Goal: Task Accomplishment & Management: Complete application form

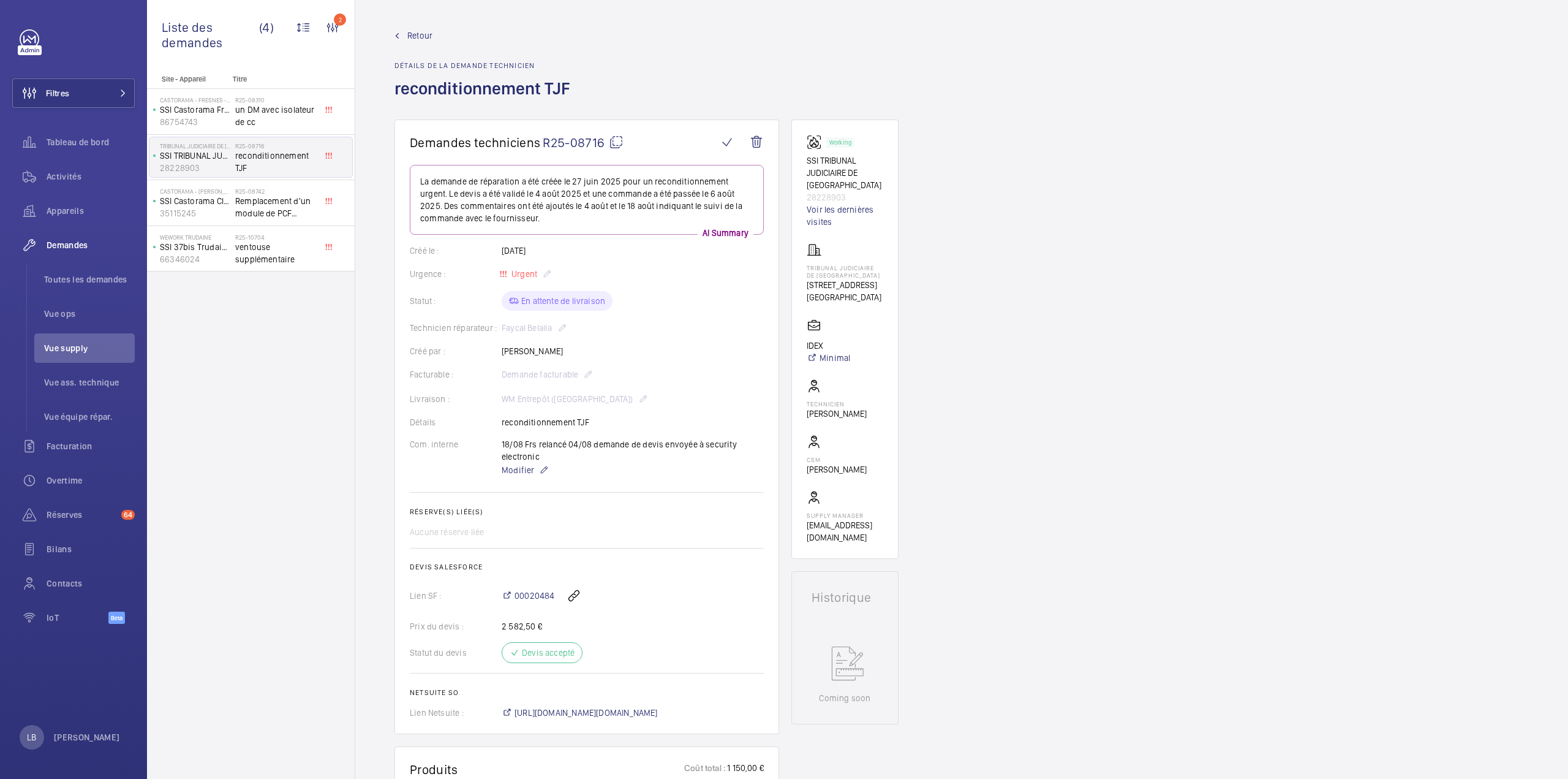
click at [1188, 188] on div "Demandes techniciens R25-08716 La demande de réparation a été créée le 27 juin …" at bounding box center [961, 767] width 1212 height 1297
click at [420, 29] on span "Retour" at bounding box center [419, 35] width 25 height 12
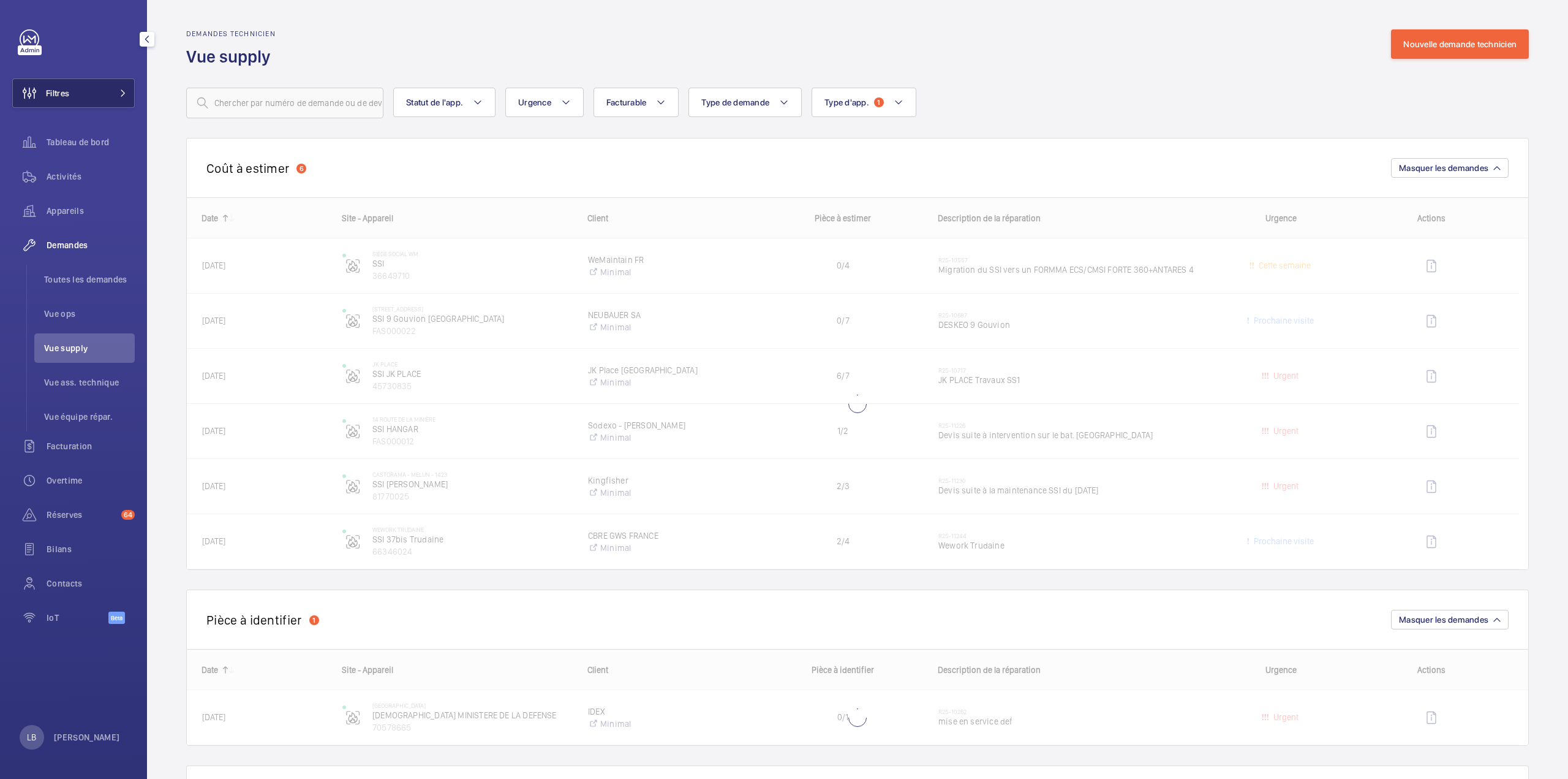
click at [73, 83] on button "Filtres" at bounding box center [73, 93] width 122 height 29
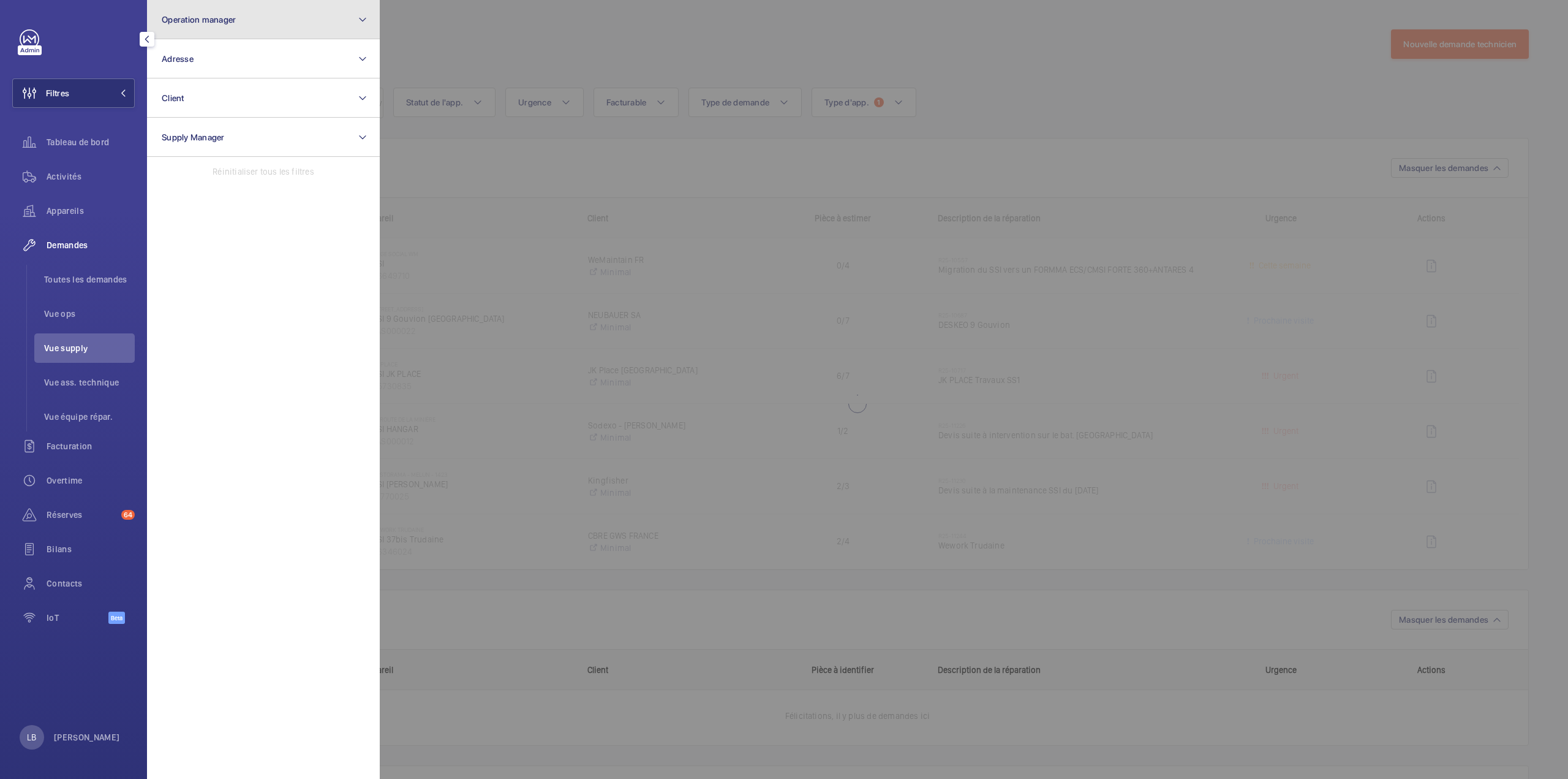
click at [265, 38] on button "Operation manager" at bounding box center [263, 19] width 233 height 39
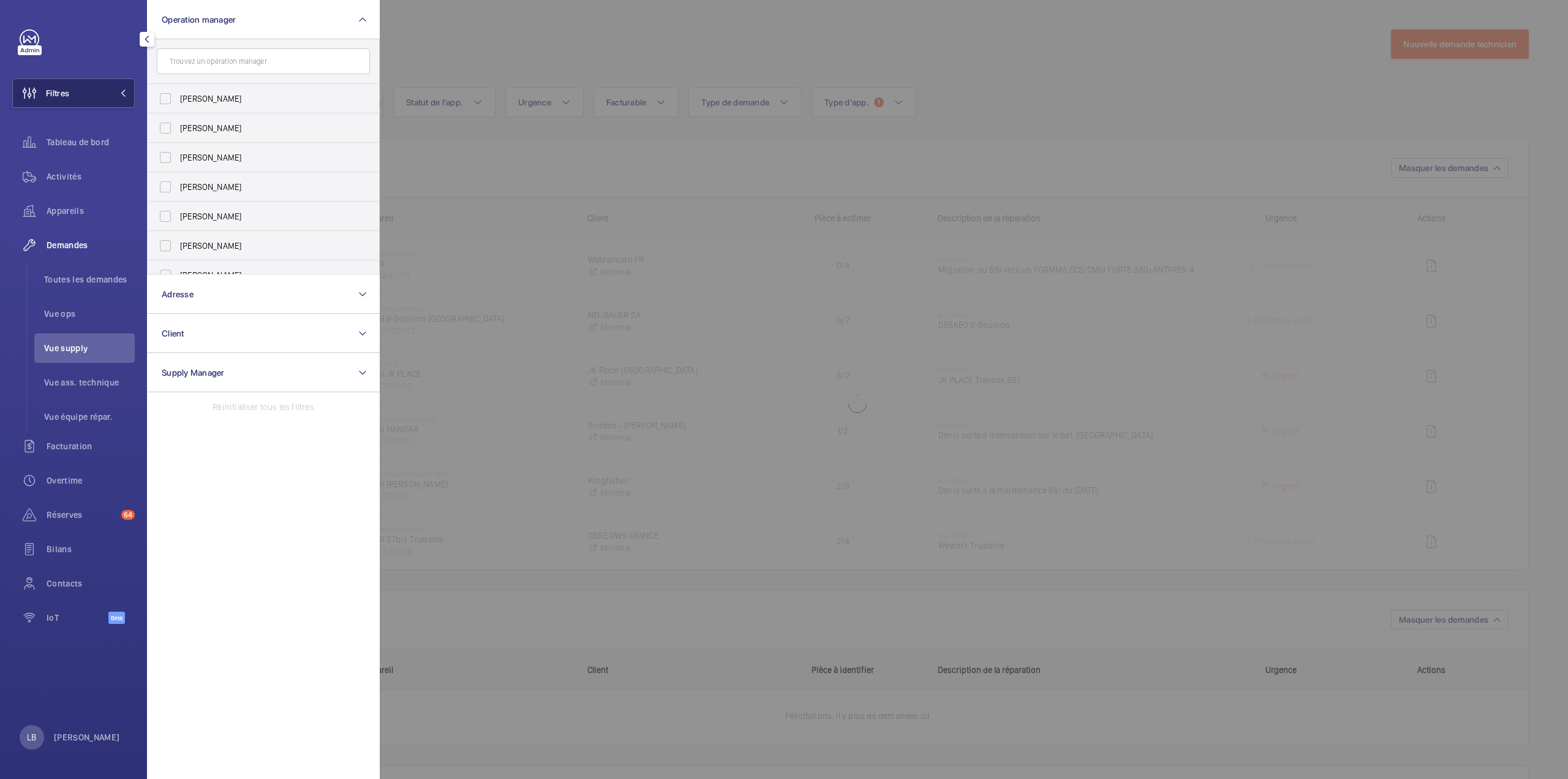
click at [70, 90] on button "Filtres" at bounding box center [73, 93] width 122 height 29
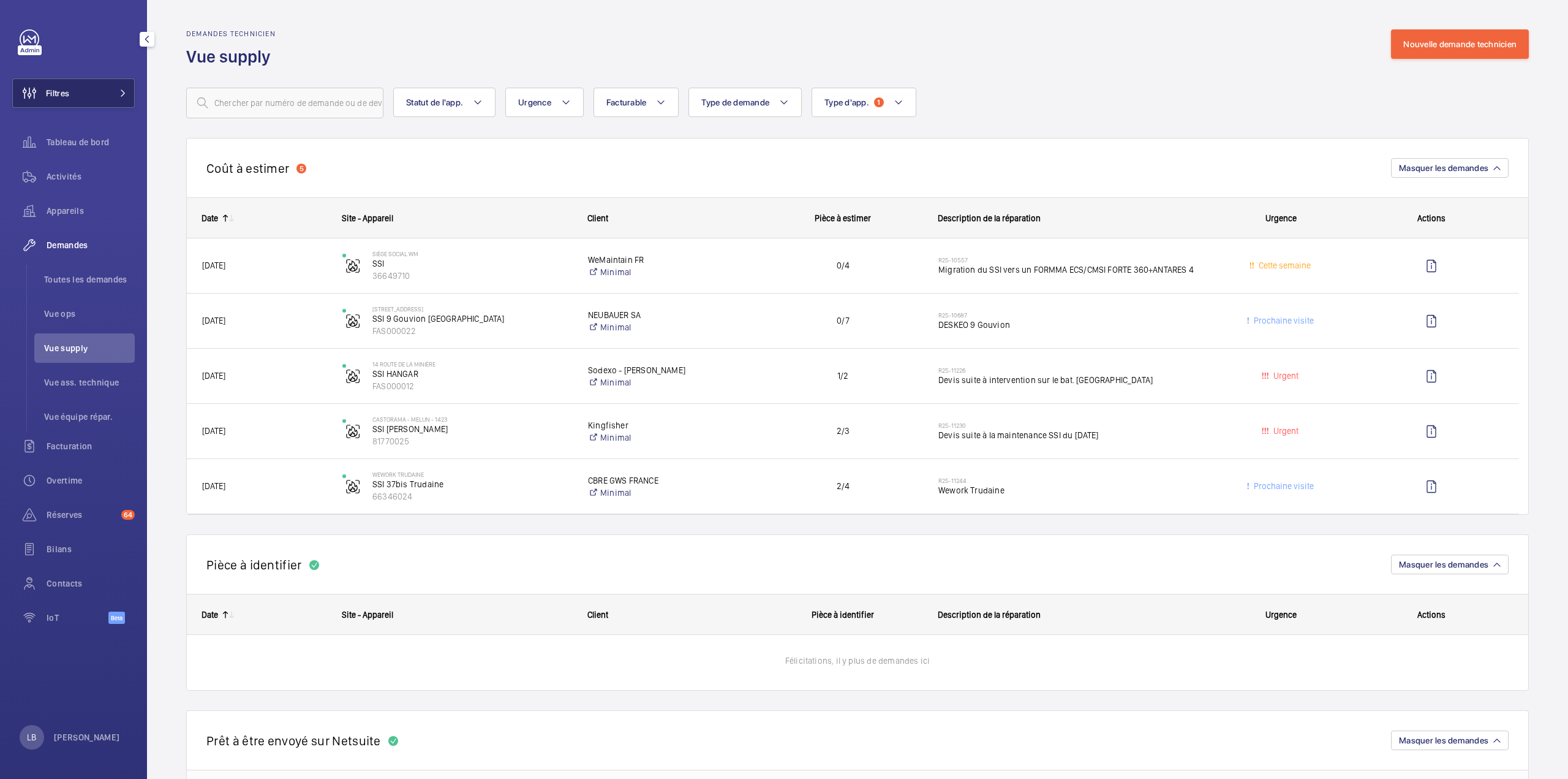
click at [106, 88] on button "Filtres" at bounding box center [73, 93] width 122 height 29
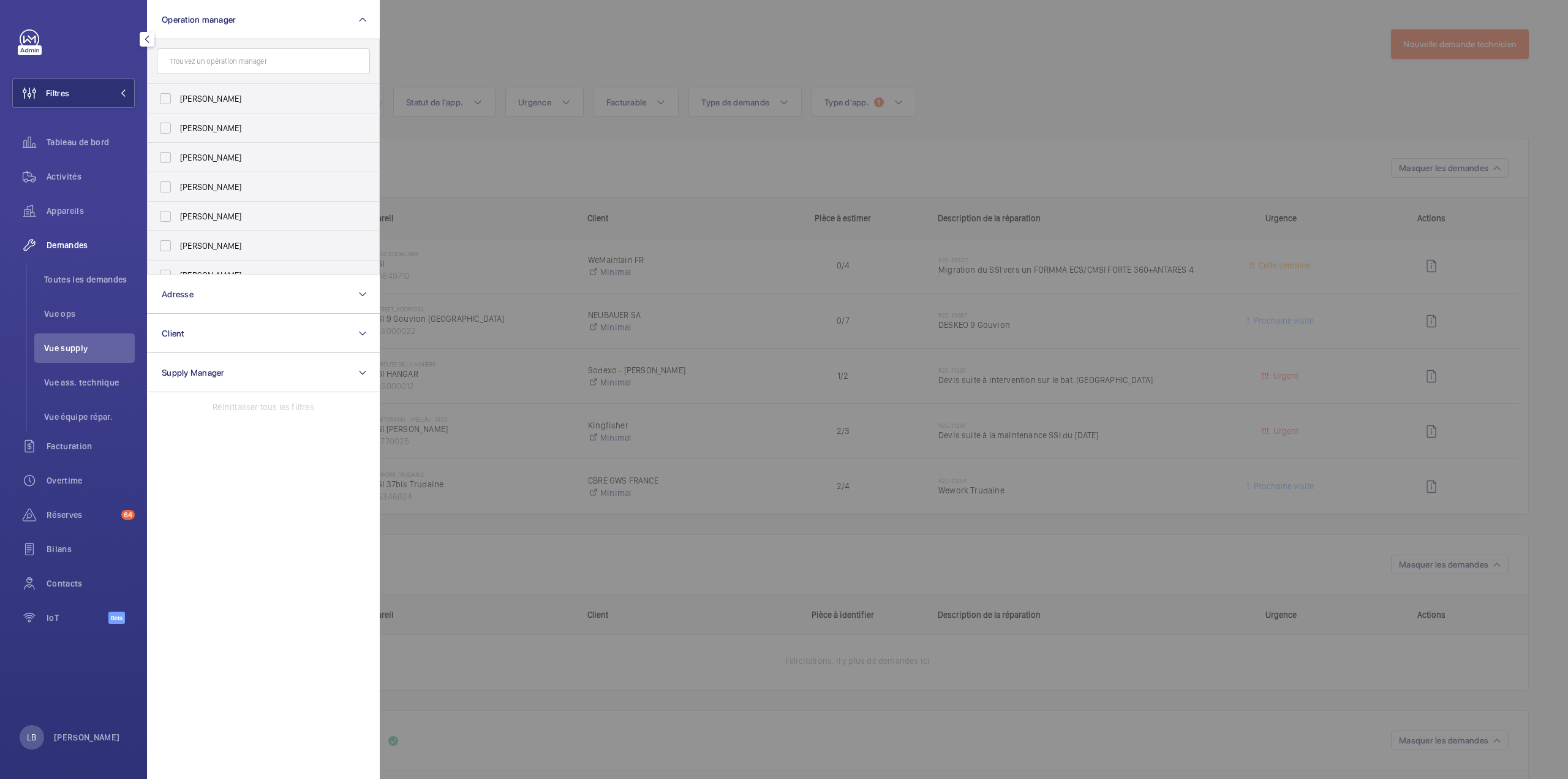
click at [255, 59] on input "text" at bounding box center [263, 61] width 213 height 26
click at [65, 89] on span "Filtres" at bounding box center [58, 93] width 23 height 12
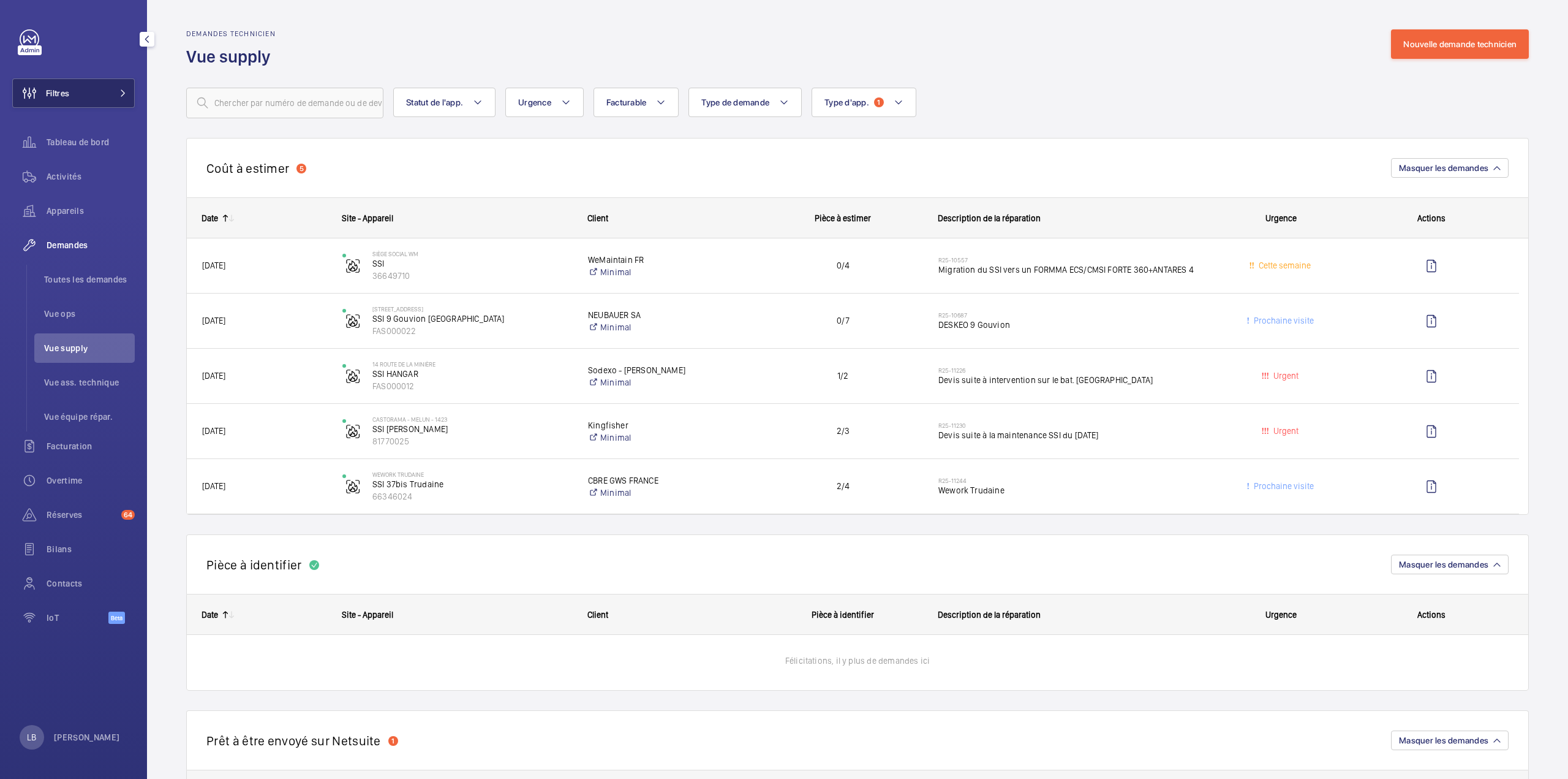
click at [77, 93] on button "Filtres" at bounding box center [73, 93] width 122 height 29
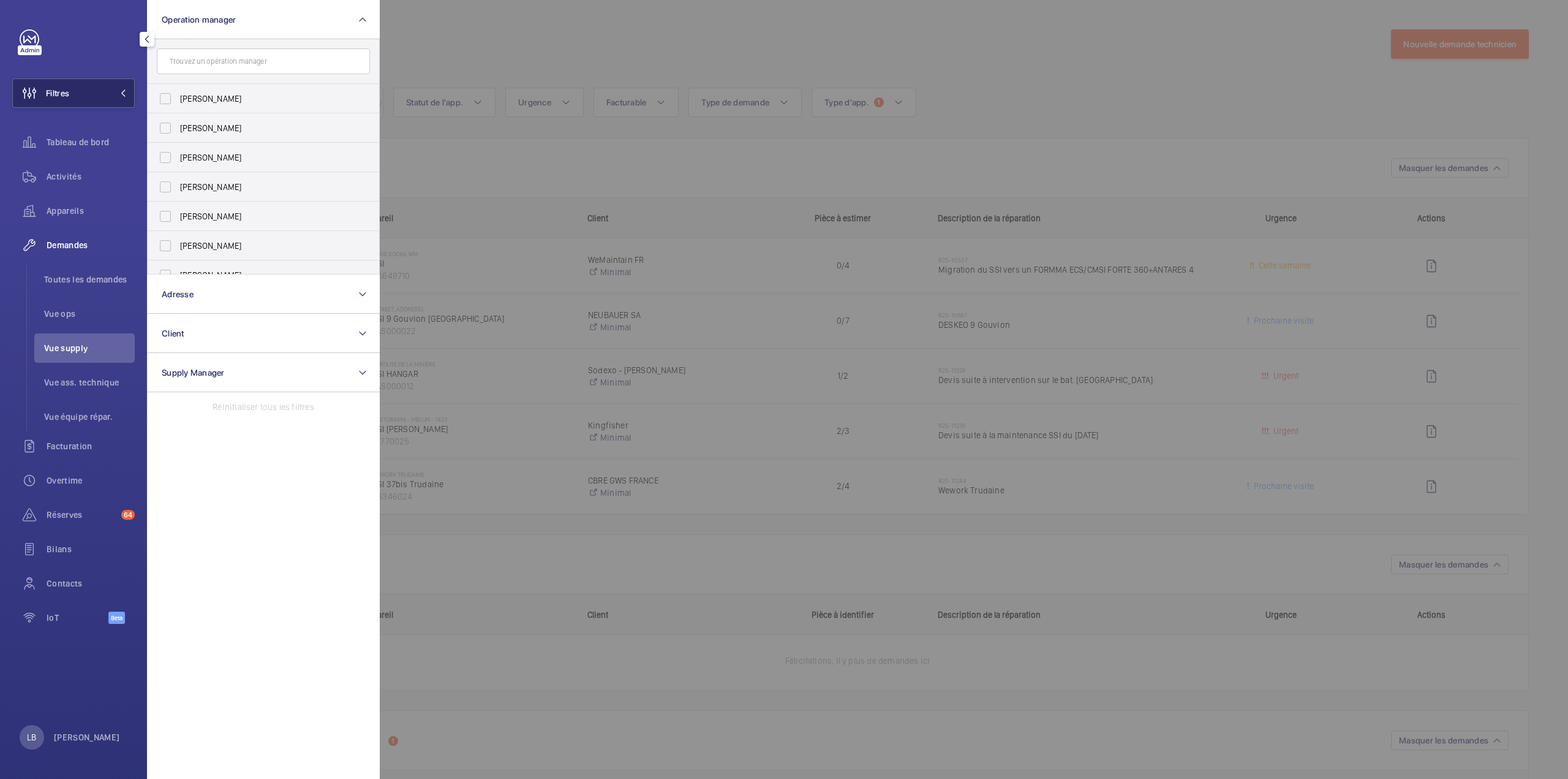
click at [76, 93] on button "Filtres" at bounding box center [73, 93] width 122 height 29
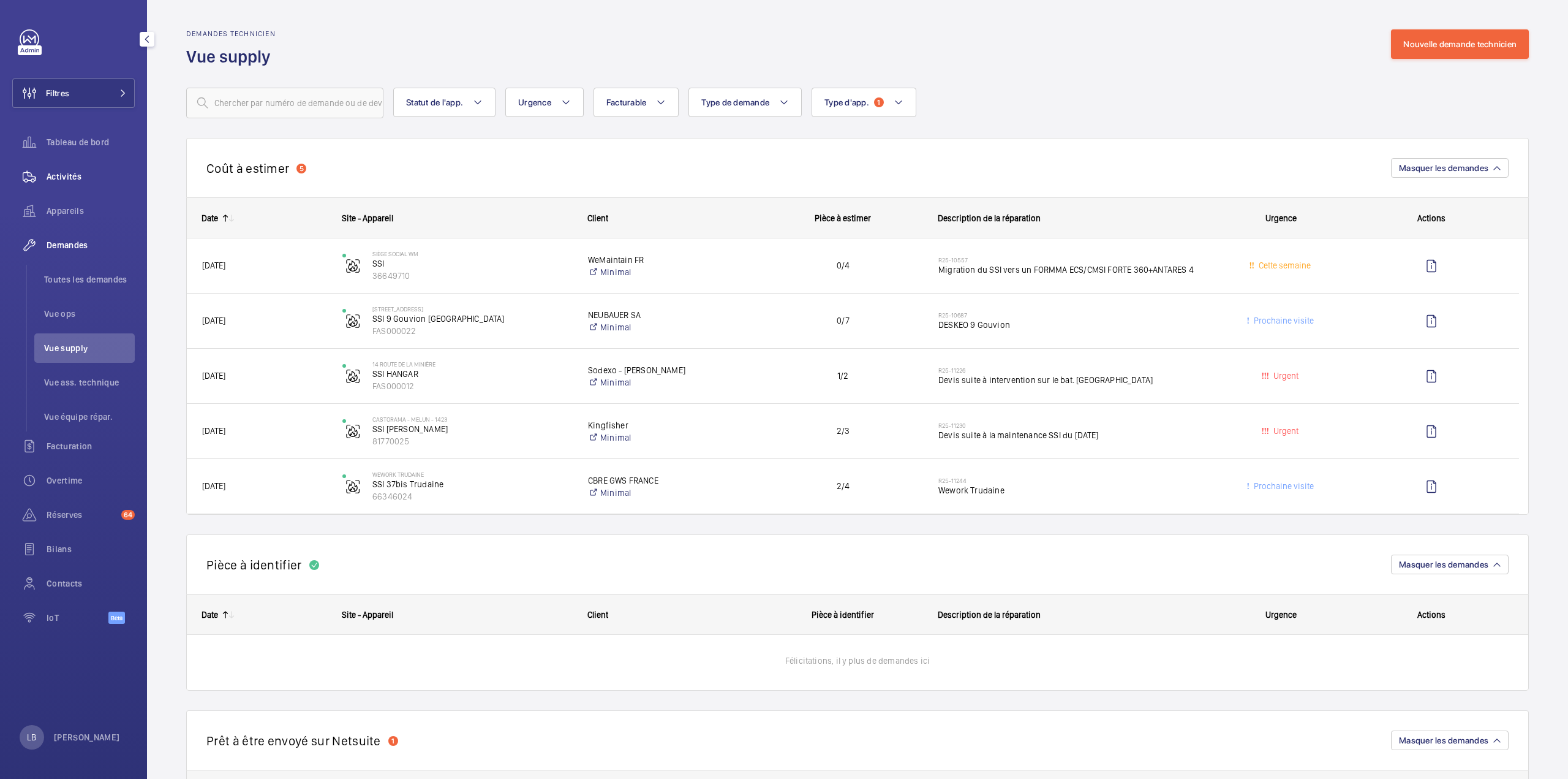
click at [69, 175] on span "Activités" at bounding box center [91, 176] width 88 height 12
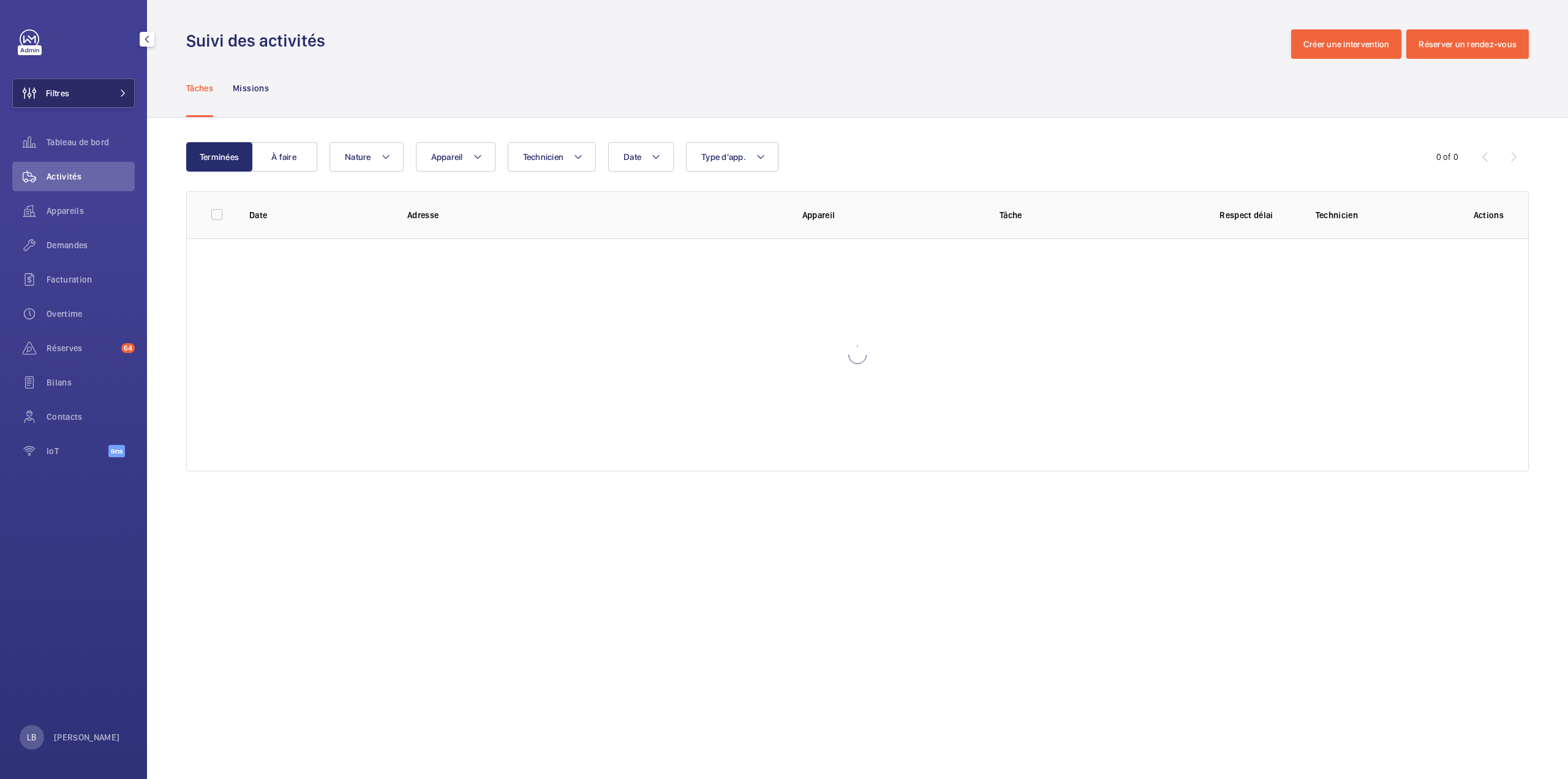
click at [74, 91] on button "Filtres" at bounding box center [73, 93] width 122 height 29
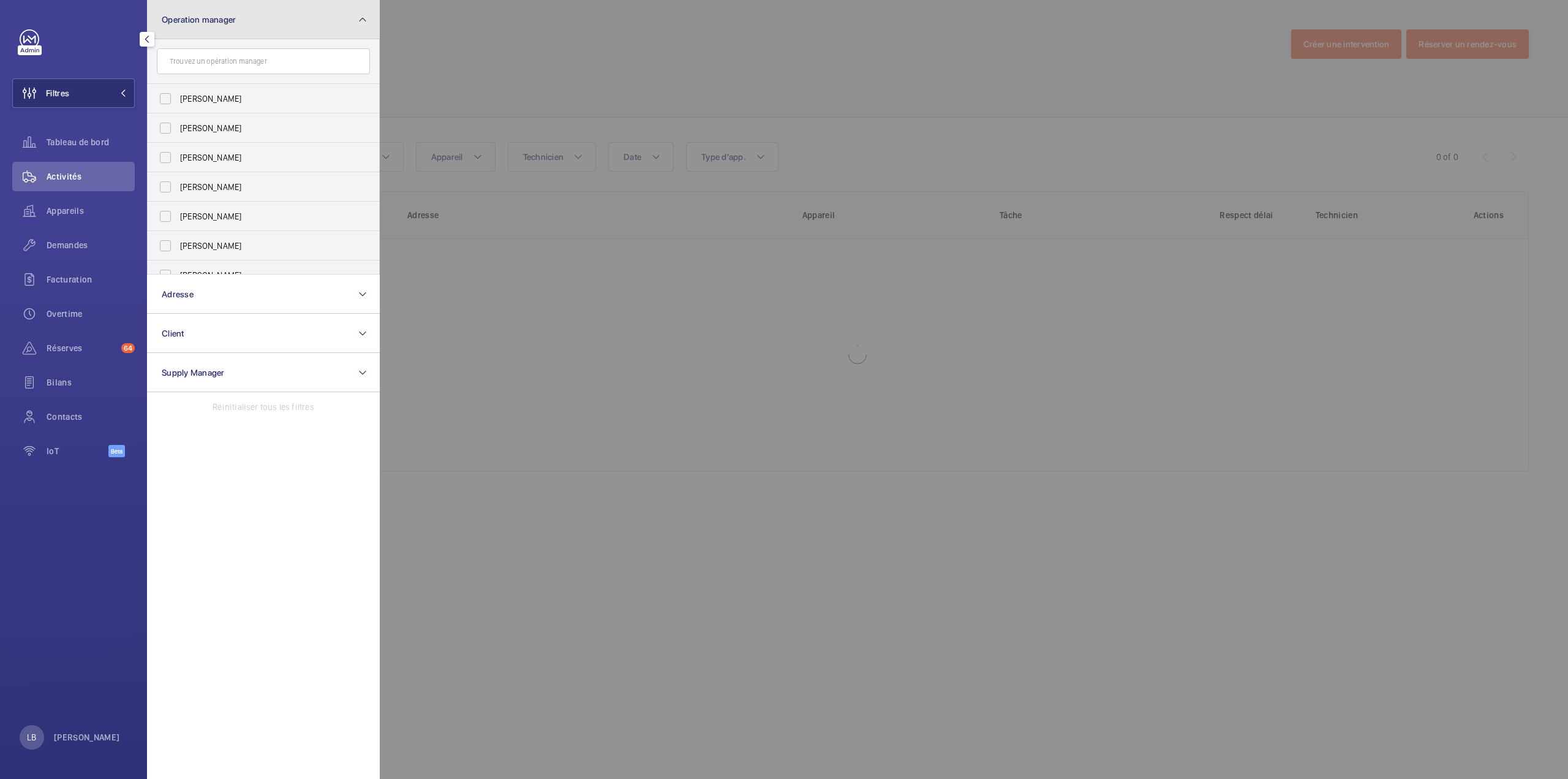
click at [334, 10] on button "Operation manager" at bounding box center [263, 19] width 233 height 39
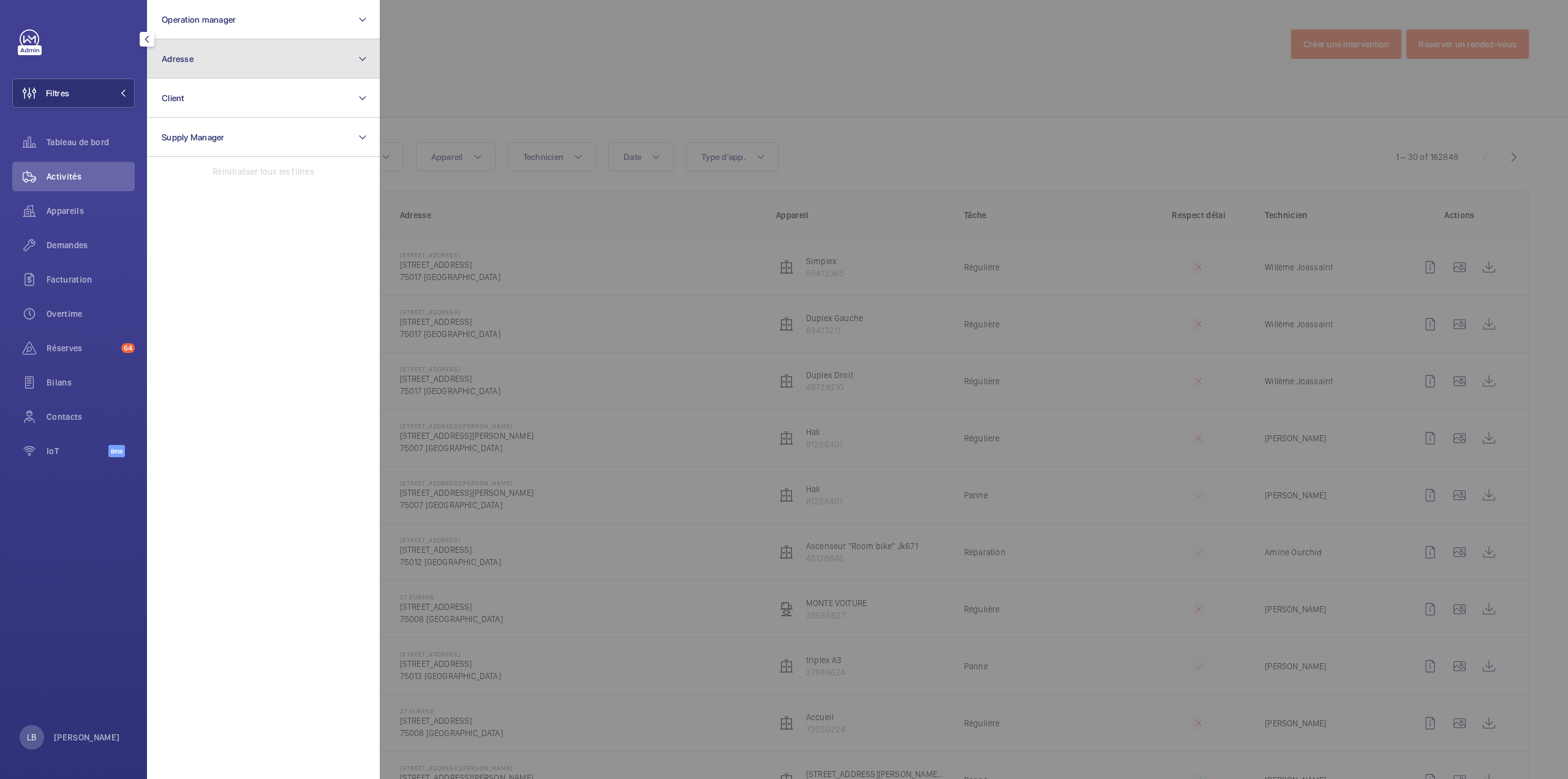
click at [280, 53] on button "Adresse" at bounding box center [263, 58] width 233 height 39
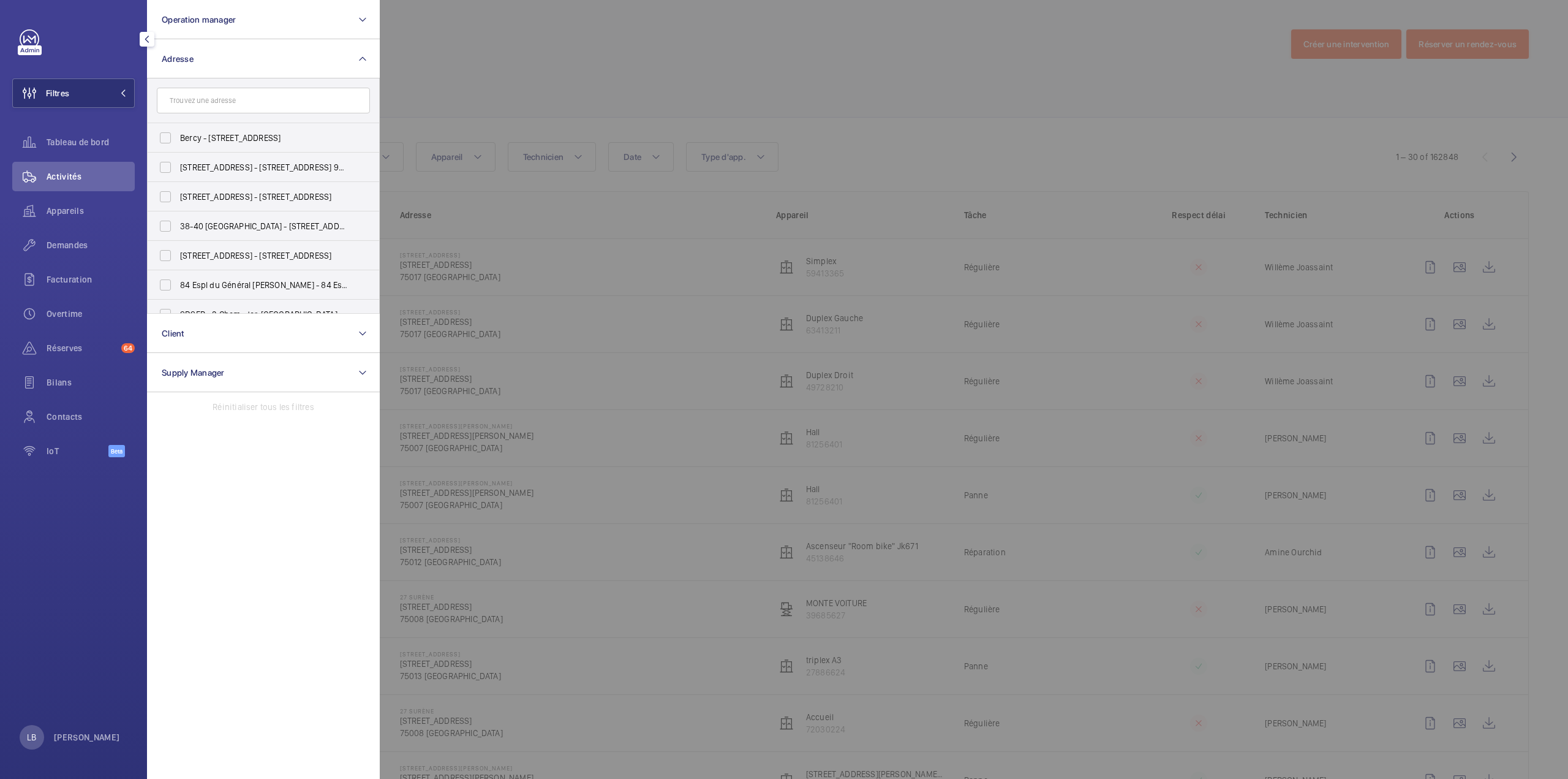
click at [251, 104] on input "text" at bounding box center [263, 100] width 213 height 26
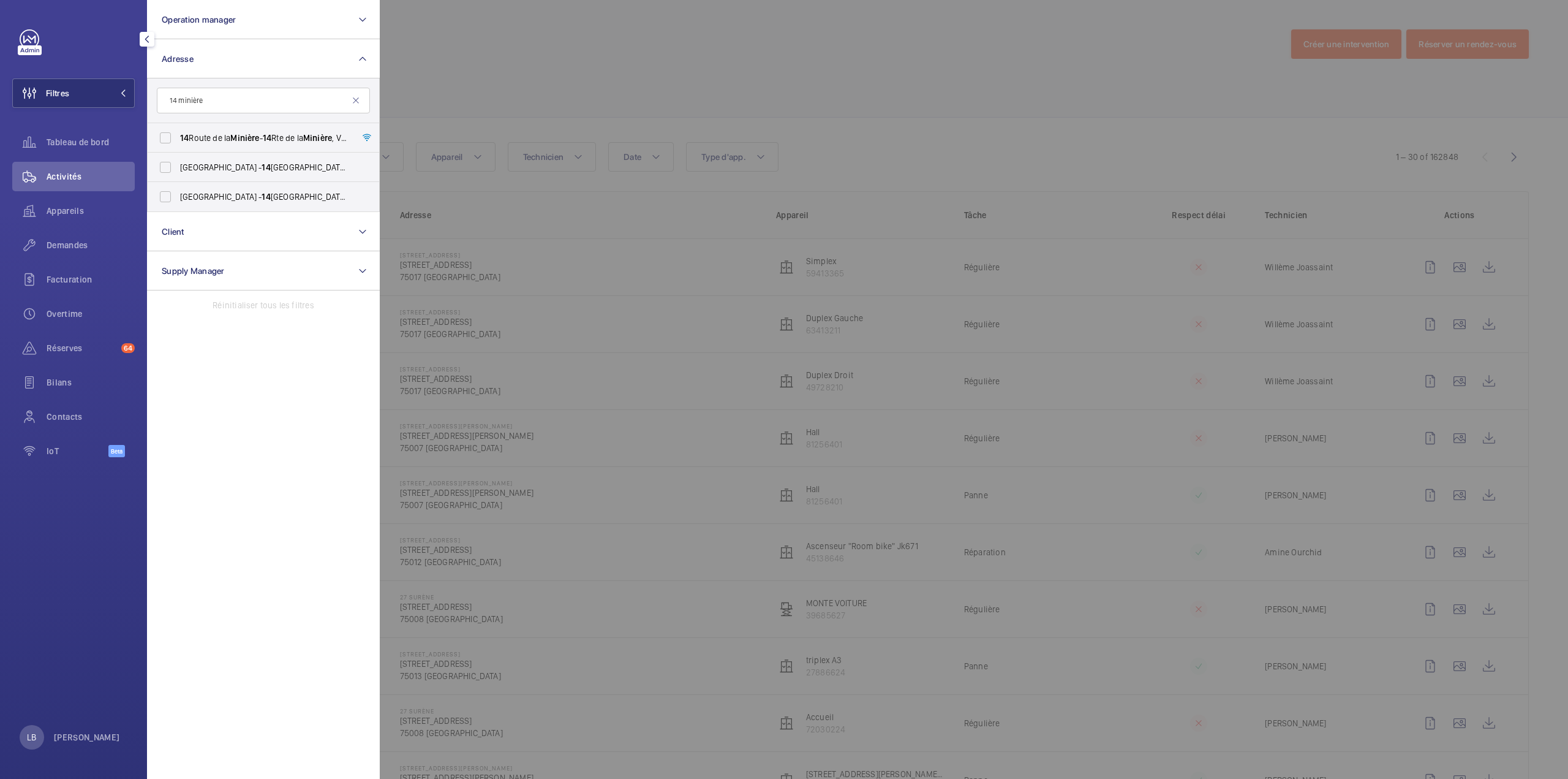
type input "14 minière"
click at [170, 137] on label "14 Route de la Minière - 14 Rte de la Minière , VERSAILLES 78000" at bounding box center [254, 137] width 213 height 29
click at [170, 137] on input "14 Route de la Minière - 14 Rte de la Minière , VERSAILLES 78000" at bounding box center [165, 138] width 25 height 25
checkbox input "true"
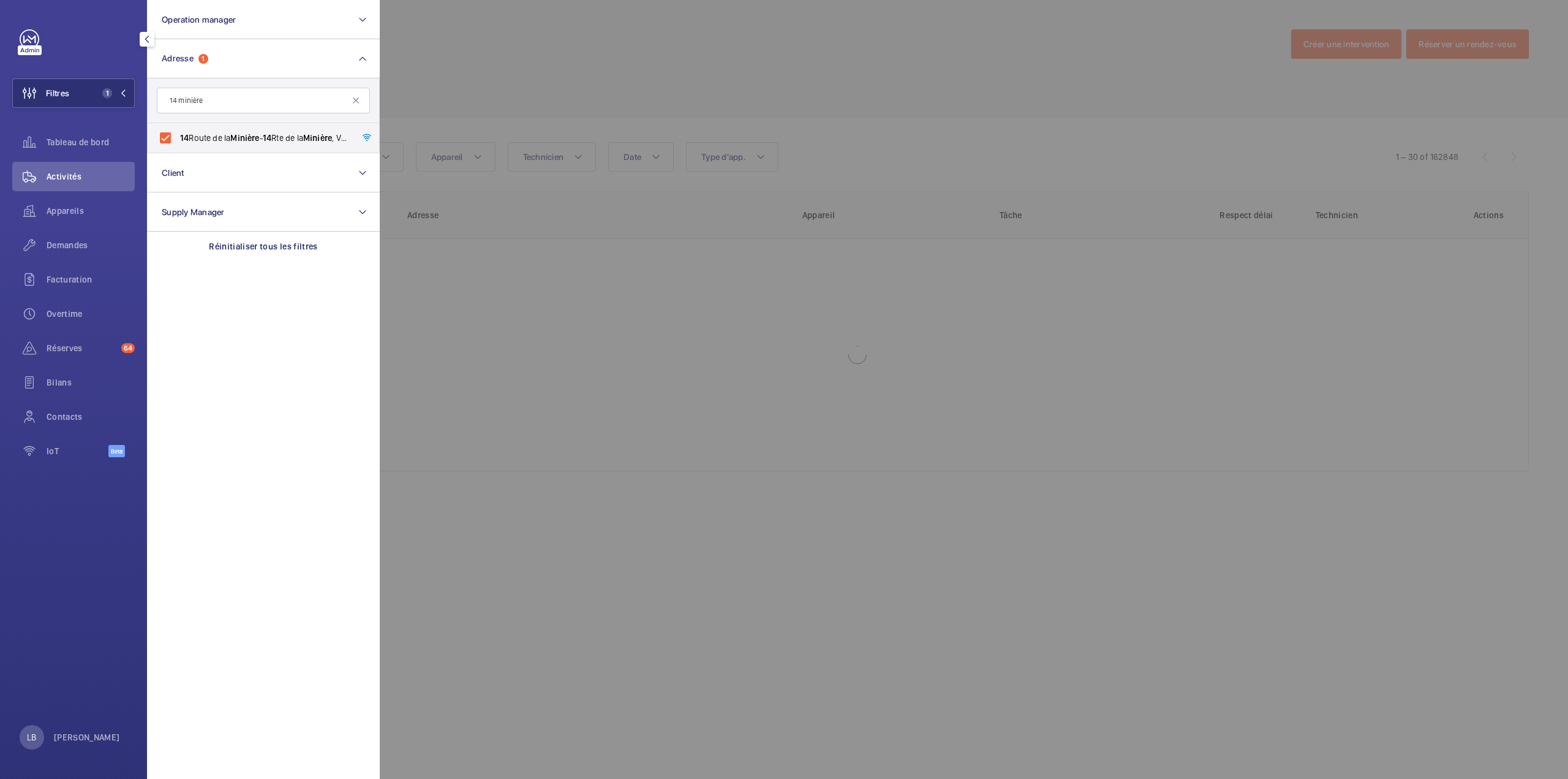
click at [500, 71] on div at bounding box center [1164, 390] width 1568 height 779
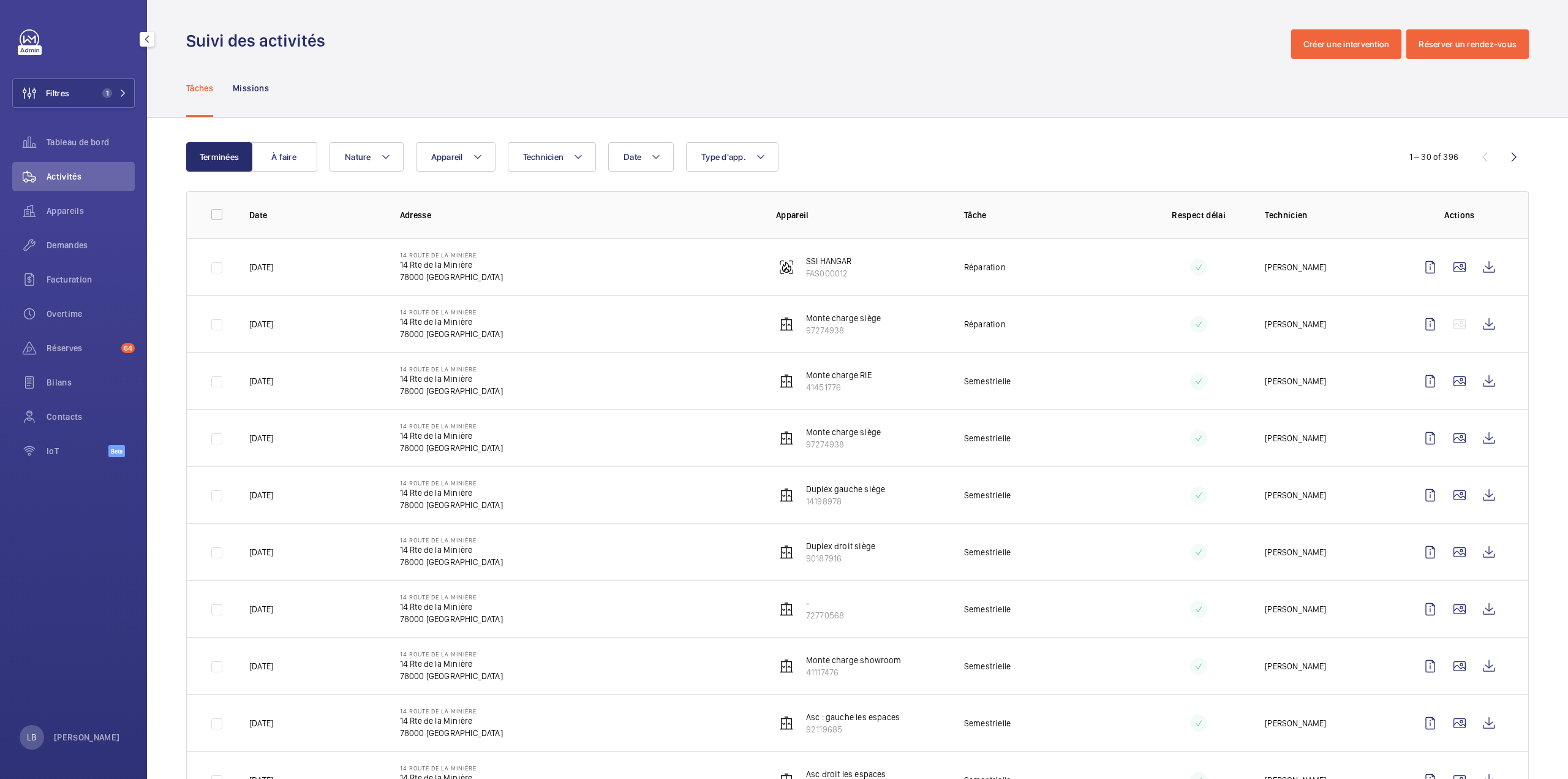
click at [1013, 87] on div "Tâches Missions" at bounding box center [857, 88] width 1342 height 58
click at [471, 154] on button "Appareil" at bounding box center [456, 157] width 80 height 29
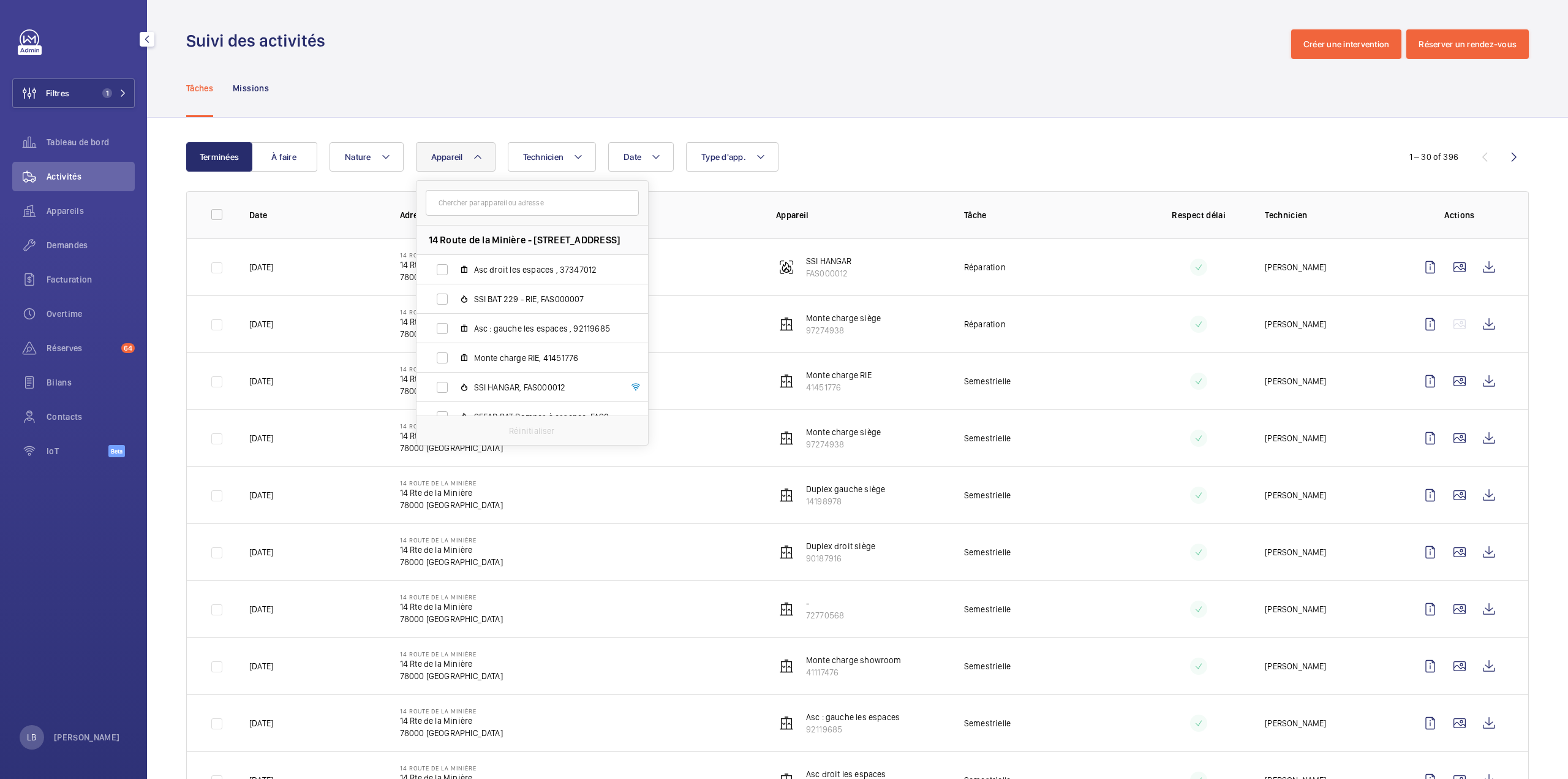
click at [492, 204] on input "text" at bounding box center [532, 203] width 213 height 26
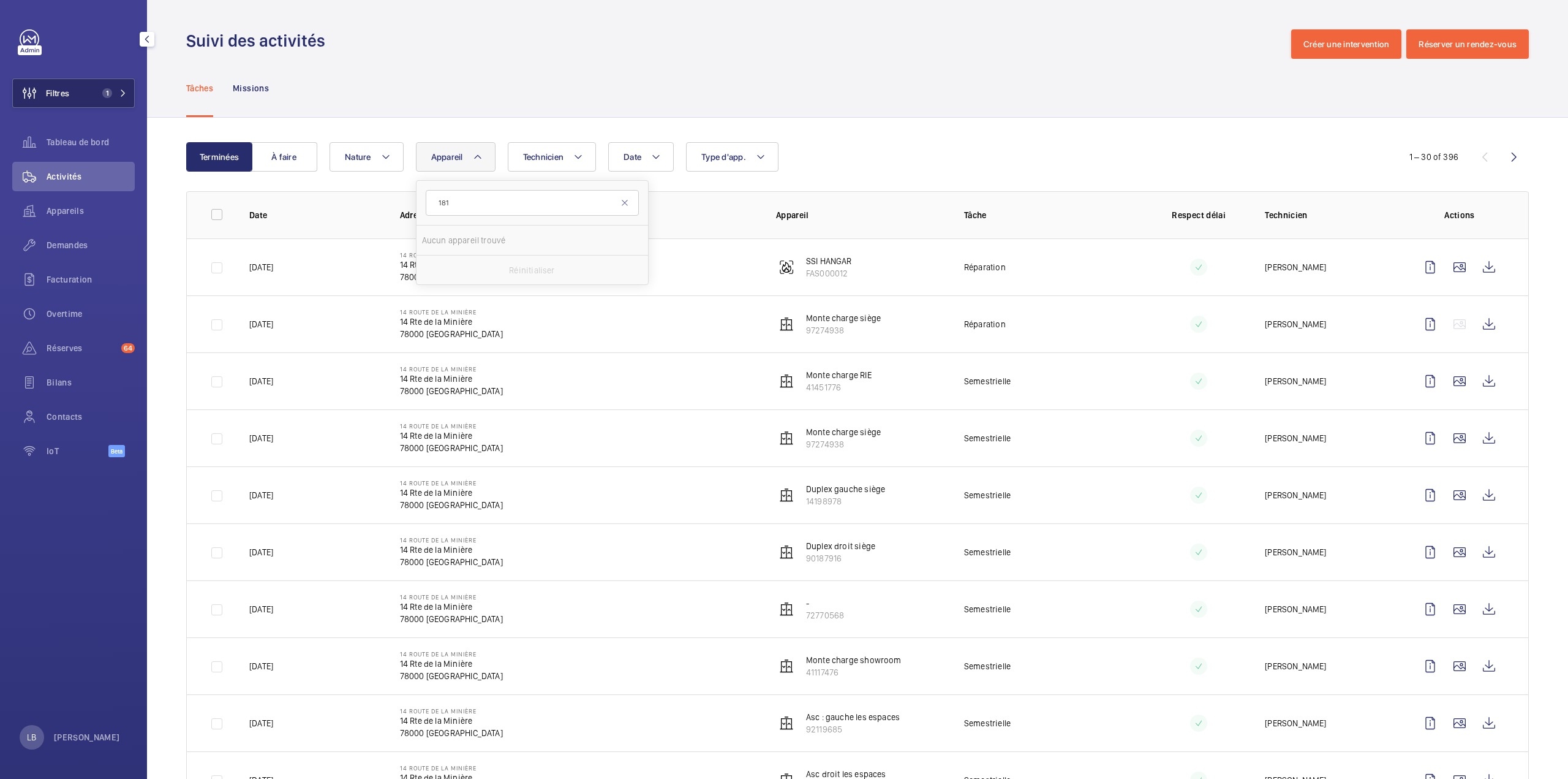
type input "181"
click at [94, 100] on button "Filtres 1" at bounding box center [73, 93] width 122 height 29
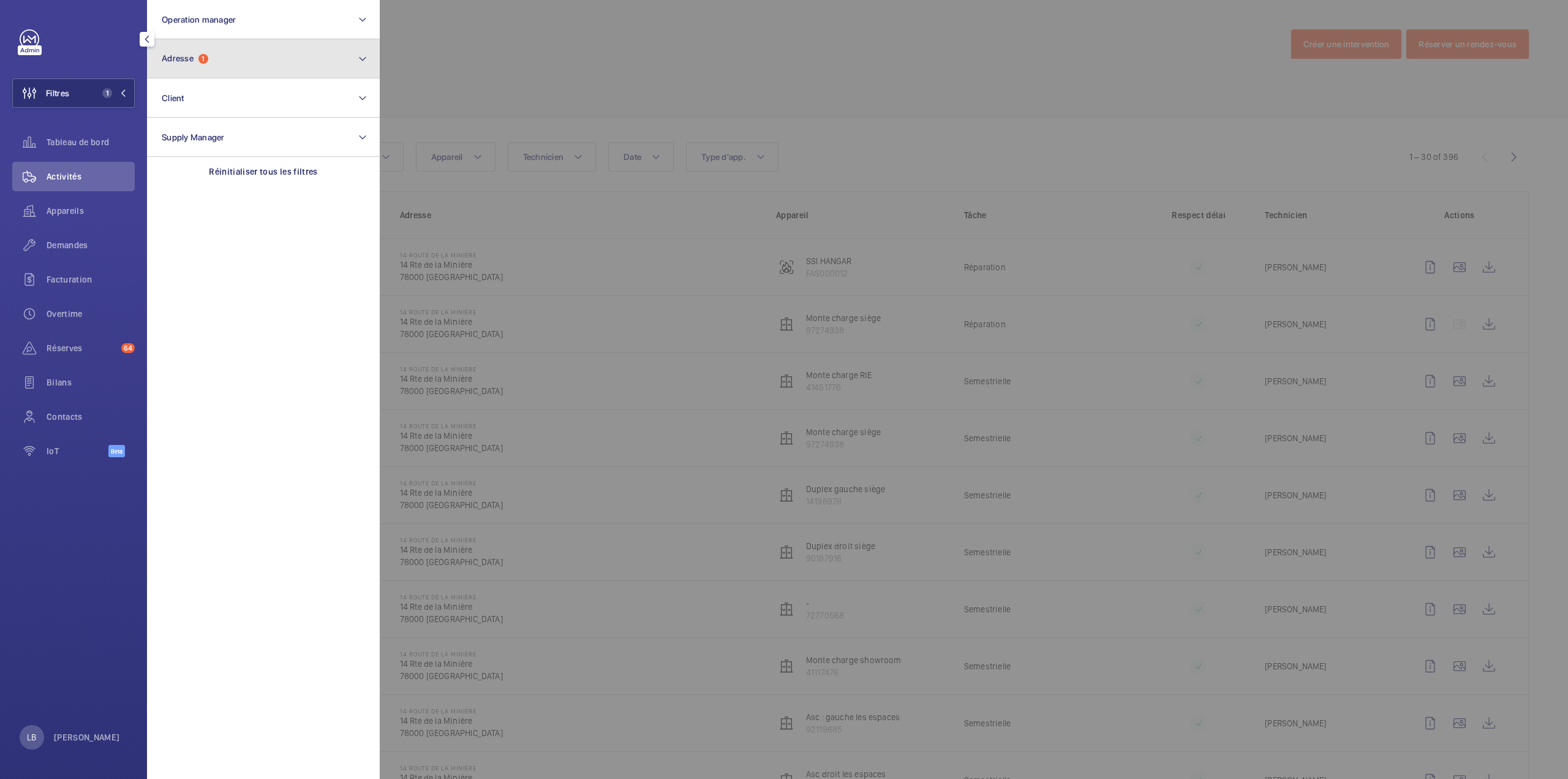
click at [208, 66] on button "Adresse 1" at bounding box center [263, 58] width 233 height 39
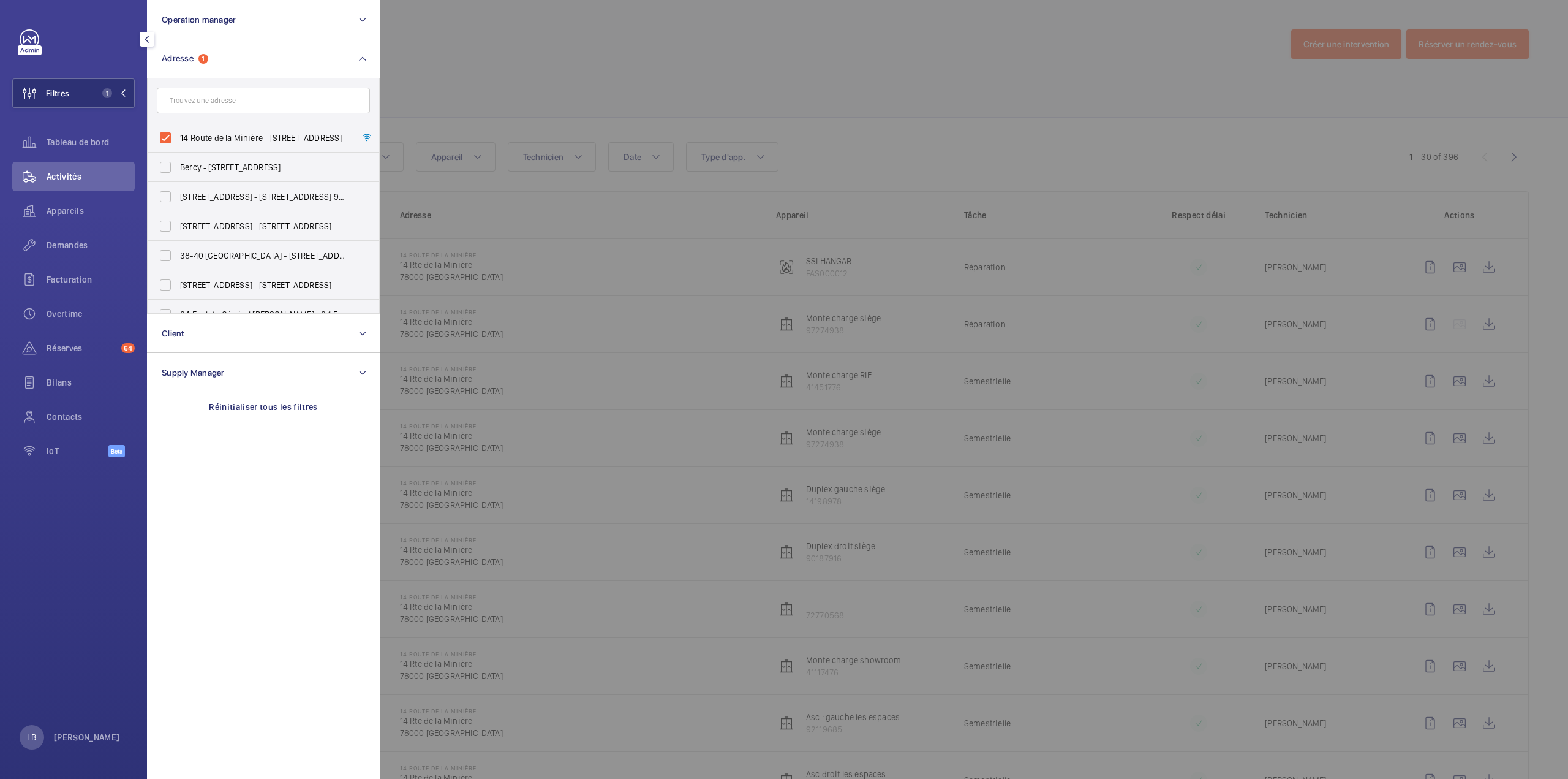
click at [255, 103] on input "text" at bounding box center [263, 100] width 213 height 26
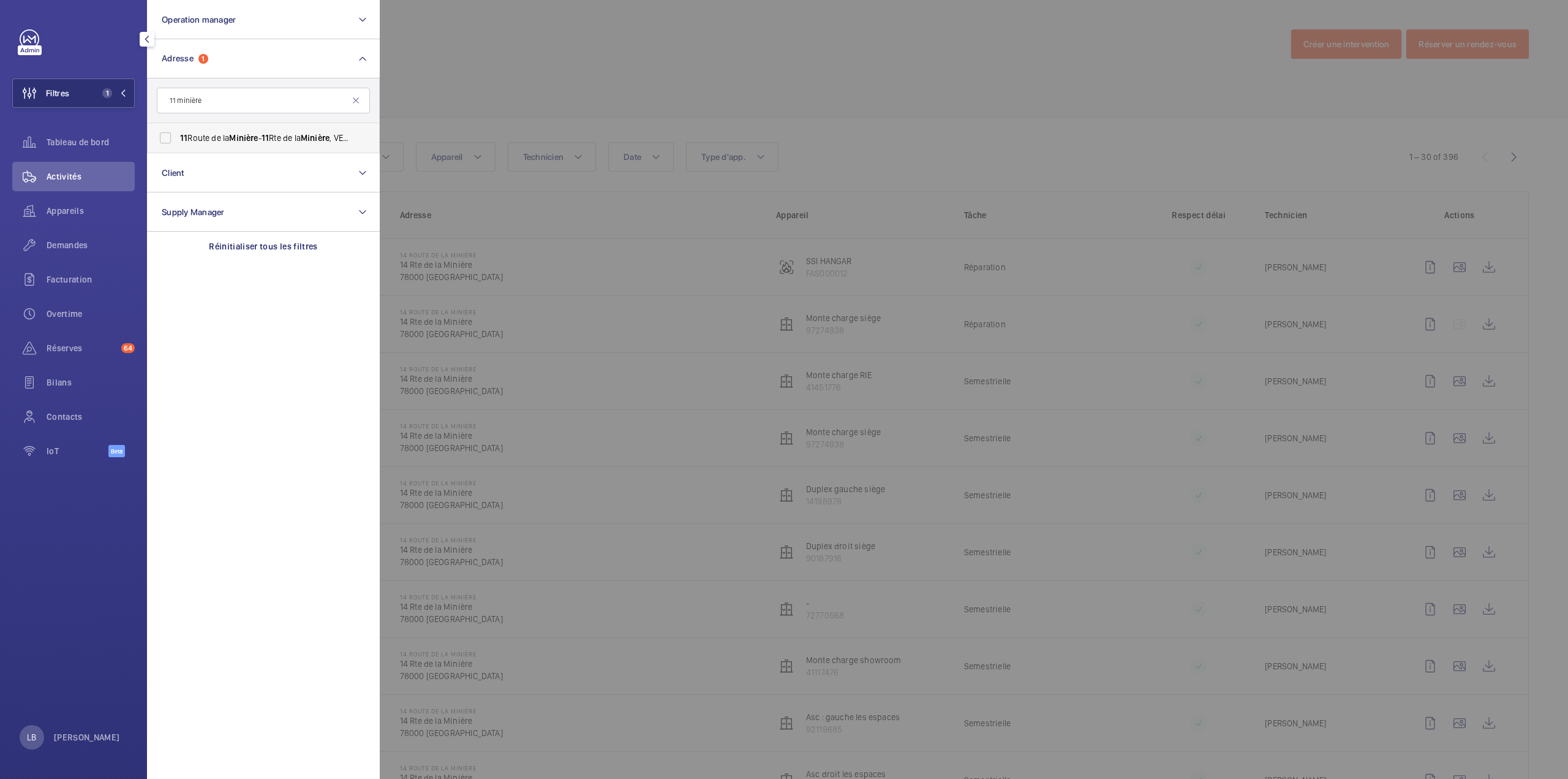
type input "11 minière"
drag, startPoint x: 166, startPoint y: 142, endPoint x: 178, endPoint y: 135, distance: 13.9
click at [166, 142] on label "11 Route de la Minière - 11 Rte de la Minière , VERSAILLES 78000" at bounding box center [254, 137] width 213 height 29
click at [166, 142] on input "11 Route de la Minière - 11 Rte de la Minière , VERSAILLES 78000" at bounding box center [165, 138] width 25 height 25
checkbox input "true"
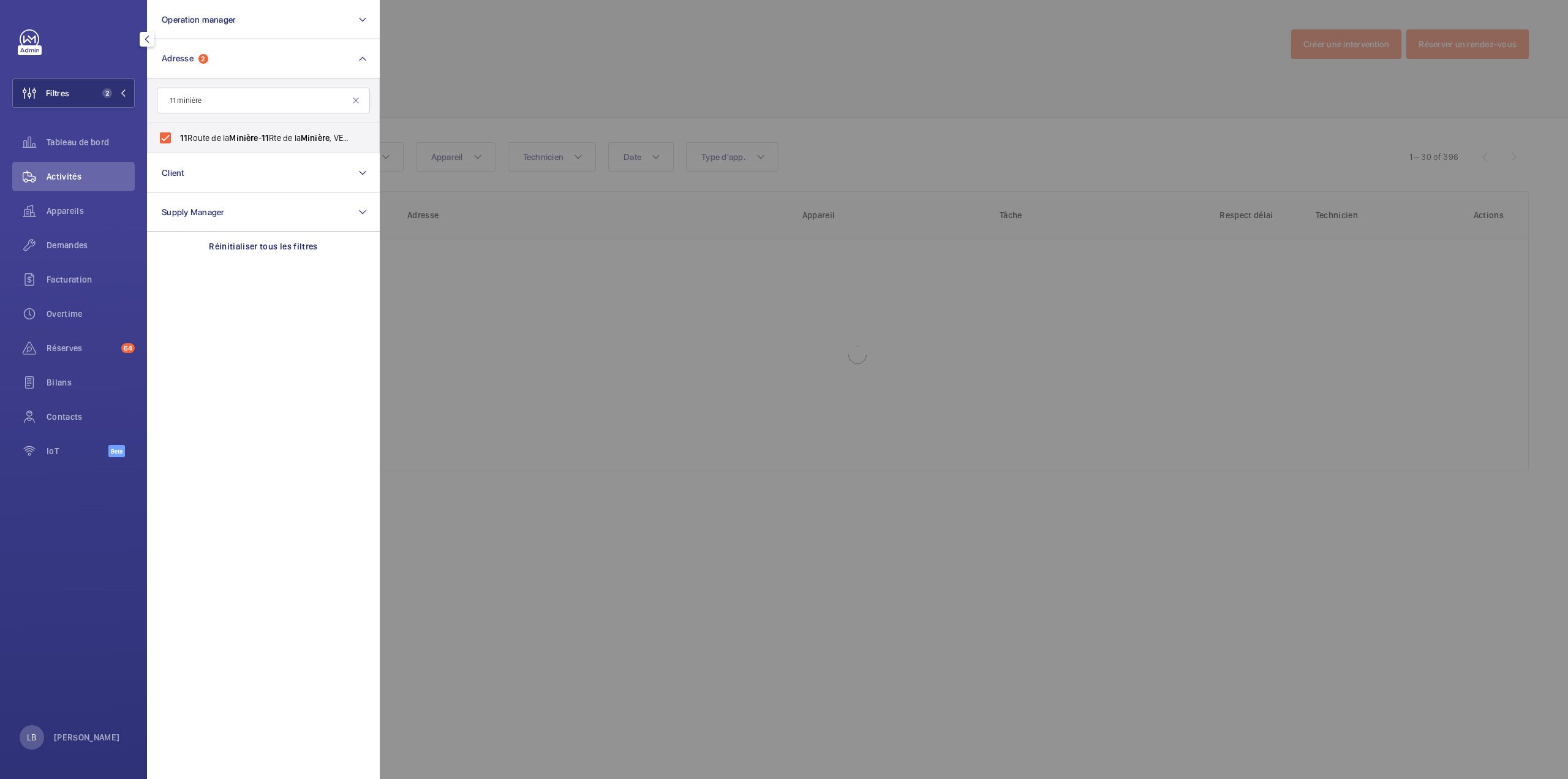
click at [415, 102] on div at bounding box center [1164, 390] width 1568 height 779
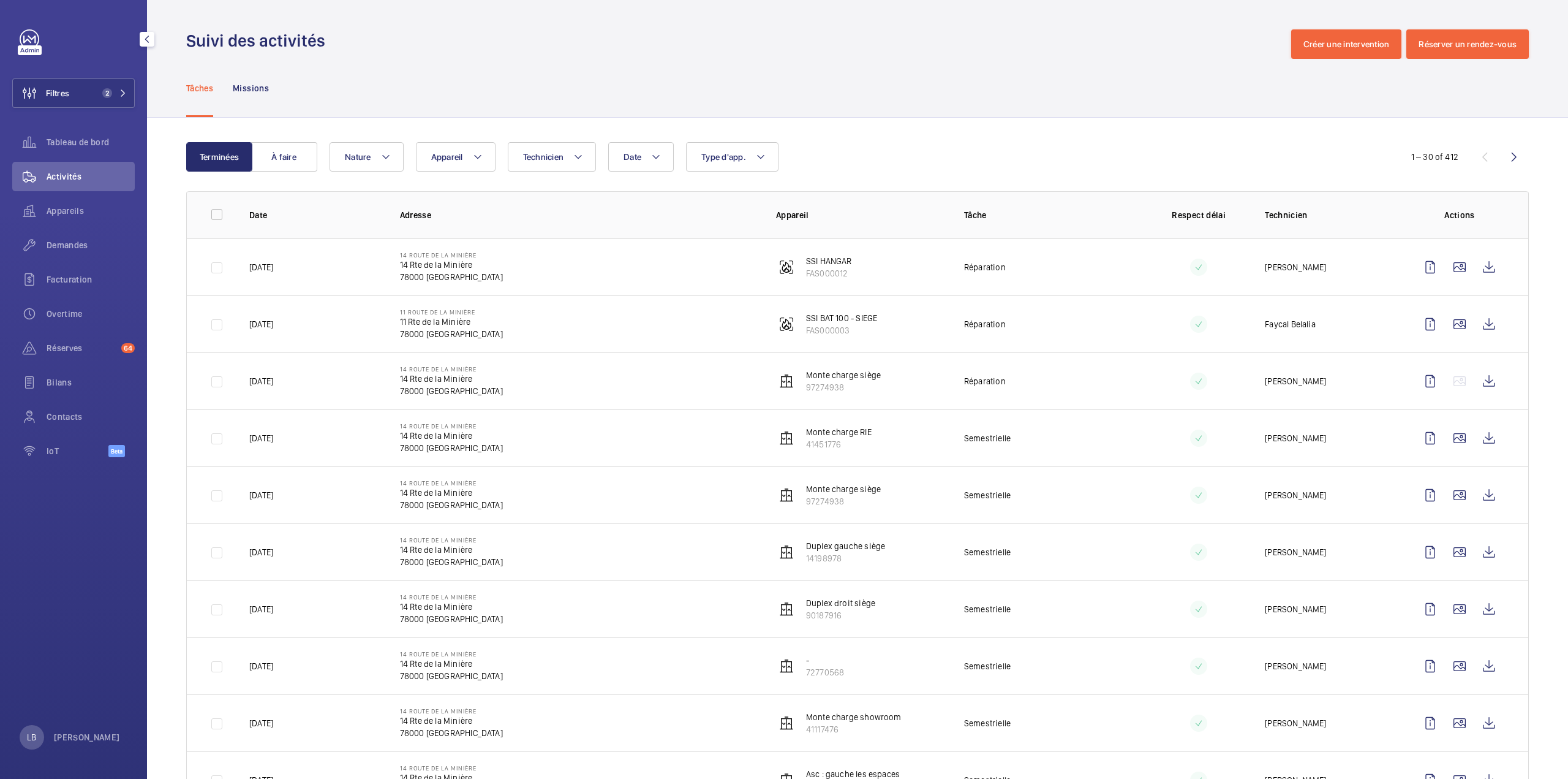
click at [1029, 60] on div "Tâches Missions" at bounding box center [857, 88] width 1342 height 58
click at [466, 143] on button "Appareil" at bounding box center [456, 157] width 80 height 29
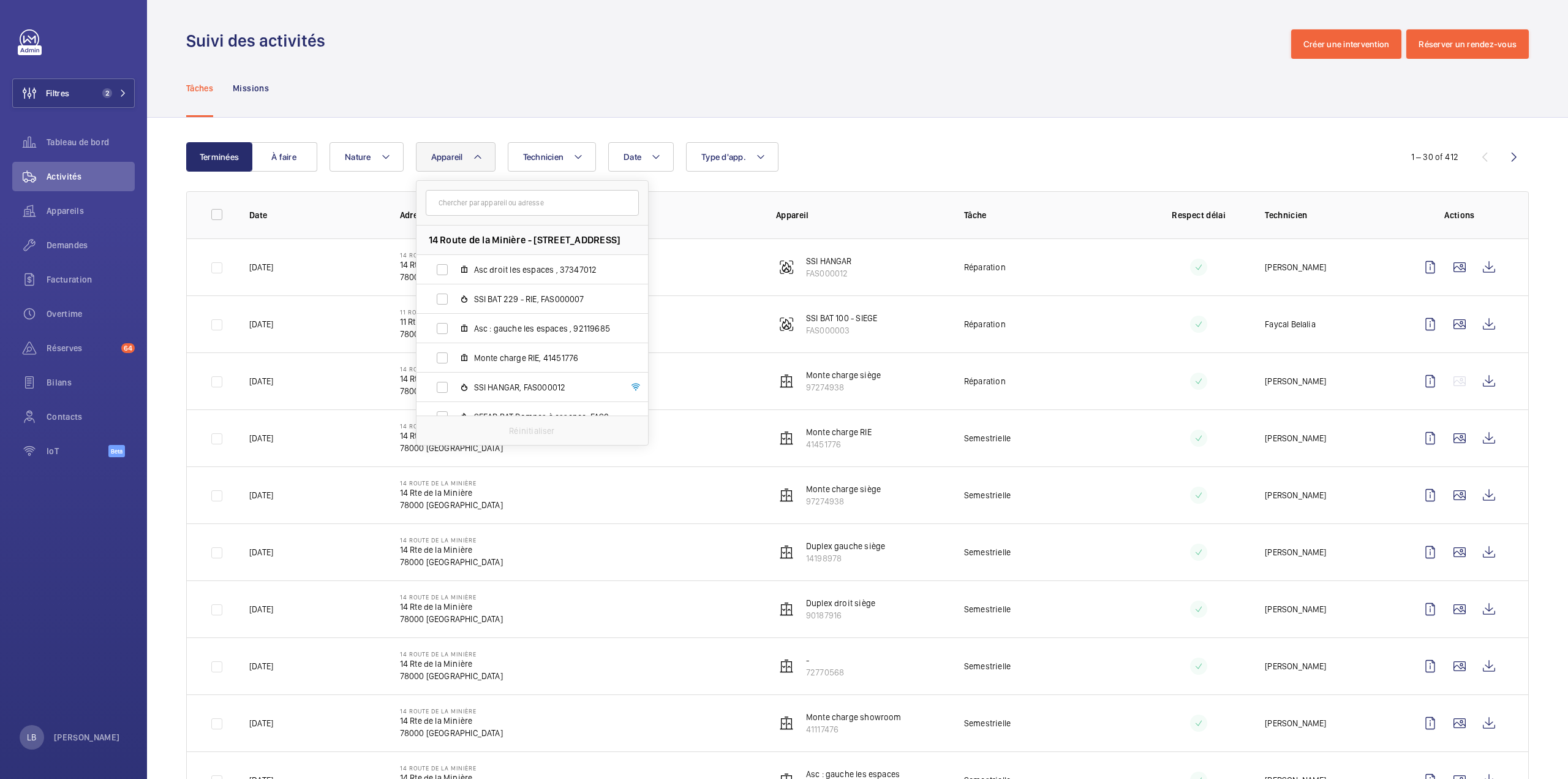
click at [466, 211] on input "text" at bounding box center [532, 203] width 213 height 26
type input "181"
click at [864, 106] on div "Tâches Missions" at bounding box center [857, 88] width 1342 height 58
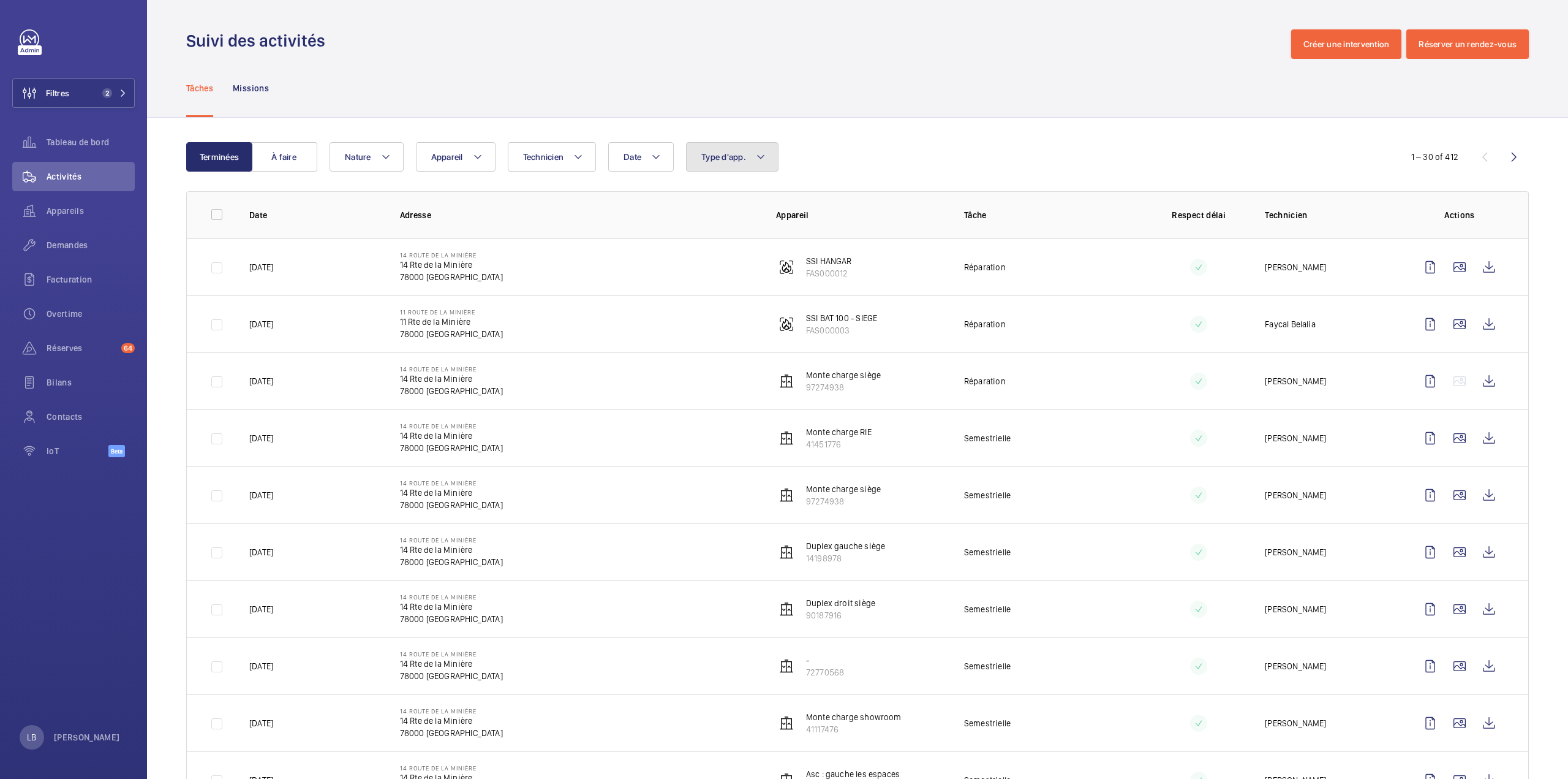
click at [731, 158] on span "Type d'app." at bounding box center [723, 157] width 45 height 10
click at [701, 330] on label "Sécurité incendie" at bounding box center [793, 328] width 213 height 29
click at [701, 330] on input "Sécurité incendie" at bounding box center [704, 328] width 25 height 25
checkbox input "true"
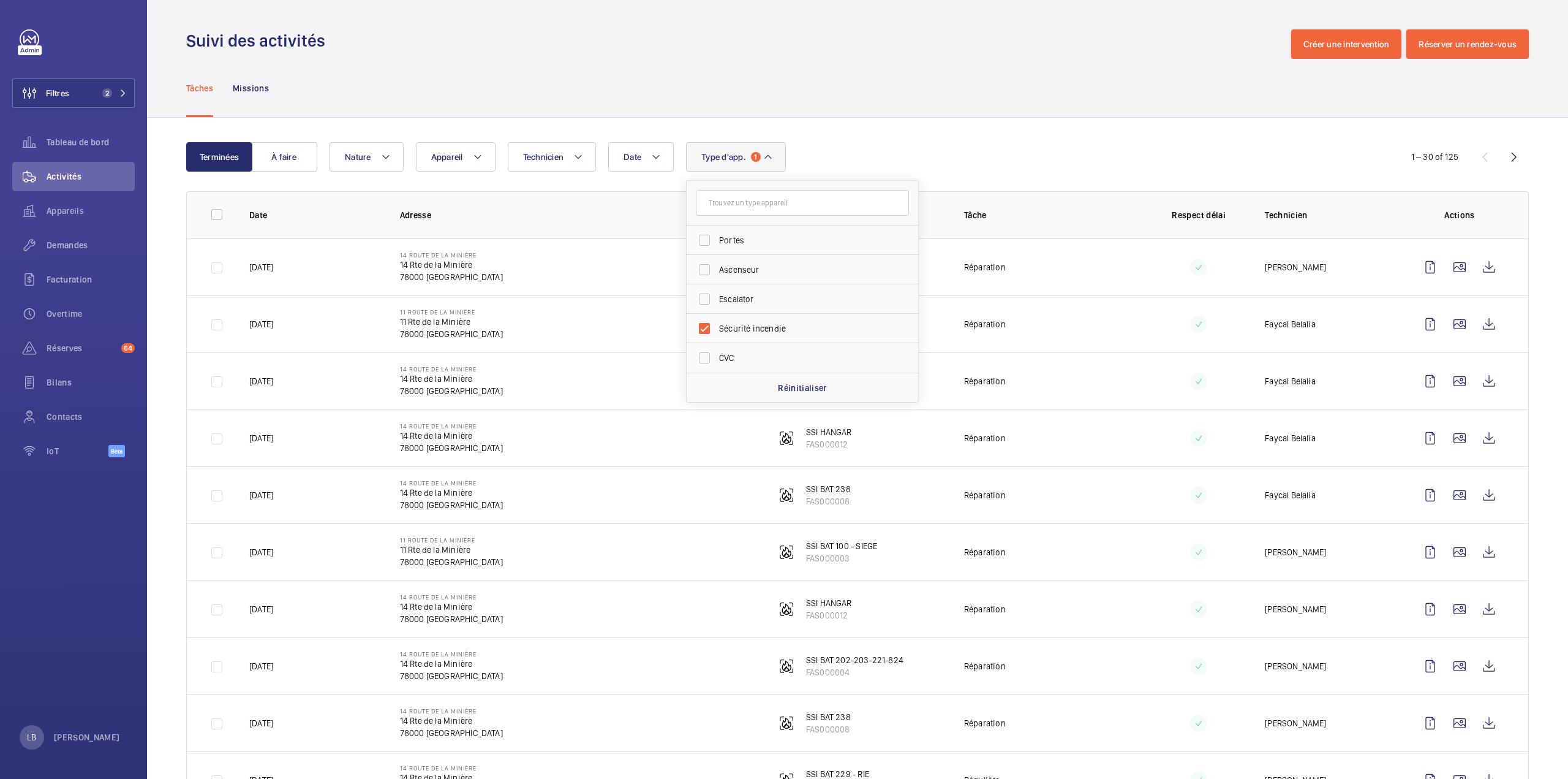
click at [834, 87] on div "Tâches Missions" at bounding box center [857, 88] width 1342 height 58
click at [1504, 155] on wm-front-icon-button at bounding box center [1513, 157] width 29 height 29
click at [752, 144] on button "Type d'app. 1" at bounding box center [735, 157] width 100 height 29
click at [704, 242] on label "Sécurité incendie" at bounding box center [793, 240] width 213 height 29
click at [704, 242] on input "Sécurité incendie" at bounding box center [704, 240] width 25 height 25
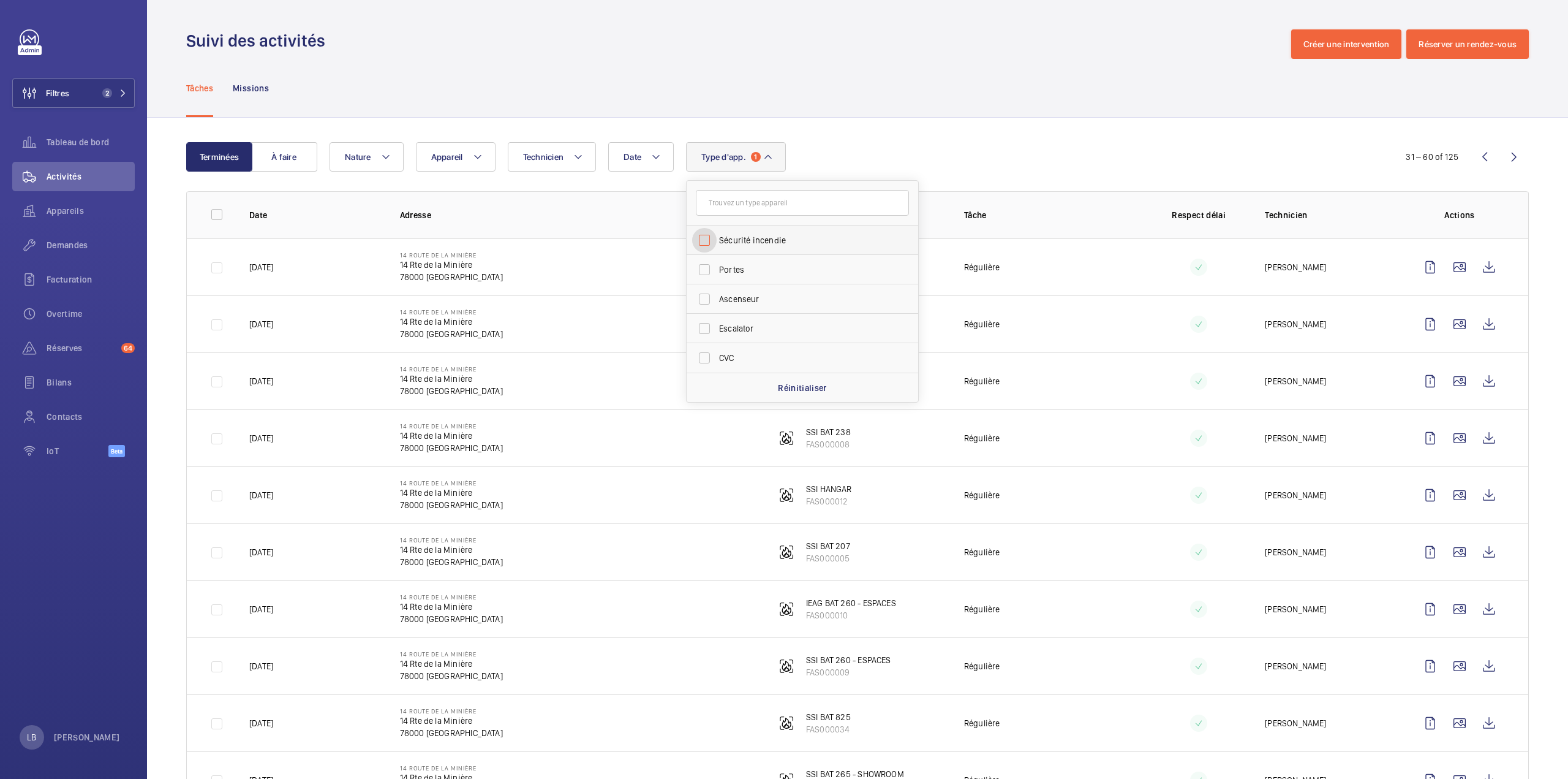
checkbox input "false"
click at [649, 55] on div "Suivi des activités Créer une intervention Réserver un rendez-vous" at bounding box center [857, 43] width 1342 height 29
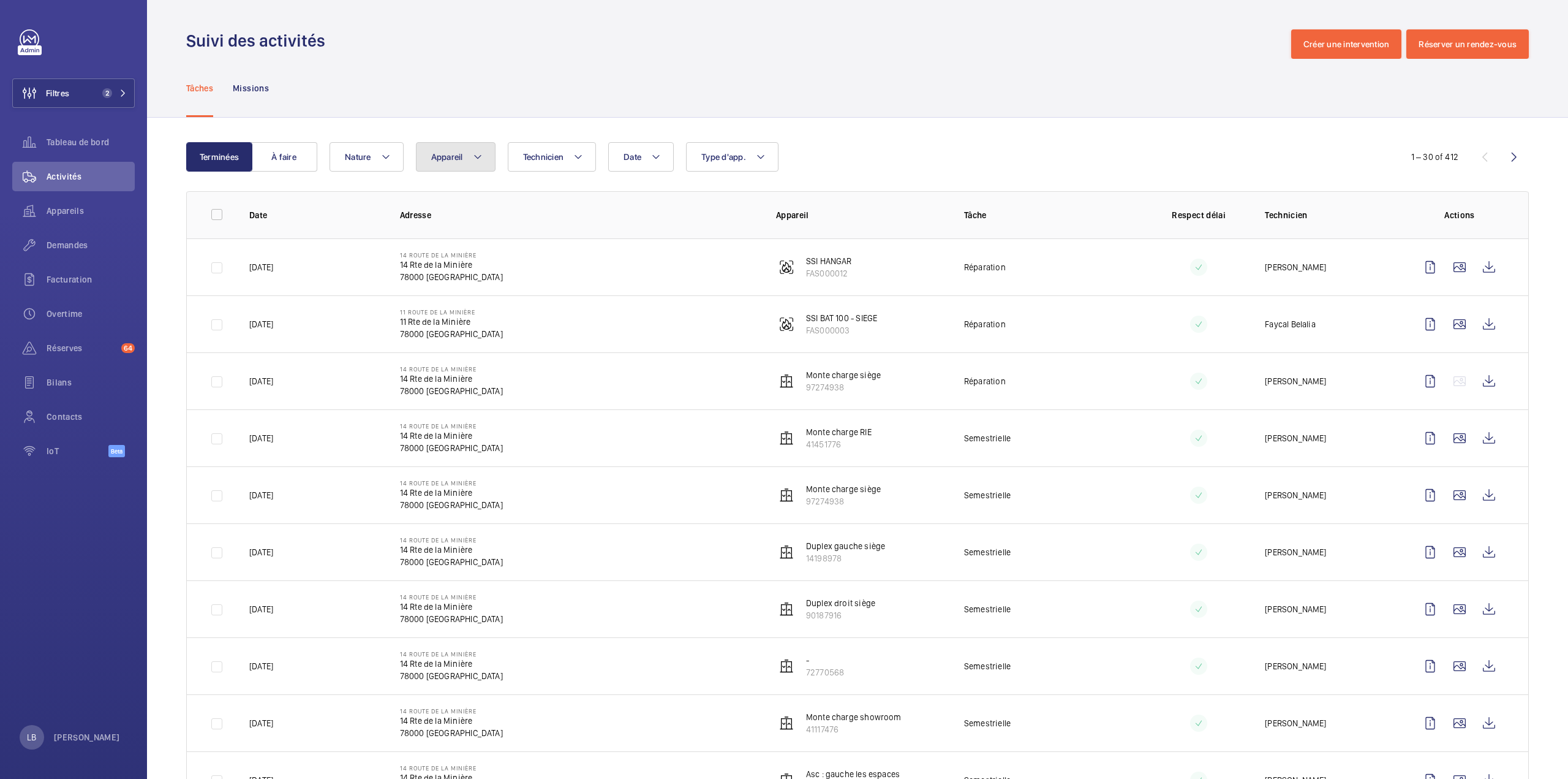
click at [474, 159] on mat-icon at bounding box center [477, 157] width 10 height 15
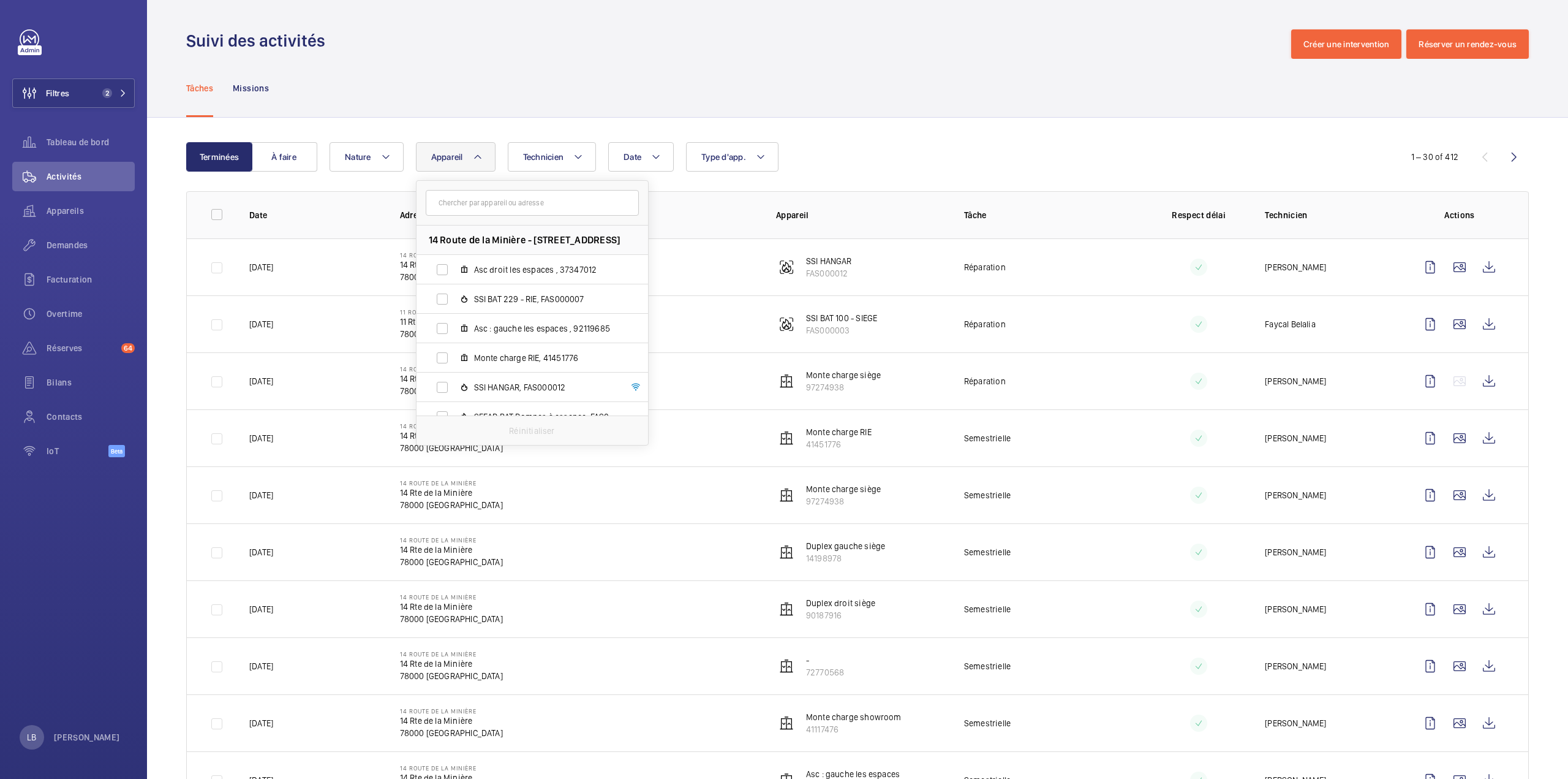
click at [484, 209] on input "text" at bounding box center [532, 203] width 213 height 26
type input "181"
click at [458, 244] on span "11 Route de la Minière - 11 Rte de la Minière, 78000 VERSAILLES" at bounding box center [523, 240] width 190 height 13
click at [596, 10] on wm-front-admin-header "Suivi des activités Créer une intervention Réserver un rendez-vous" at bounding box center [857, 29] width 1421 height 58
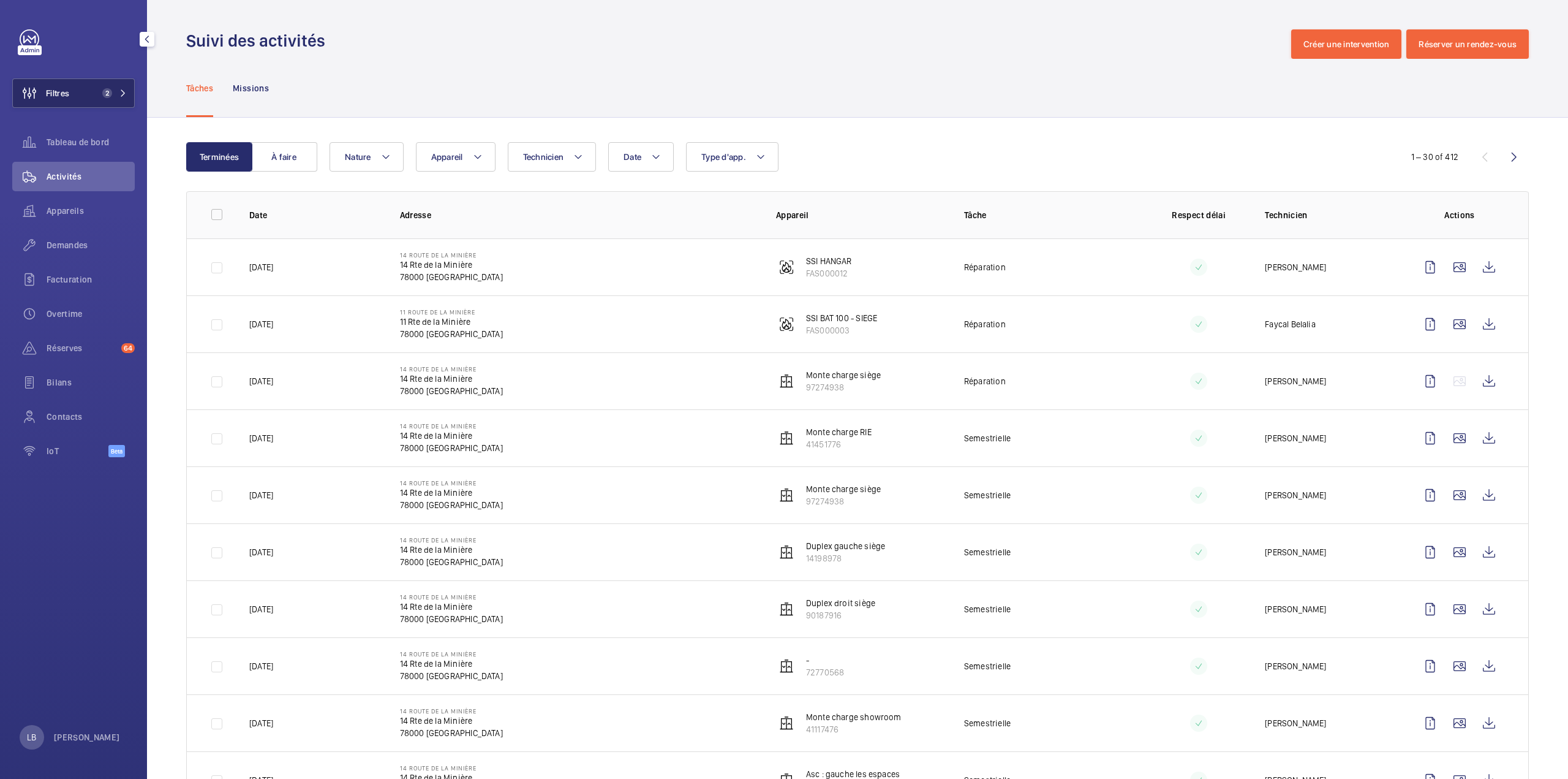
click at [102, 89] on span "2" at bounding box center [104, 93] width 15 height 10
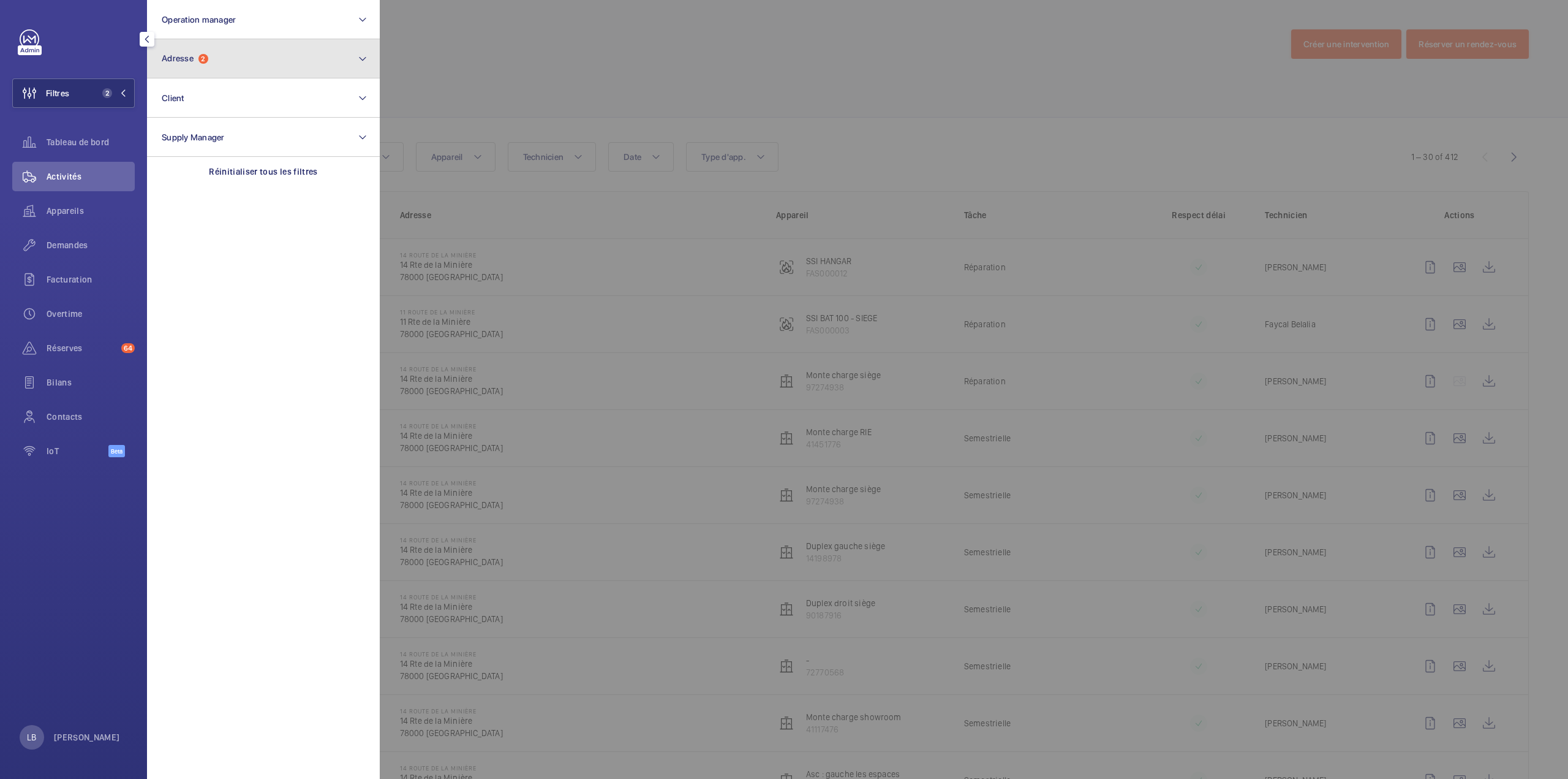
click at [250, 58] on button "Adresse 2" at bounding box center [263, 58] width 233 height 39
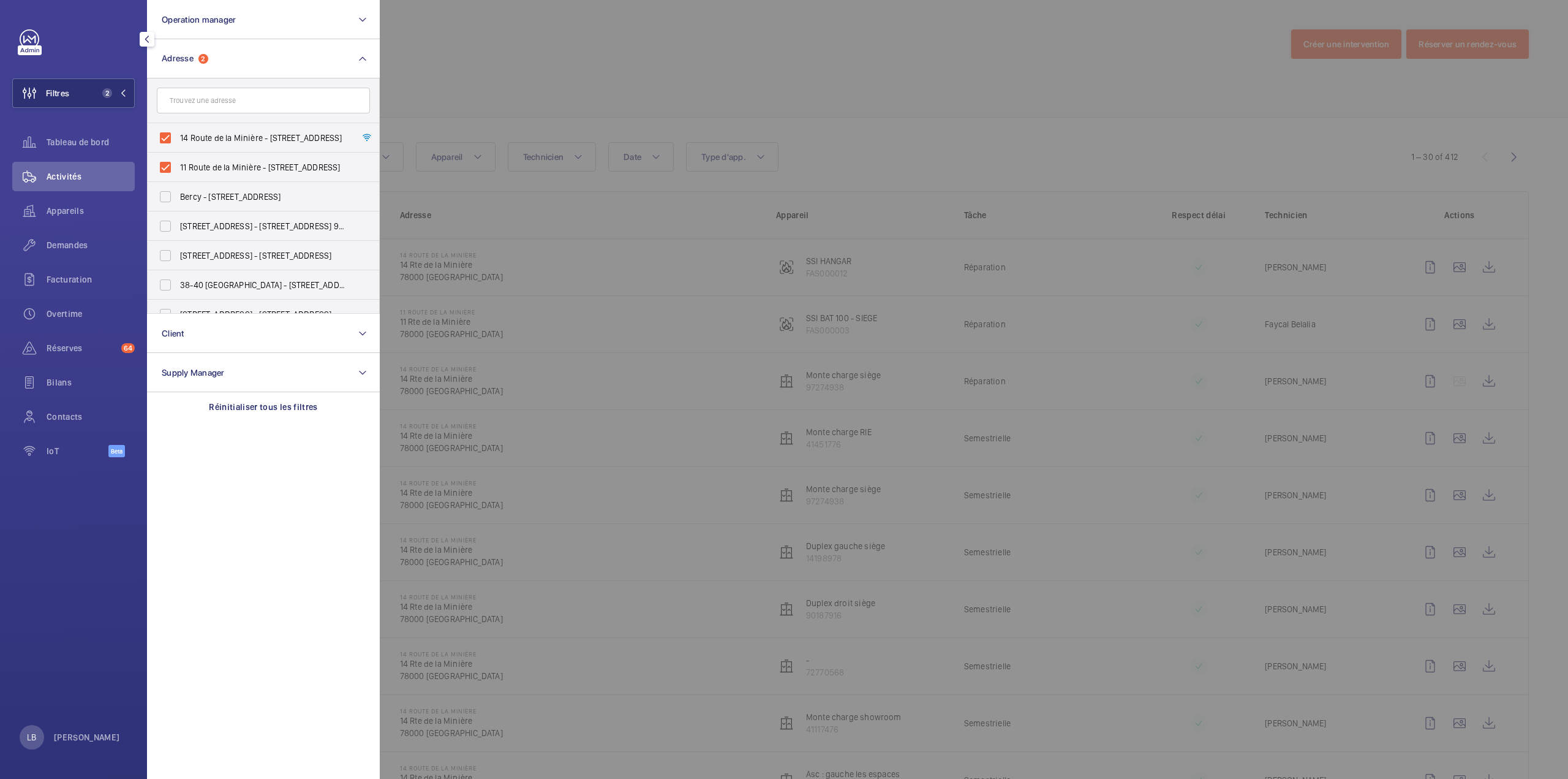
click at [214, 106] on input "text" at bounding box center [263, 100] width 213 height 26
click at [594, 45] on div at bounding box center [1164, 390] width 1568 height 779
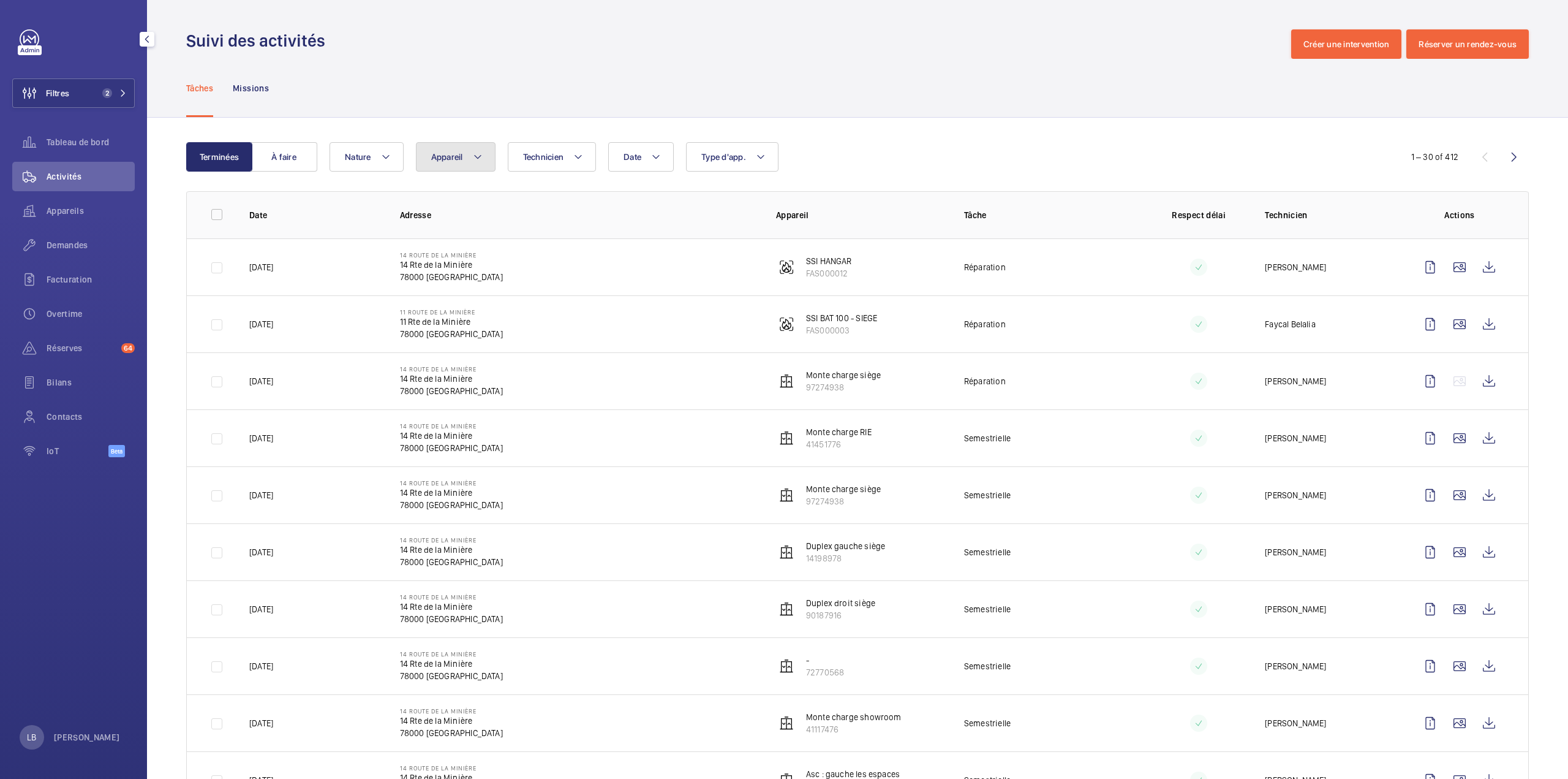
click at [450, 152] on span "Appareil" at bounding box center [447, 157] width 32 height 10
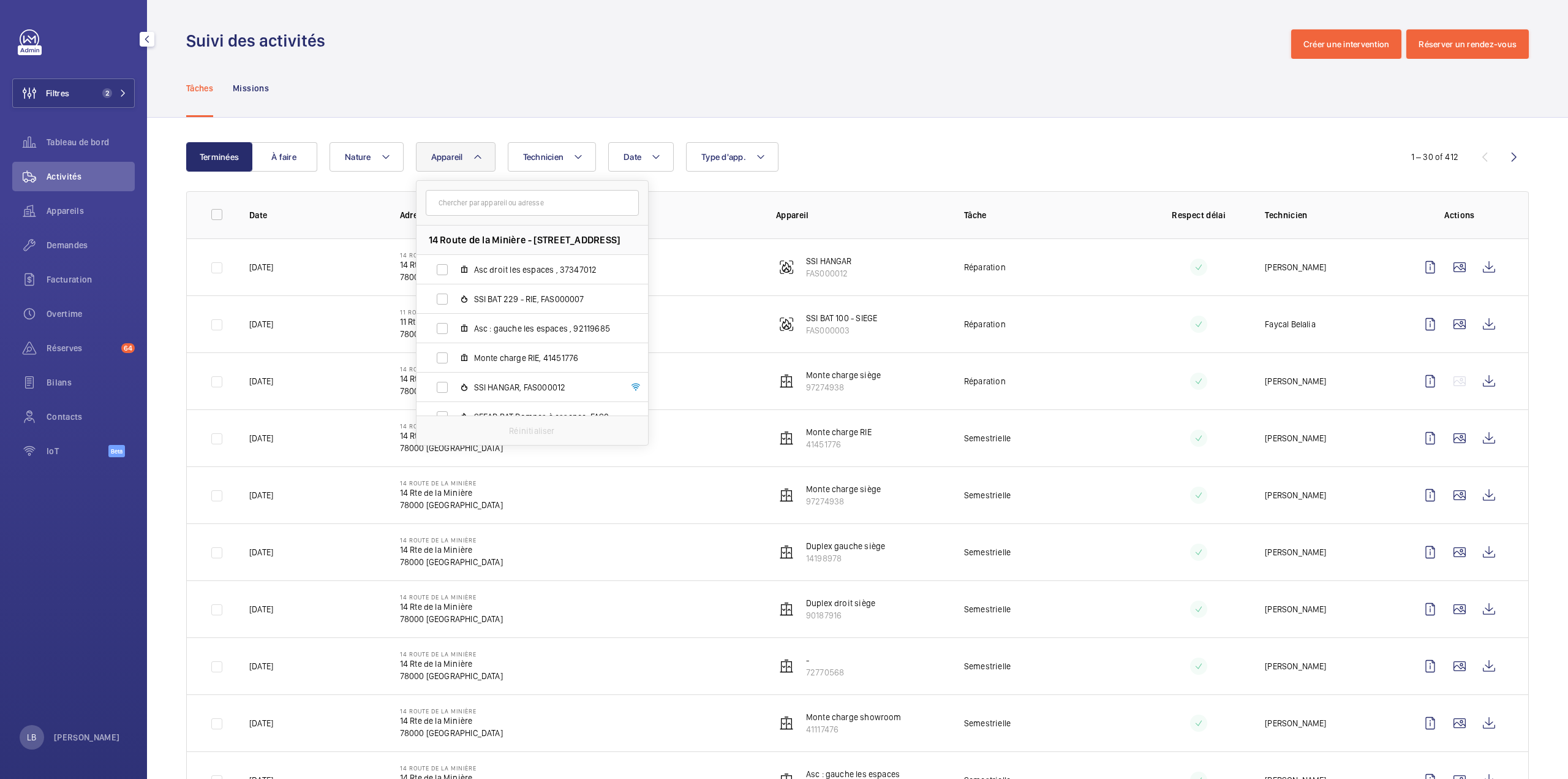
click at [479, 212] on input "text" at bounding box center [532, 203] width 213 height 26
type input "BAT HANGAR"
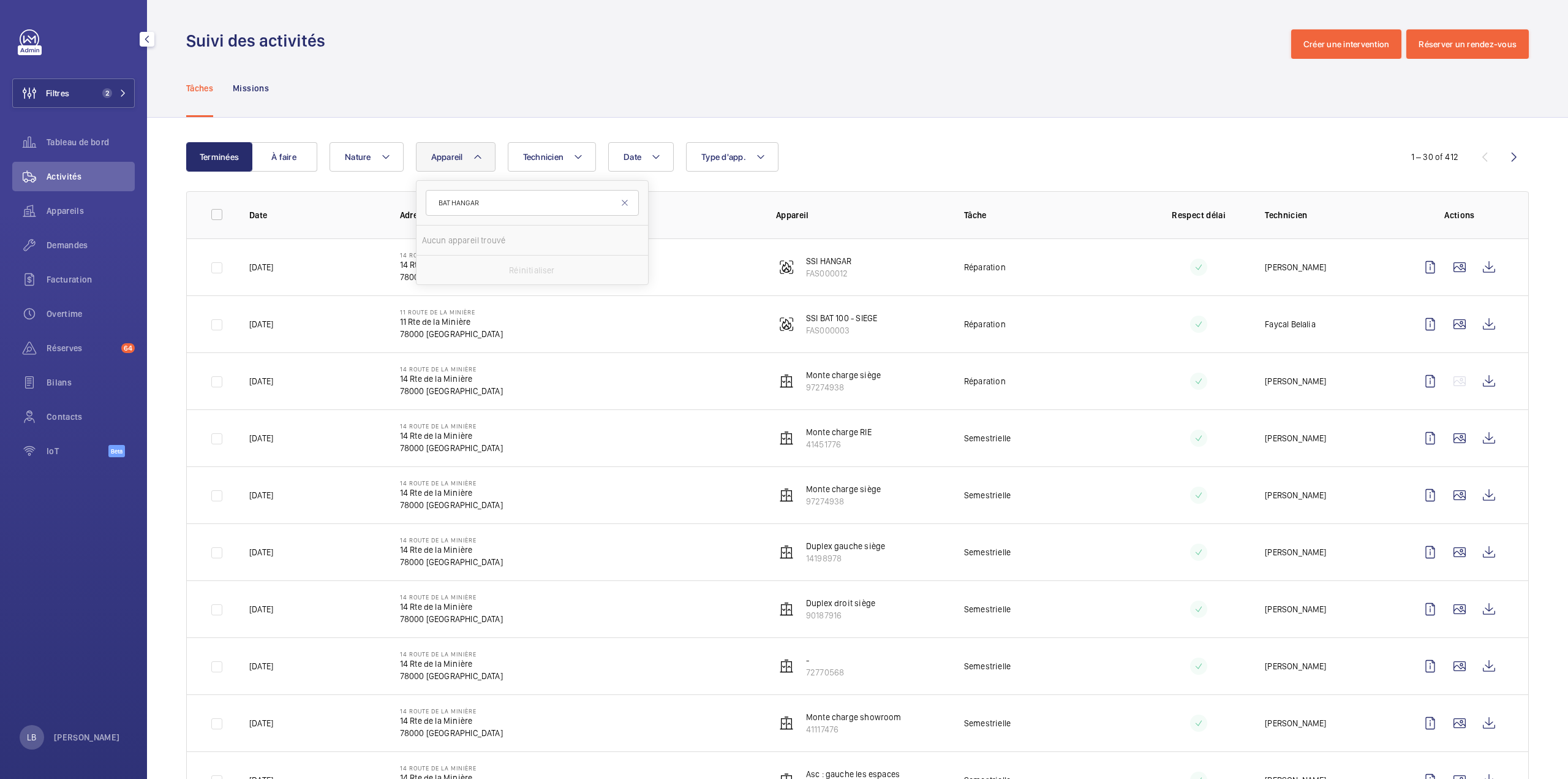
drag, startPoint x: 449, startPoint y: 202, endPoint x: 357, endPoint y: 205, distance: 92.0
click at [480, 162] on mat-icon at bounding box center [477, 157] width 10 height 15
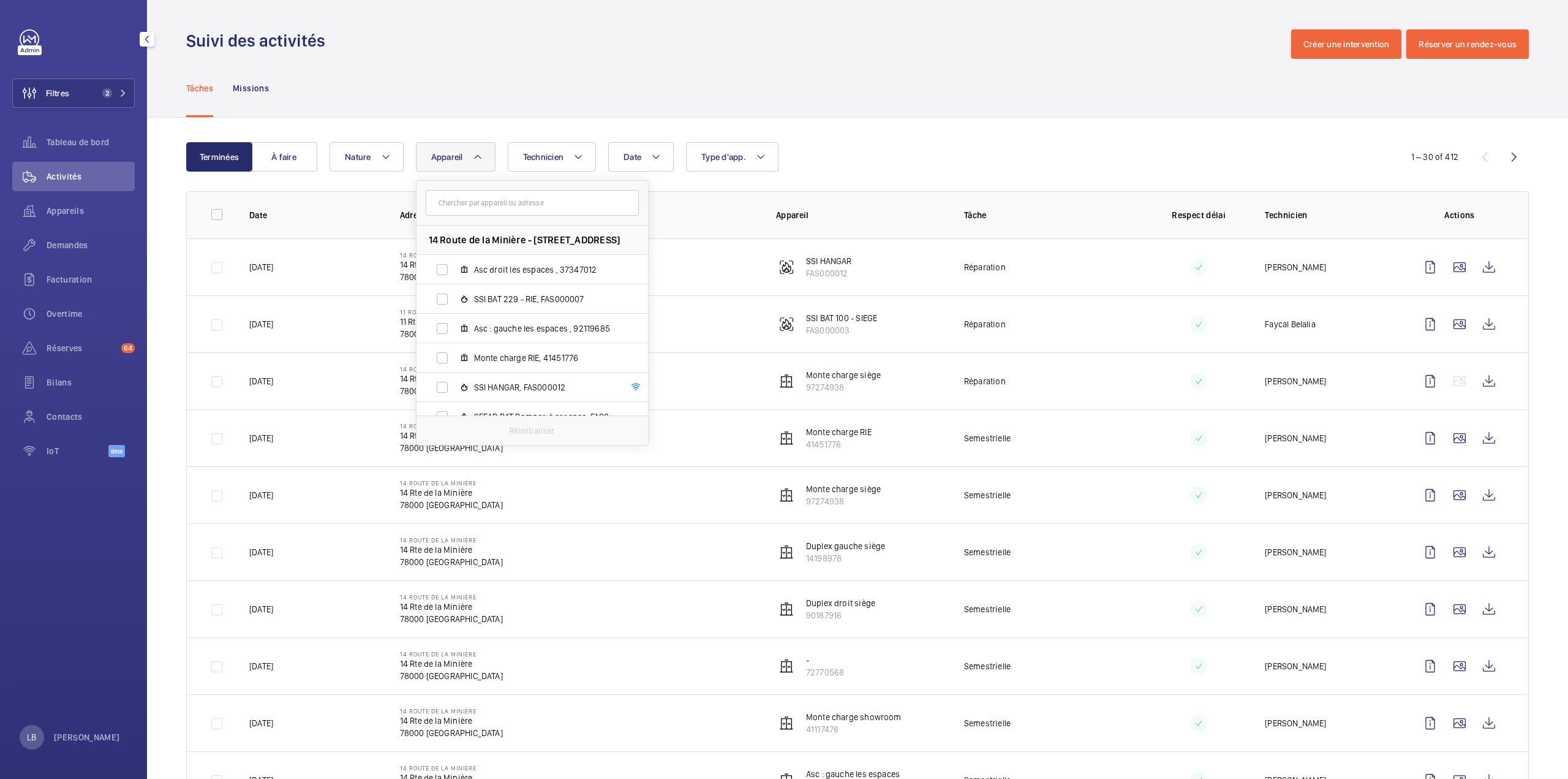
click at [488, 202] on input "text" at bounding box center [532, 203] width 213 height 26
type input "HANGAR"
click at [443, 274] on label "SSI HANGAR , FAS000012" at bounding box center [522, 269] width 211 height 29
click at [443, 274] on input "SSI HANGAR , FAS000012" at bounding box center [442, 270] width 25 height 25
checkbox input "true"
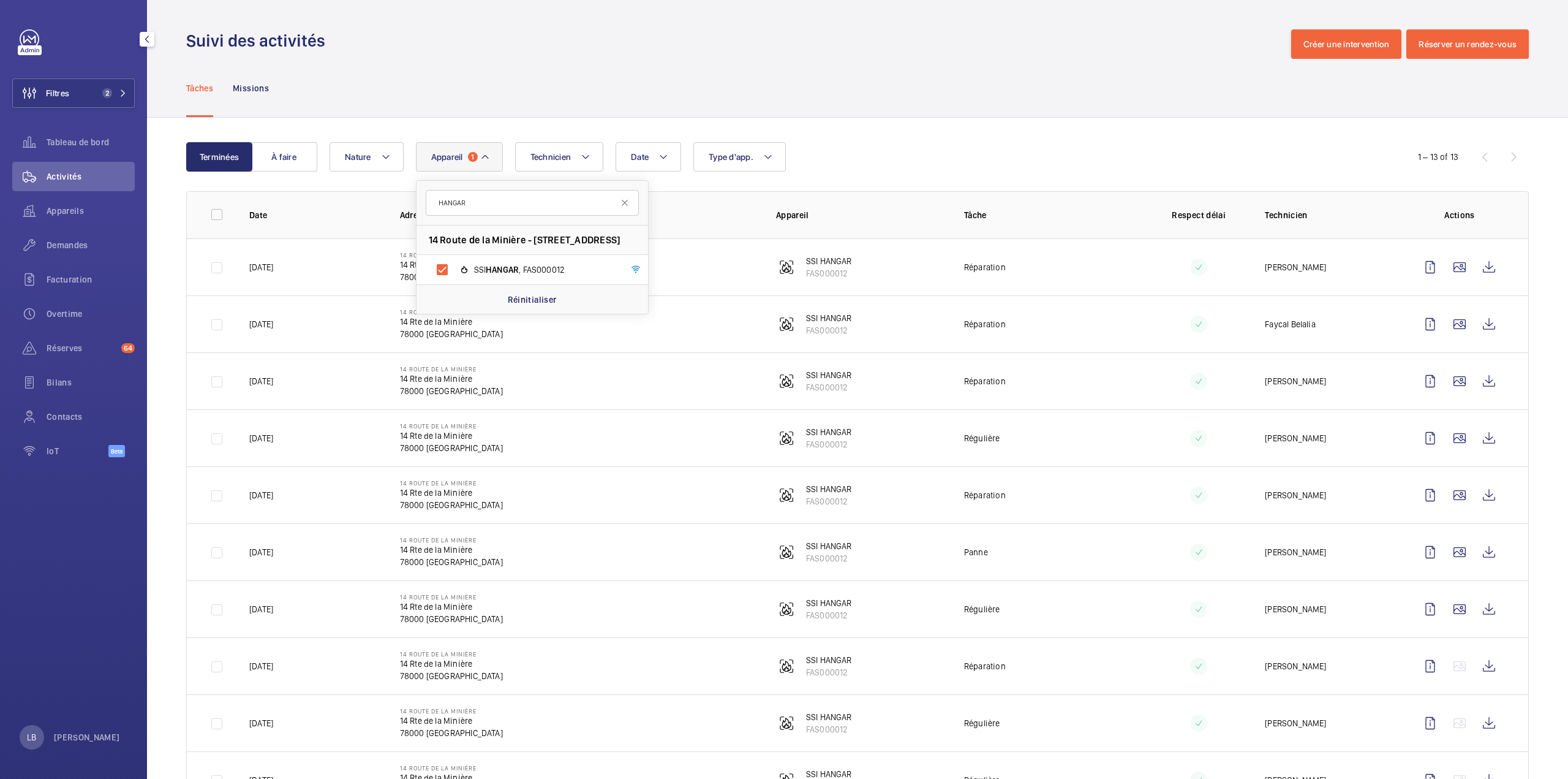
click at [877, 104] on div "Tâches Missions" at bounding box center [857, 88] width 1342 height 58
click at [1034, 143] on div "Date Technicien Appareil 1 Type d'app. Nature" at bounding box center [855, 157] width 1052 height 29
click at [69, 240] on span "Demandes" at bounding box center [91, 245] width 88 height 12
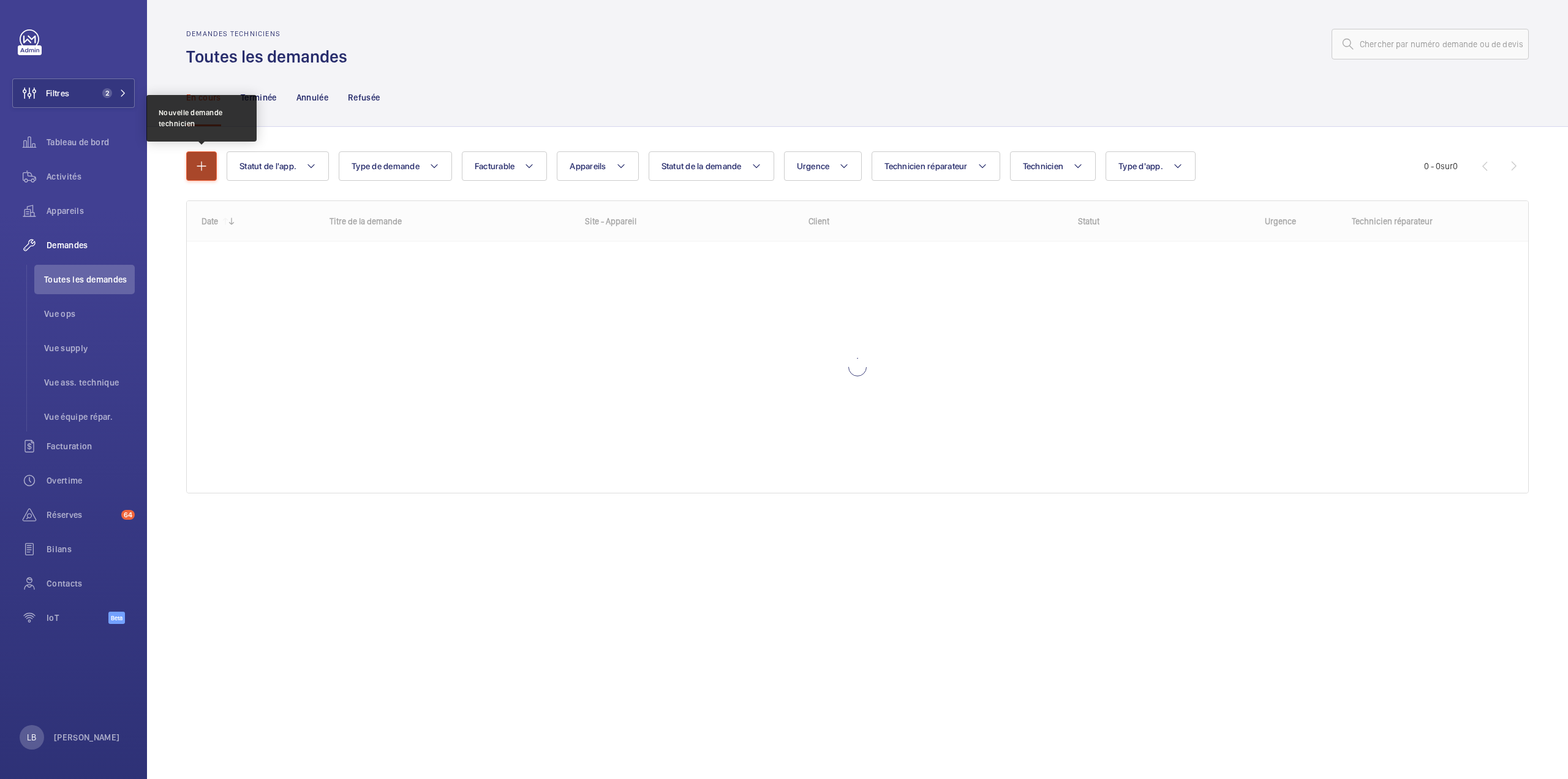
click at [204, 158] on mat-icon "button" at bounding box center [201, 166] width 15 height 15
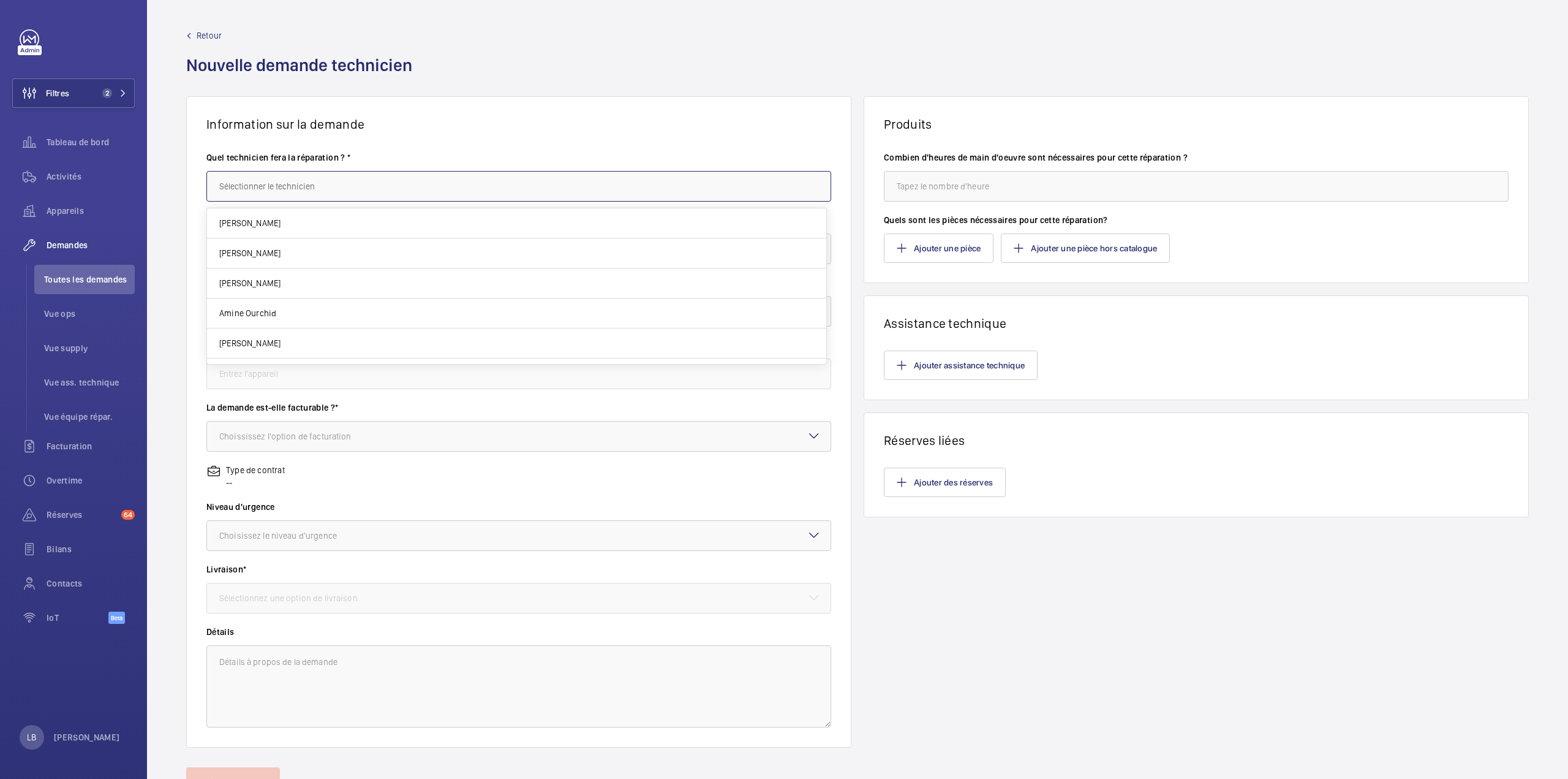
click at [261, 184] on input "text" at bounding box center [519, 186] width 625 height 31
click at [267, 185] on input "Alain" at bounding box center [519, 186] width 625 height 31
click at [271, 258] on mat-option "[PERSON_NAME]" at bounding box center [517, 252] width 619 height 29
type input "[PERSON_NAME]"
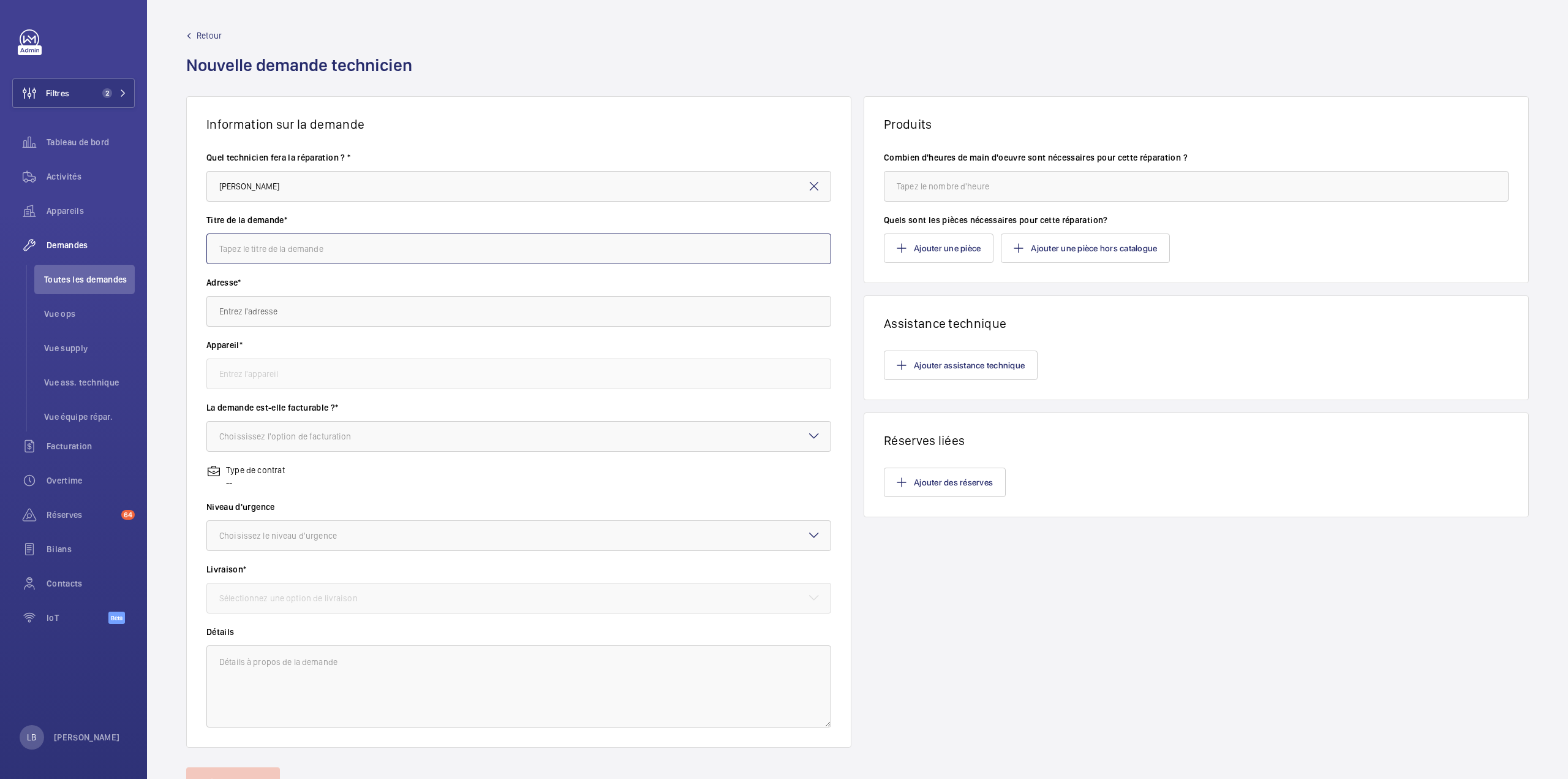
click at [321, 251] on input "text" at bounding box center [519, 249] width 625 height 31
click at [318, 247] on input "remplacement des cellules HANGAR" at bounding box center [519, 249] width 625 height 31
click at [407, 249] on input "remplacement des cellules DFHS HANGAR" at bounding box center [519, 249] width 625 height 31
type input "remplacement des cellules DFHS HANGAR"
click at [225, 323] on input "text" at bounding box center [519, 311] width 625 height 31
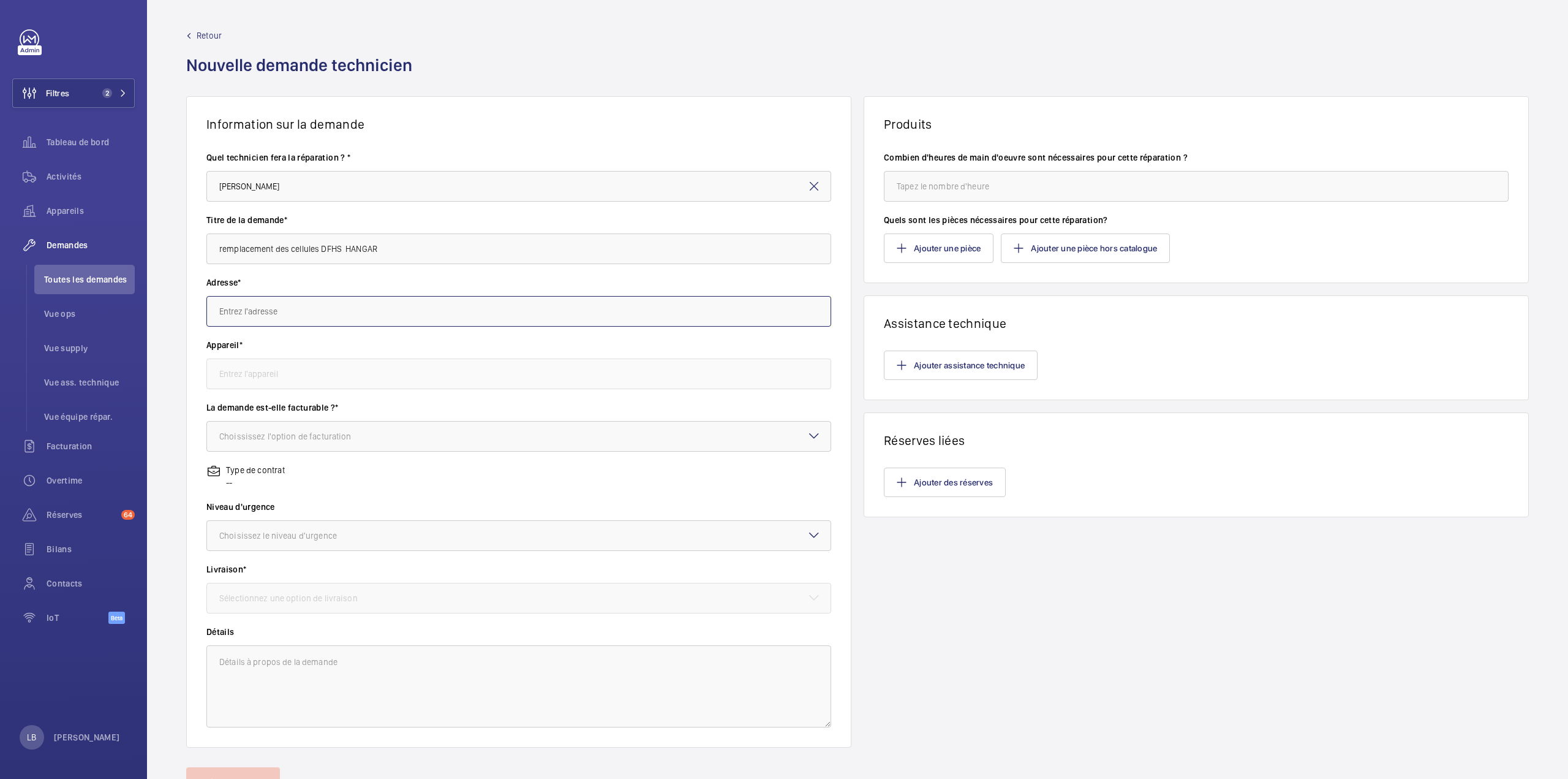
click at [267, 310] on input "text" at bounding box center [519, 311] width 625 height 31
type input "1"
click at [326, 313] on input "14" at bounding box center [519, 311] width 625 height 31
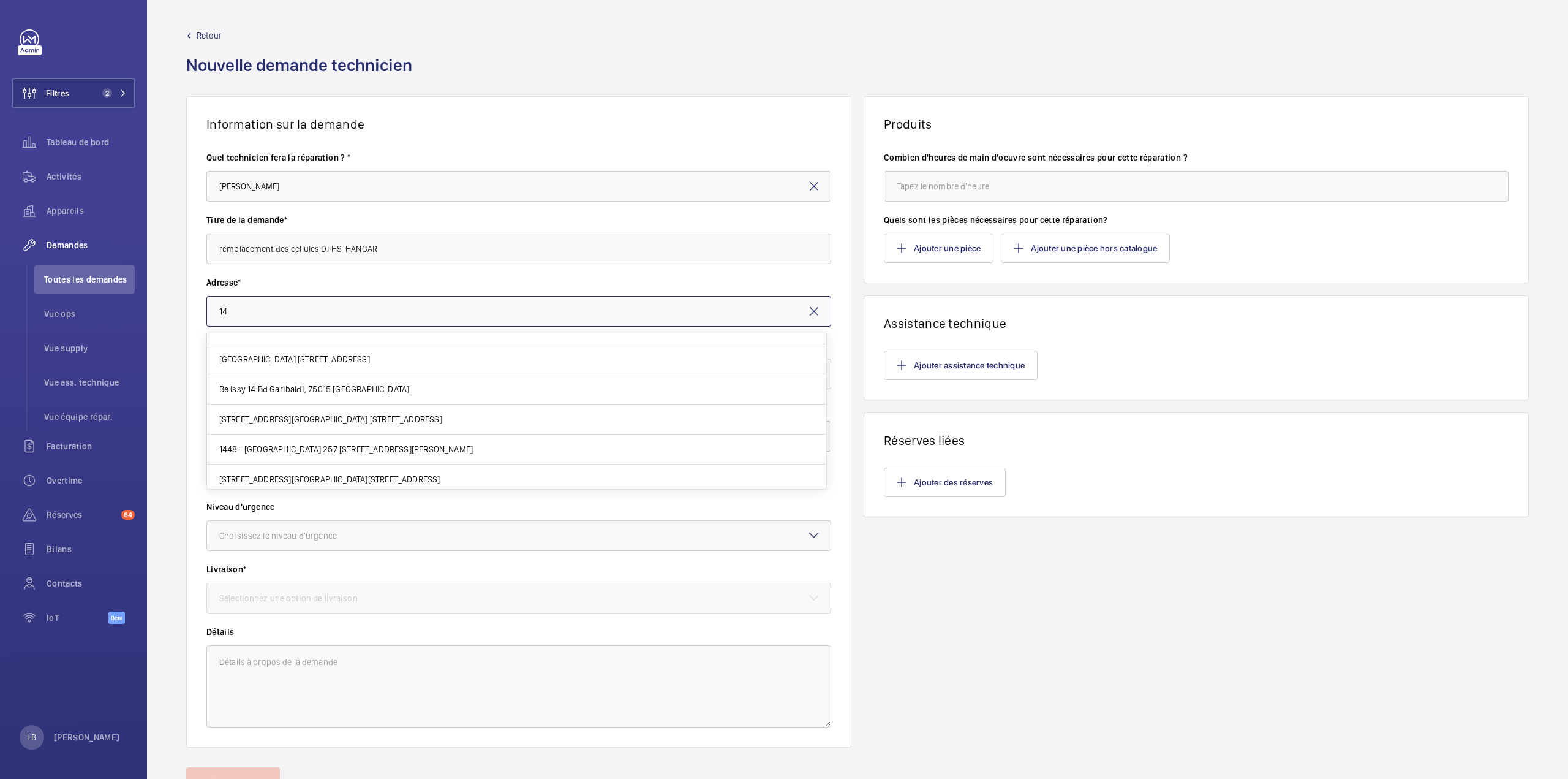
click at [326, 313] on input "14" at bounding box center [519, 311] width 625 height 31
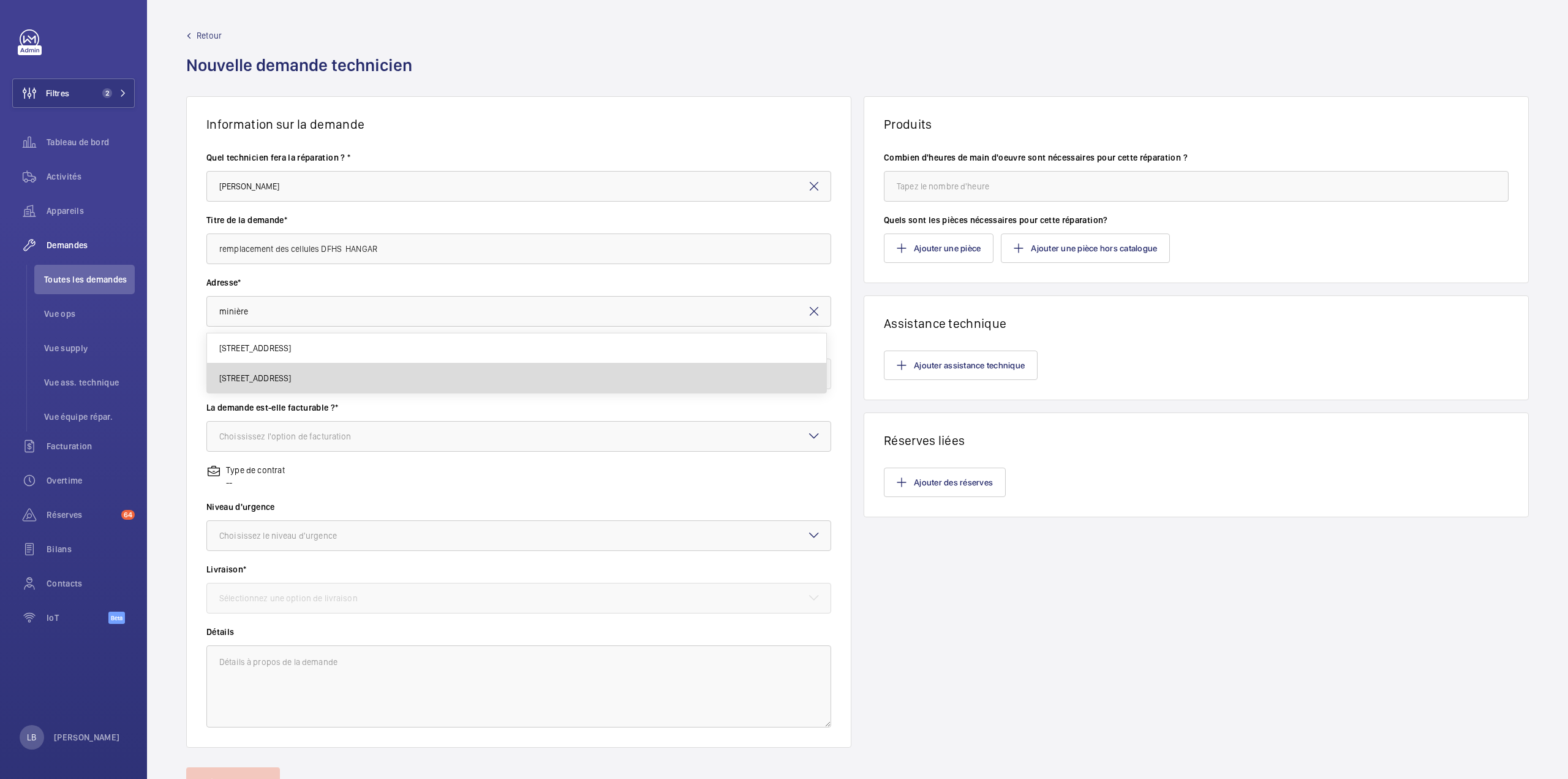
click at [281, 374] on span "14 Route de la Minière 14 Rte de la Minière, 78000 VERSAILLES" at bounding box center [256, 378] width 73 height 12
type input "14 Route de la Minière 14 Rte de la Minière, 78000 VERSAILLES"
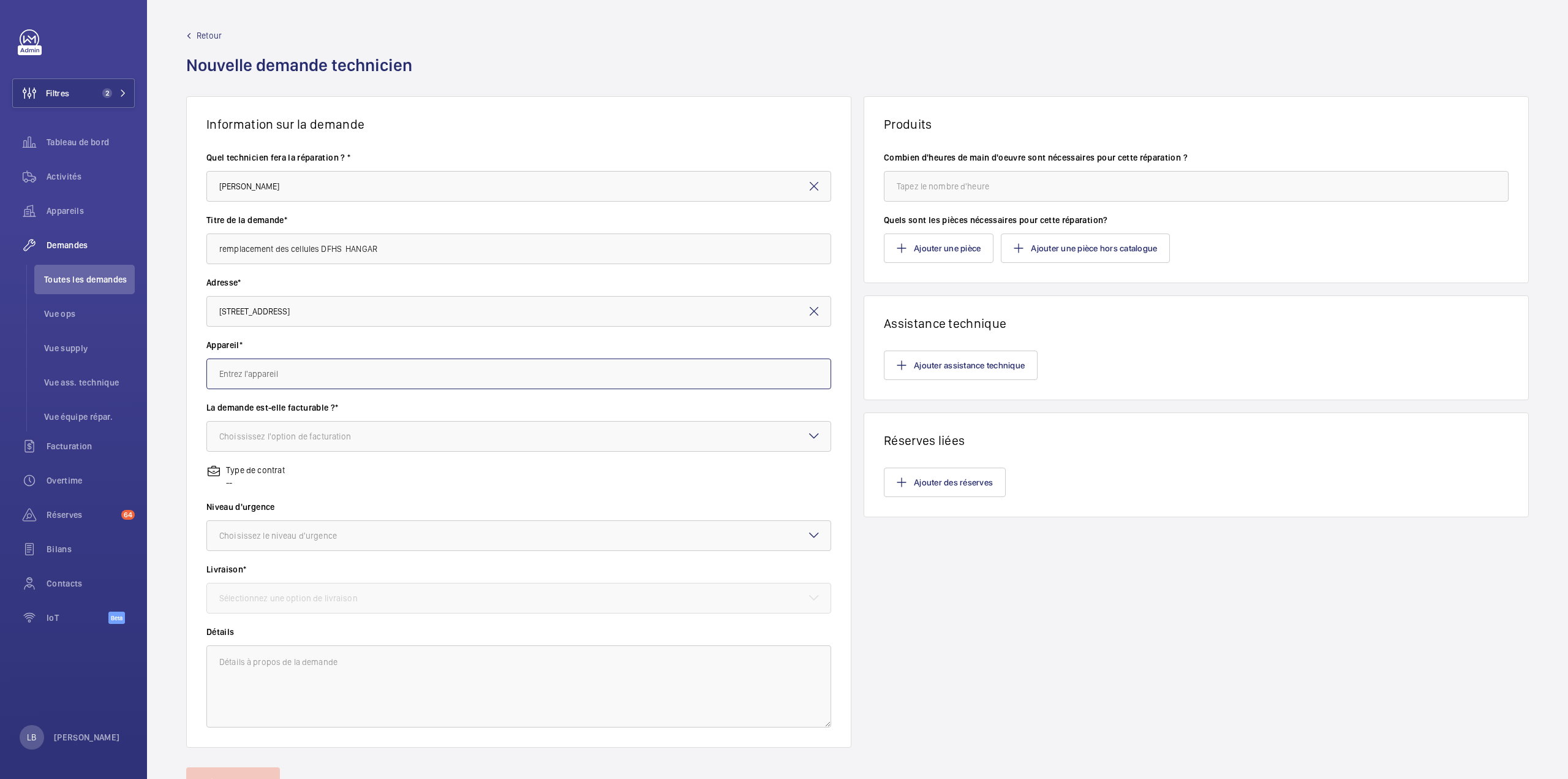
click at [265, 370] on input "text" at bounding box center [519, 374] width 625 height 31
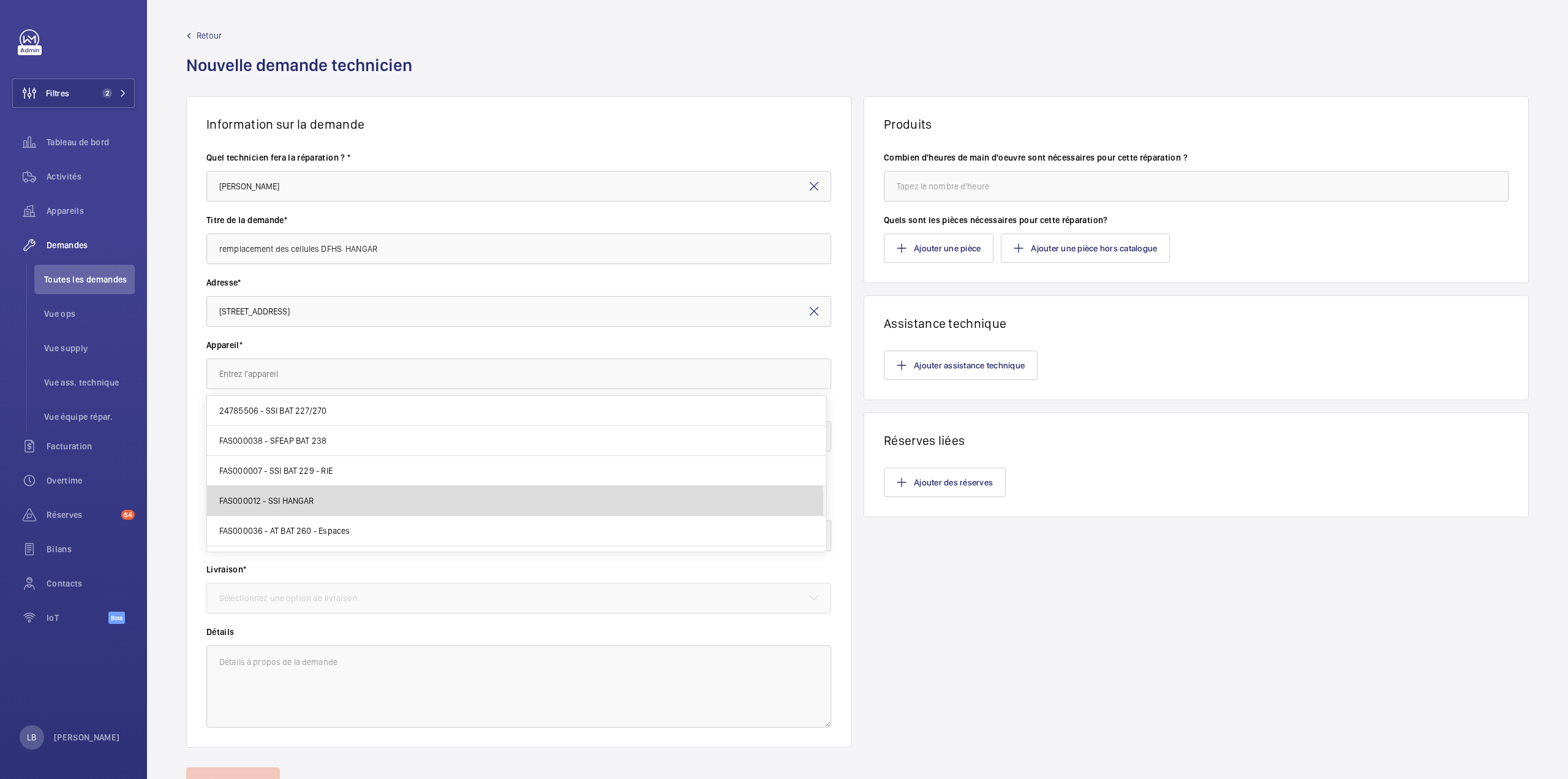
click at [295, 505] on span "FAS000012 - SSI HANGAR" at bounding box center [266, 501] width 95 height 12
type input "FAS000012 - SSI HANGAR"
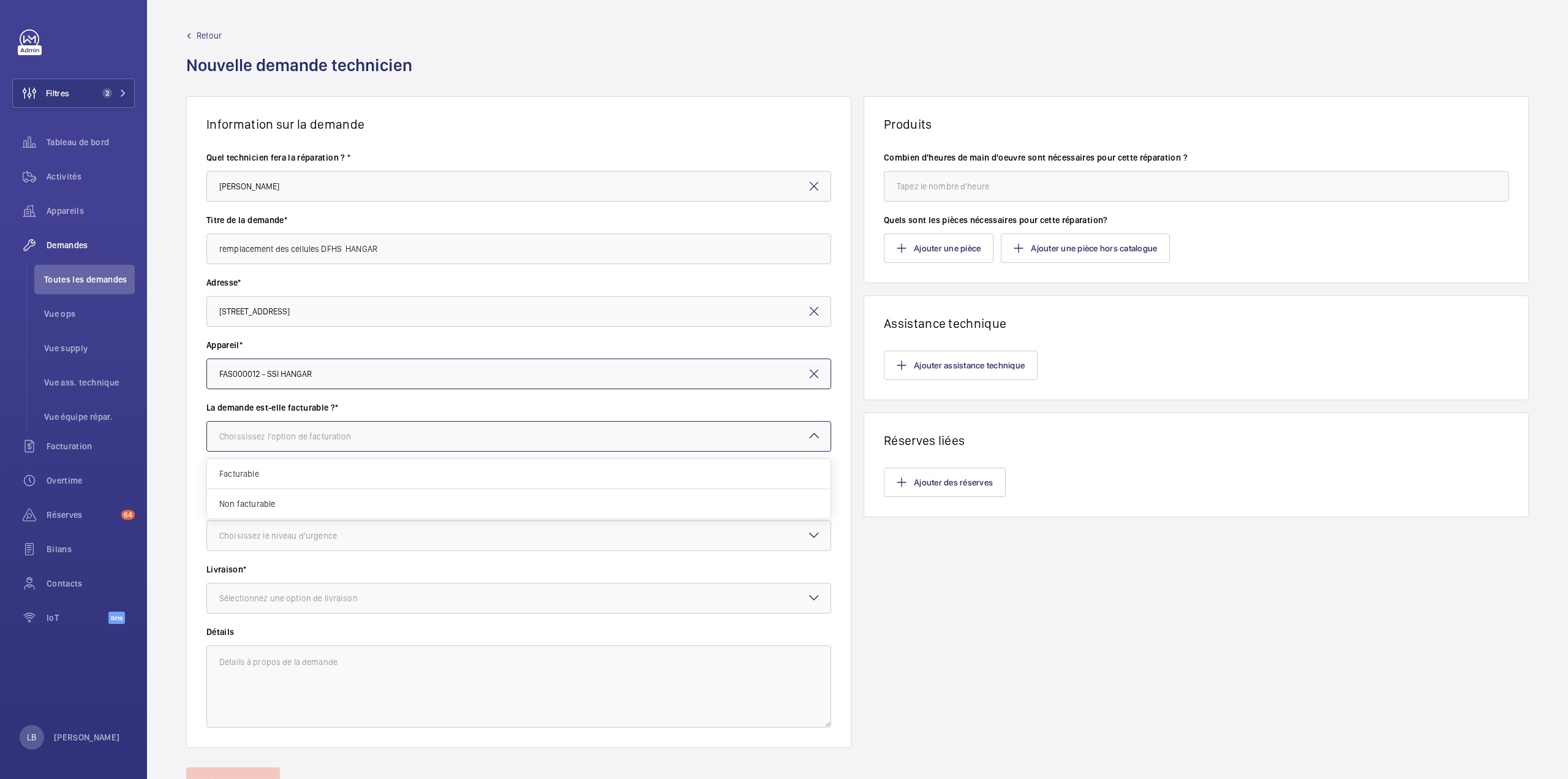
click at [256, 423] on div at bounding box center [519, 436] width 624 height 29
click at [273, 476] on span "Facturable" at bounding box center [519, 474] width 599 height 12
click at [278, 536] on div "Choisissez le niveau d'urgence" at bounding box center [293, 536] width 148 height 12
click at [274, 632] on span "Urgent" at bounding box center [519, 633] width 599 height 12
click at [342, 605] on div at bounding box center [519, 598] width 624 height 29
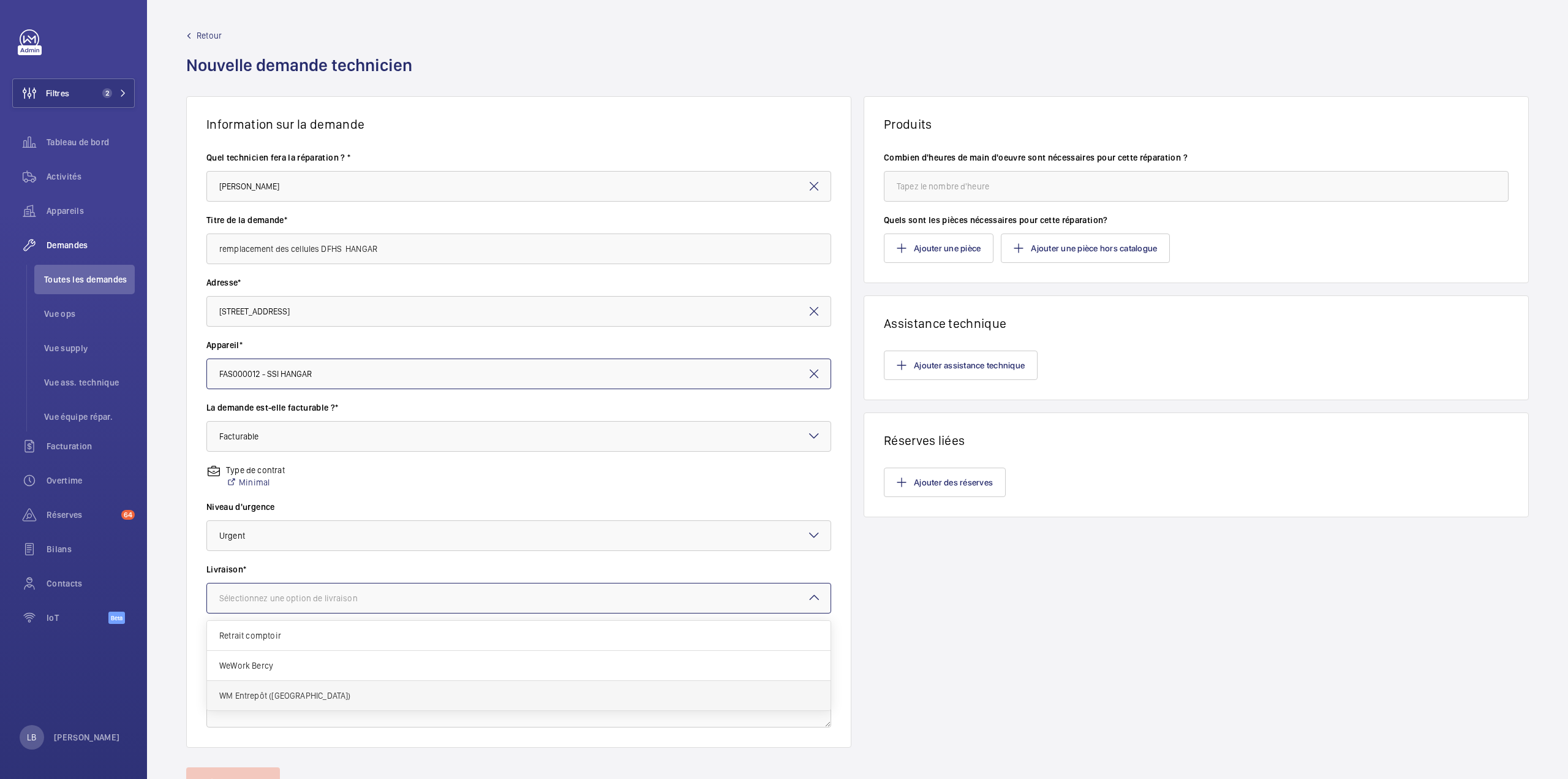
click at [291, 691] on span "WM Entrepôt ([GEOGRAPHIC_DATA])" at bounding box center [519, 696] width 599 height 12
click at [327, 662] on textarea at bounding box center [519, 686] width 625 height 82
click at [419, 250] on input "remplacement des cellules DFHS HANGAR" at bounding box center [519, 249] width 625 height 31
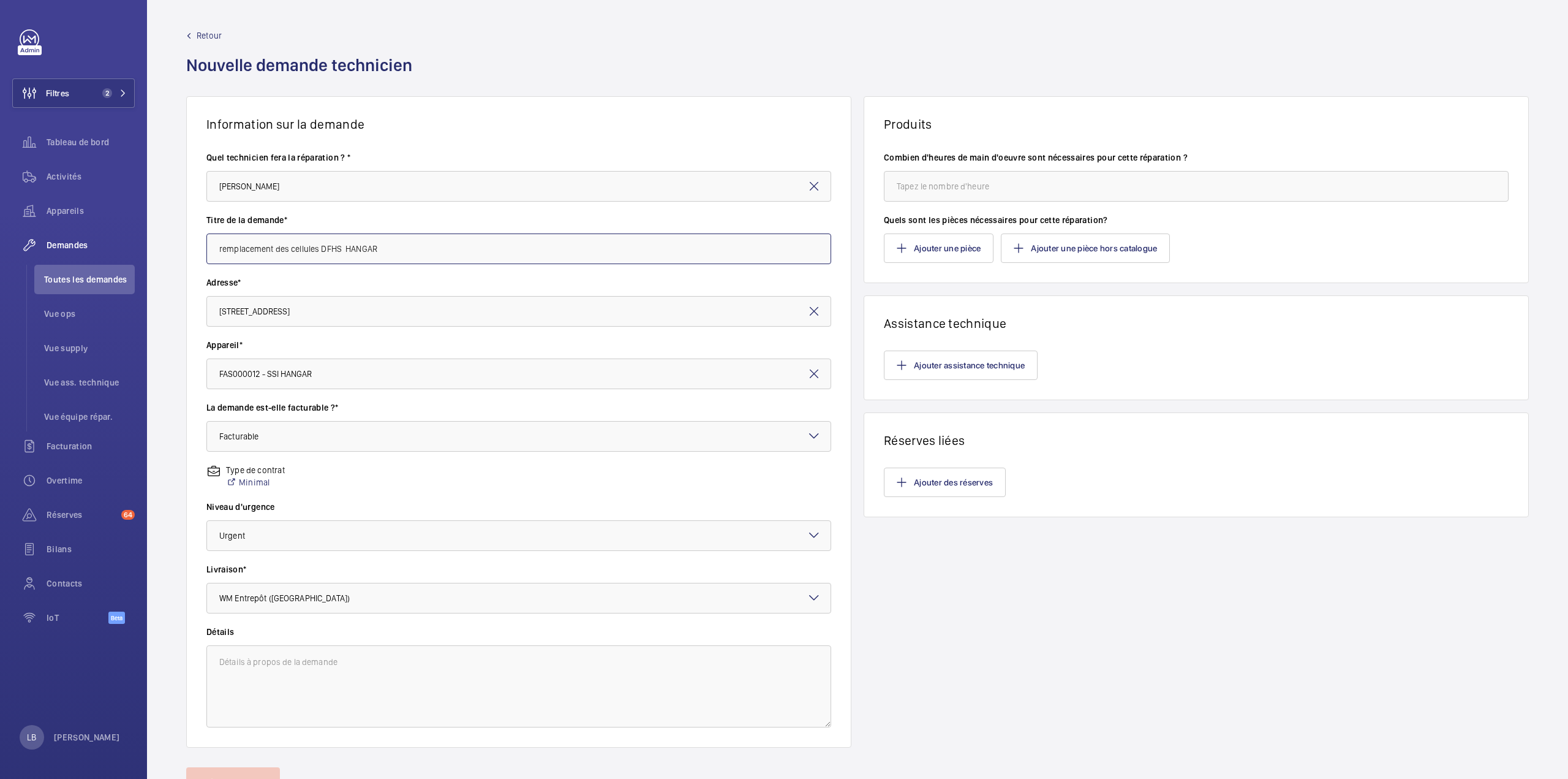
click at [419, 250] on input "remplacement des cellules DFHS HANGAR" at bounding box center [519, 249] width 625 height 31
click at [321, 251] on input "remplacement des cellules DFHS HANGAR" at bounding box center [519, 249] width 625 height 31
click at [424, 251] on input "remplacement des cellules DFHS HANGAR" at bounding box center [519, 249] width 625 height 31
click at [409, 241] on input "remplacement des cellules DFHS HANGAR" at bounding box center [519, 249] width 625 height 31
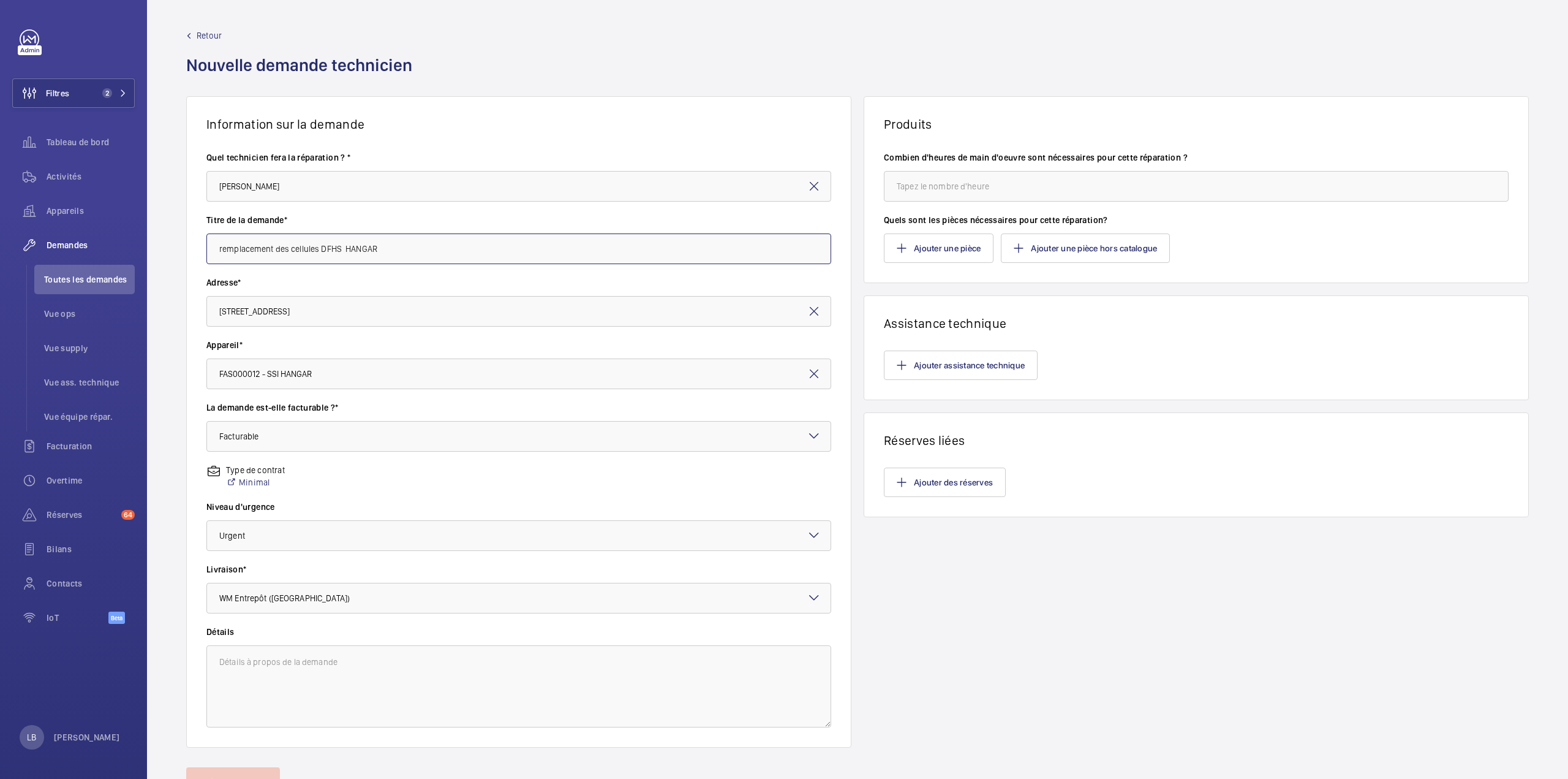
click at [409, 241] on input "remplacement des cellules DFHS HANGAR" at bounding box center [519, 249] width 625 height 31
click at [326, 671] on textarea at bounding box center [519, 686] width 625 height 82
paste textarea "remplacement des cellules DFHS HANGAR"
type textarea "remplacement des cellules DFHS HANGAR"
click at [1119, 713] on div "Produits Combien d'heures de main d'oeuvre sont nécessaires pour cette réparati…" at bounding box center [1196, 422] width 665 height 652
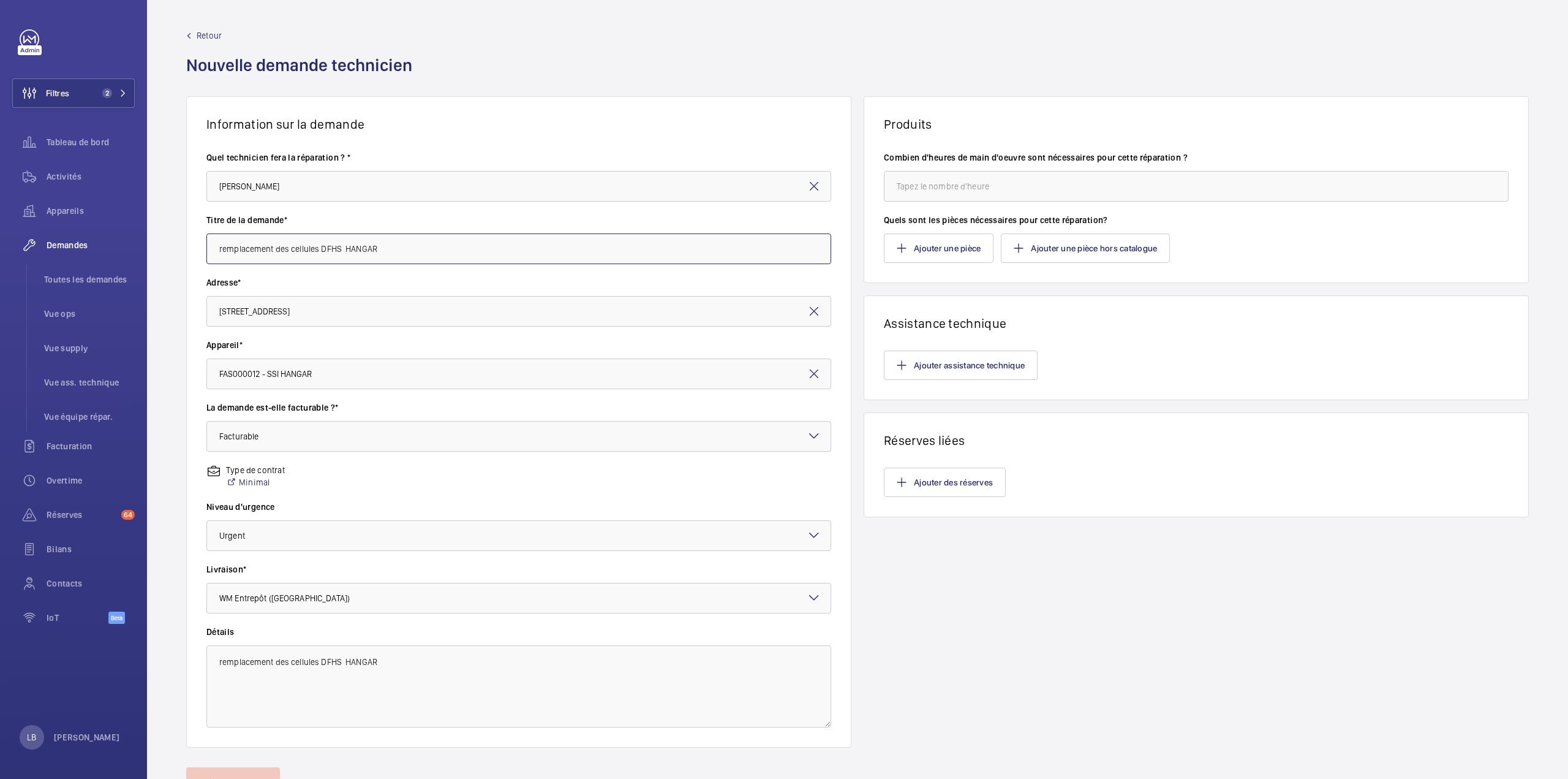
drag, startPoint x: 318, startPoint y: 251, endPoint x: 291, endPoint y: 251, distance: 27.0
click at [291, 251] on input "remplacement des cellules DFHS HANGAR" at bounding box center [519, 249] width 625 height 31
type input "remplacement des filtres DFHS HANGAR"
click at [496, 276] on wm-front-card-body "Quel technicien fera la réparation ? * Alain Bedime Titre de la demande* rempla…" at bounding box center [519, 439] width 664 height 615
click at [555, 323] on input "14 Route de la Minière 14 Rte de la Minière, 78000 VERSAILLES" at bounding box center [519, 311] width 625 height 31
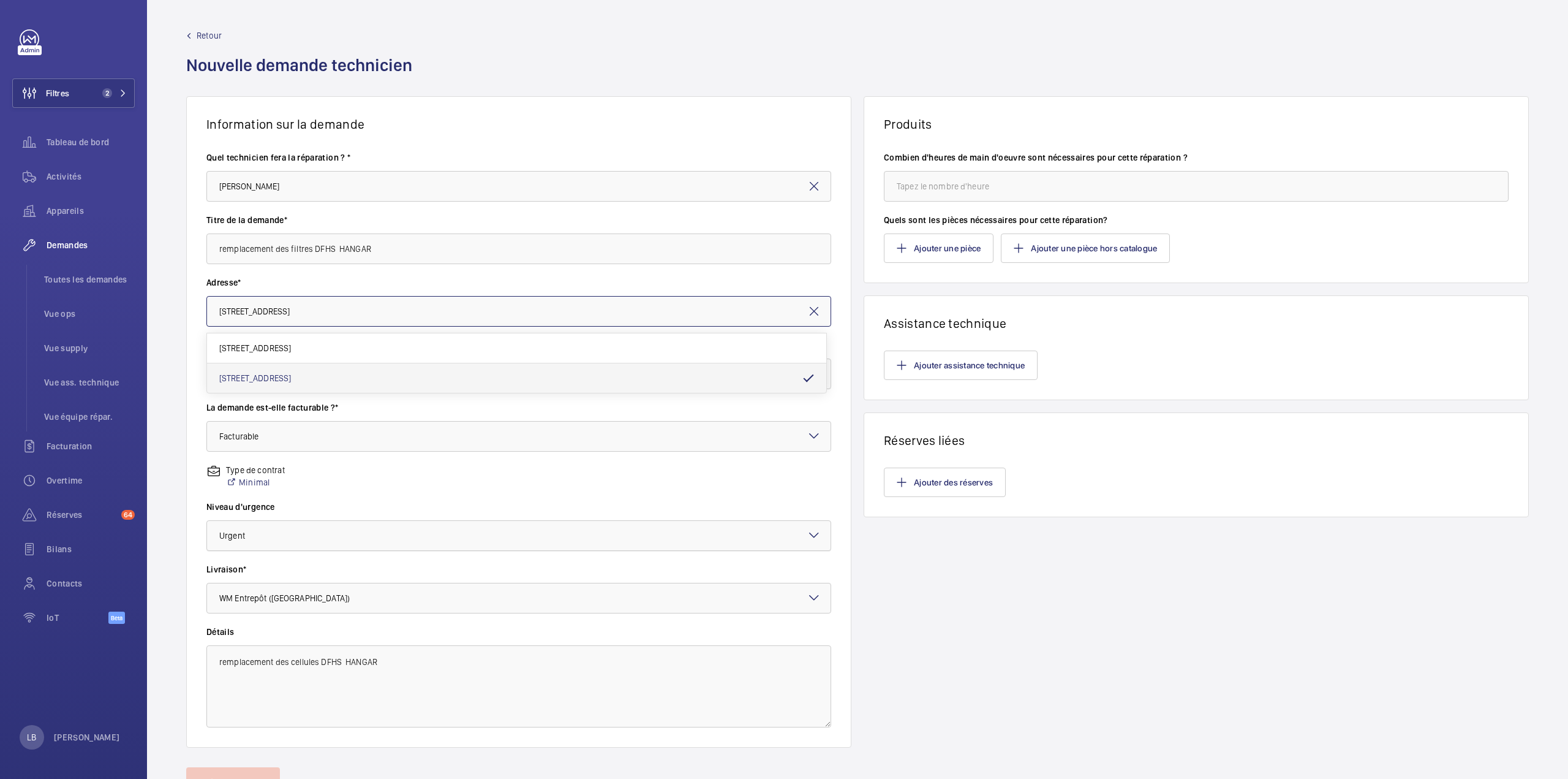
click at [552, 535] on div at bounding box center [519, 535] width 624 height 29
click at [379, 249] on input "remplacement des filtres DFHS HANGAR" at bounding box center [519, 249] width 625 height 31
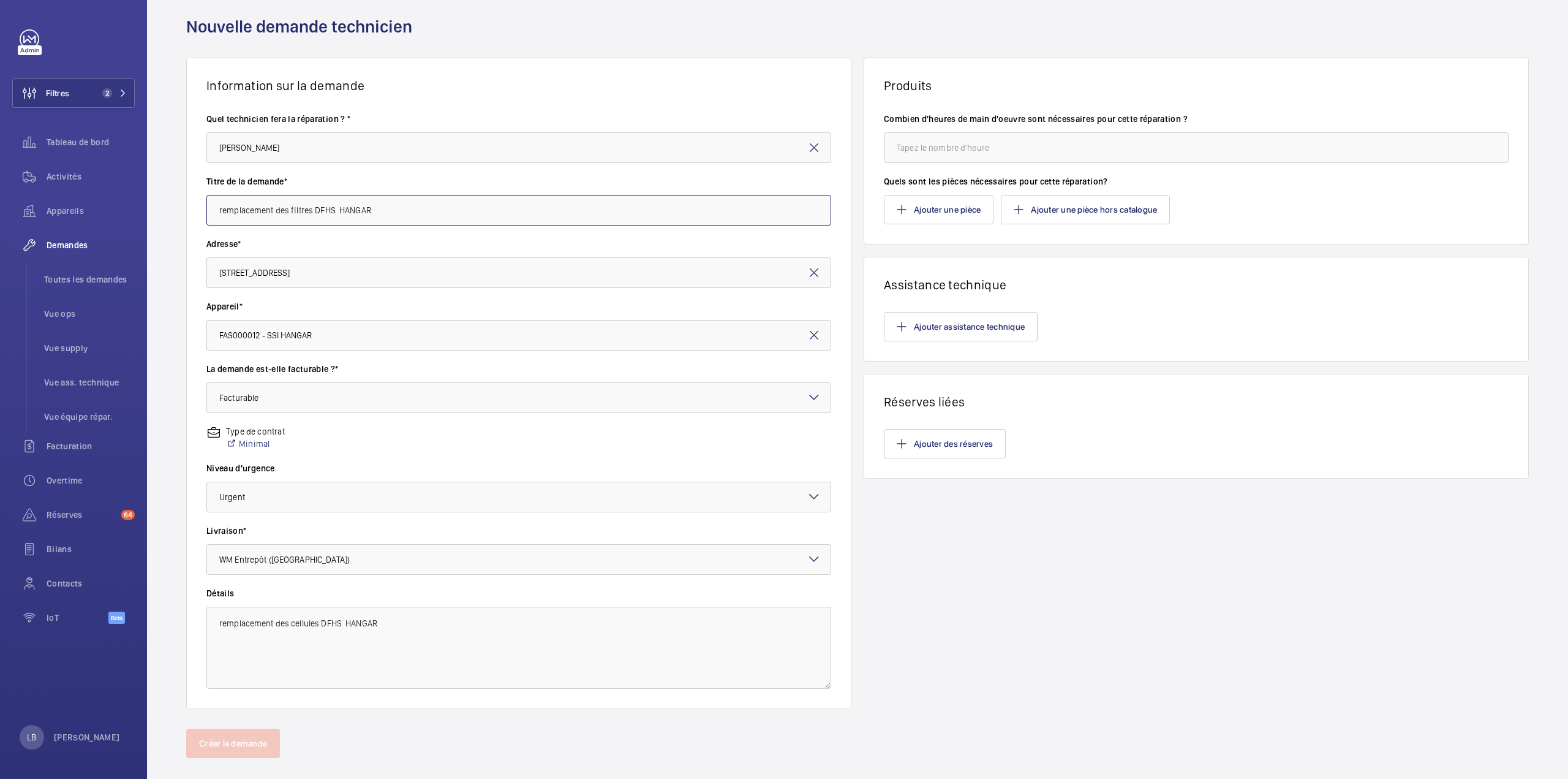
scroll to position [57, 0]
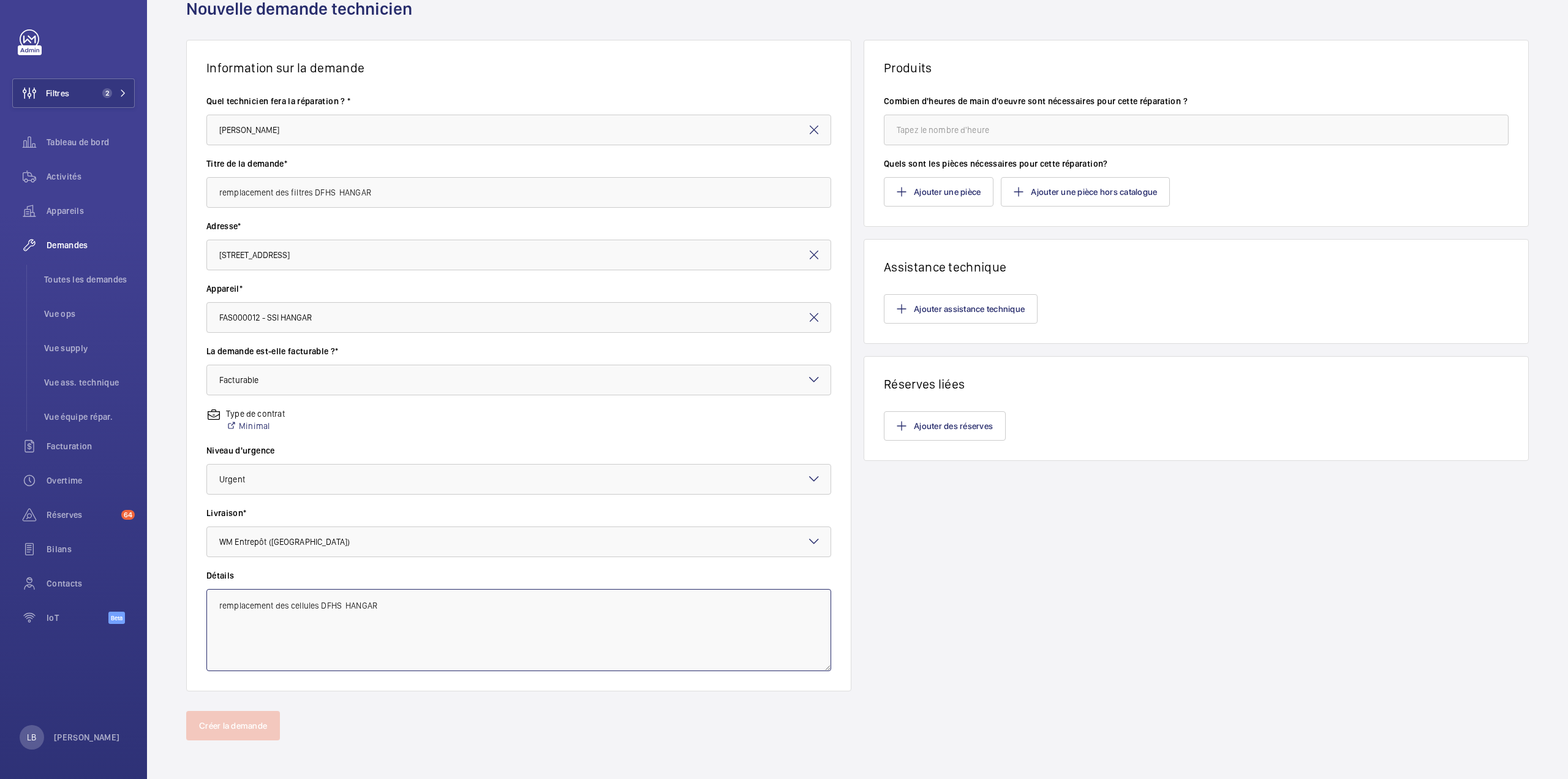
click at [401, 613] on textarea "remplacement des cellules DFHS HANGAR" at bounding box center [519, 629] width 625 height 82
paste textarea "filtr"
drag, startPoint x: 401, startPoint y: 613, endPoint x: 395, endPoint y: 624, distance: 12.5
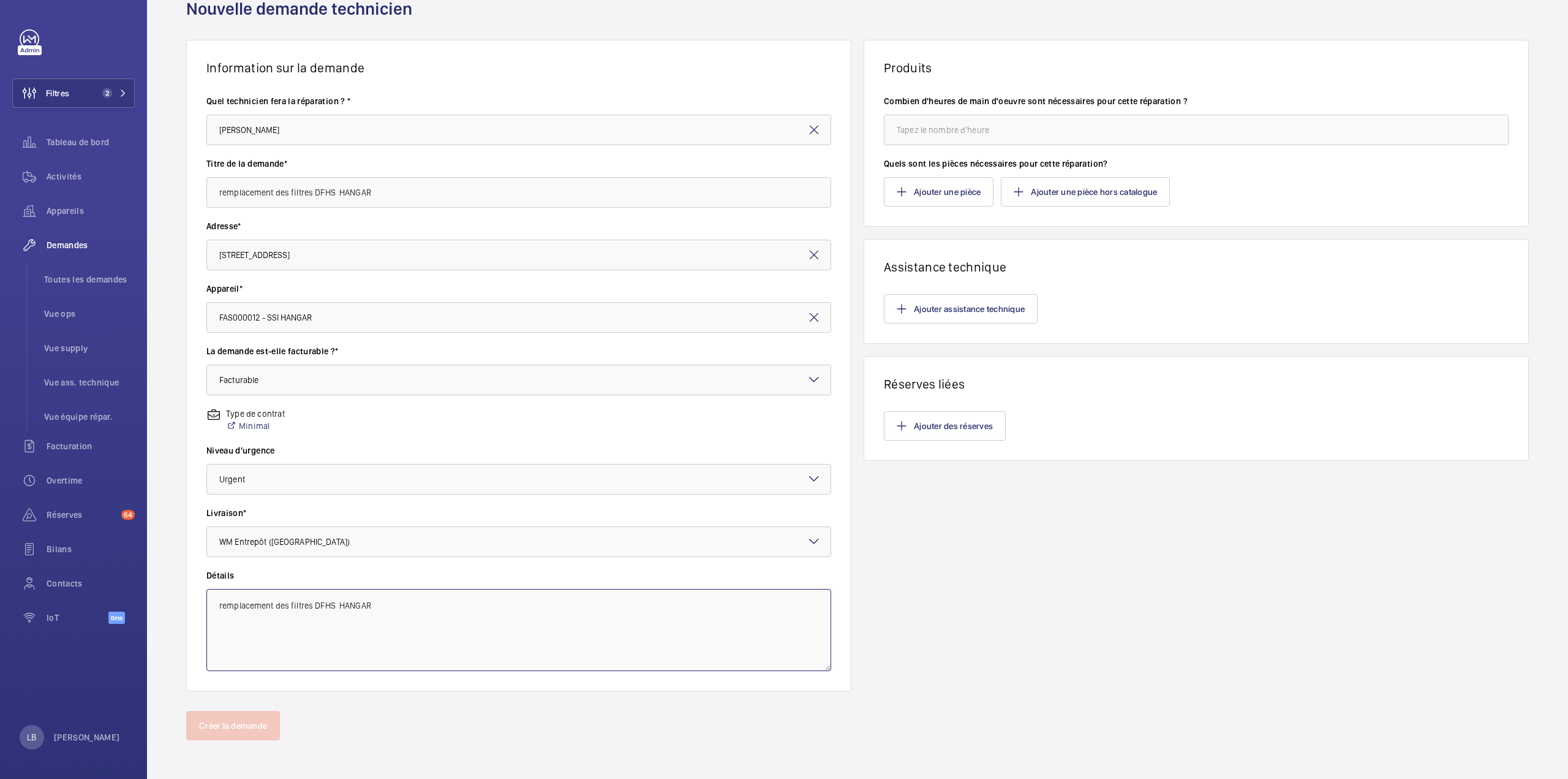
click at [402, 616] on textarea "remplacement des filtres DFHS HANGAR" at bounding box center [519, 629] width 625 height 82
type textarea "remplacement des filtres DFHS HANGAR"
click at [934, 184] on button "Ajouter une pièce" at bounding box center [939, 191] width 110 height 29
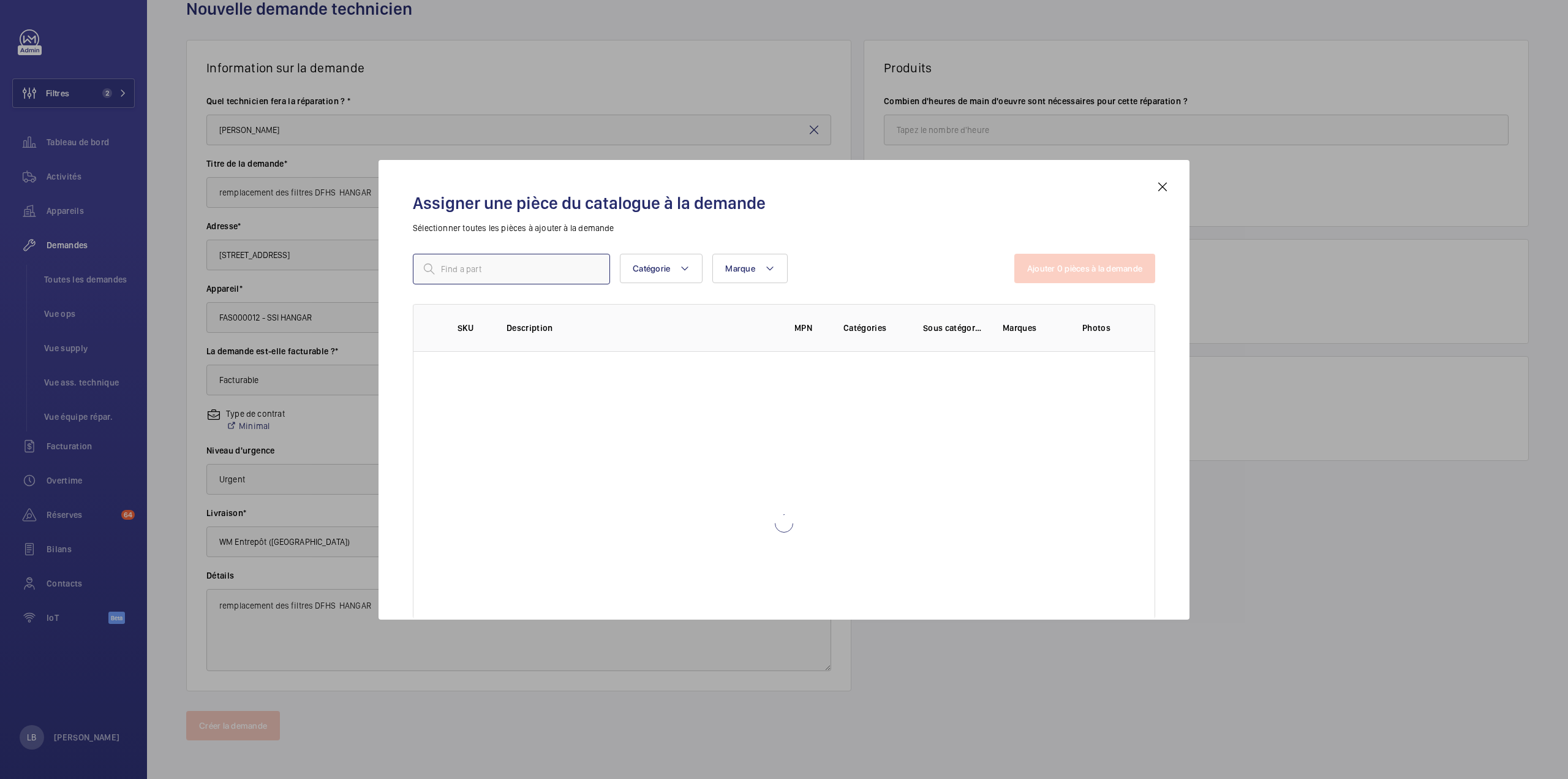
click at [499, 274] on input "text" at bounding box center [511, 269] width 197 height 31
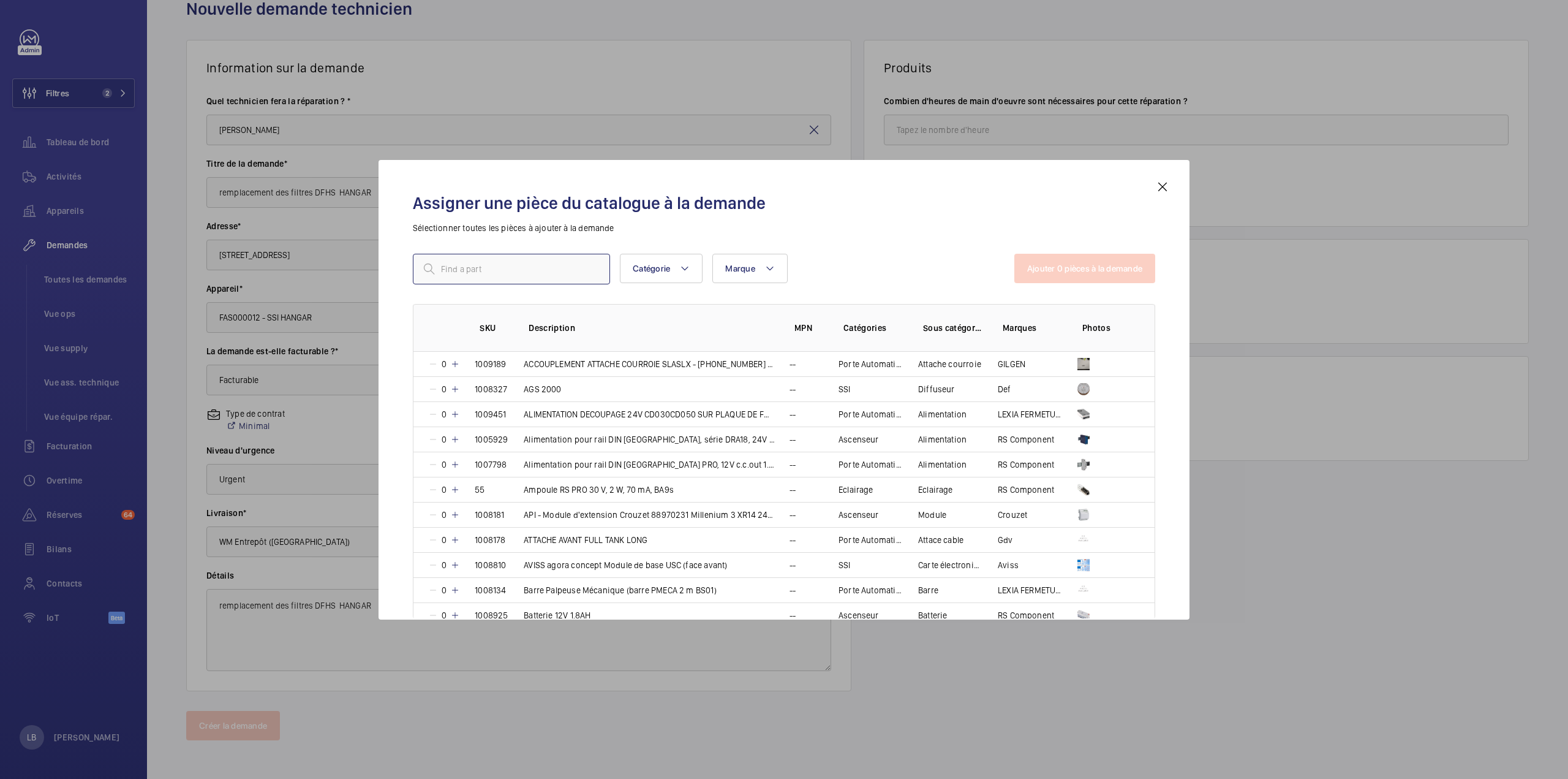
click at [461, 278] on input "text" at bounding box center [511, 269] width 197 height 31
paste input "SKU 19237"
type input "SKU 19237"
click at [869, 243] on div "Assigner une pièce du catalogue à la demande Sélectionner toutes les pièces à a…" at bounding box center [784, 399] width 772 height 440
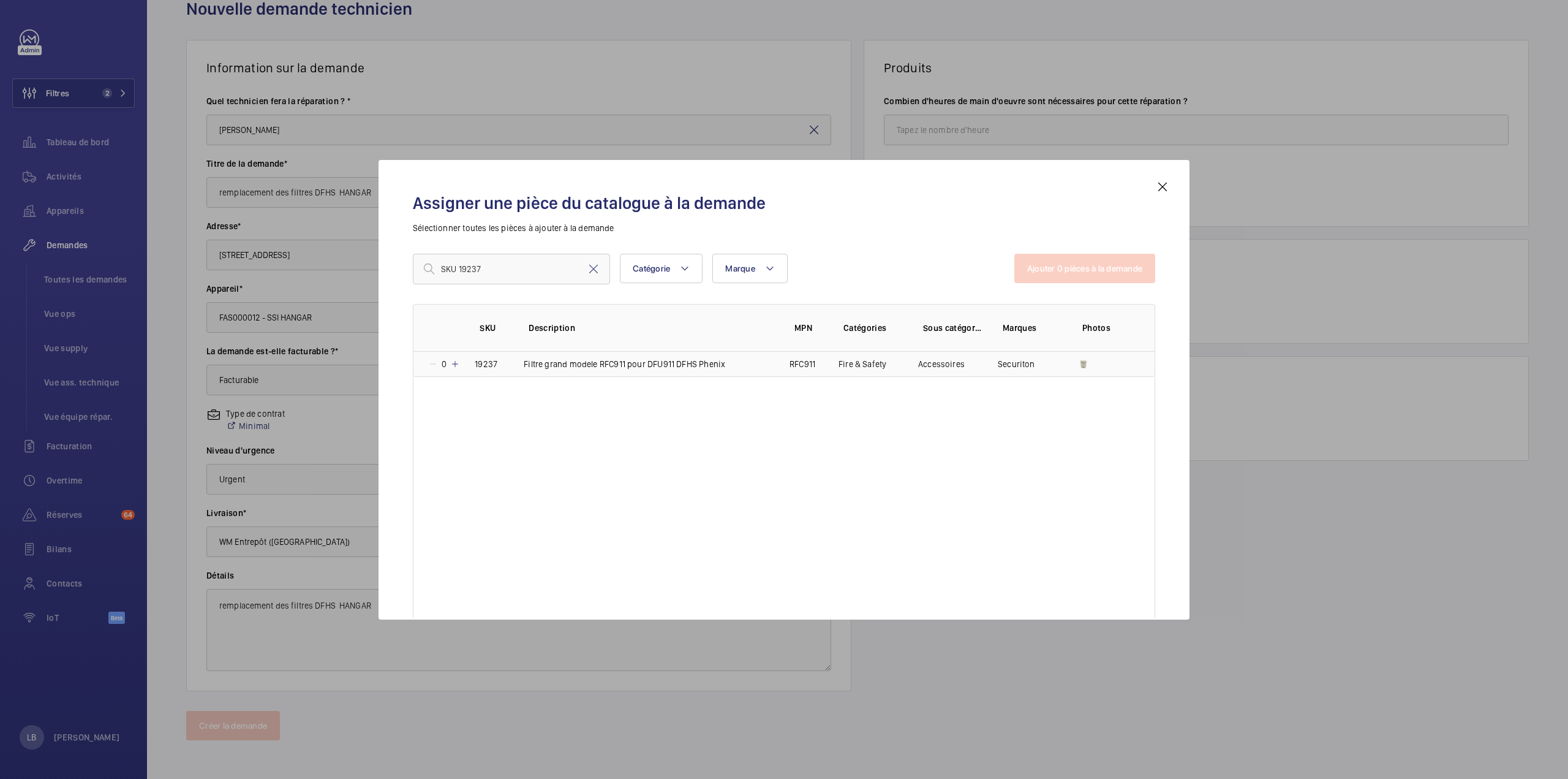
click at [757, 359] on td "Filtre grand modele RFC911 pour DFU911 DFHS Phenix" at bounding box center [642, 364] width 265 height 25
click at [451, 362] on mat-icon at bounding box center [453, 364] width 10 height 10
click at [452, 362] on mat-icon at bounding box center [455, 364] width 10 height 10
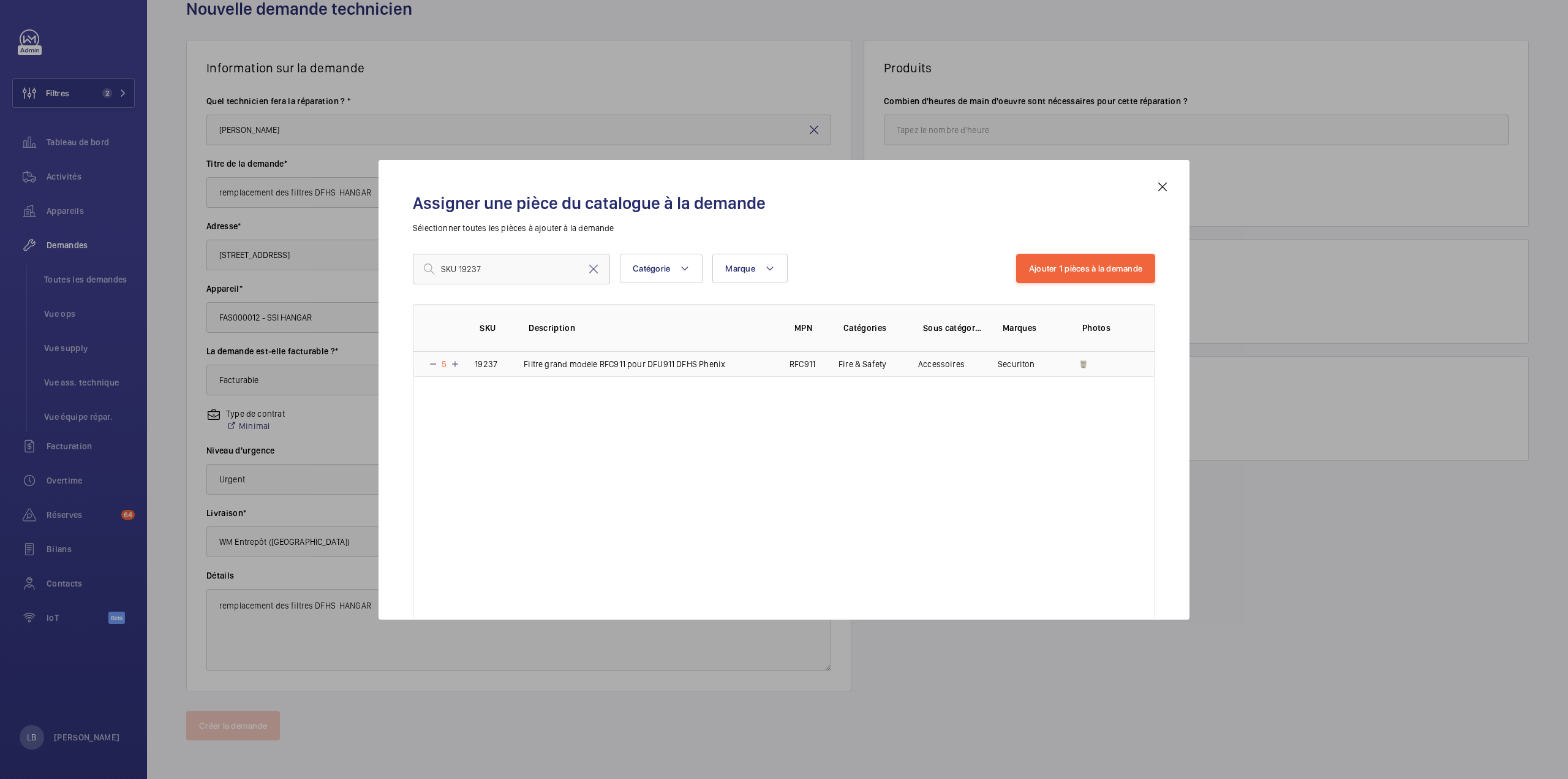
click at [452, 362] on mat-icon at bounding box center [455, 364] width 10 height 10
click at [1090, 262] on button "Ajouter 1 pièces à la demande" at bounding box center [1085, 268] width 139 height 29
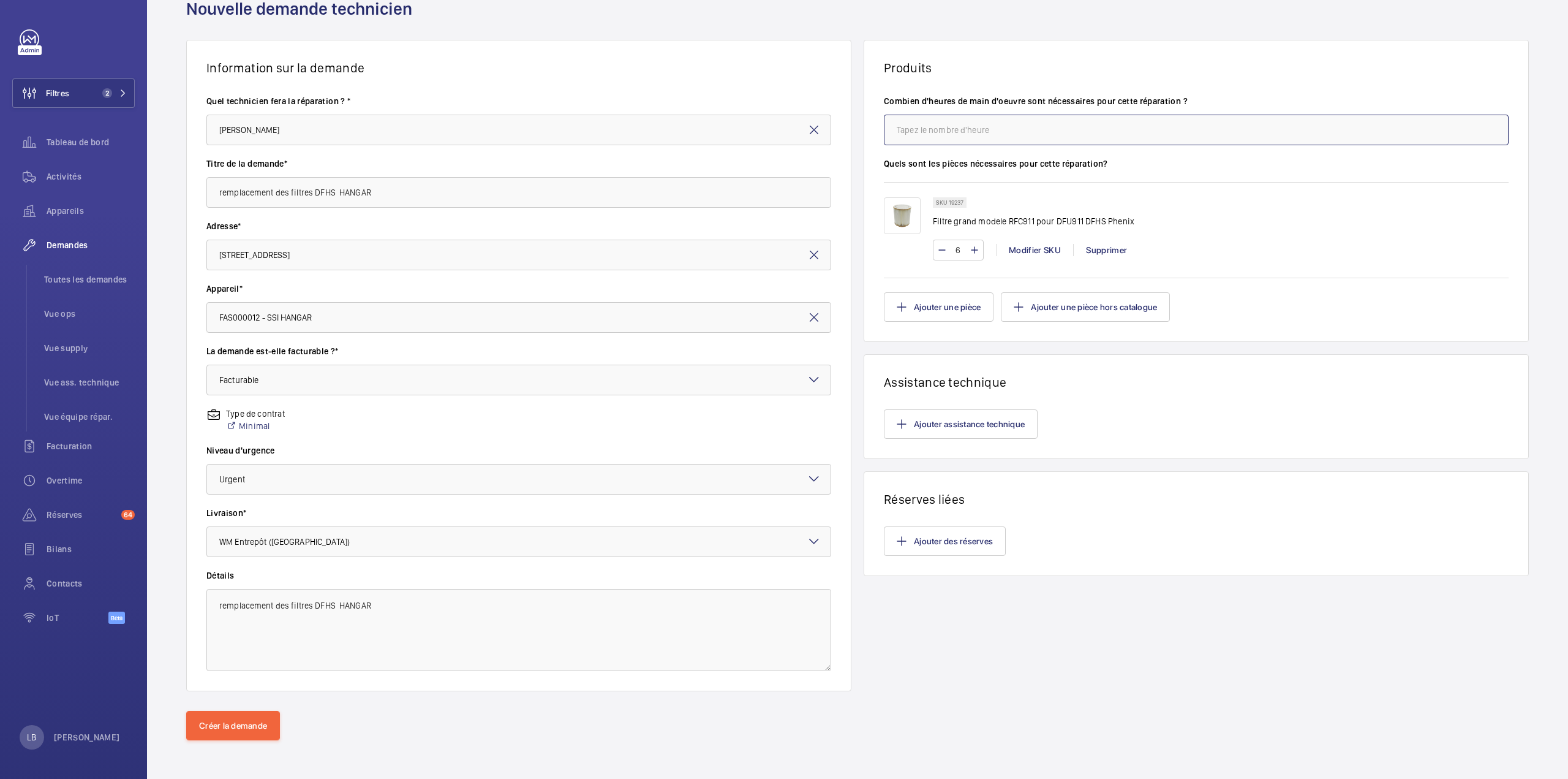
click at [952, 122] on input "number" at bounding box center [1196, 129] width 625 height 31
click at [952, 133] on input "number" at bounding box center [1196, 129] width 625 height 31
type input "8"
click at [246, 729] on button "Créer la demande" at bounding box center [233, 725] width 94 height 29
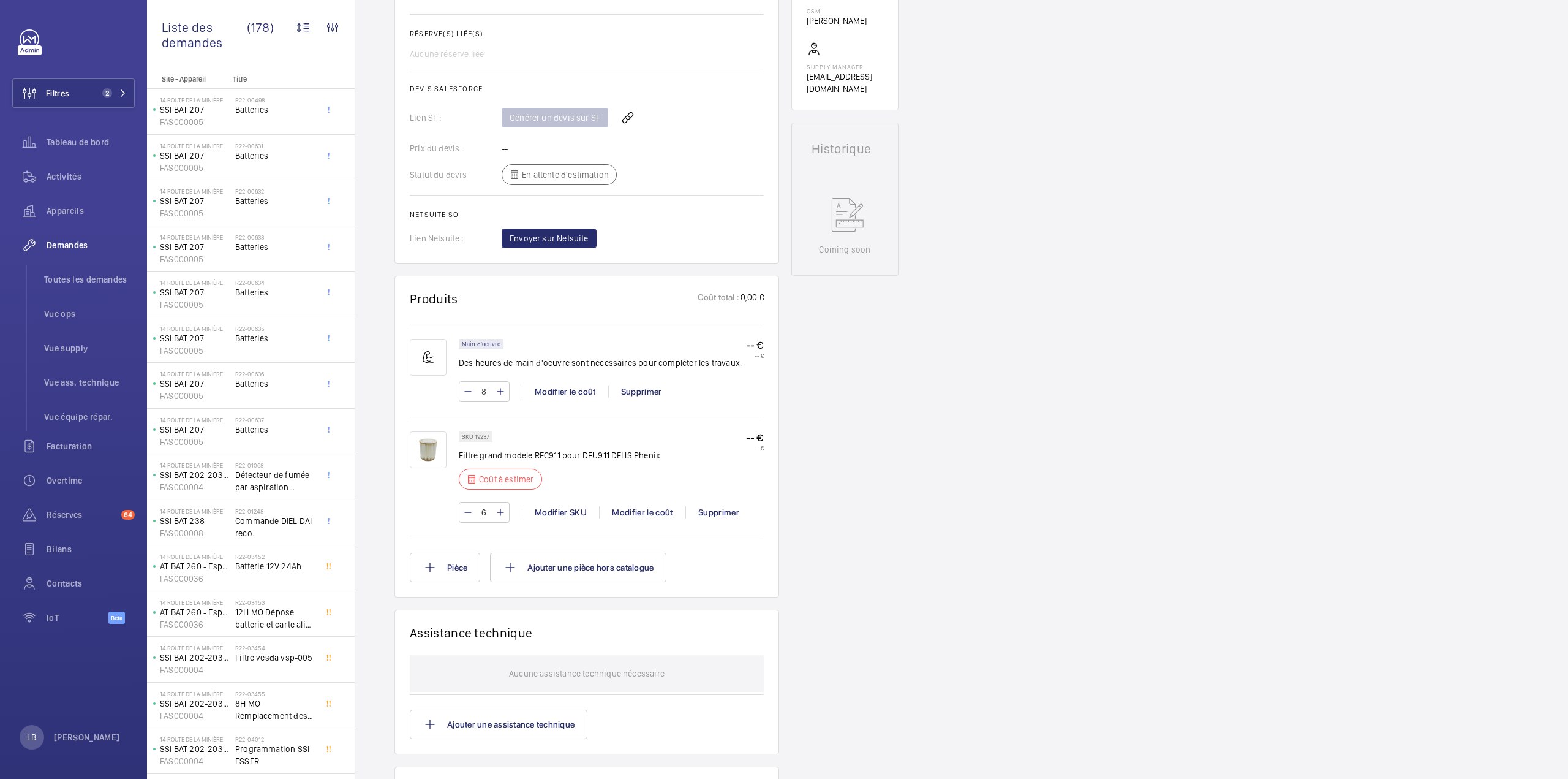
scroll to position [453, 0]
click at [643, 506] on div "Modifier le coût" at bounding box center [642, 513] width 87 height 12
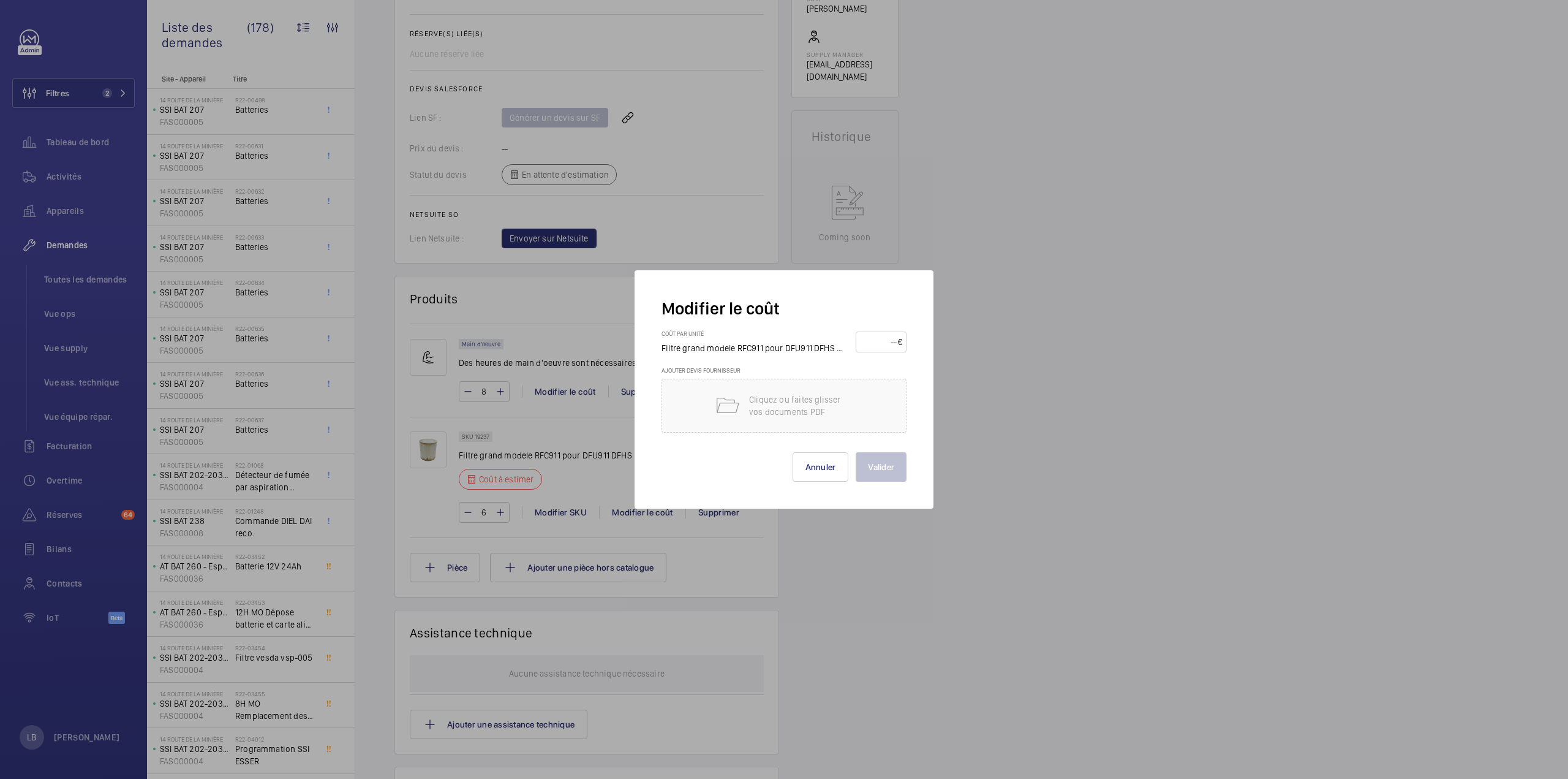
click at [893, 343] on input "number" at bounding box center [879, 342] width 38 height 19
type input "125"
click at [1043, 374] on div at bounding box center [784, 390] width 1568 height 779
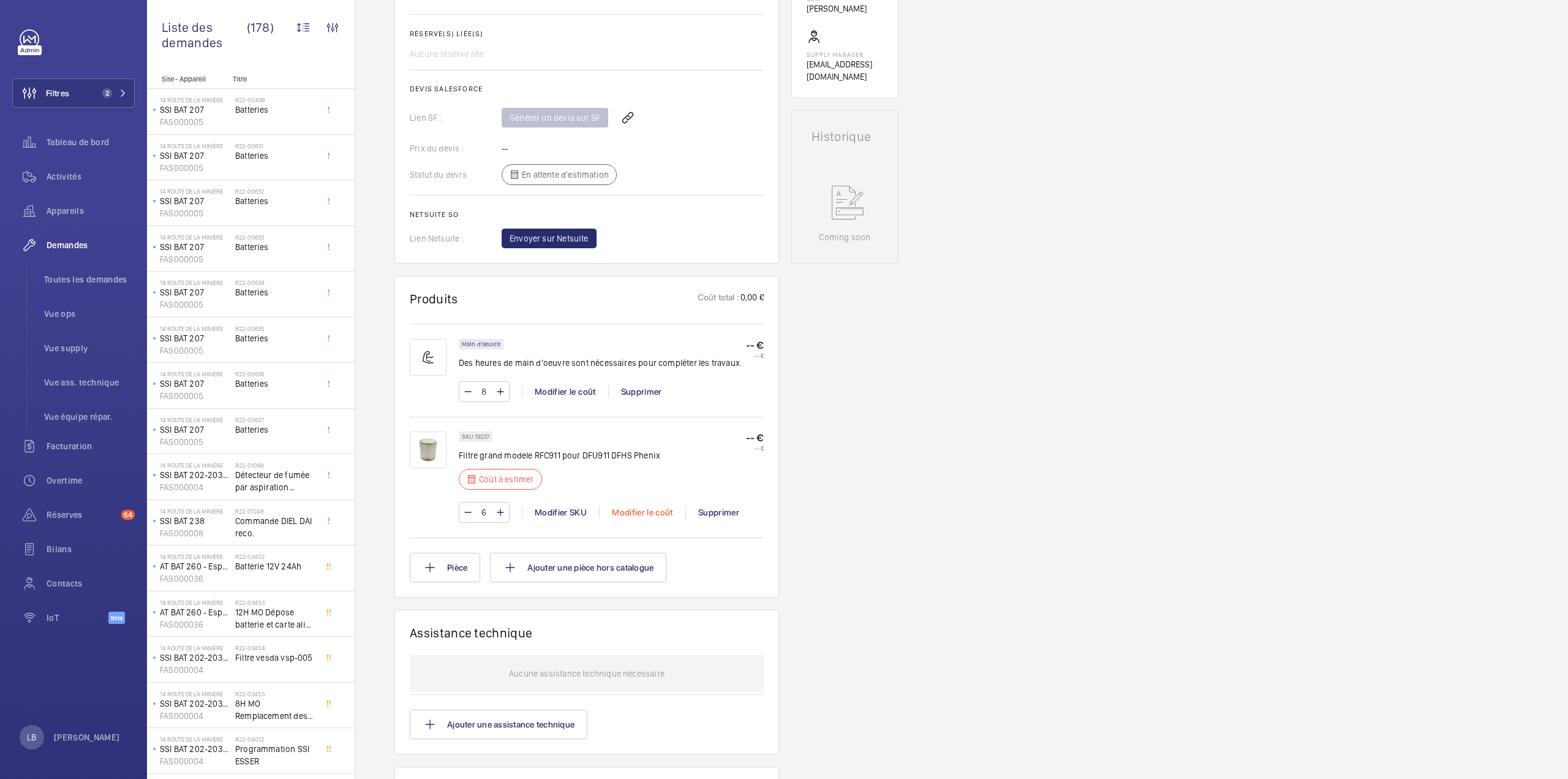
click at [646, 506] on div "Modifier le coût" at bounding box center [642, 513] width 87 height 12
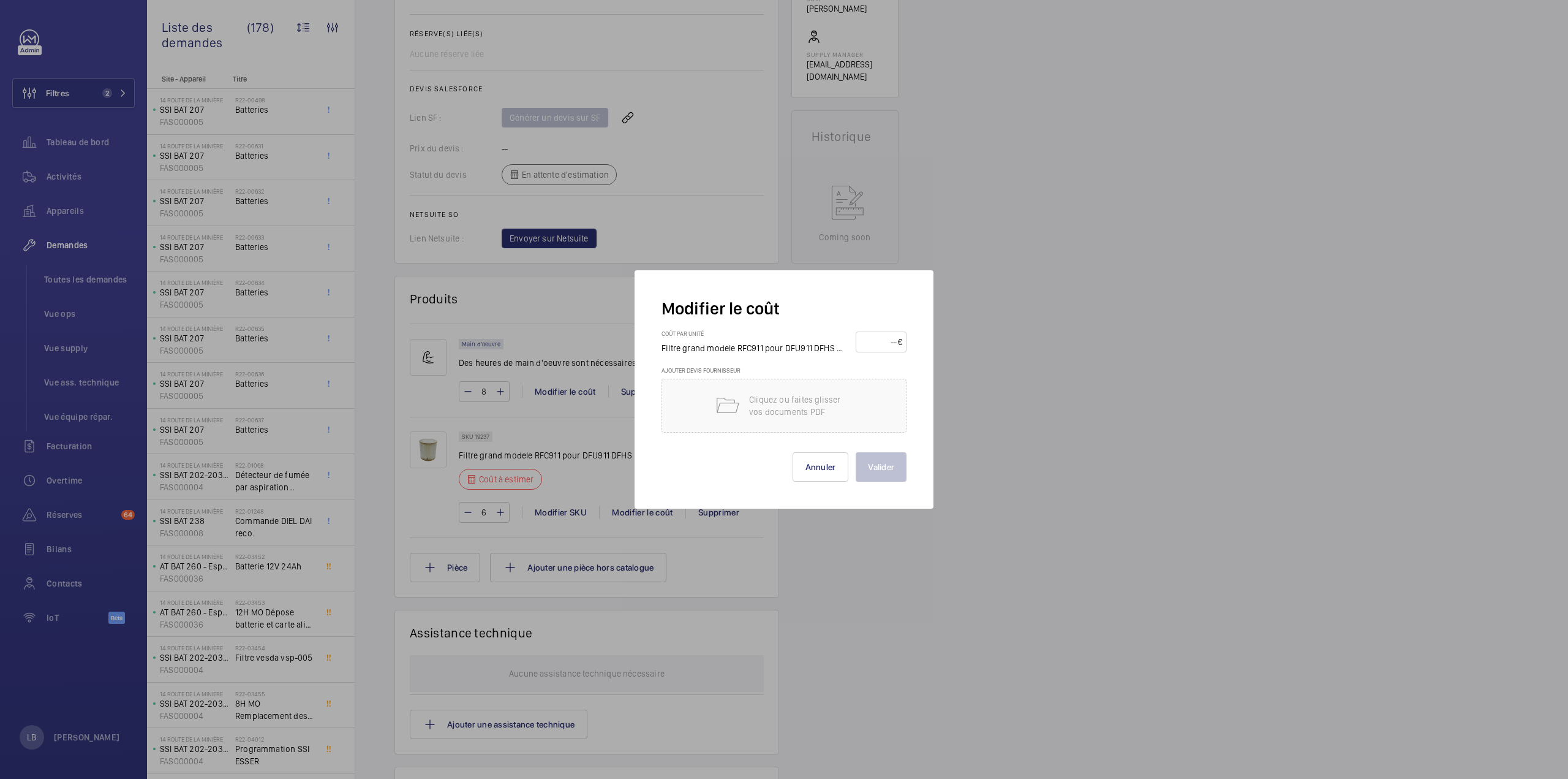
click at [886, 340] on input "number" at bounding box center [879, 342] width 38 height 19
type input "125"
click at [874, 468] on button "Valider" at bounding box center [880, 467] width 50 height 29
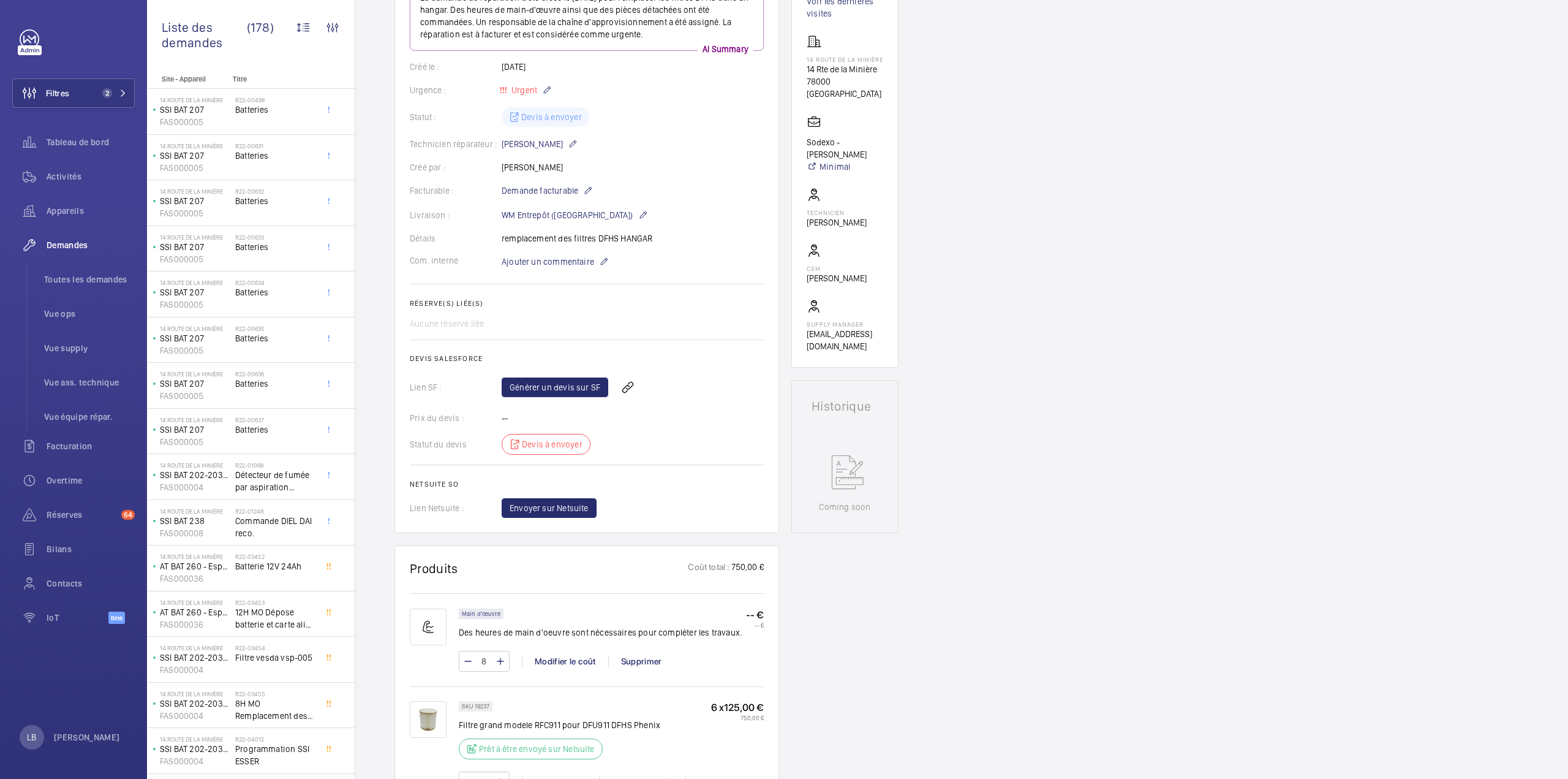
scroll to position [306, 0]
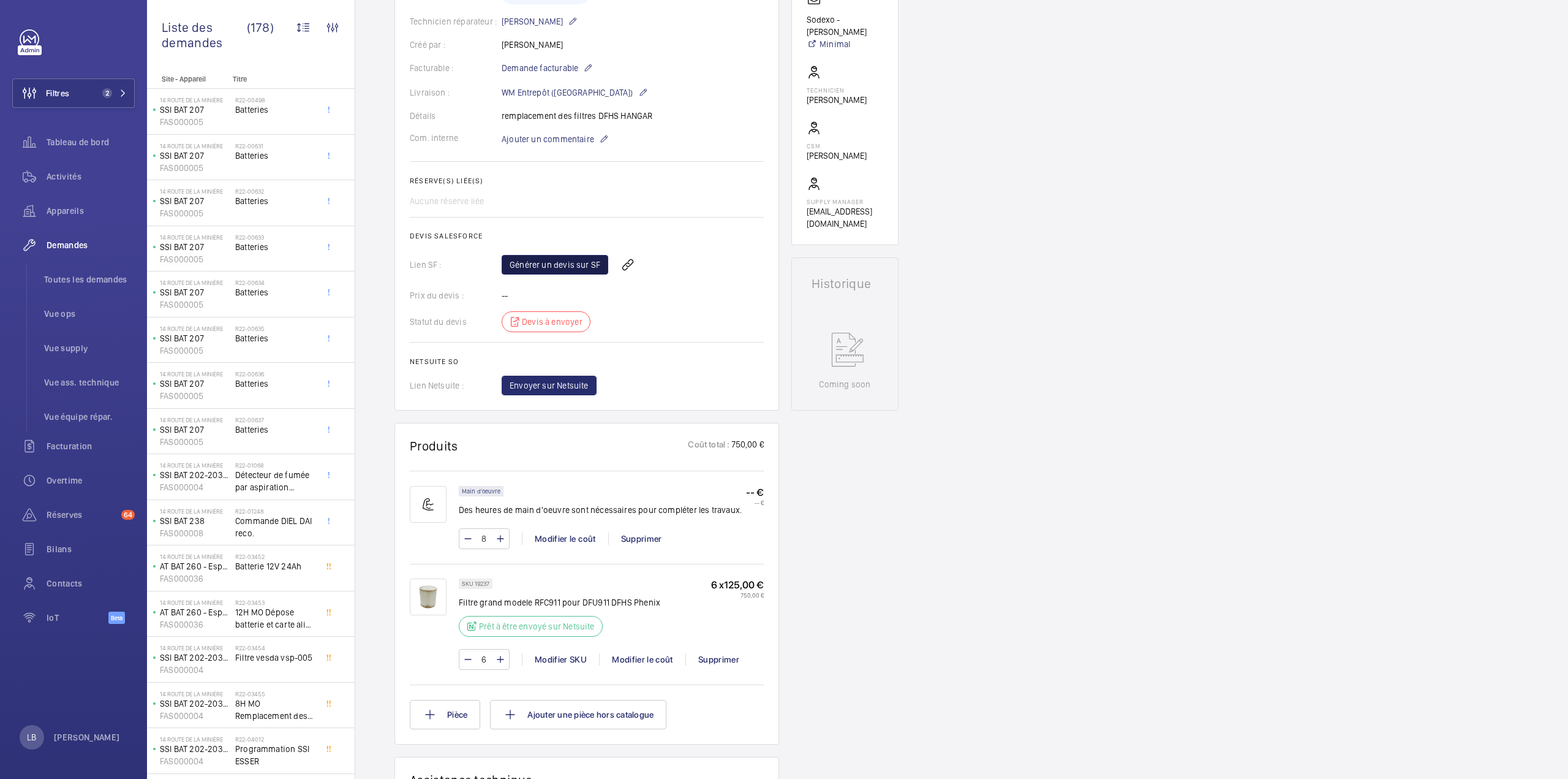
drag, startPoint x: 573, startPoint y: 267, endPoint x: 544, endPoint y: 309, distance: 51.0
click at [573, 267] on link "Générer un devis sur SF" at bounding box center [555, 265] width 106 height 19
click at [1183, 220] on div "Demandes techniciens R25-11315 La demande de réparation a été créée le 25 août …" at bounding box center [961, 526] width 1212 height 1425
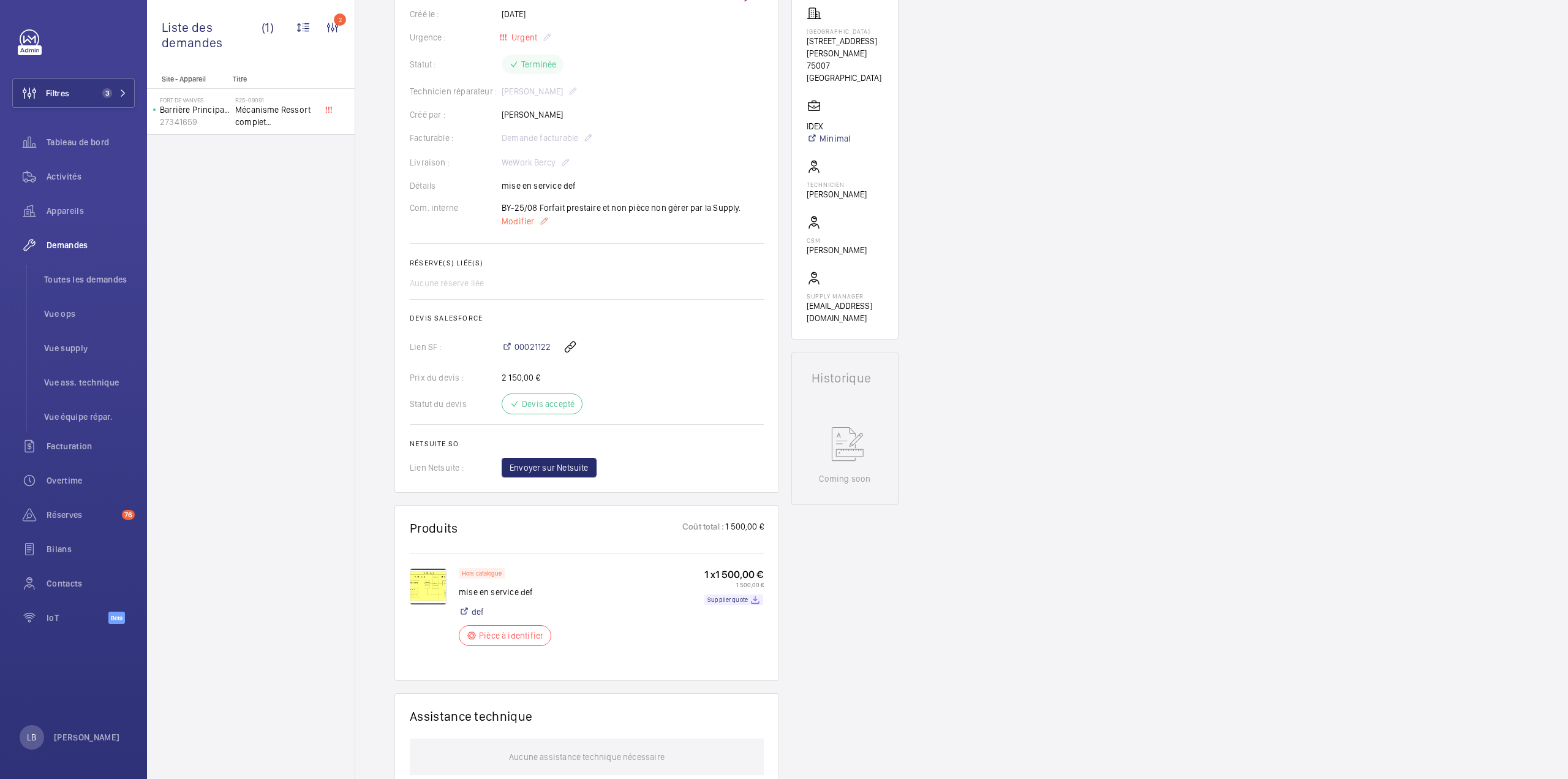
scroll to position [306, 0]
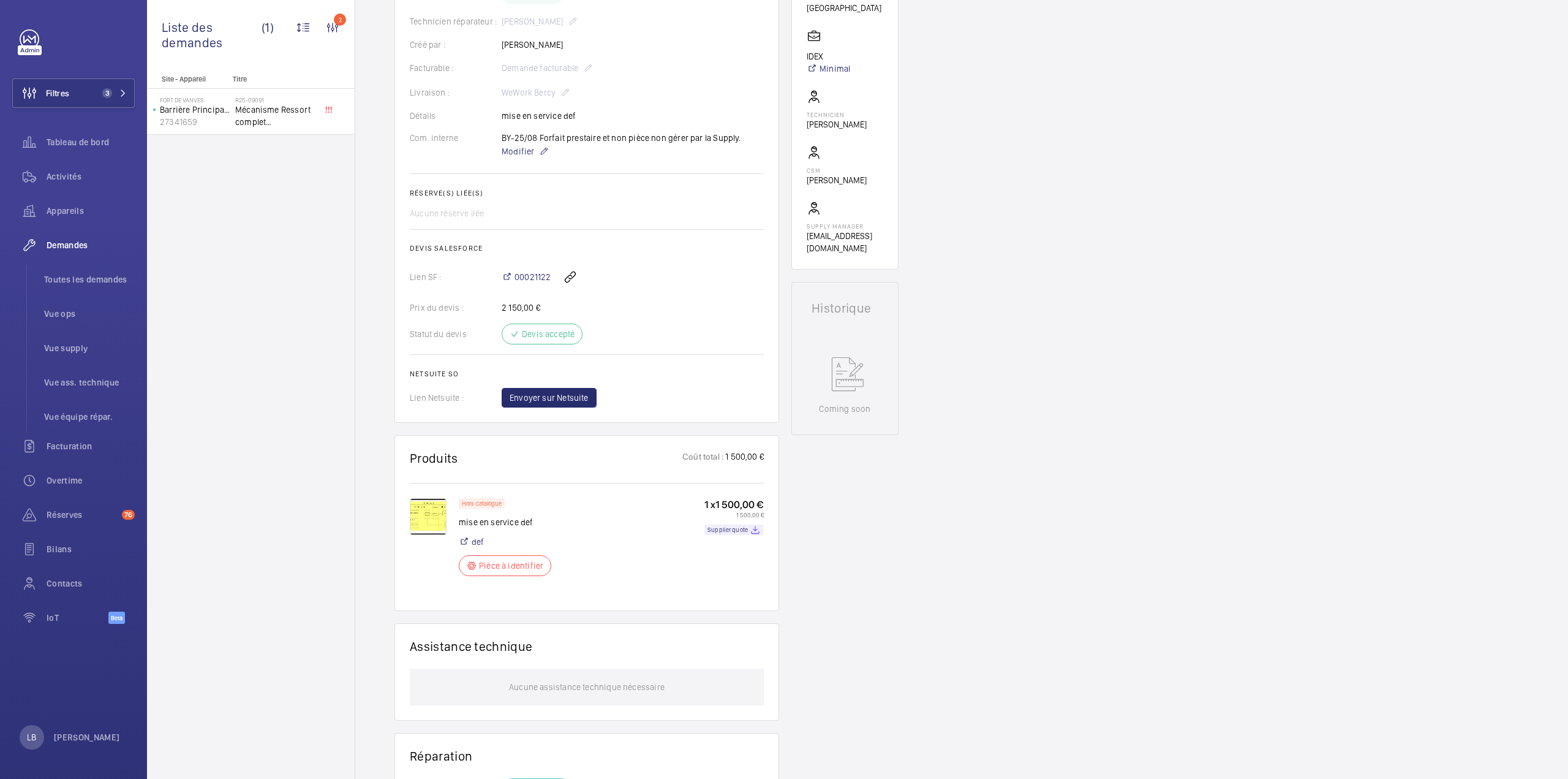
click at [423, 511] on img at bounding box center [428, 517] width 37 height 37
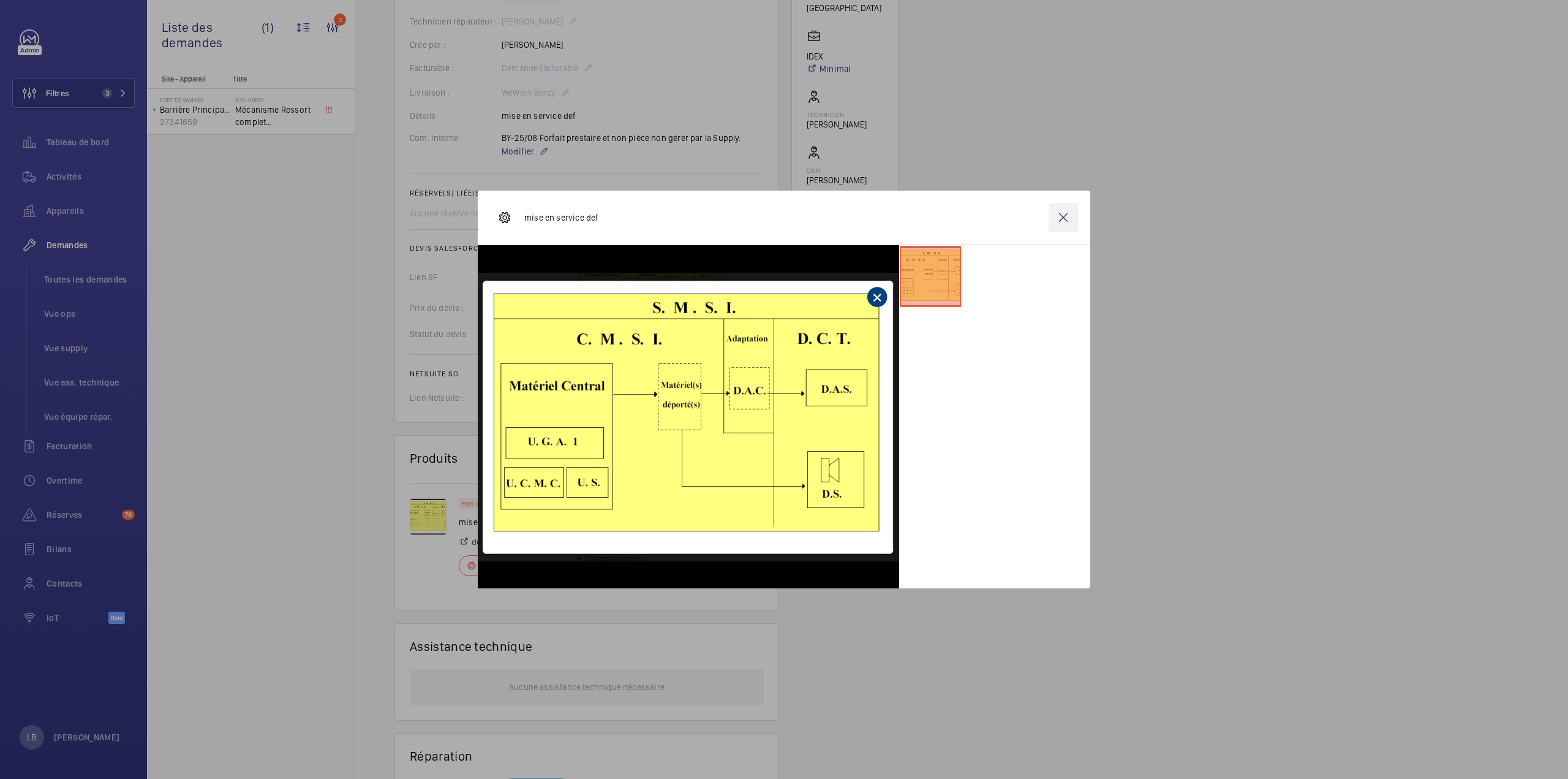
click at [1061, 220] on wm-front-icon-button at bounding box center [1063, 217] width 29 height 29
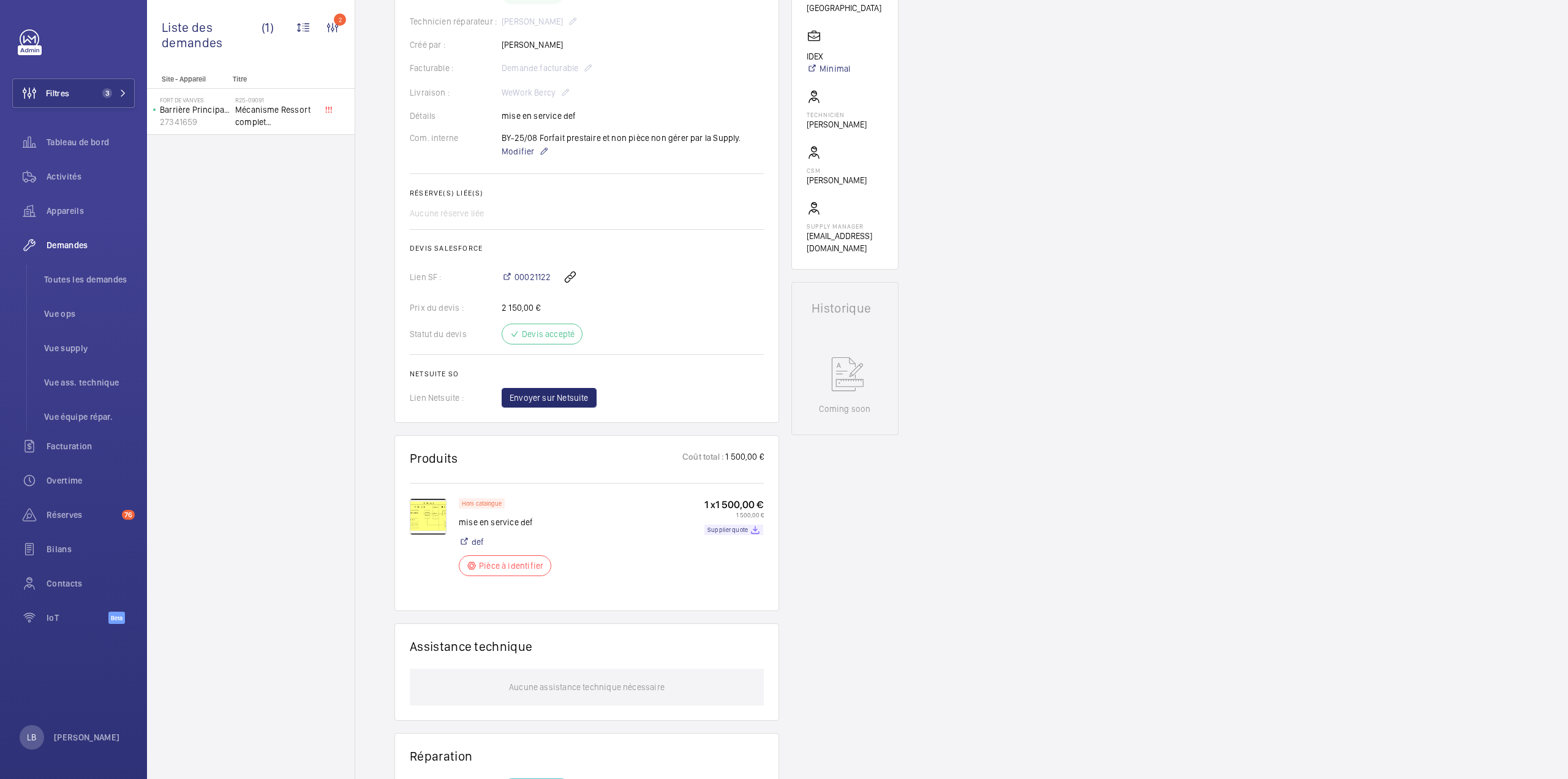
click at [602, 507] on div "Hors catalogue mise en service def def Pièce à identifier 1 x 1 500,00 € 1 500,…" at bounding box center [611, 541] width 305 height 85
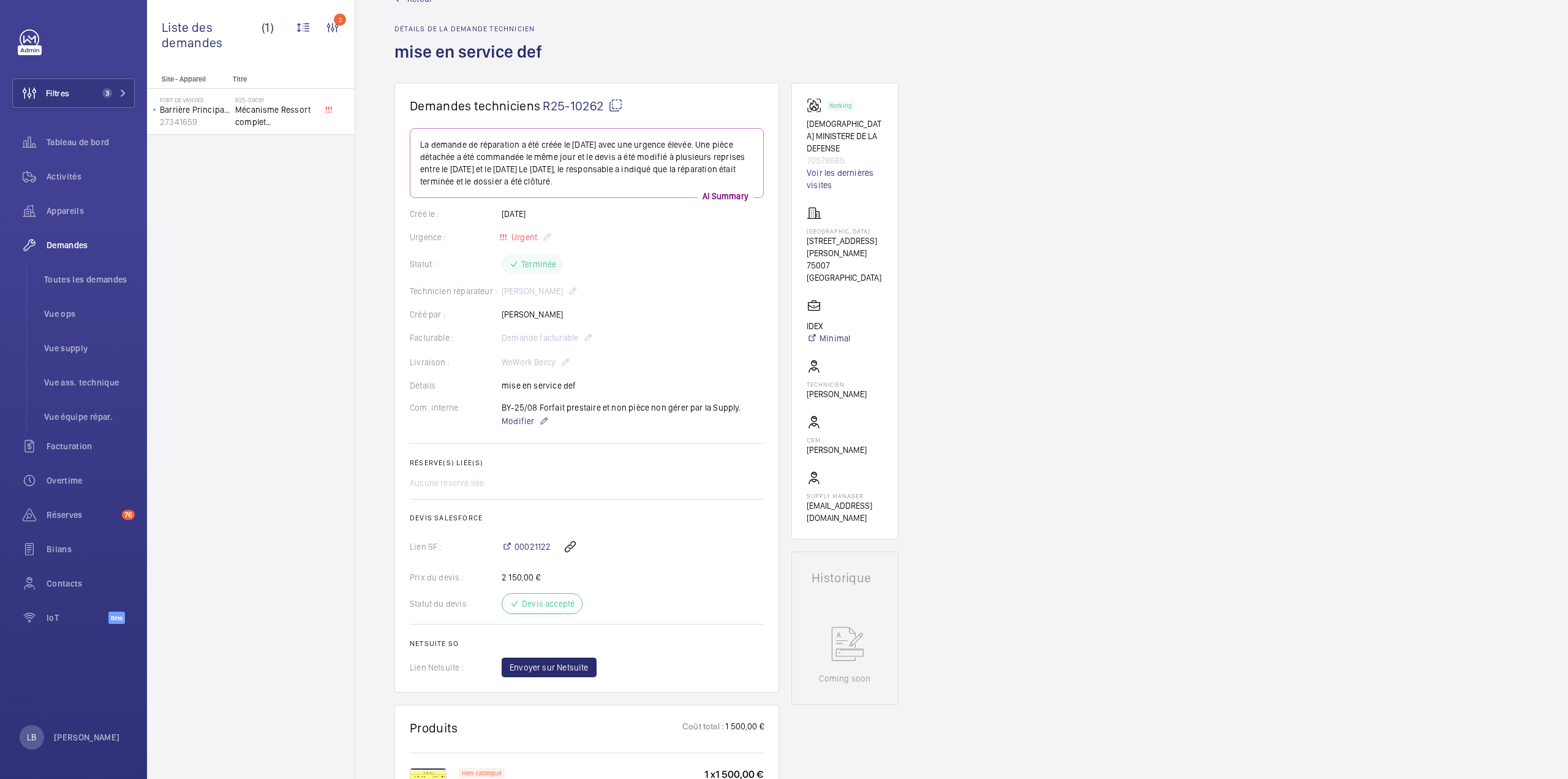
scroll to position [31, 0]
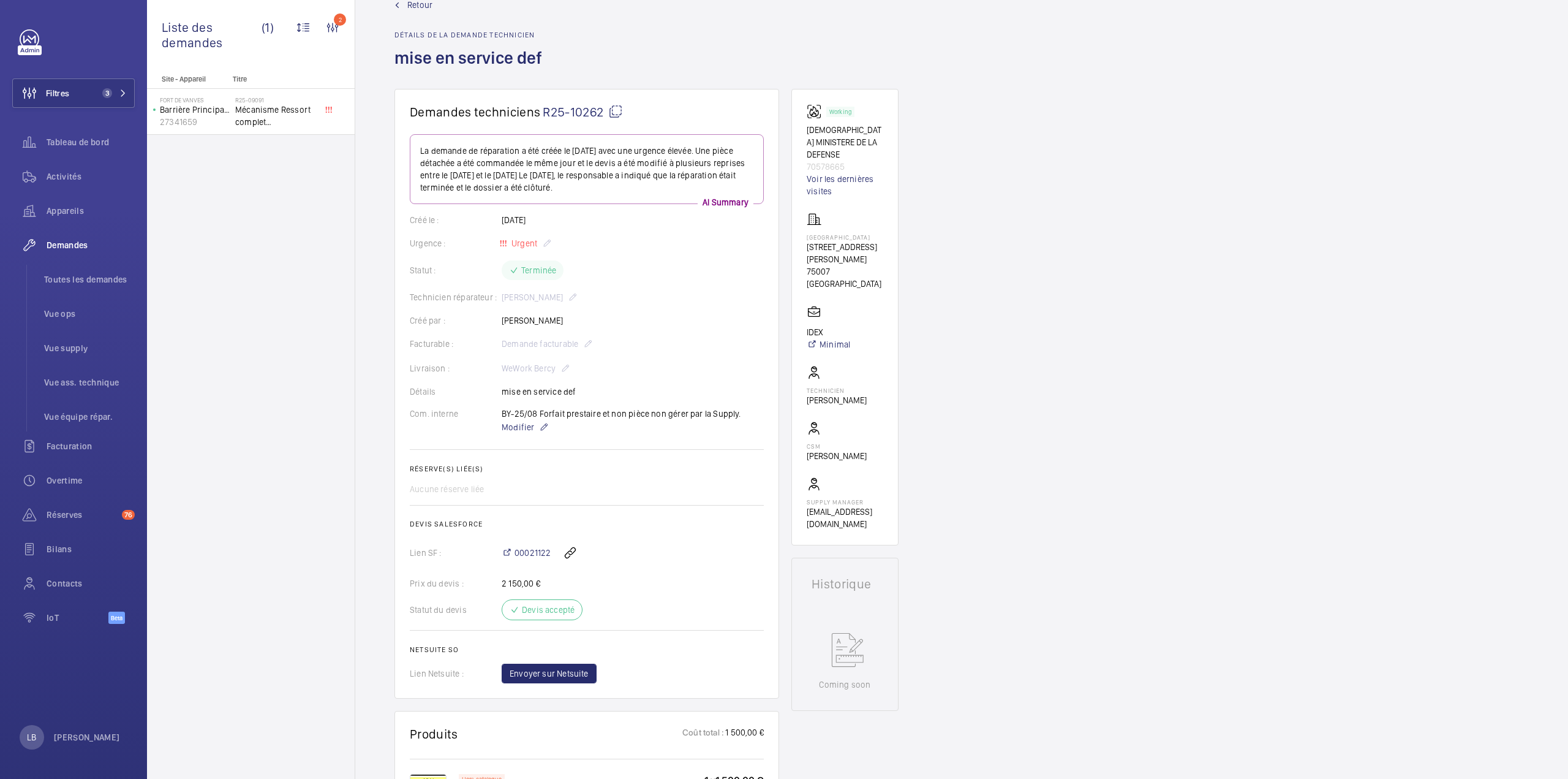
click at [1154, 427] on div "Demandes techniciens R25-10262 La demande de réparation a été créée le 29 juill…" at bounding box center [961, 711] width 1212 height 1245
click at [254, 337] on div "Site - Appareil Titre Fort de vanves Barrière Principale Entrée de Site 2734165…" at bounding box center [250, 426] width 208 height 704
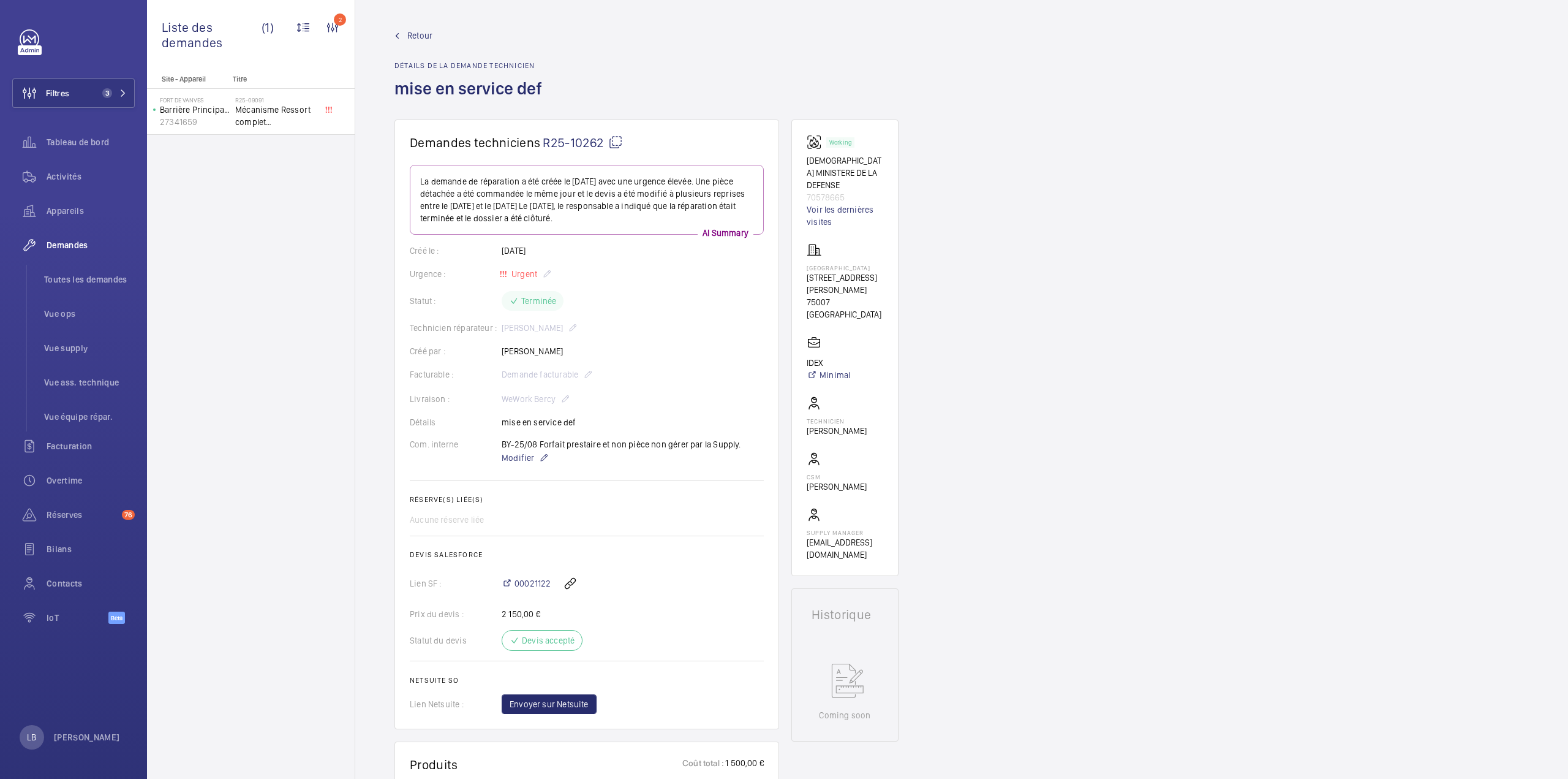
click at [415, 37] on span "Retour" at bounding box center [419, 35] width 25 height 12
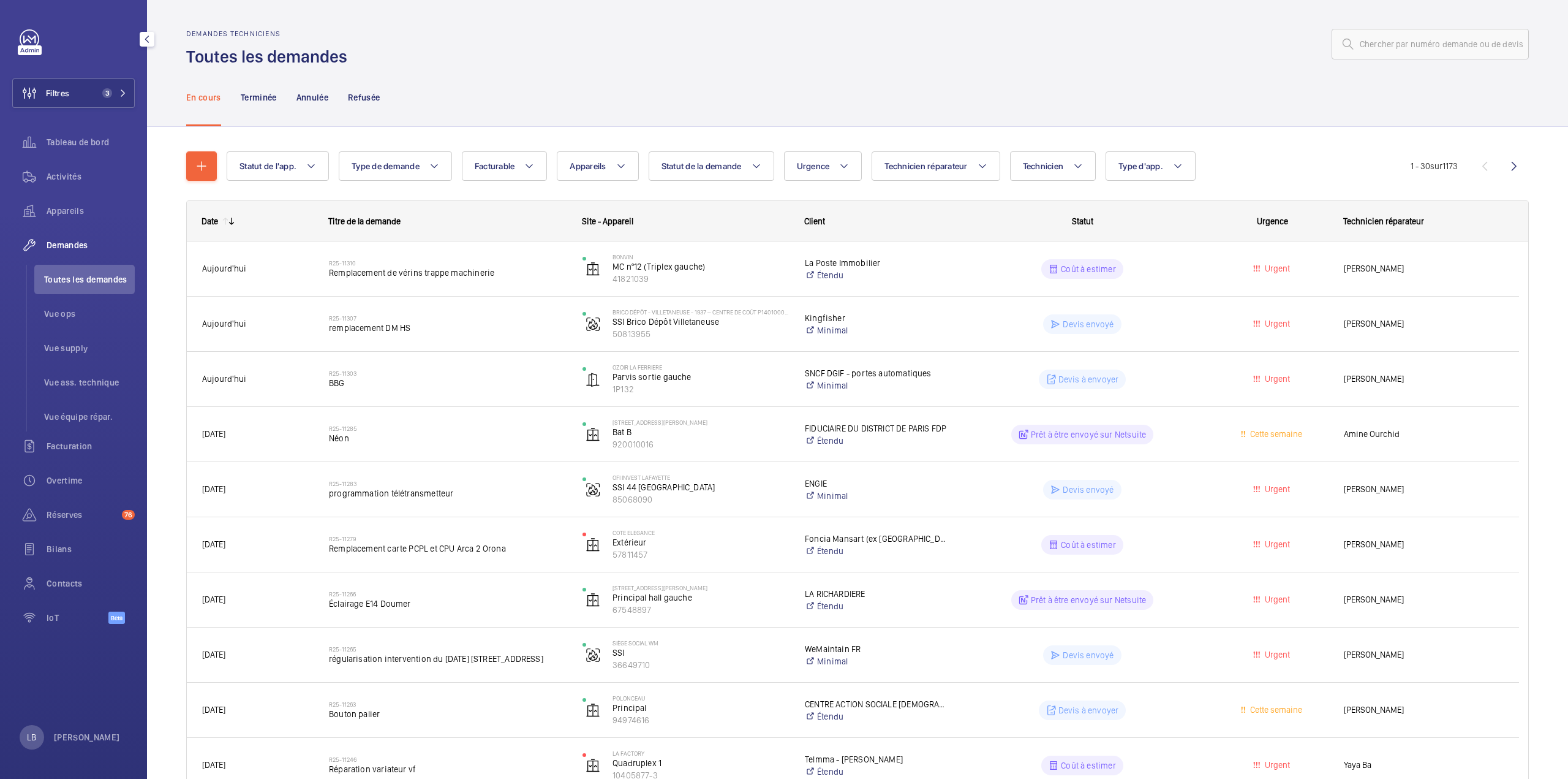
click at [83, 282] on span "Toutes les demandes" at bounding box center [89, 280] width 90 height 12
click at [696, 96] on div "En cours Terminée Annulée Refusée" at bounding box center [857, 97] width 1342 height 58
drag, startPoint x: 26, startPoint y: 279, endPoint x: 36, endPoint y: 280, distance: 10.0
click at [27, 279] on div "Demandes Toutes les demandes Vue ops Vue supply Vue ass. technique Vue équipe r…" at bounding box center [73, 330] width 122 height 201
click at [54, 279] on span "Toutes les demandes" at bounding box center [89, 280] width 90 height 12
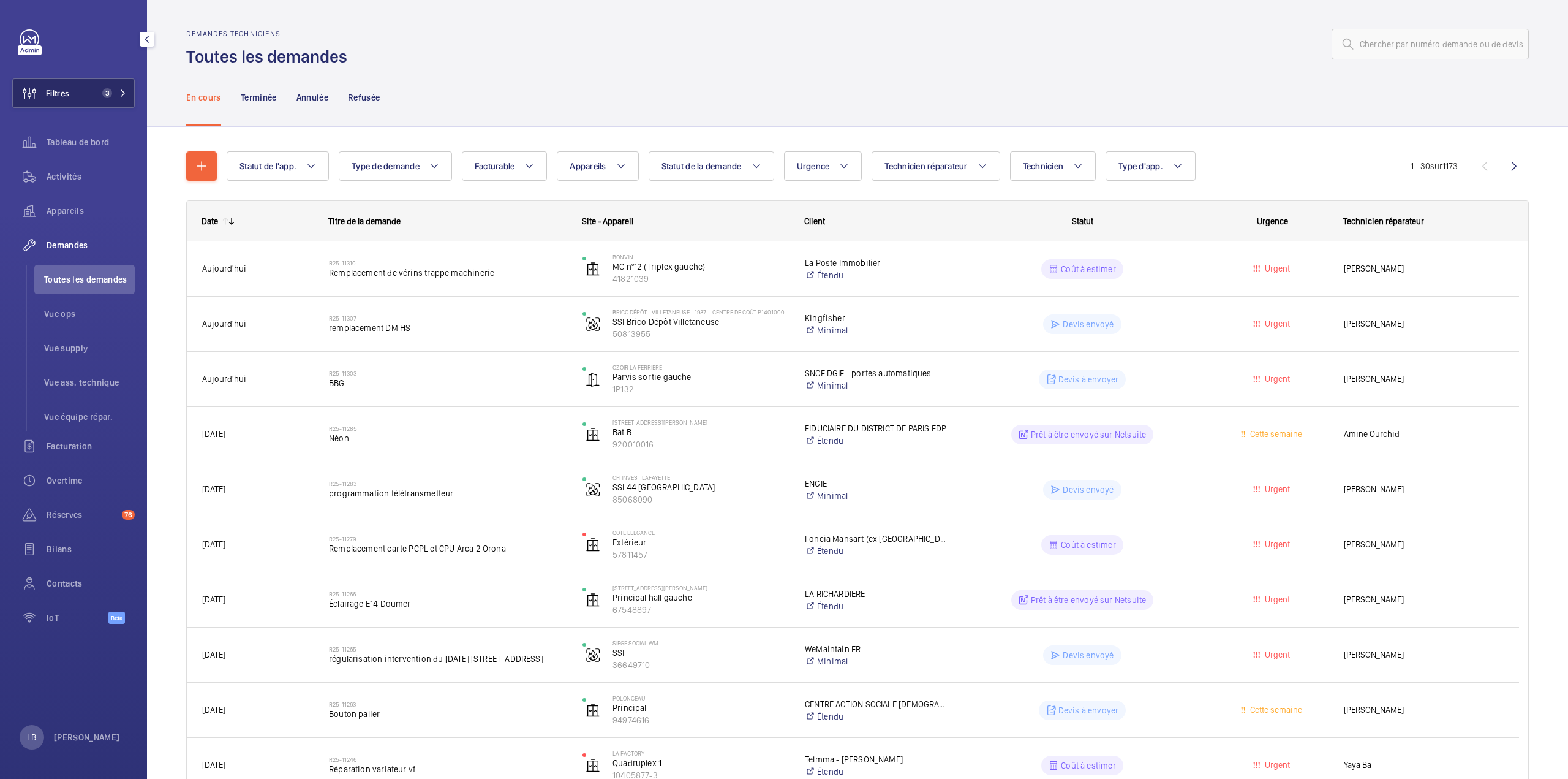
click at [86, 81] on button "Filtres 3" at bounding box center [73, 93] width 122 height 29
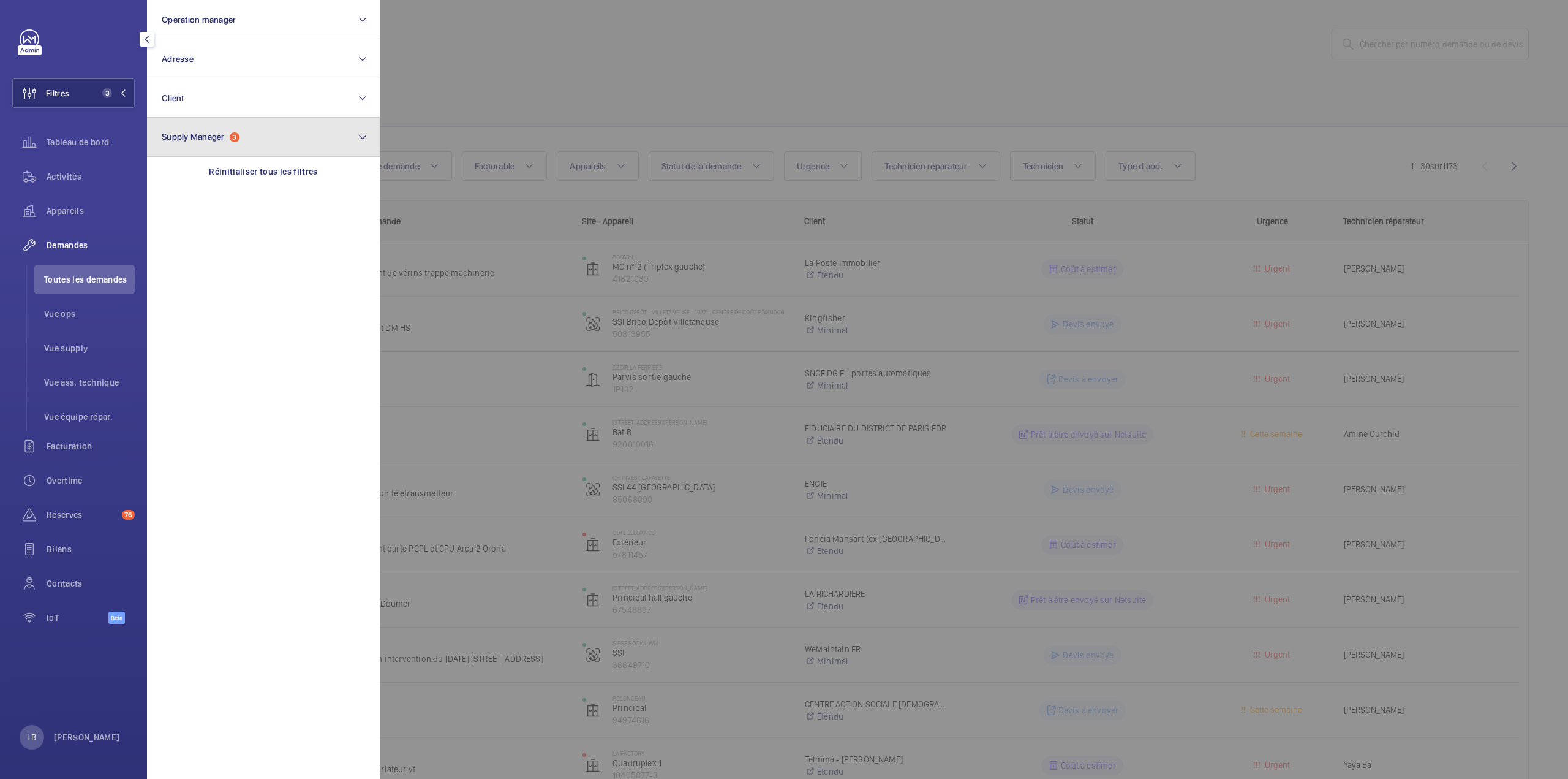
drag, startPoint x: 237, startPoint y: 128, endPoint x: 257, endPoint y: 135, distance: 21.2
click at [238, 128] on button "Supply Manager 3" at bounding box center [263, 137] width 233 height 39
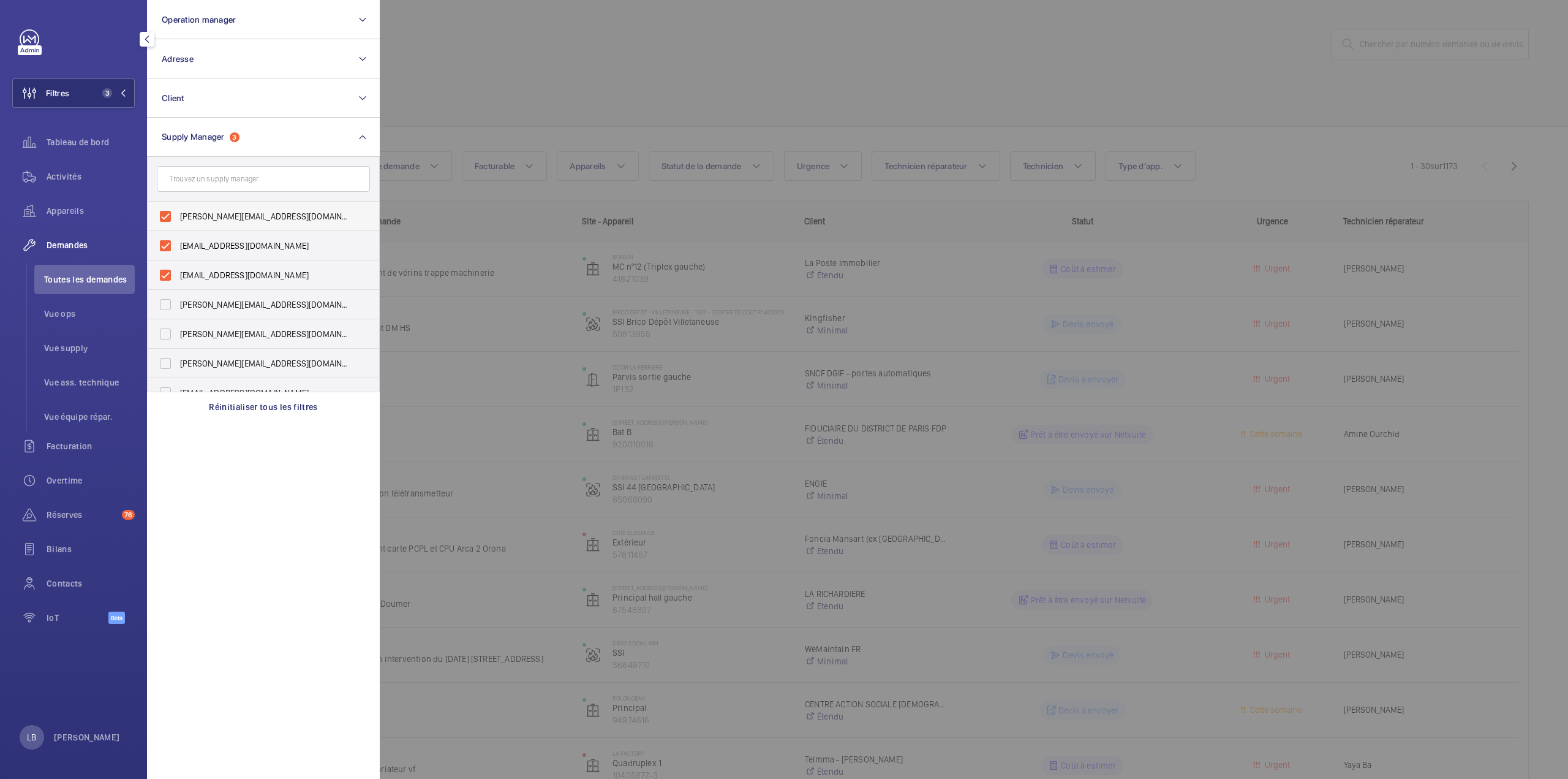
click at [167, 220] on label "diana@wemaintain.com" at bounding box center [254, 216] width 213 height 29
click at [167, 220] on input "diana@wemaintain.com" at bounding box center [165, 216] width 25 height 25
checkbox input "false"
click at [165, 248] on label "[EMAIL_ADDRESS][DOMAIN_NAME]" at bounding box center [254, 245] width 213 height 29
click at [165, 248] on input "[EMAIL_ADDRESS][DOMAIN_NAME]" at bounding box center [165, 246] width 25 height 25
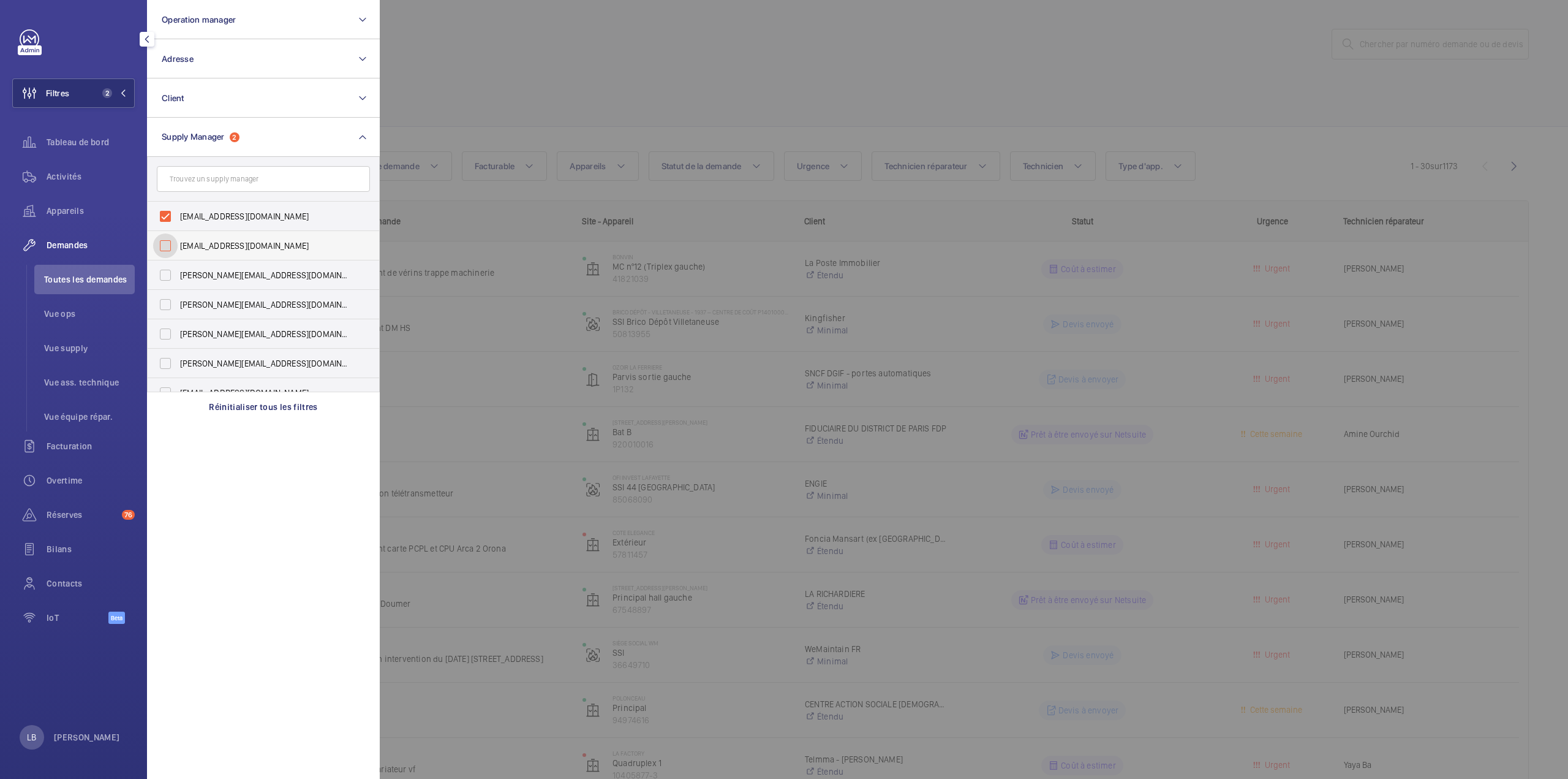
checkbox input "false"
click at [159, 209] on label "fayrouz@wemaintain.com" at bounding box center [254, 216] width 213 height 29
click at [159, 209] on input "fayrouz@wemaintain.com" at bounding box center [165, 216] width 25 height 25
checkbox input "false"
click at [506, 84] on div at bounding box center [1164, 390] width 1568 height 779
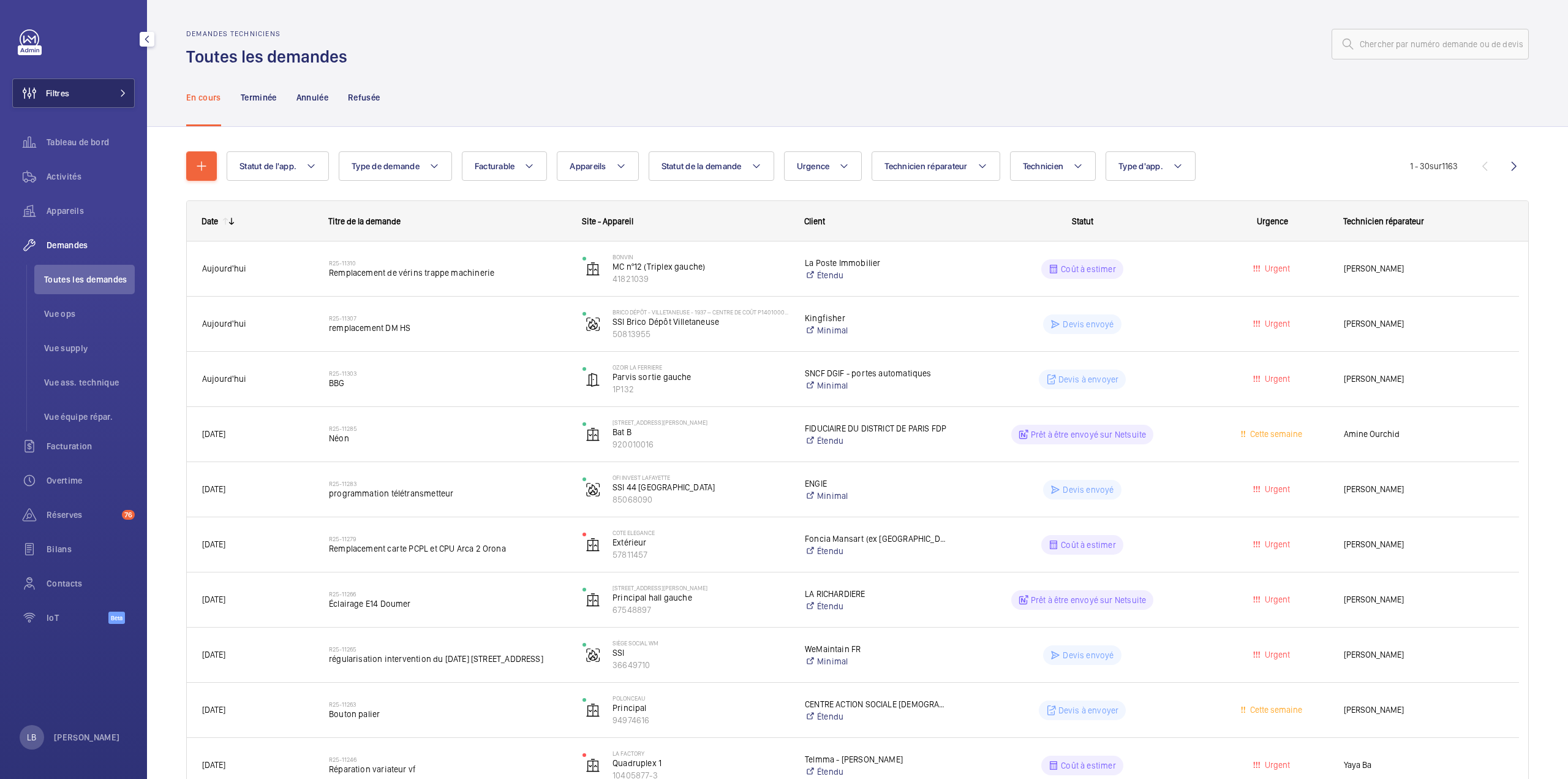
click at [93, 79] on button "Filtres" at bounding box center [73, 93] width 122 height 29
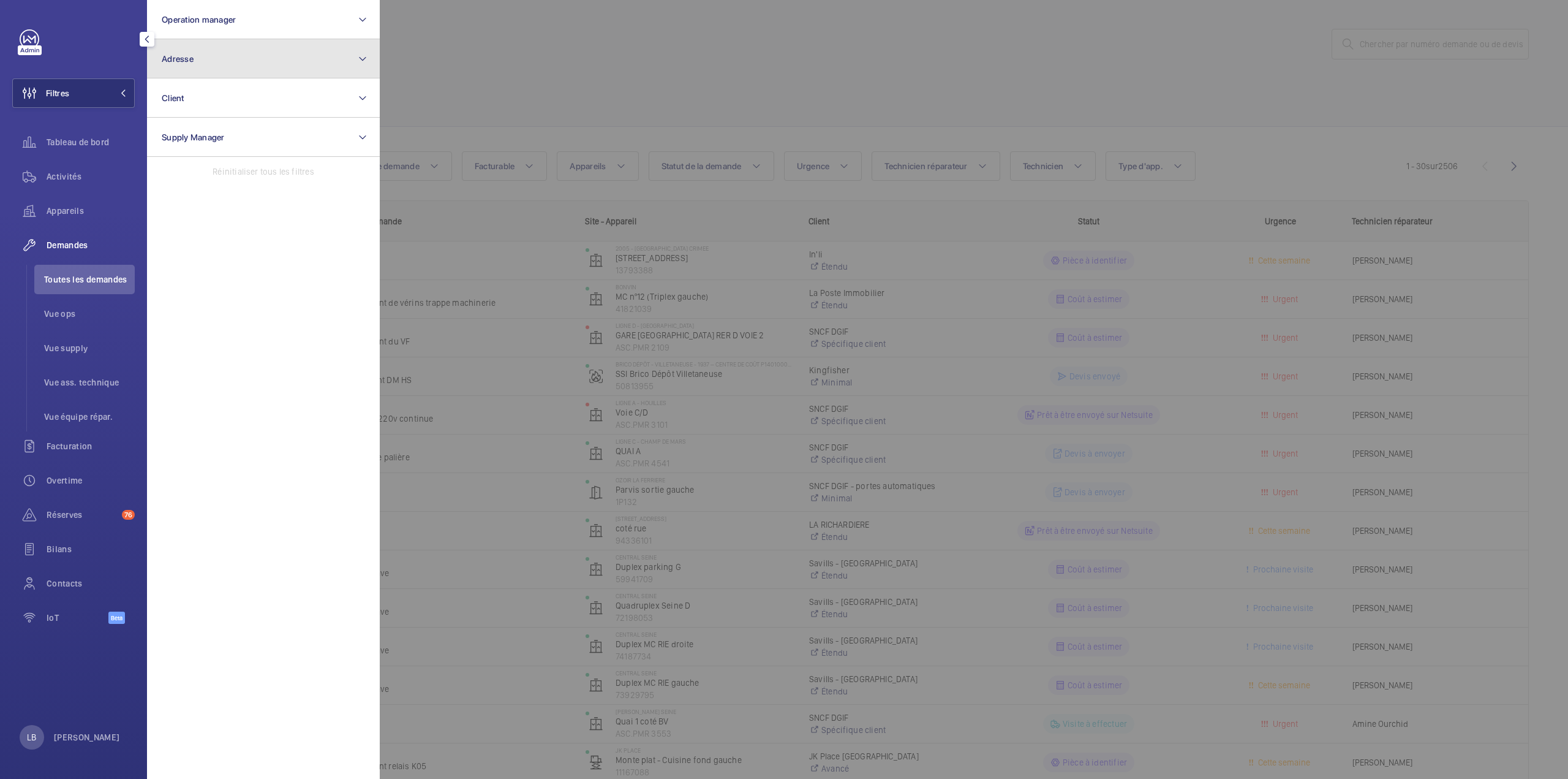
click at [239, 43] on button "Adresse" at bounding box center [263, 58] width 233 height 39
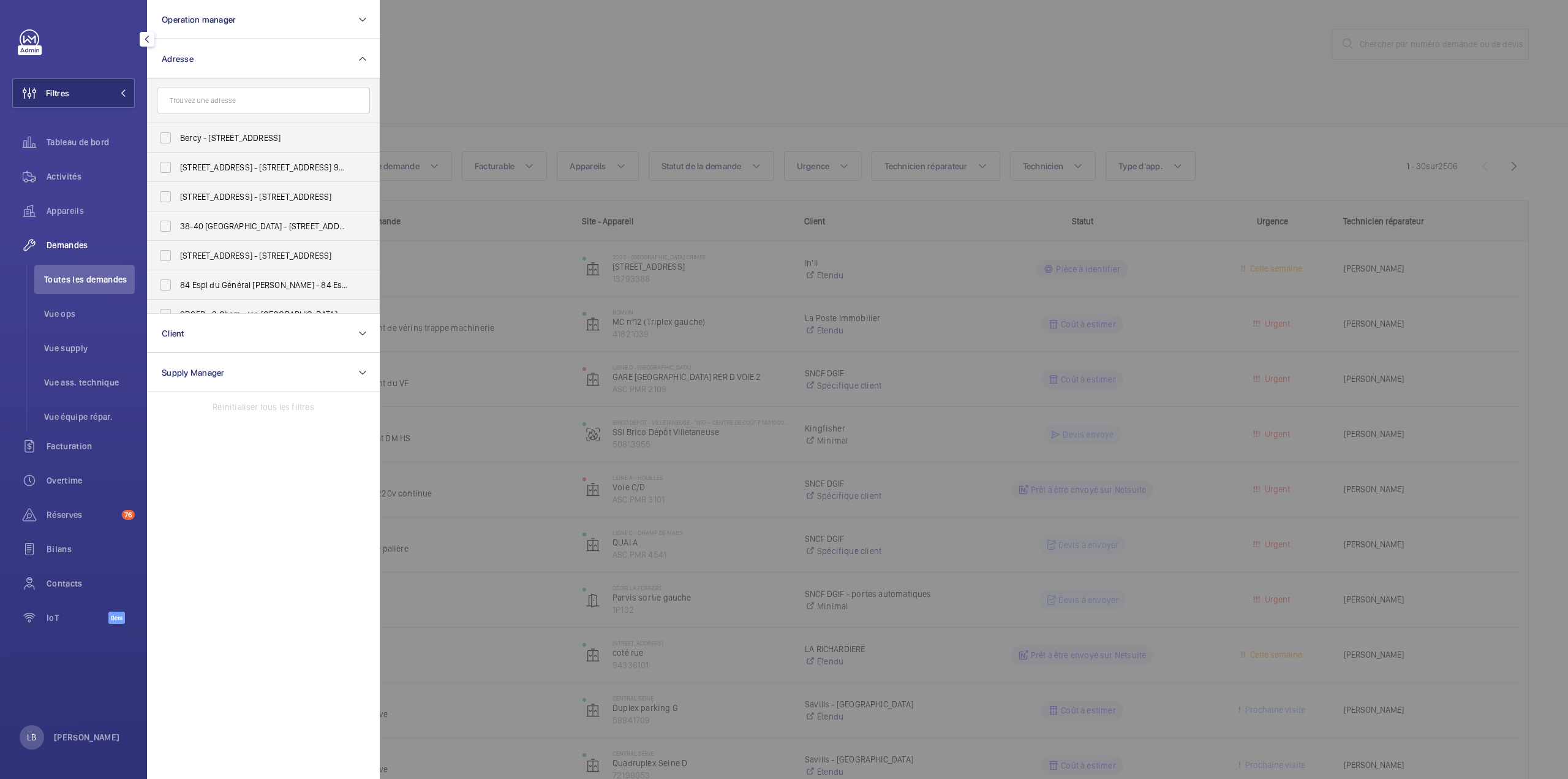
click at [242, 100] on input "text" at bounding box center [263, 100] width 213 height 26
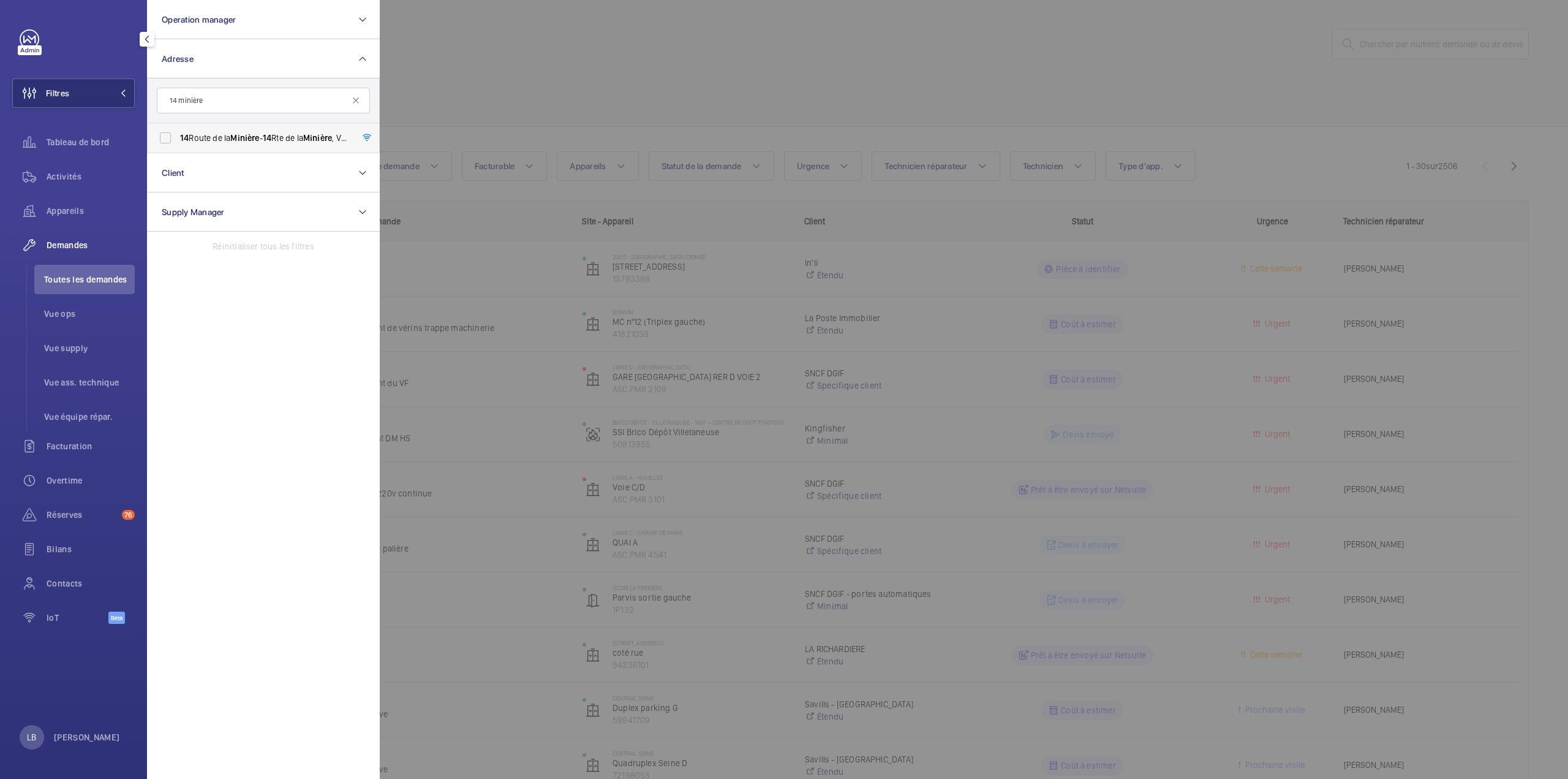
type input "14 minière"
click at [168, 137] on label "14 Route de la Minière - 14 Rte de la Minière , VERSAILLES 78000" at bounding box center [254, 137] width 213 height 29
click at [168, 137] on input "14 Route de la Minière - 14 Rte de la Minière , VERSAILLES 78000" at bounding box center [165, 138] width 25 height 25
checkbox input "true"
click at [632, 24] on div at bounding box center [1164, 390] width 1568 height 779
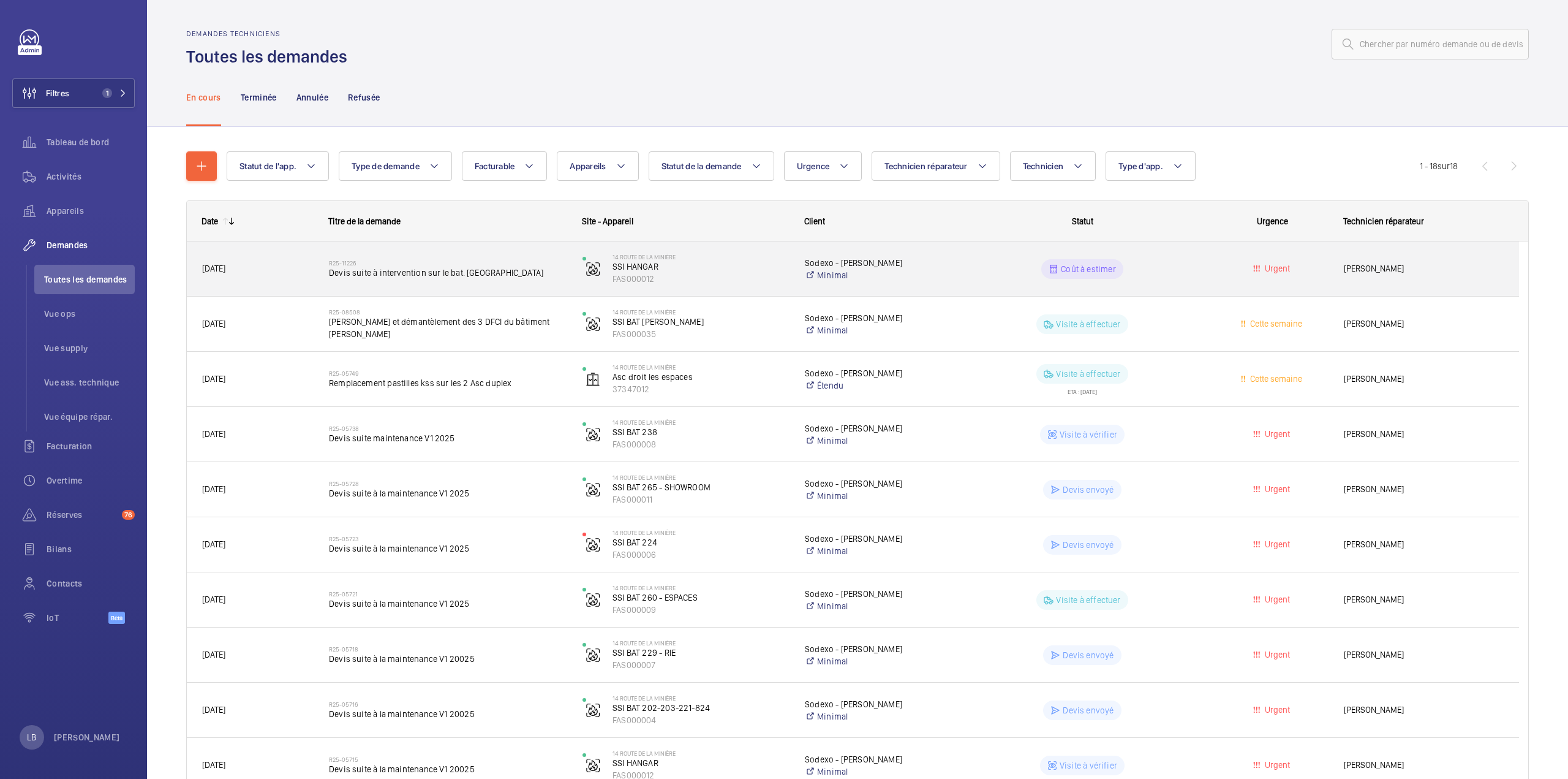
click at [1201, 266] on wm-front-pills-cell "Coût à estimer" at bounding box center [1082, 269] width 238 height 19
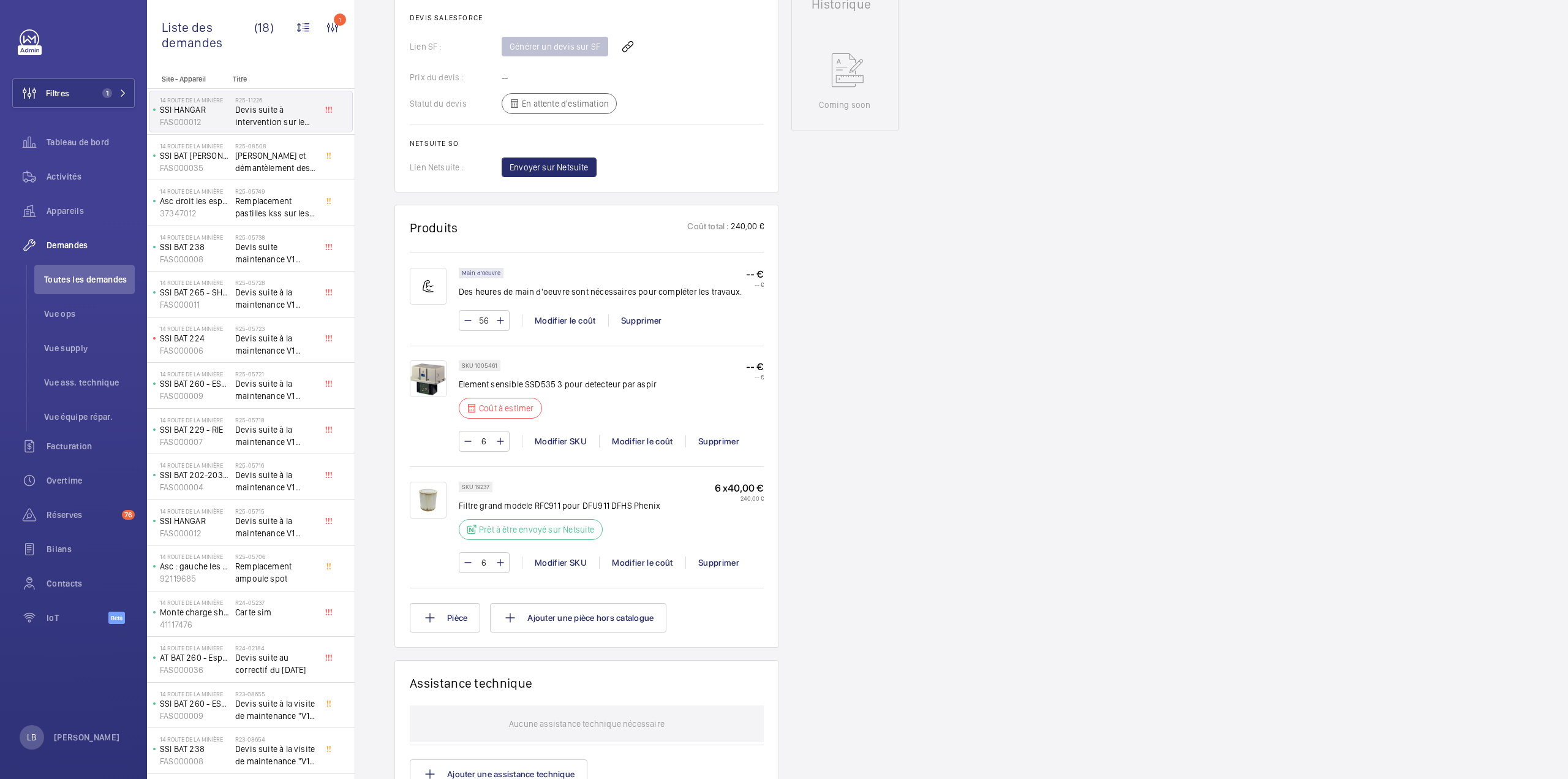
scroll to position [613, 0]
click at [1362, 158] on div "Demandes techniciens R25-11226 Une demande d'intervention urgente a été créée l…" at bounding box center [961, 333] width 1212 height 1608
click at [1030, 381] on div "Demandes techniciens R25-11226 Une demande d'intervention urgente a été créée l…" at bounding box center [961, 333] width 1212 height 1608
click at [648, 431] on div "Modifier le coût" at bounding box center [642, 437] width 87 height 12
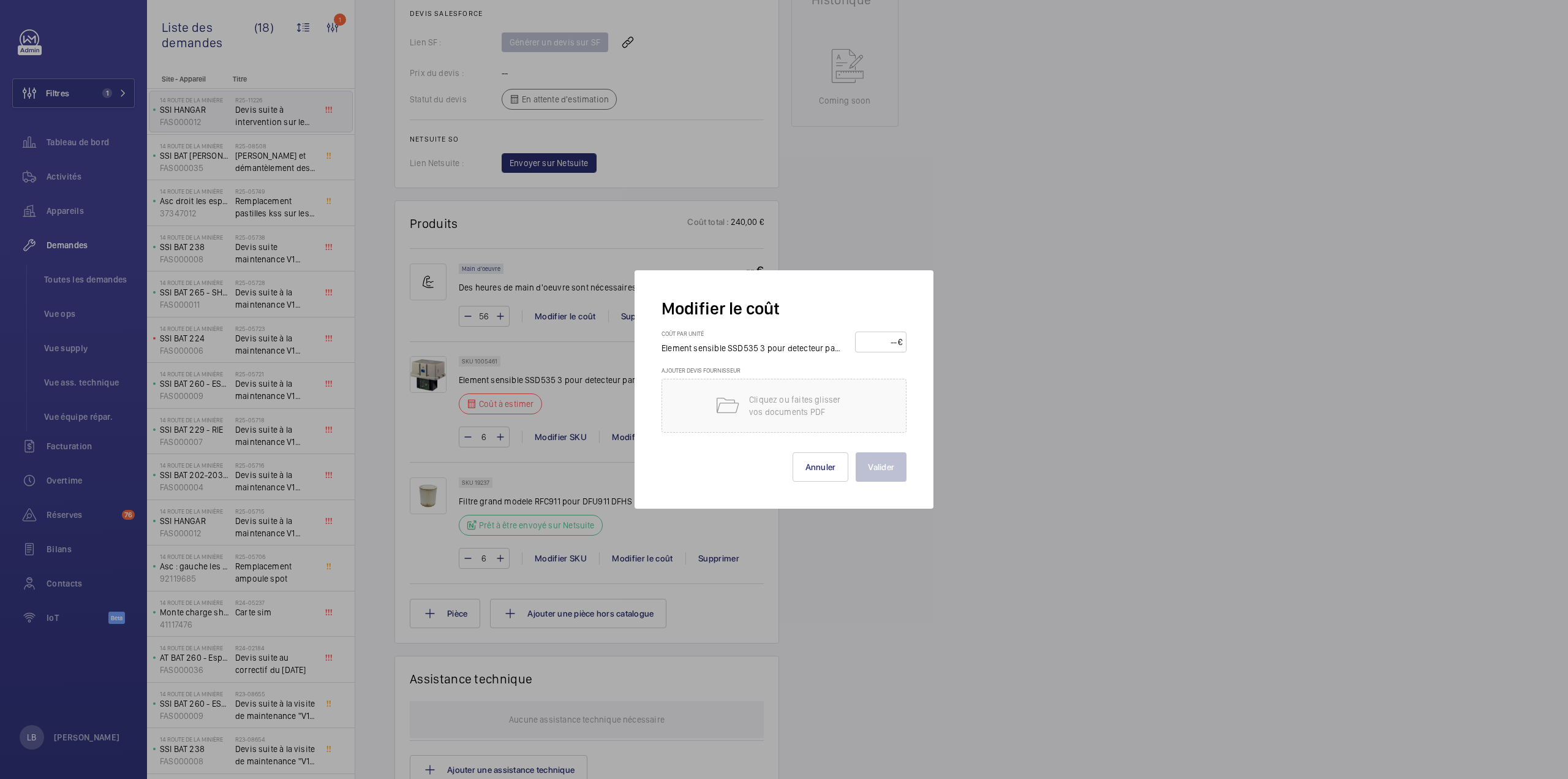
click at [895, 342] on input "number" at bounding box center [879, 342] width 39 height 19
type input "2825"
click at [880, 468] on button "Valider" at bounding box center [880, 467] width 50 height 29
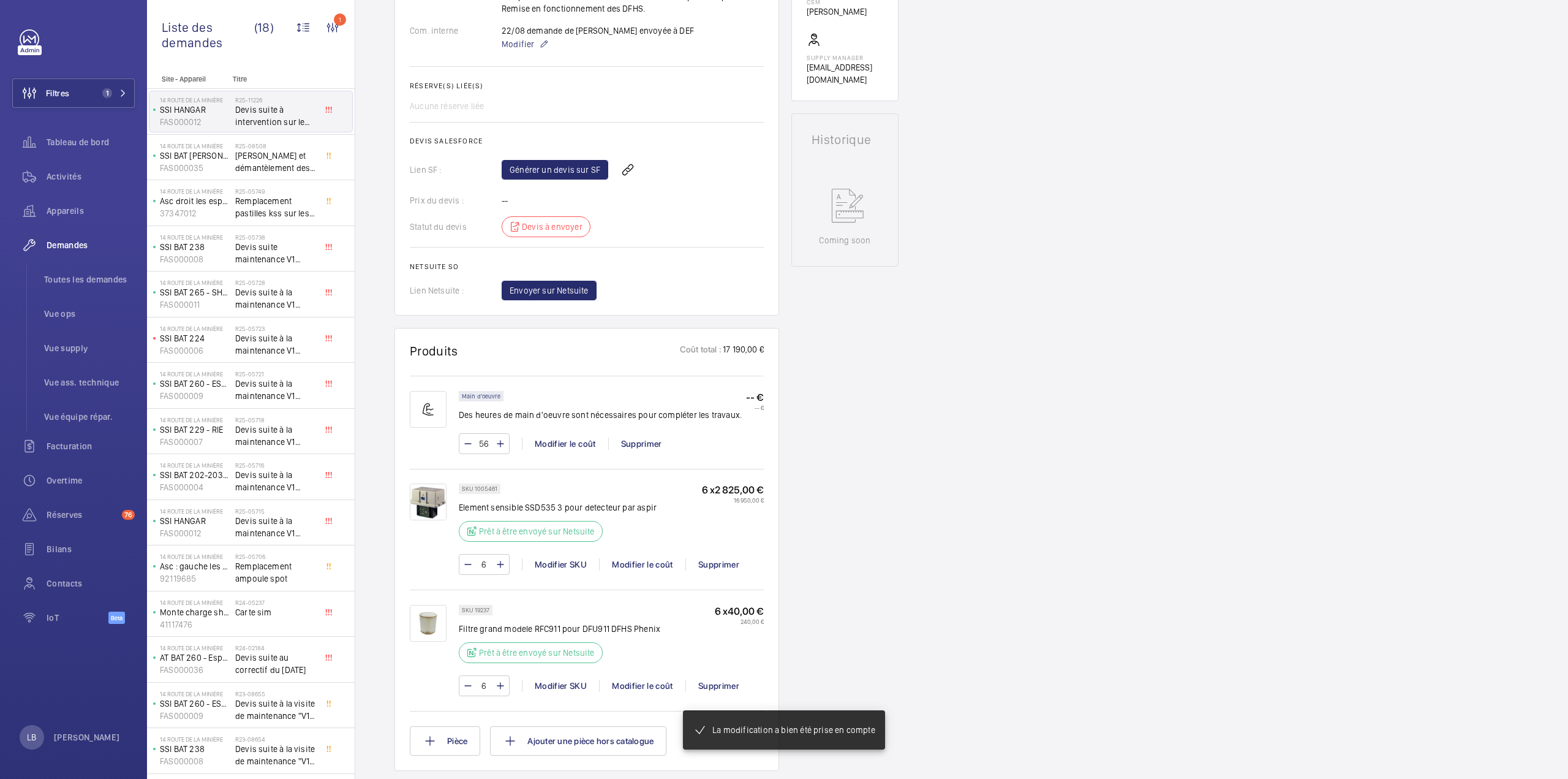
scroll to position [625, 0]
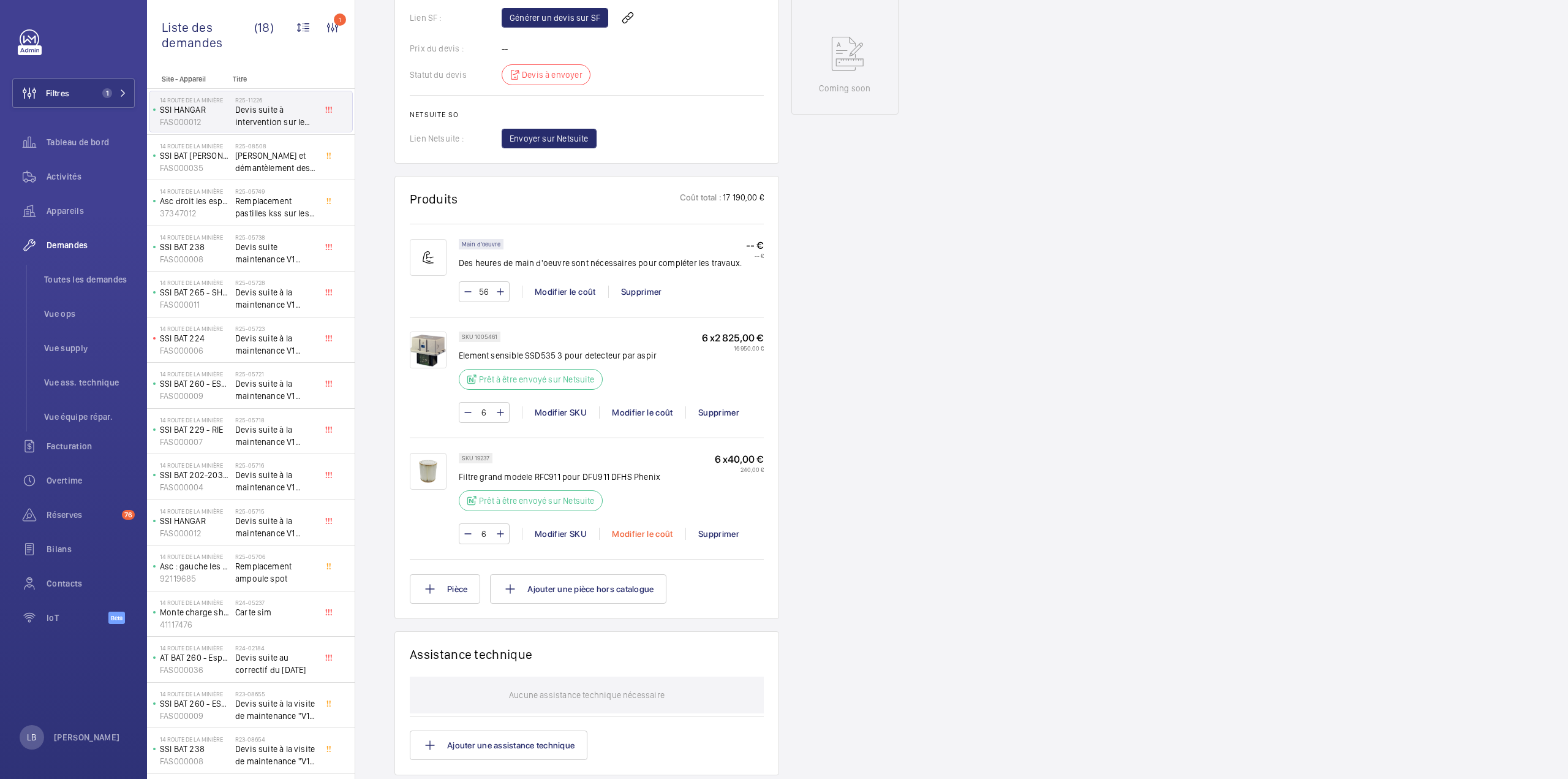
click at [650, 528] on div "Modifier le coût" at bounding box center [642, 534] width 87 height 12
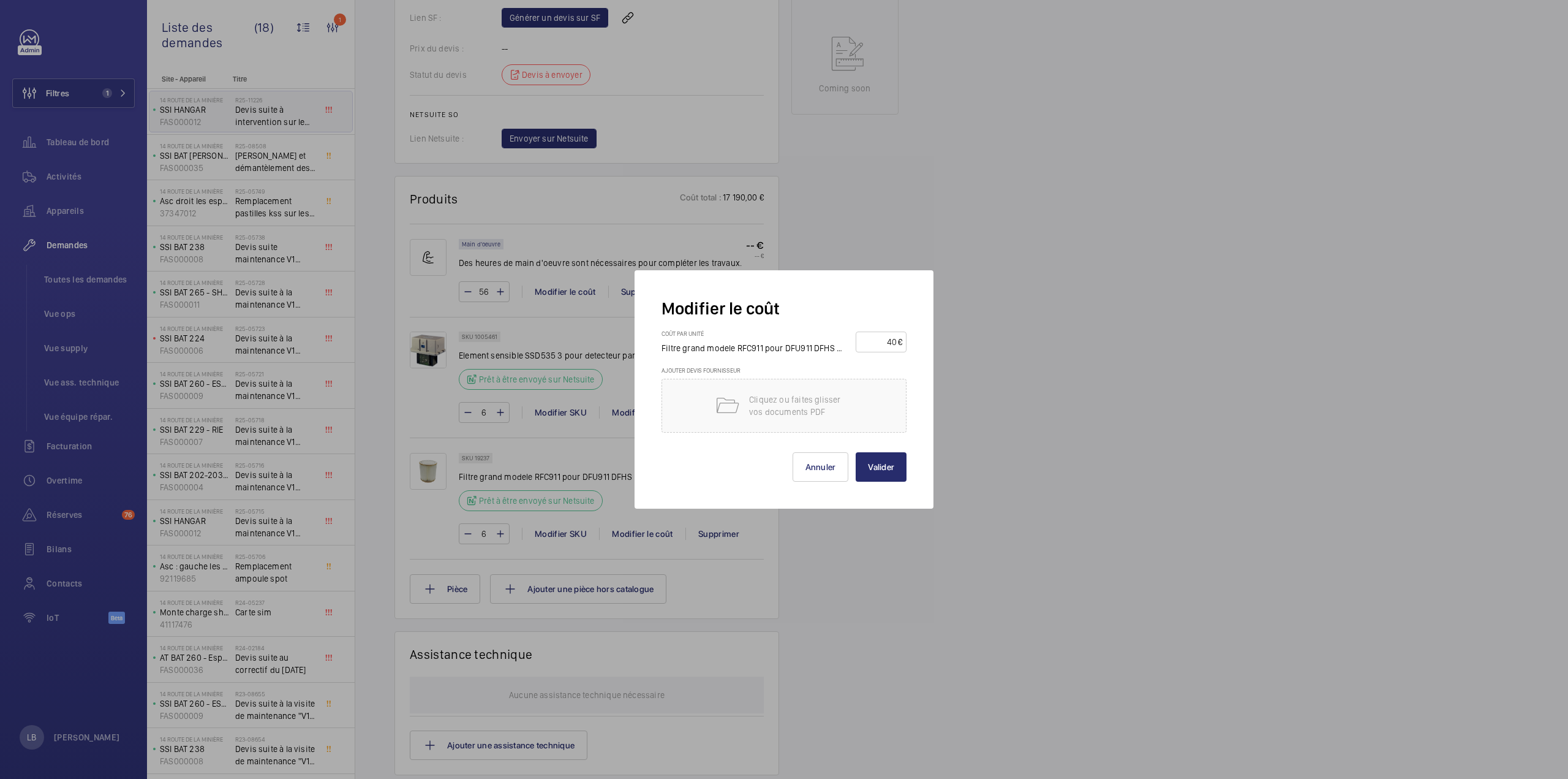
click at [890, 343] on input "40" at bounding box center [879, 342] width 38 height 19
type input "125"
click at [856, 452] on button "Valider" at bounding box center [880, 467] width 50 height 29
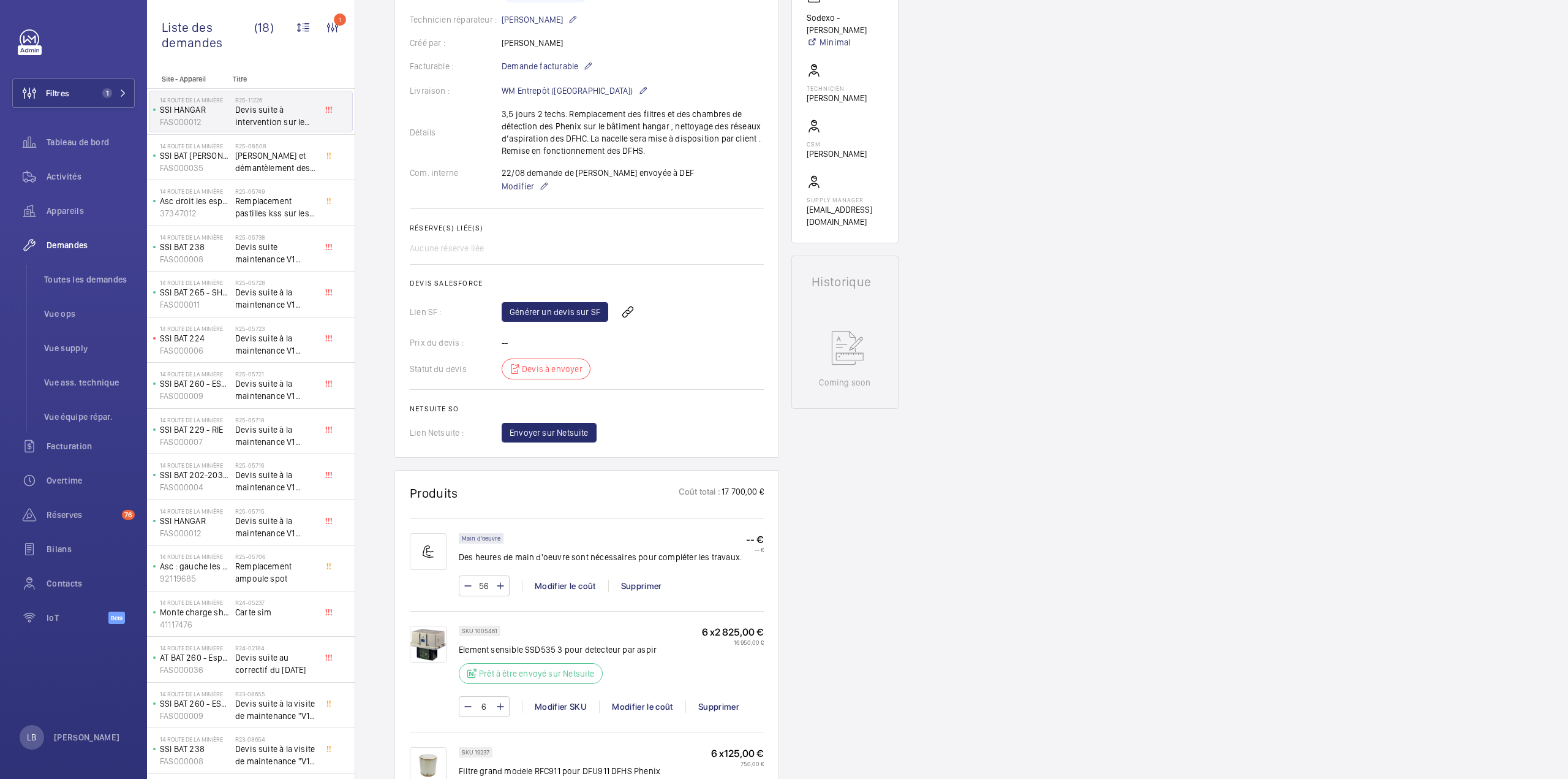
scroll to position [343, 0]
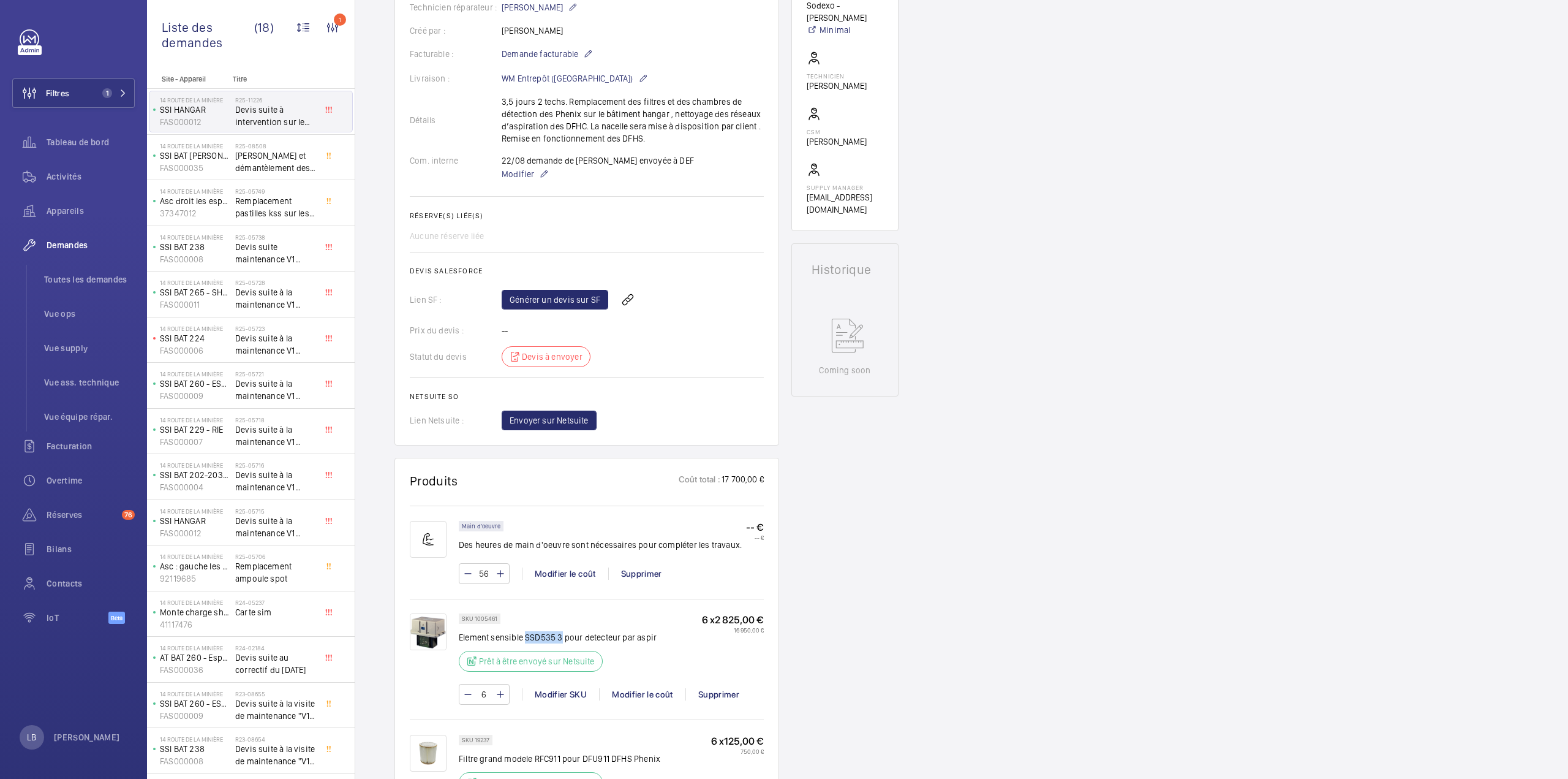
drag, startPoint x: 525, startPoint y: 614, endPoint x: 561, endPoint y: 618, distance: 36.2
click at [561, 631] on p "Element sensible SSD535 3 pour detecteur par aspir" at bounding box center [557, 637] width 198 height 12
copy p "SSD535 3"
click at [1080, 335] on div "Demandes techniciens R25-11226 Une demande de réparation urgente a été créée le…" at bounding box center [961, 597] width 1212 height 1595
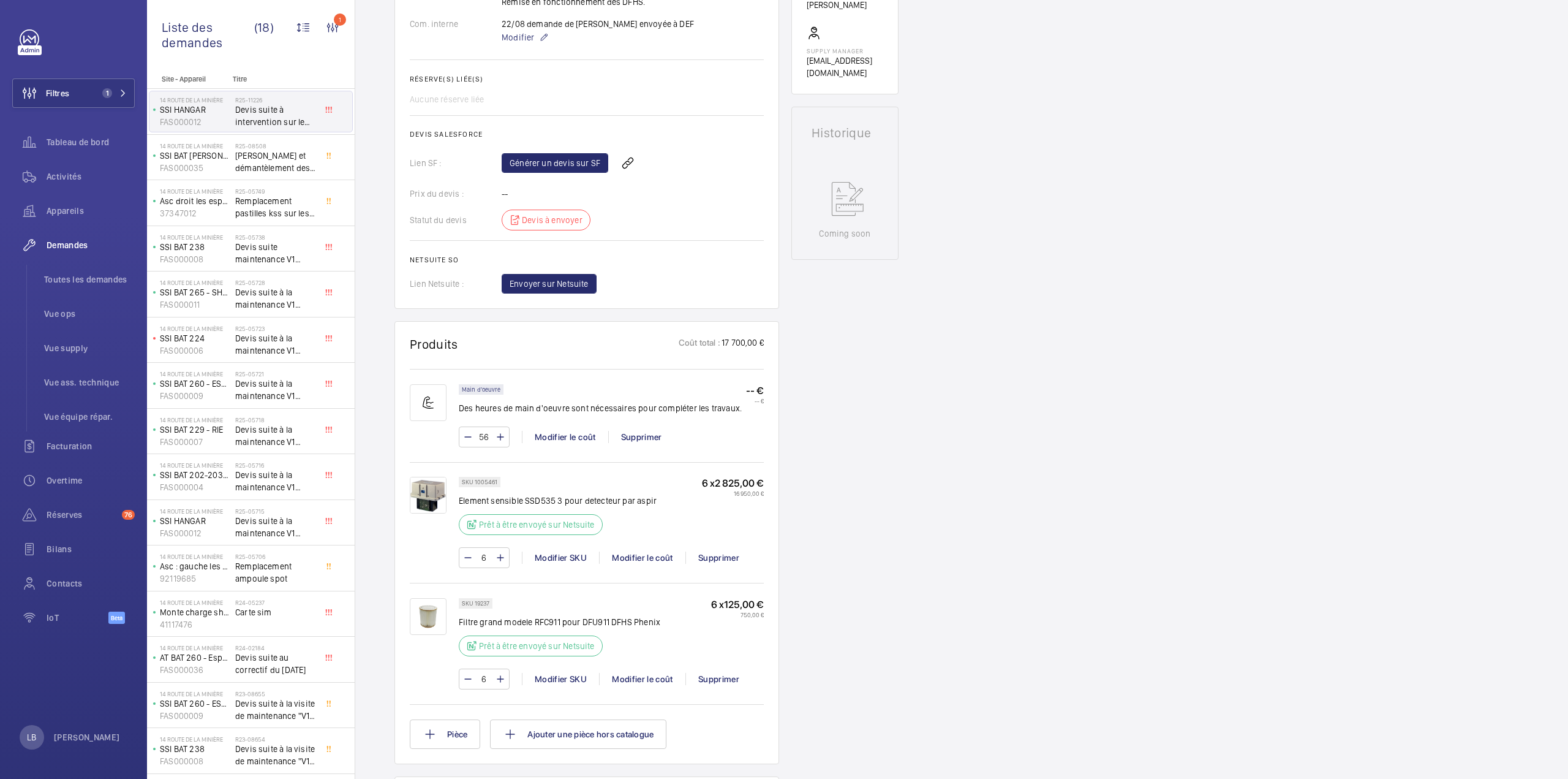
scroll to position [405, 0]
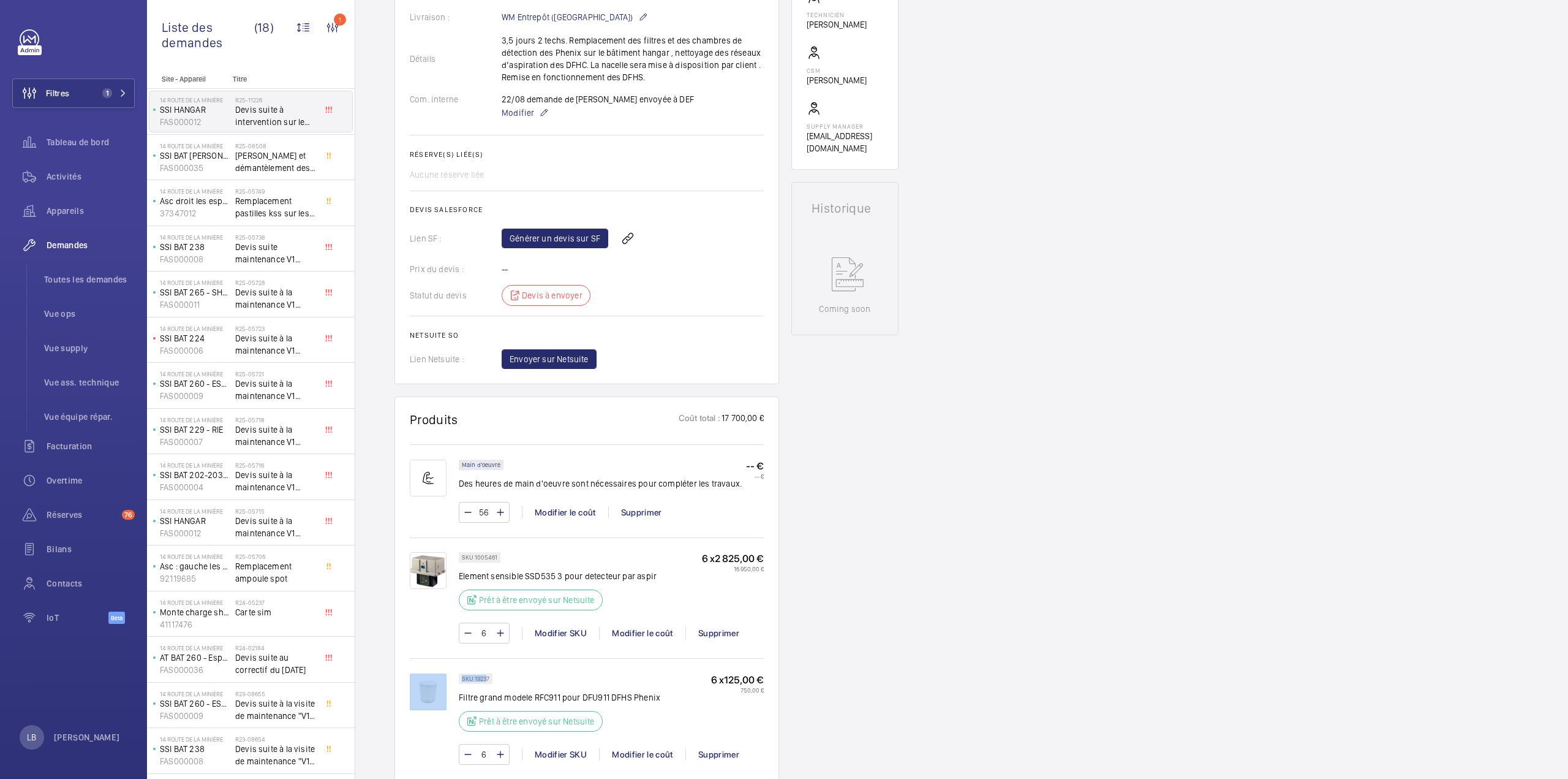
drag, startPoint x: 488, startPoint y: 655, endPoint x: 457, endPoint y: 655, distance: 31.0
click at [457, 674] on div "SKU 19237 Filtre grand modele RFC911 pour DFU911 DFHS Phenix Prêt à être envoyé…" at bounding box center [587, 725] width 354 height 104
click at [503, 674] on div "SKU 19237 Filtre grand modele RFC911 pour DFU911 DFHS Phenix Prêt à être envoyé…" at bounding box center [559, 706] width 202 height 66
drag, startPoint x: 463, startPoint y: 652, endPoint x: 492, endPoint y: 652, distance: 29.0
click at [492, 674] on div "SKU 19237" at bounding box center [475, 679] width 34 height 11
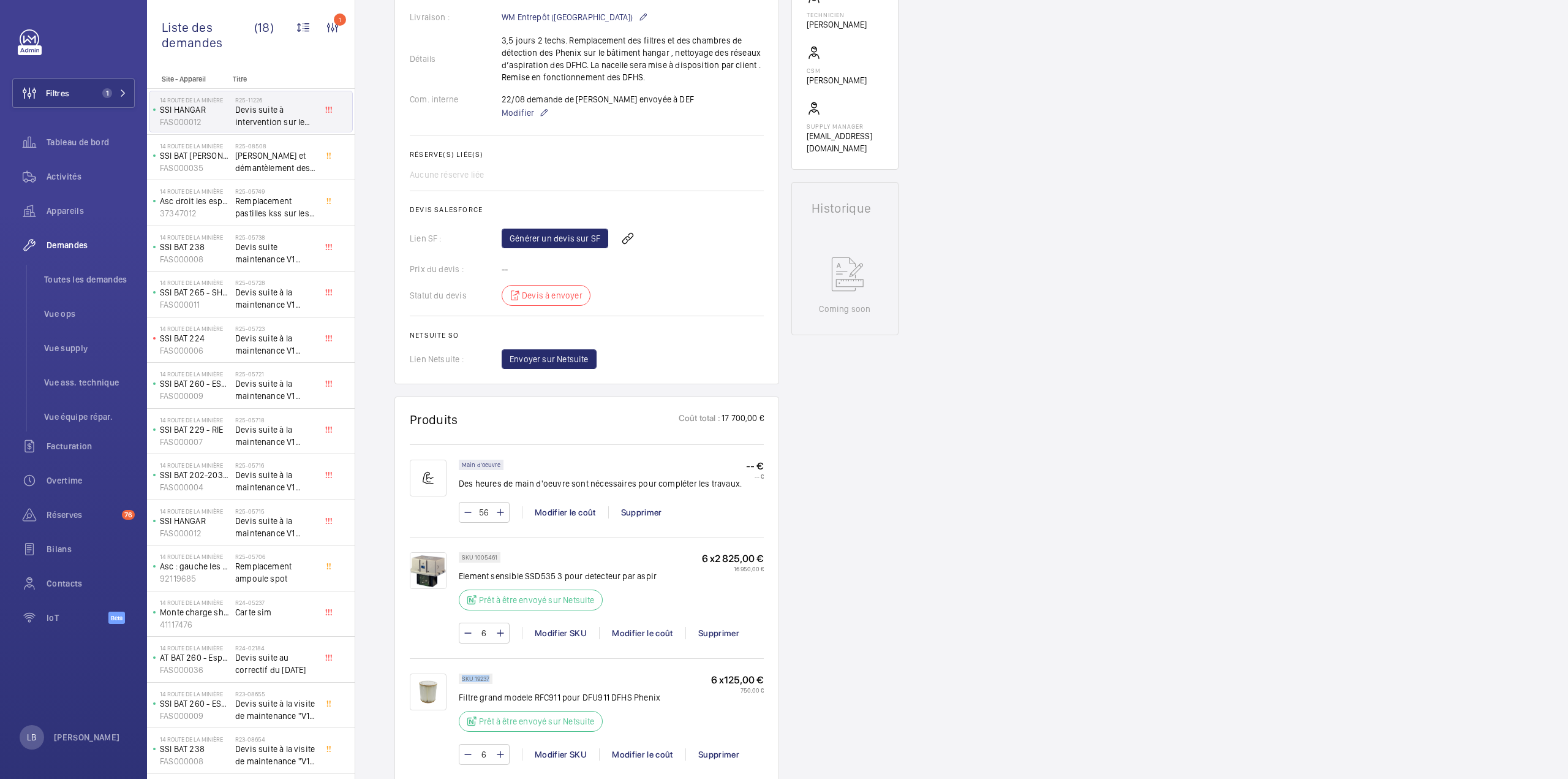
copy p "SKU 19237"
click at [1035, 363] on div "Demandes techniciens R25-11226 Une demande de réparation urgente a été créée le…" at bounding box center [961, 536] width 1212 height 1595
click at [708, 748] on div "Supprimer" at bounding box center [719, 754] width 66 height 12
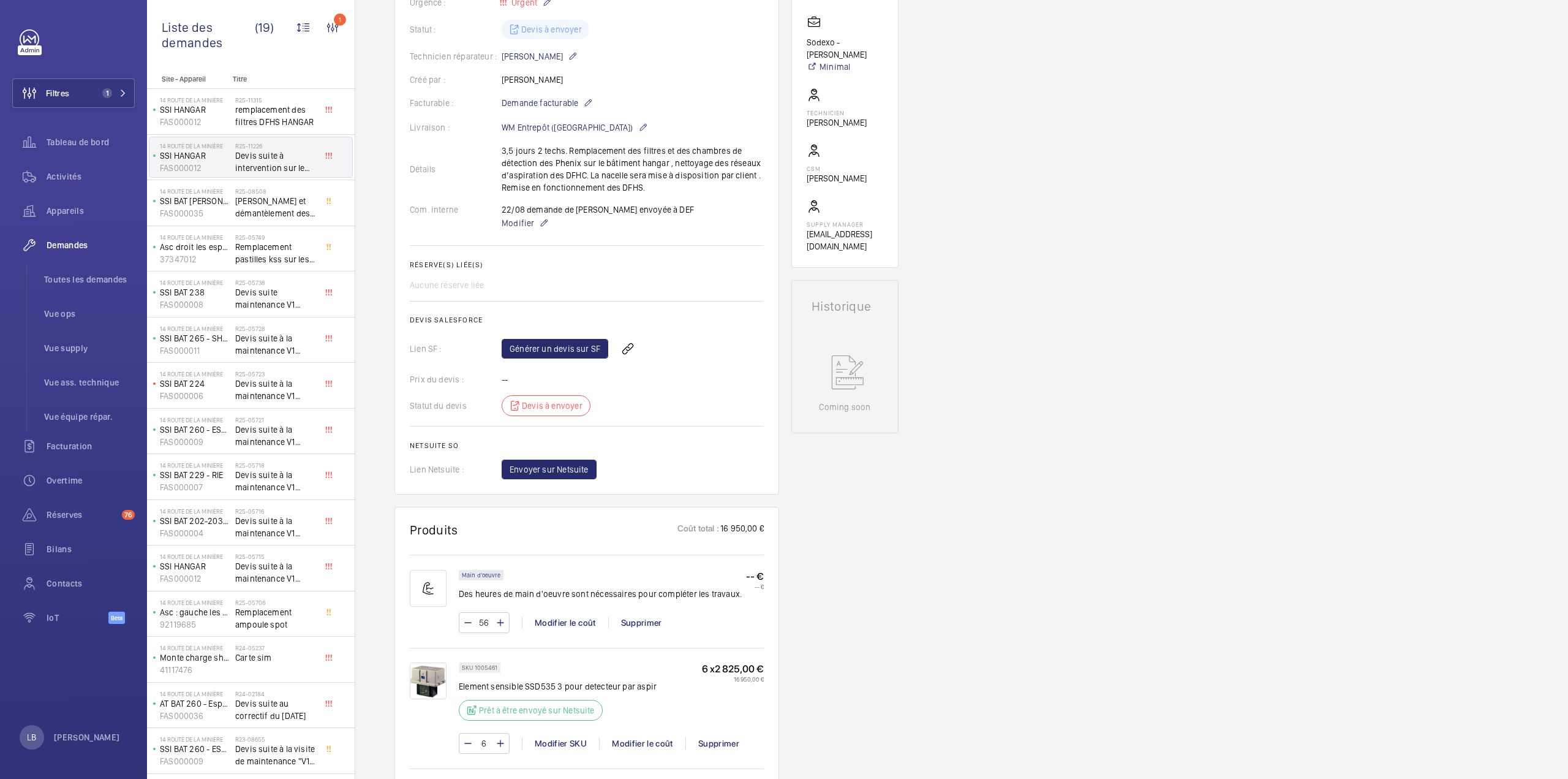
scroll to position [0, 0]
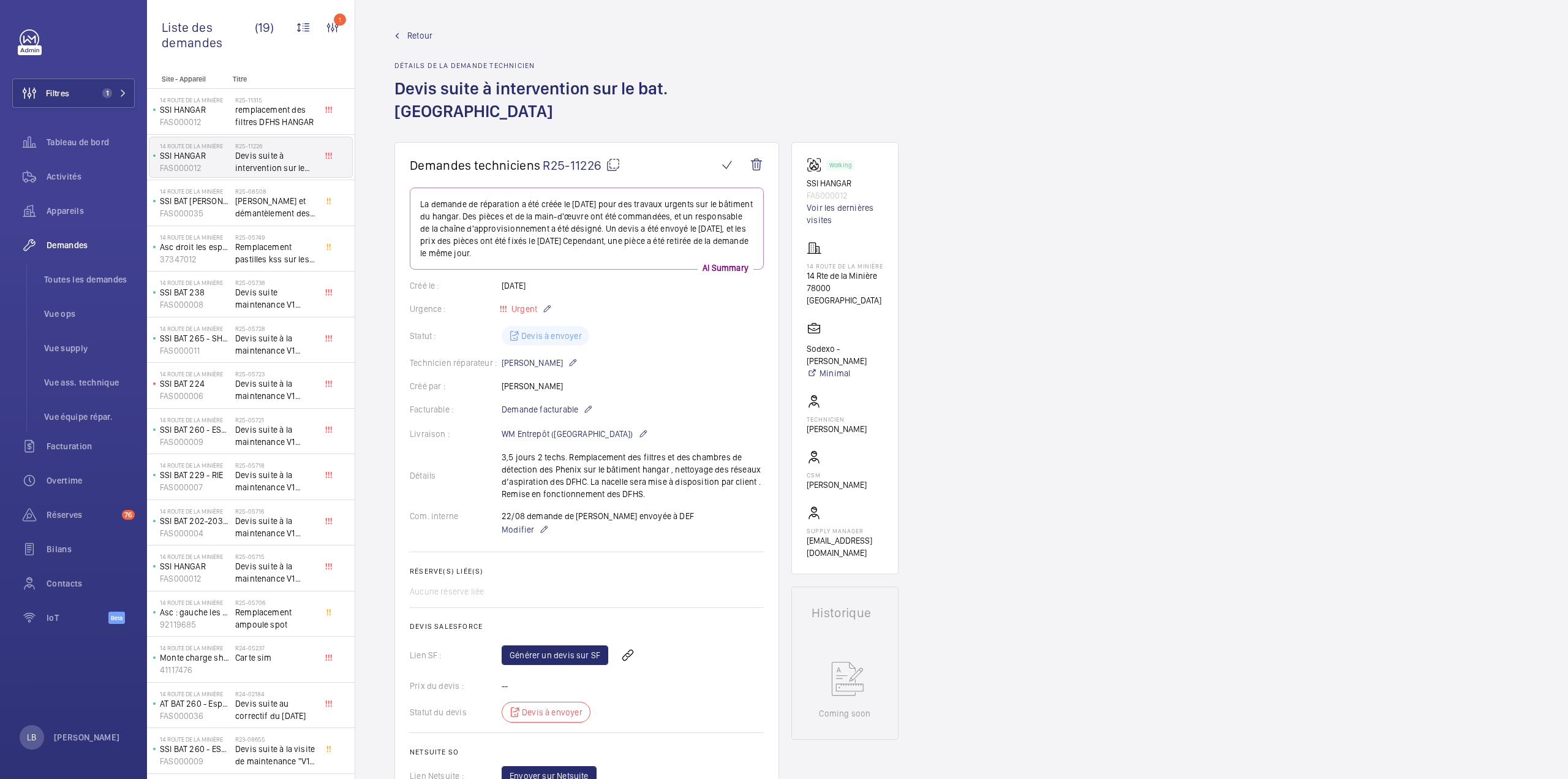
click at [1145, 47] on div "Retour Détails de la demande technicien Devis suite à intervention sur le bat. …" at bounding box center [962, 85] width 1134 height 112
click at [820, 202] on link "Voir les dernières visites" at bounding box center [845, 214] width 77 height 25
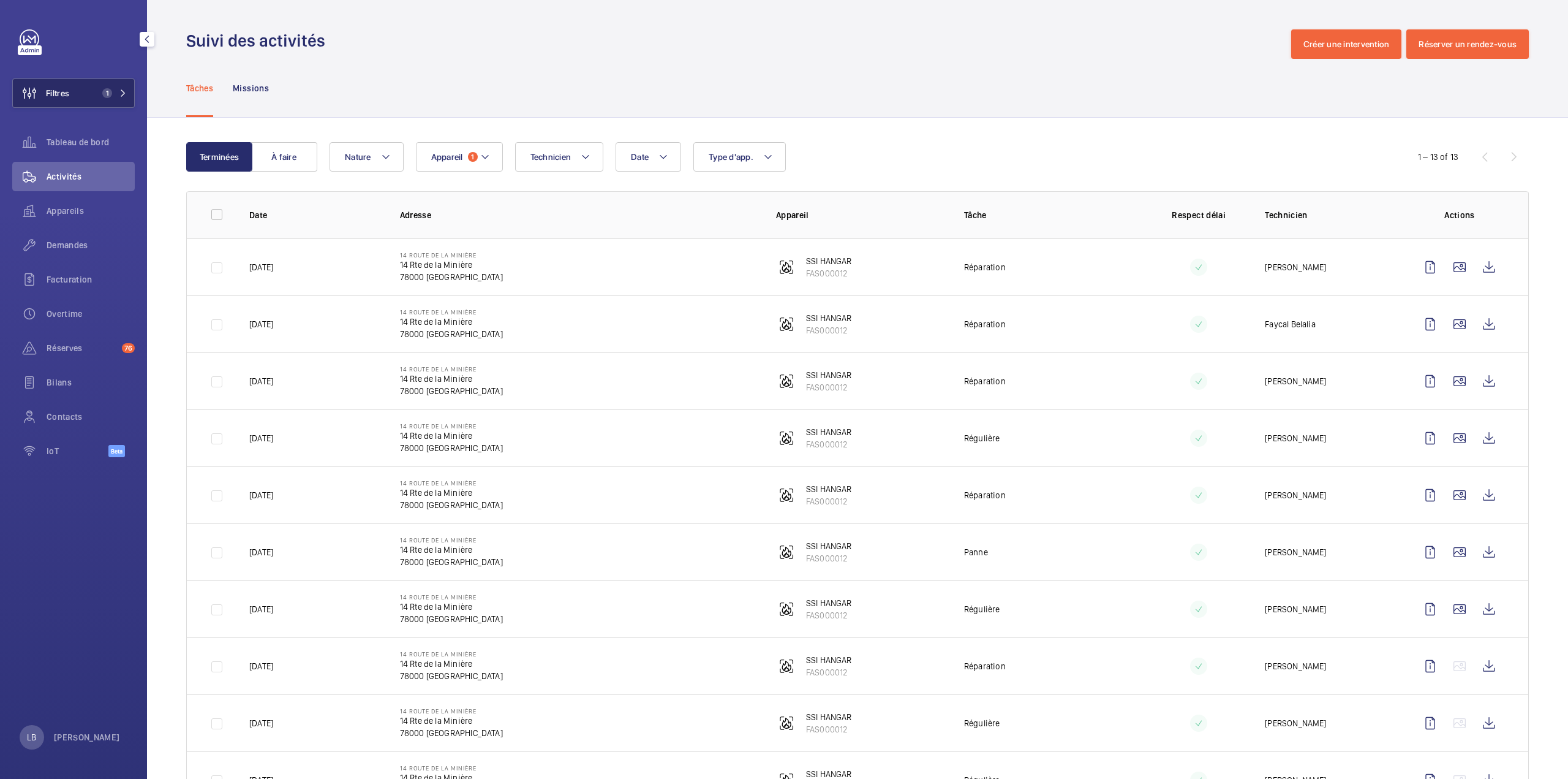
click at [71, 100] on button "Filtres 1" at bounding box center [73, 93] width 122 height 29
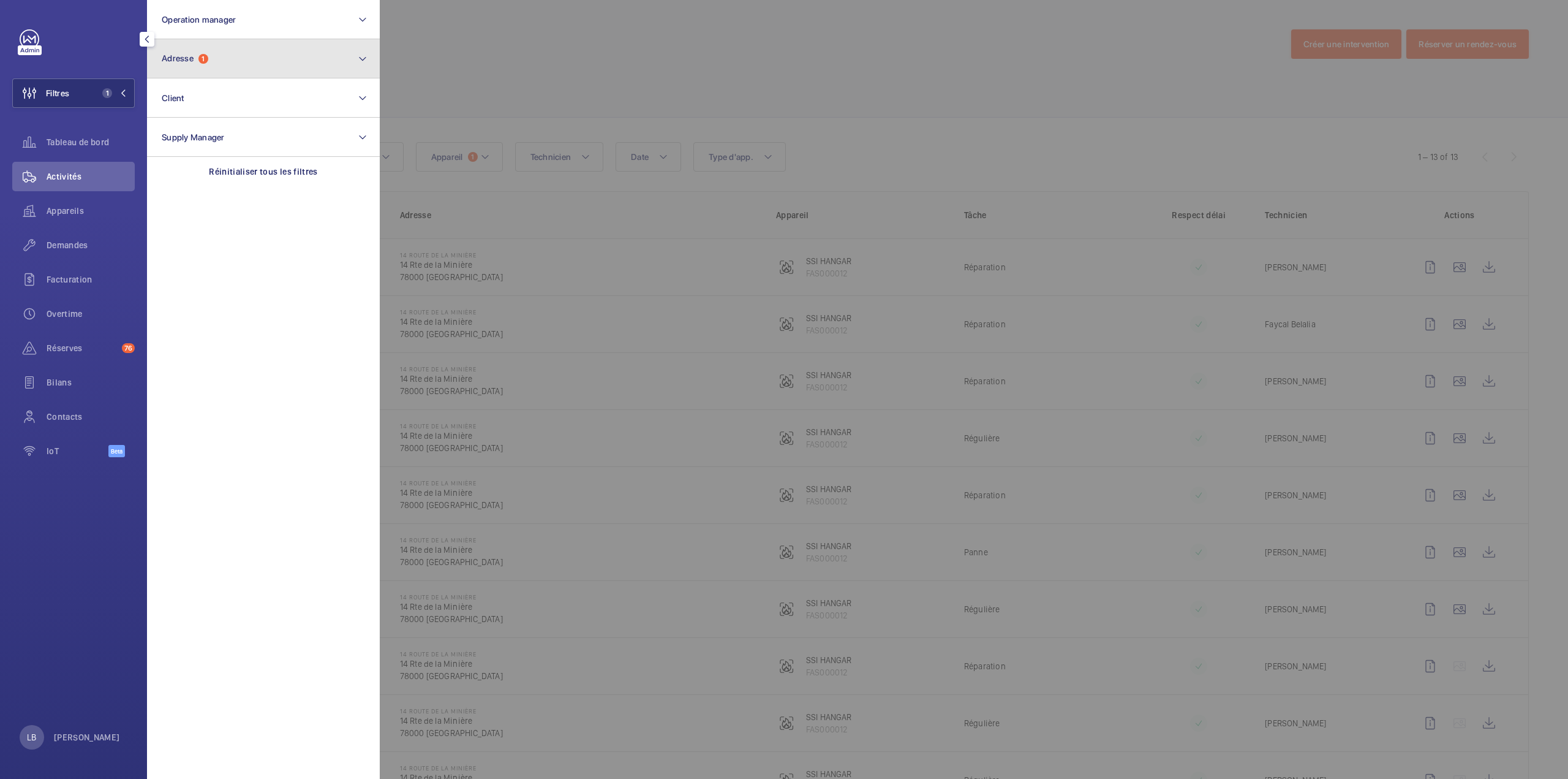
click at [224, 61] on button "Adresse 1" at bounding box center [263, 58] width 233 height 39
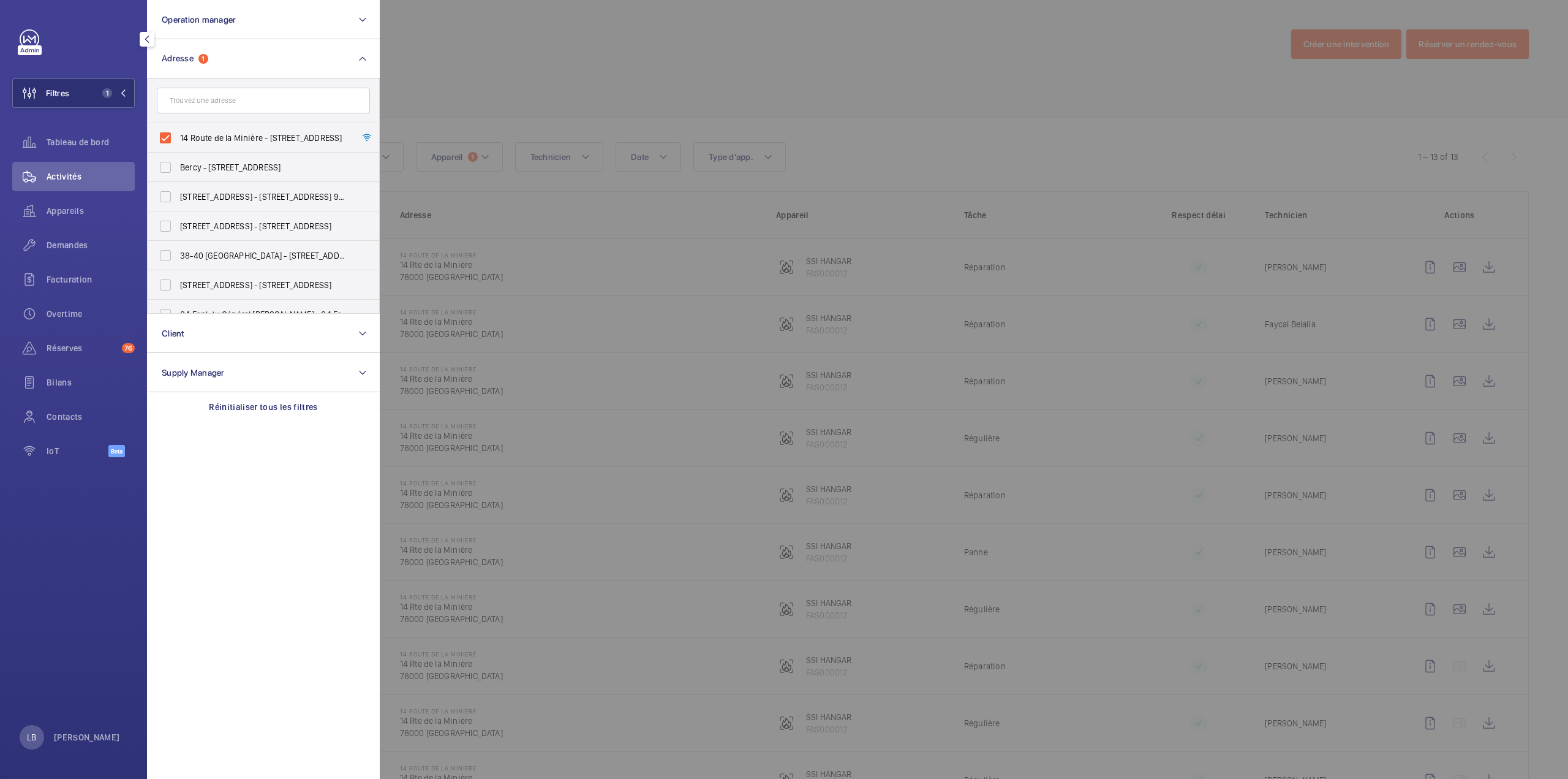
click at [564, 89] on div at bounding box center [1164, 390] width 1568 height 779
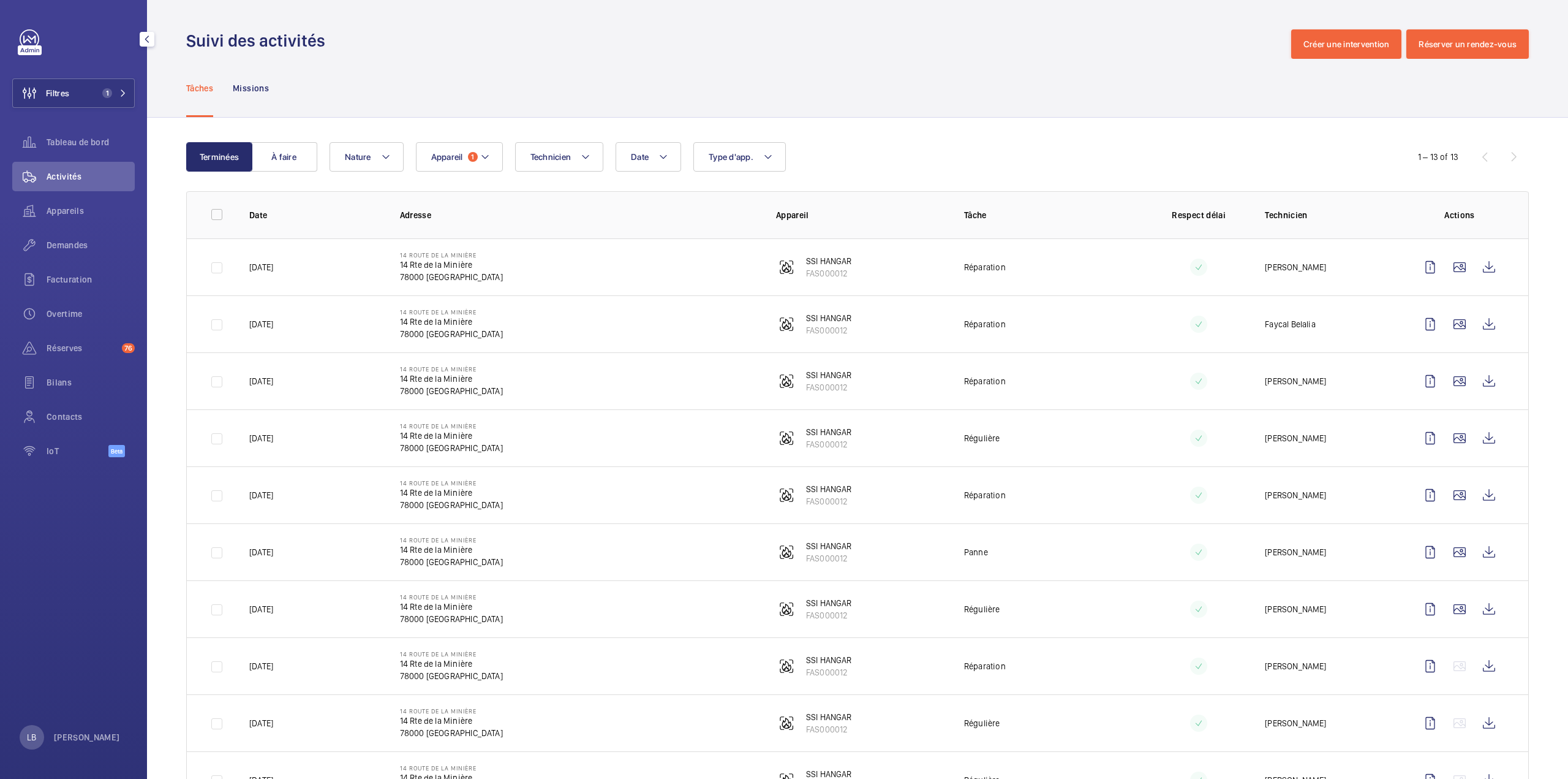
click at [1099, 285] on td "Réparation" at bounding box center [1038, 266] width 188 height 57
click at [1070, 152] on div "Date Technicien Appareil 1 Type d'app. Nature" at bounding box center [855, 157] width 1052 height 29
click at [1073, 269] on td "Réparation" at bounding box center [1038, 266] width 188 height 57
click at [1093, 270] on td "Réparation" at bounding box center [1038, 266] width 188 height 57
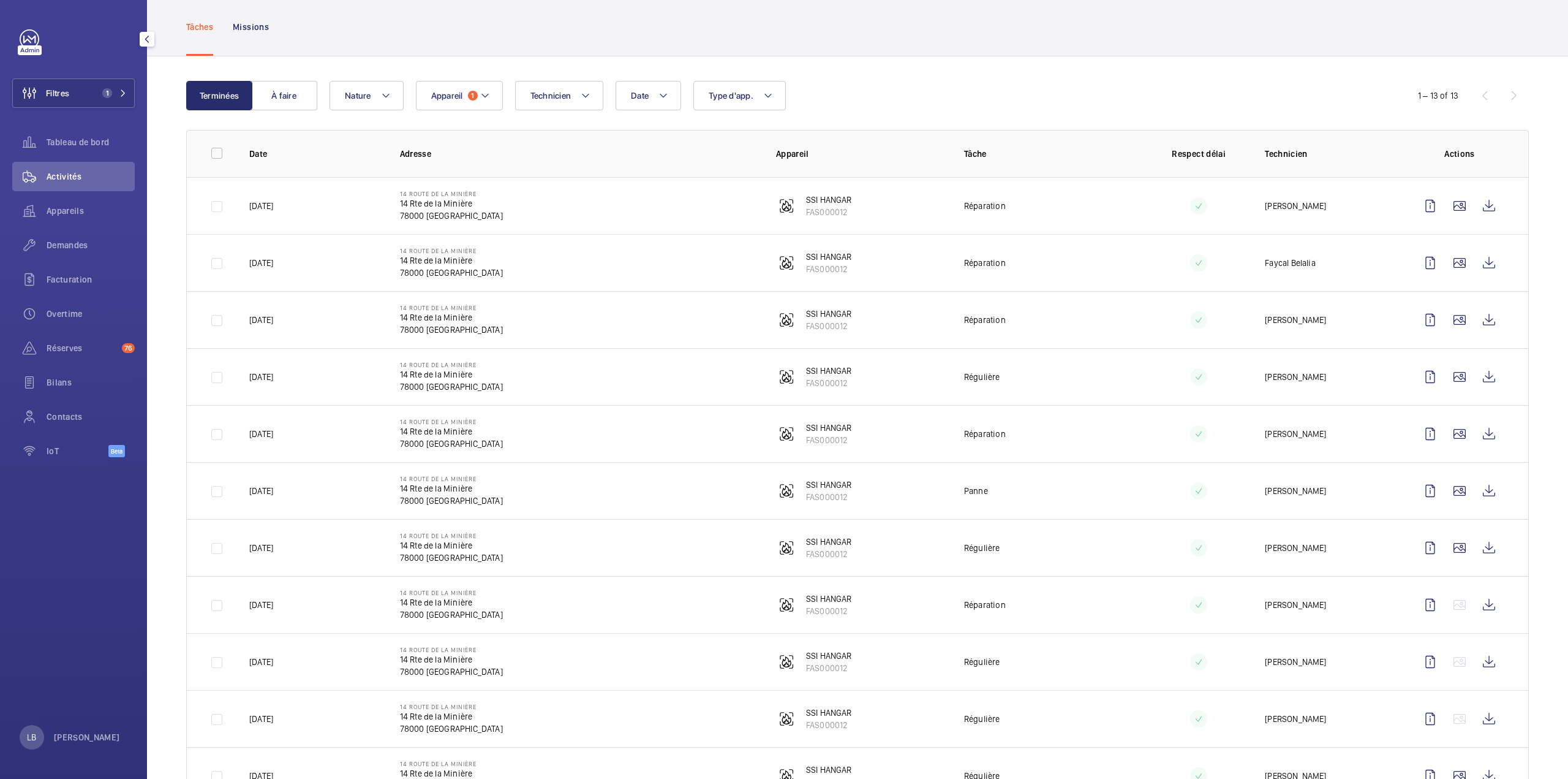
scroll to position [122, 0]
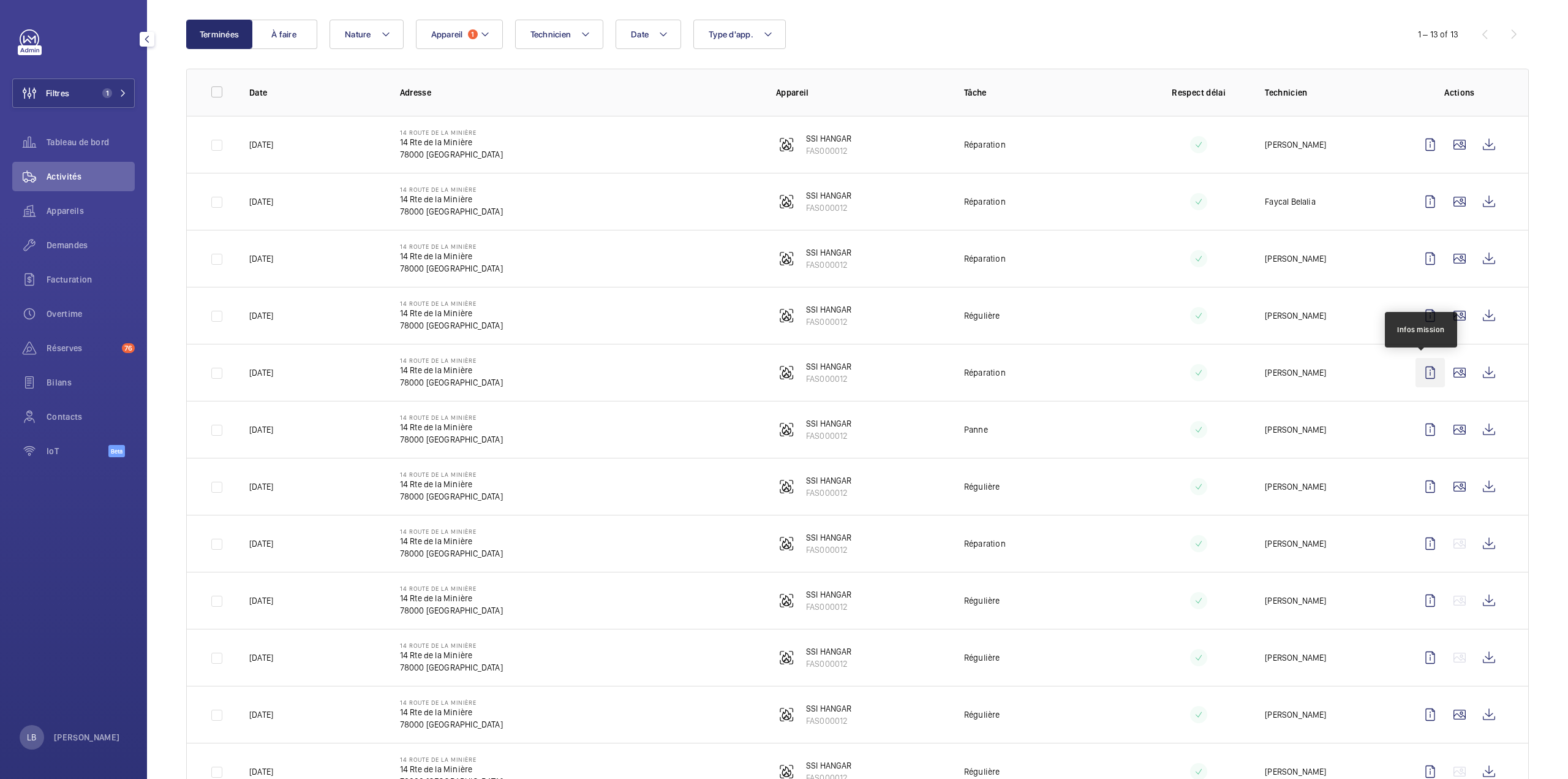
click at [1418, 366] on wm-front-icon-button at bounding box center [1430, 372] width 29 height 29
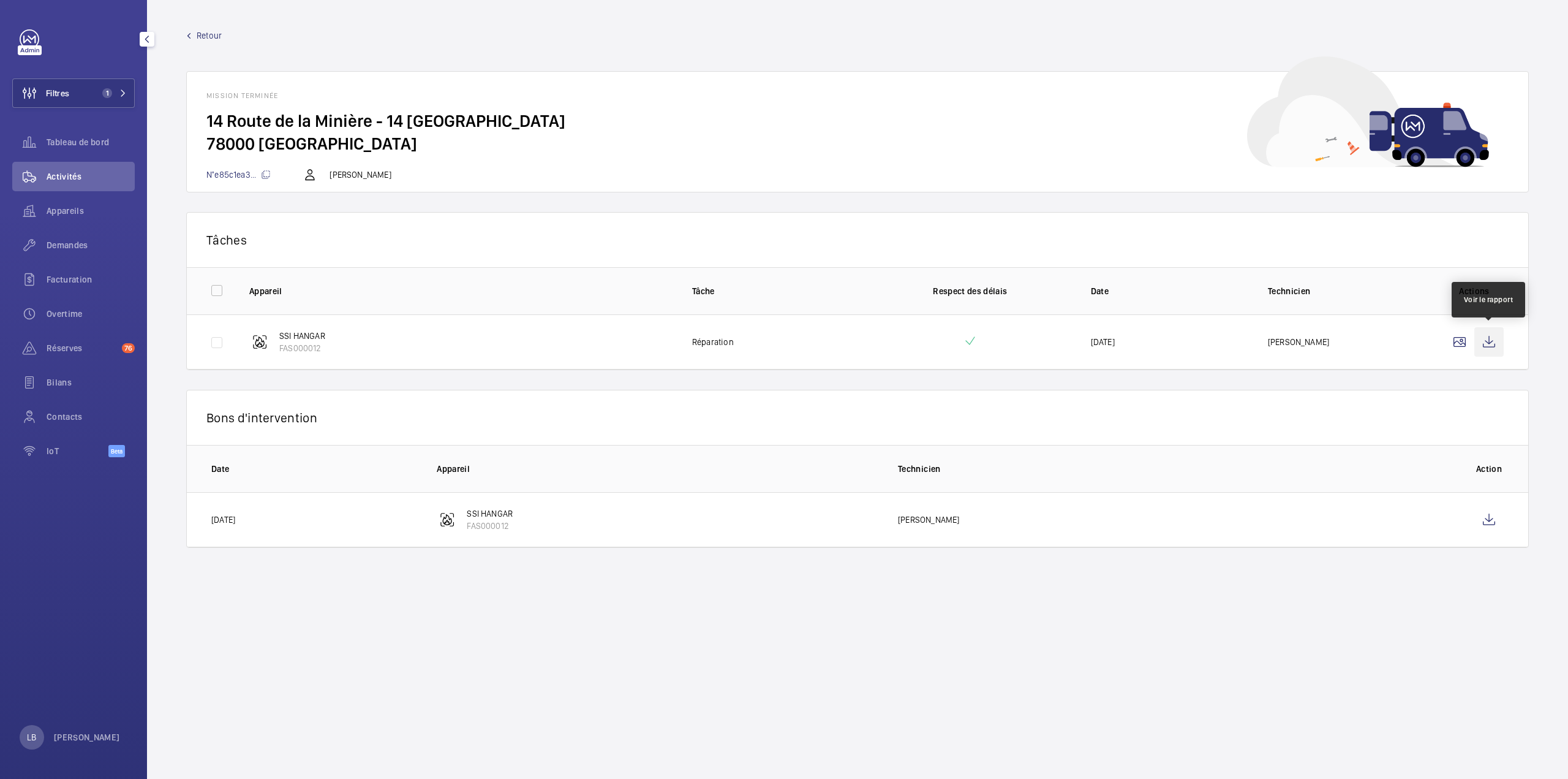
click at [1489, 341] on wm-front-icon-button at bounding box center [1488, 342] width 29 height 29
click at [204, 37] on span "Retour" at bounding box center [209, 35] width 25 height 12
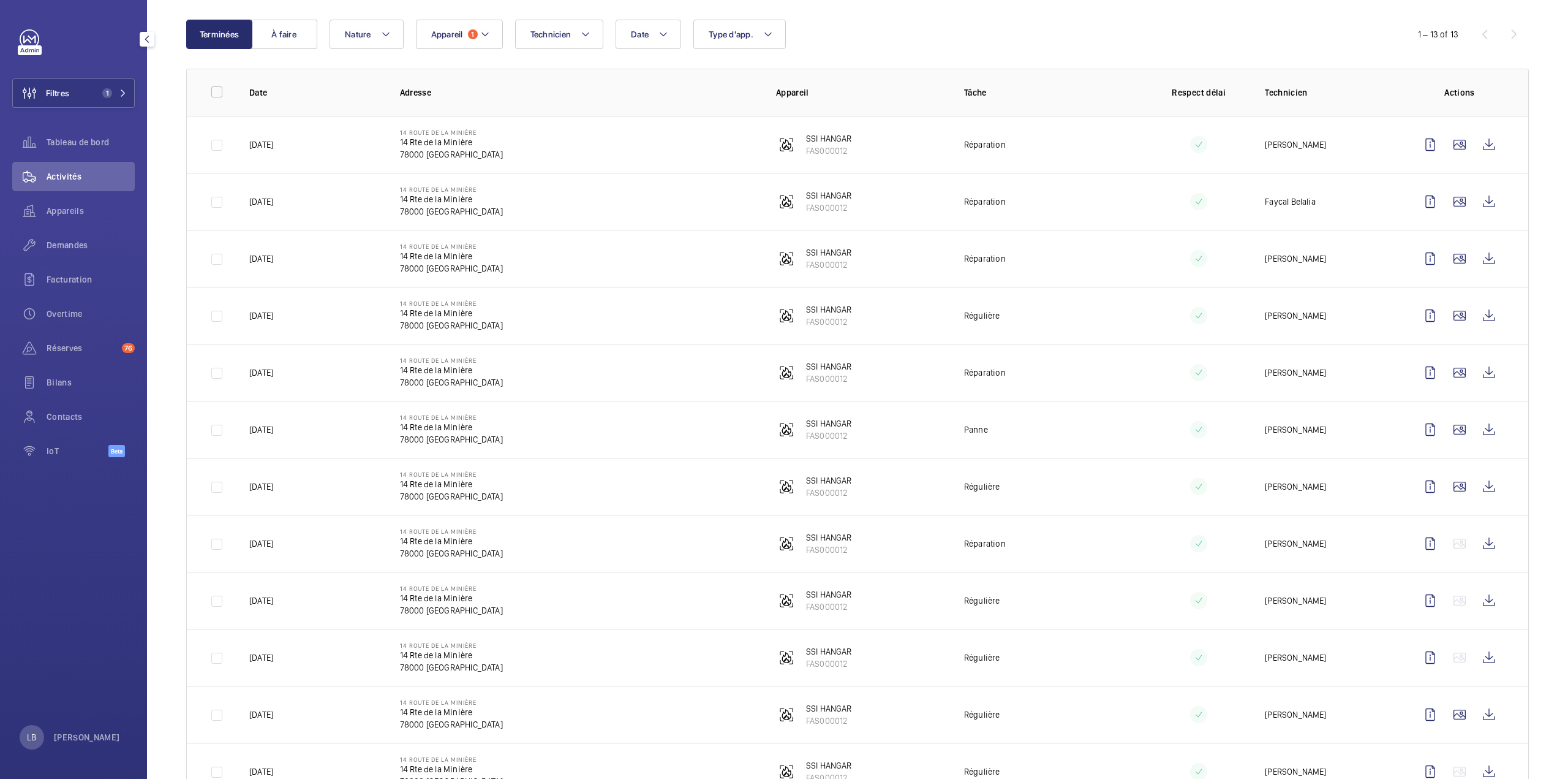
scroll to position [184, 0]
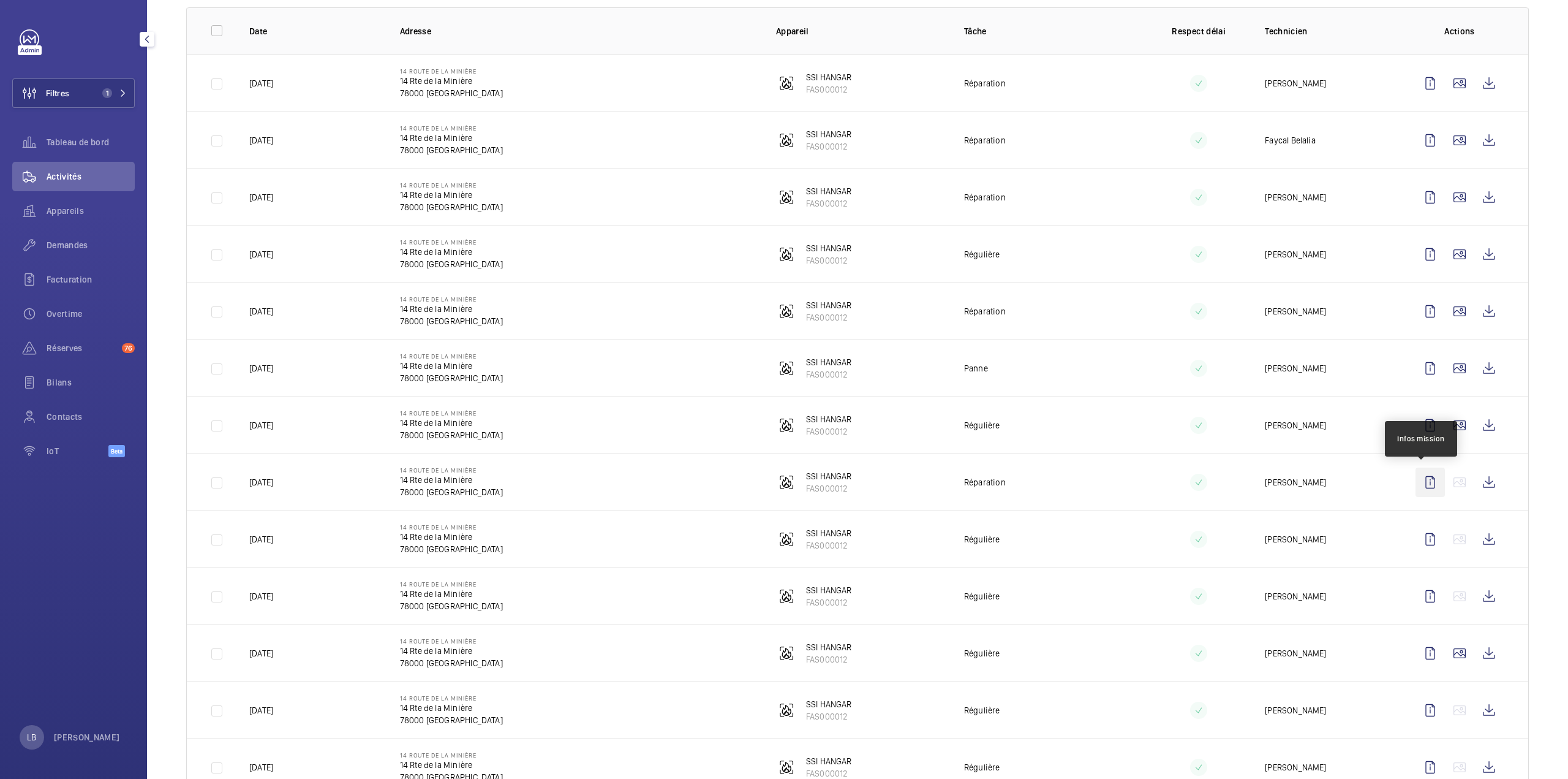
click at [1419, 484] on wm-front-icon-button at bounding box center [1430, 482] width 29 height 29
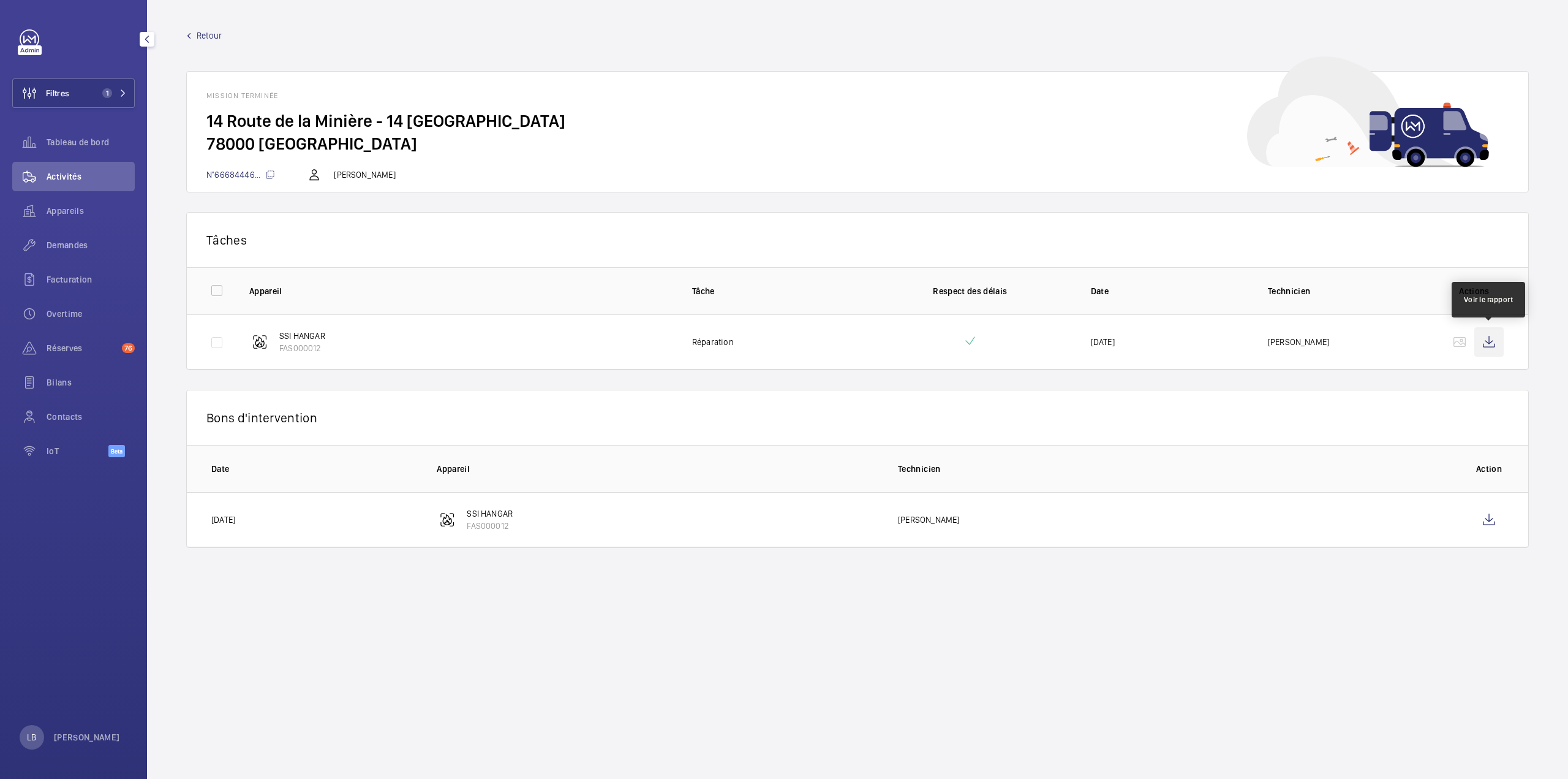
click at [1492, 343] on wm-front-icon-button at bounding box center [1488, 342] width 29 height 29
click at [1269, 475] on th "Technicien" at bounding box center [1166, 467] width 576 height 47
click at [1294, 475] on th "Technicien" at bounding box center [1166, 467] width 576 height 47
click at [1493, 521] on wm-front-icon-button at bounding box center [1488, 519] width 29 height 29
click at [202, 33] on span "Retour" at bounding box center [209, 35] width 25 height 12
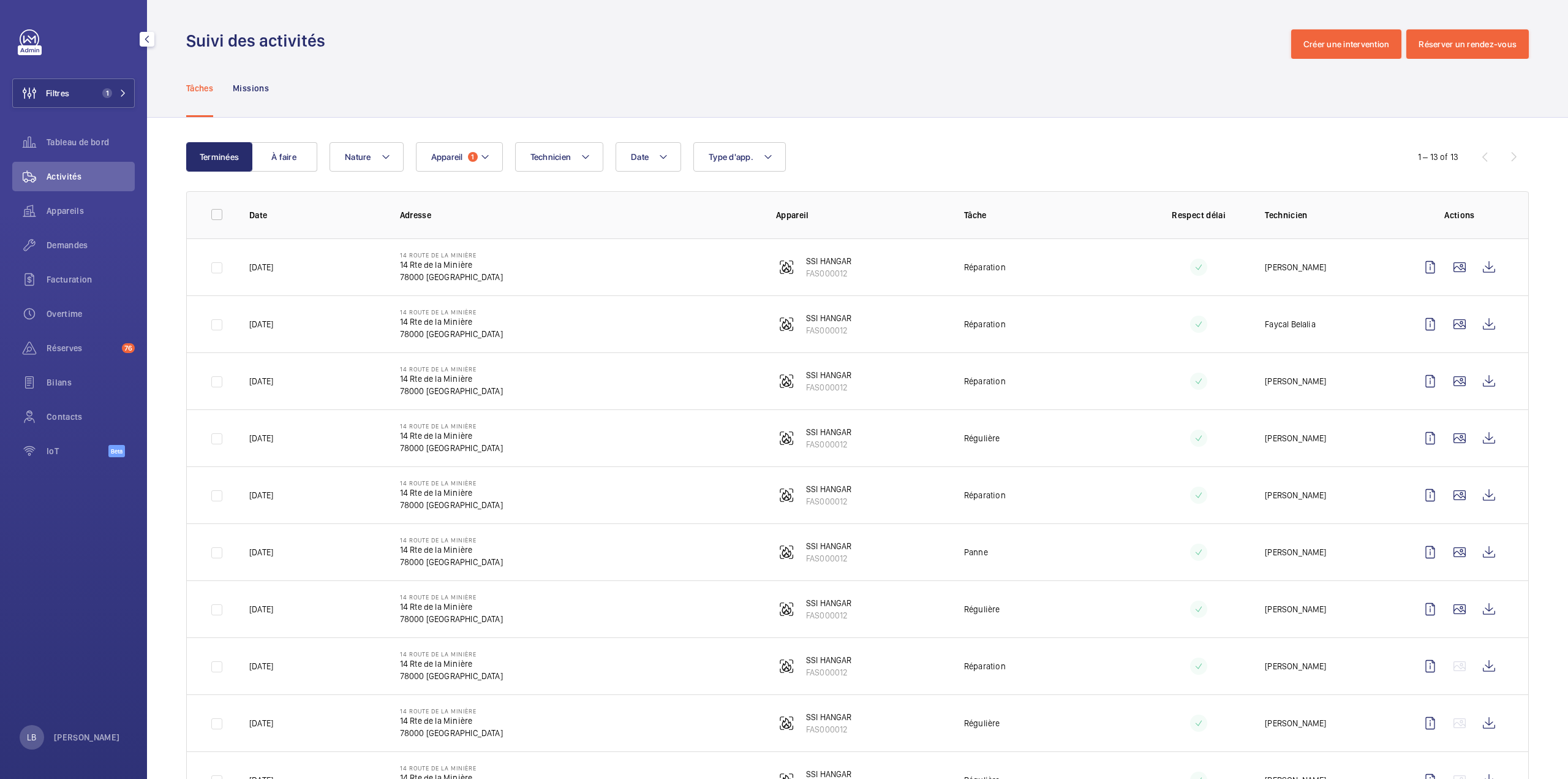
click at [1098, 490] on td "Réparation" at bounding box center [1038, 495] width 188 height 57
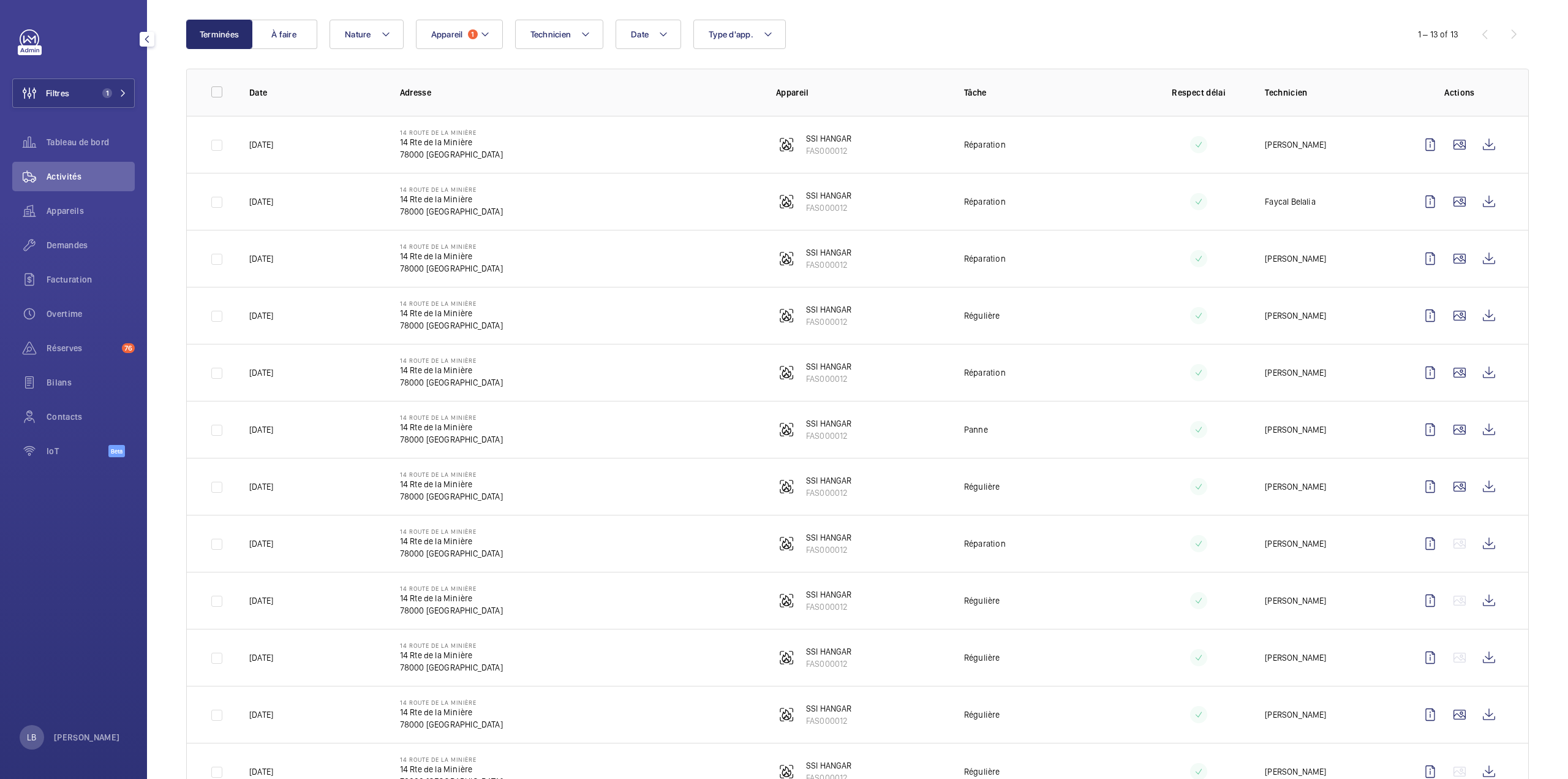
scroll to position [184, 0]
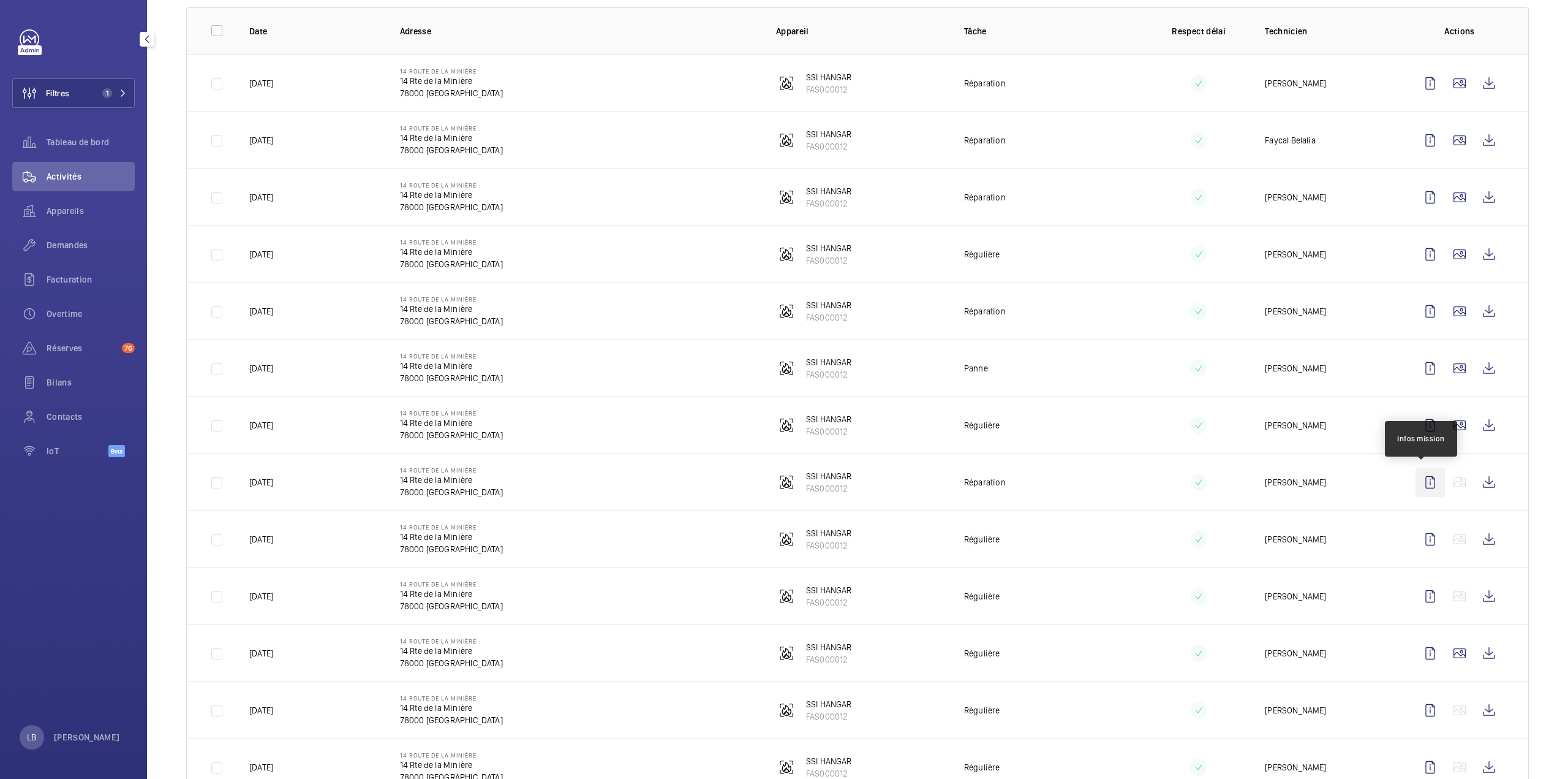
click at [1418, 479] on wm-front-icon-button at bounding box center [1430, 482] width 29 height 29
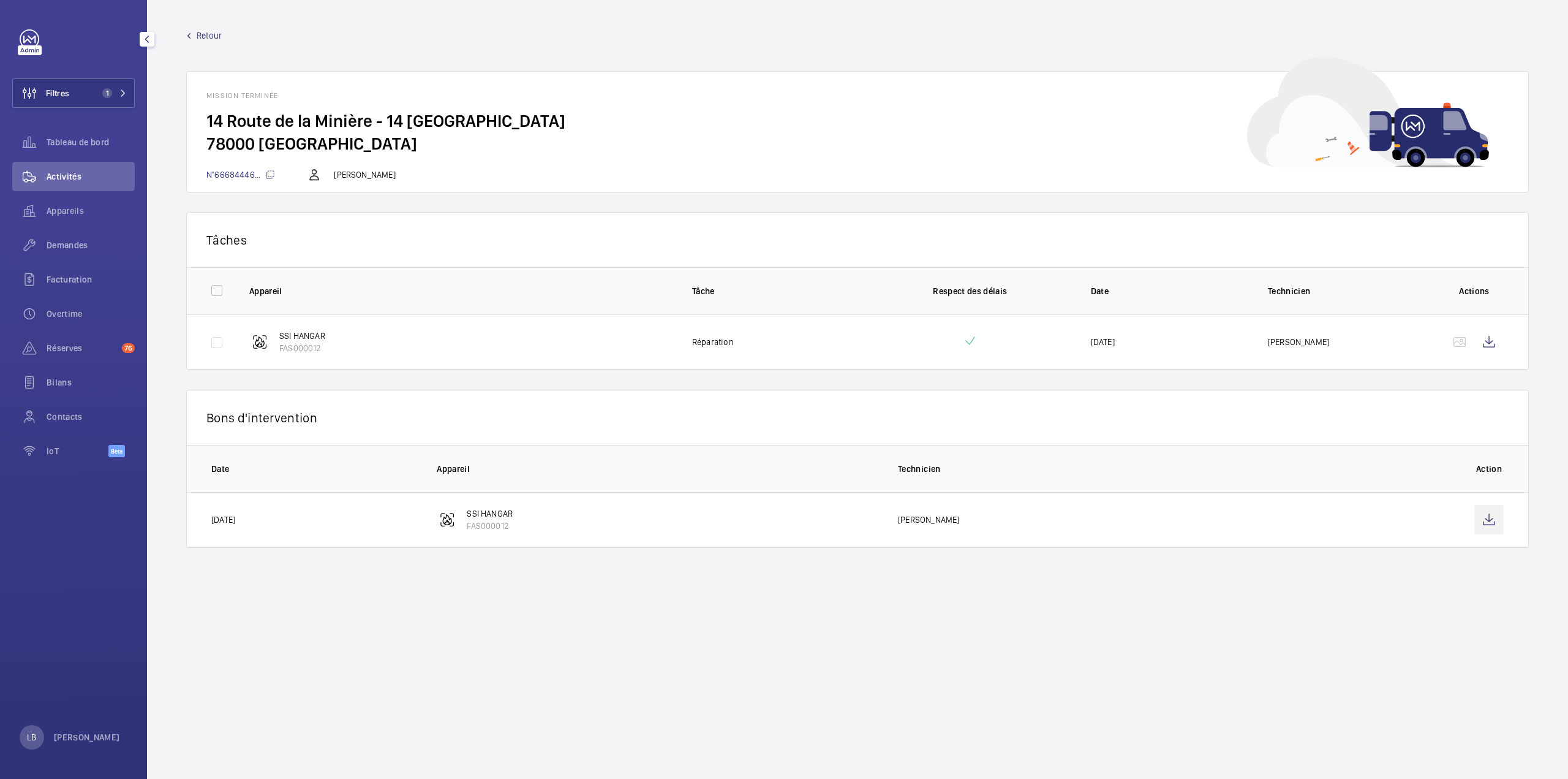
click at [1495, 511] on wm-front-icon-button at bounding box center [1488, 519] width 29 height 29
click at [53, 241] on span "Demandes" at bounding box center [91, 245] width 88 height 12
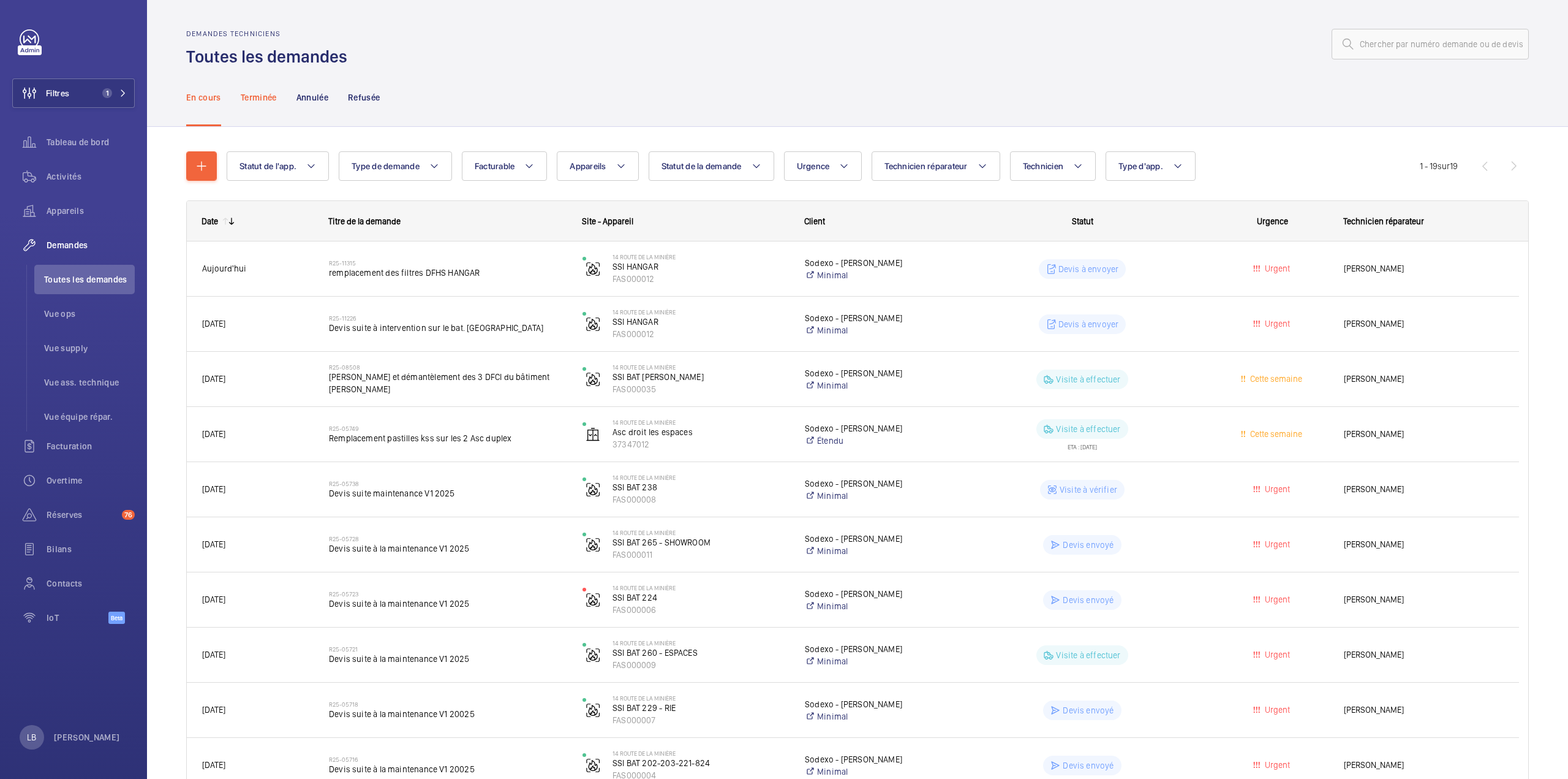
click at [259, 96] on p "Terminée" at bounding box center [258, 97] width 36 height 12
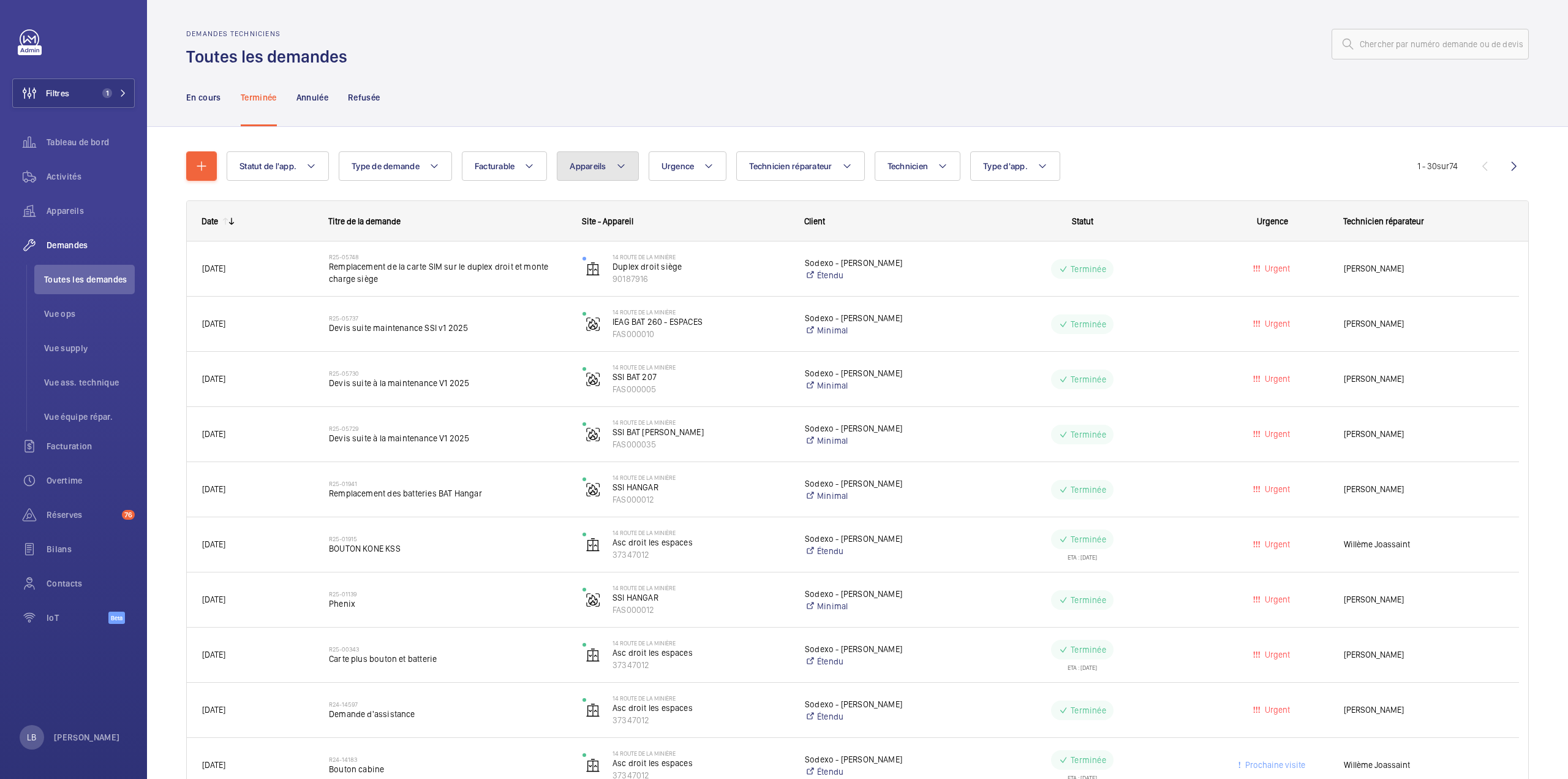
click at [611, 166] on button "Appareils" at bounding box center [597, 166] width 81 height 29
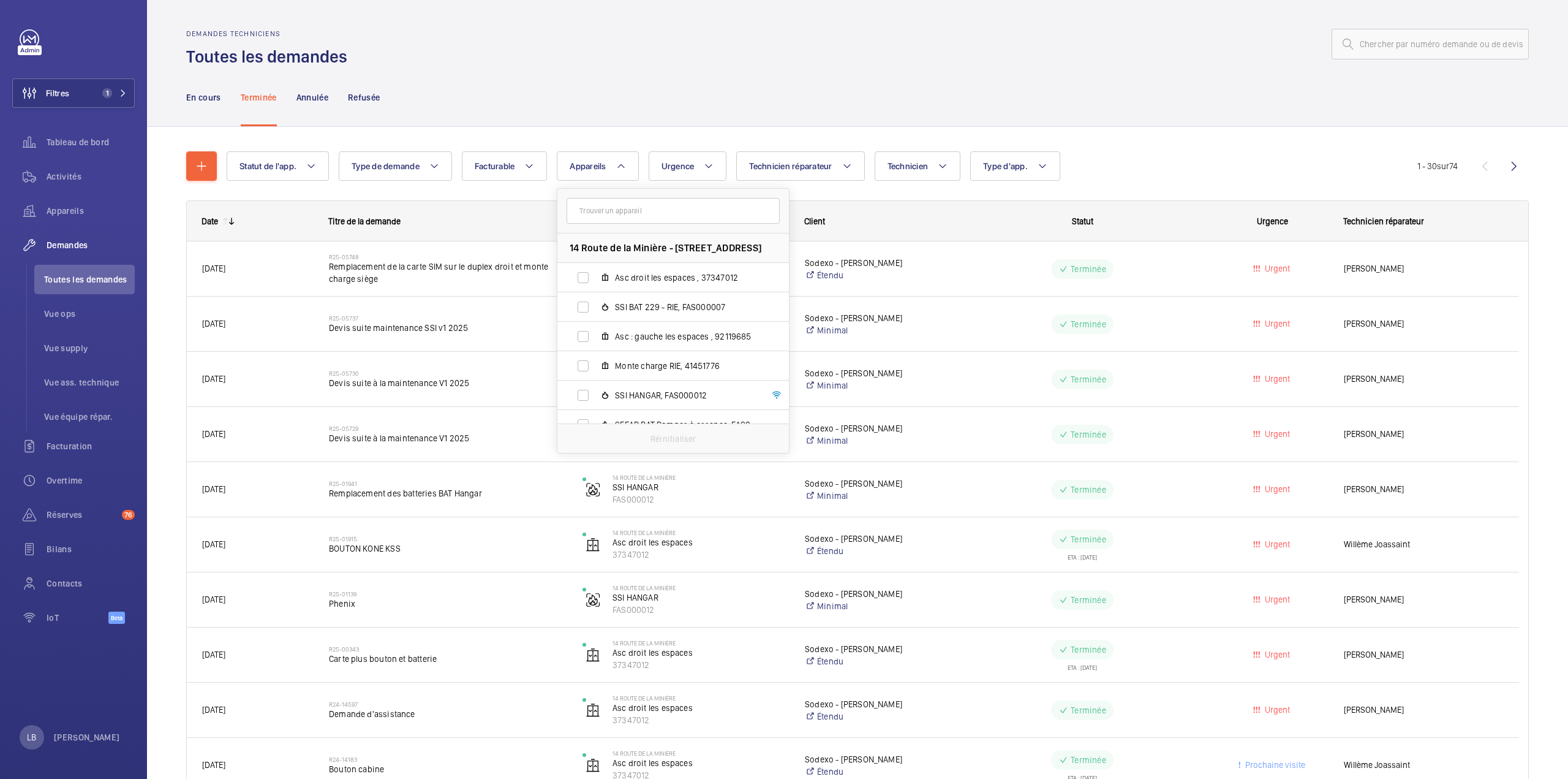
click at [616, 208] on input "text" at bounding box center [673, 211] width 213 height 26
type input "hangar"
click at [584, 280] on label "SSI HANGAR , FAS000012" at bounding box center [663, 277] width 211 height 29
click at [584, 280] on input "SSI HANGAR , FAS000012" at bounding box center [583, 278] width 25 height 25
checkbox input "true"
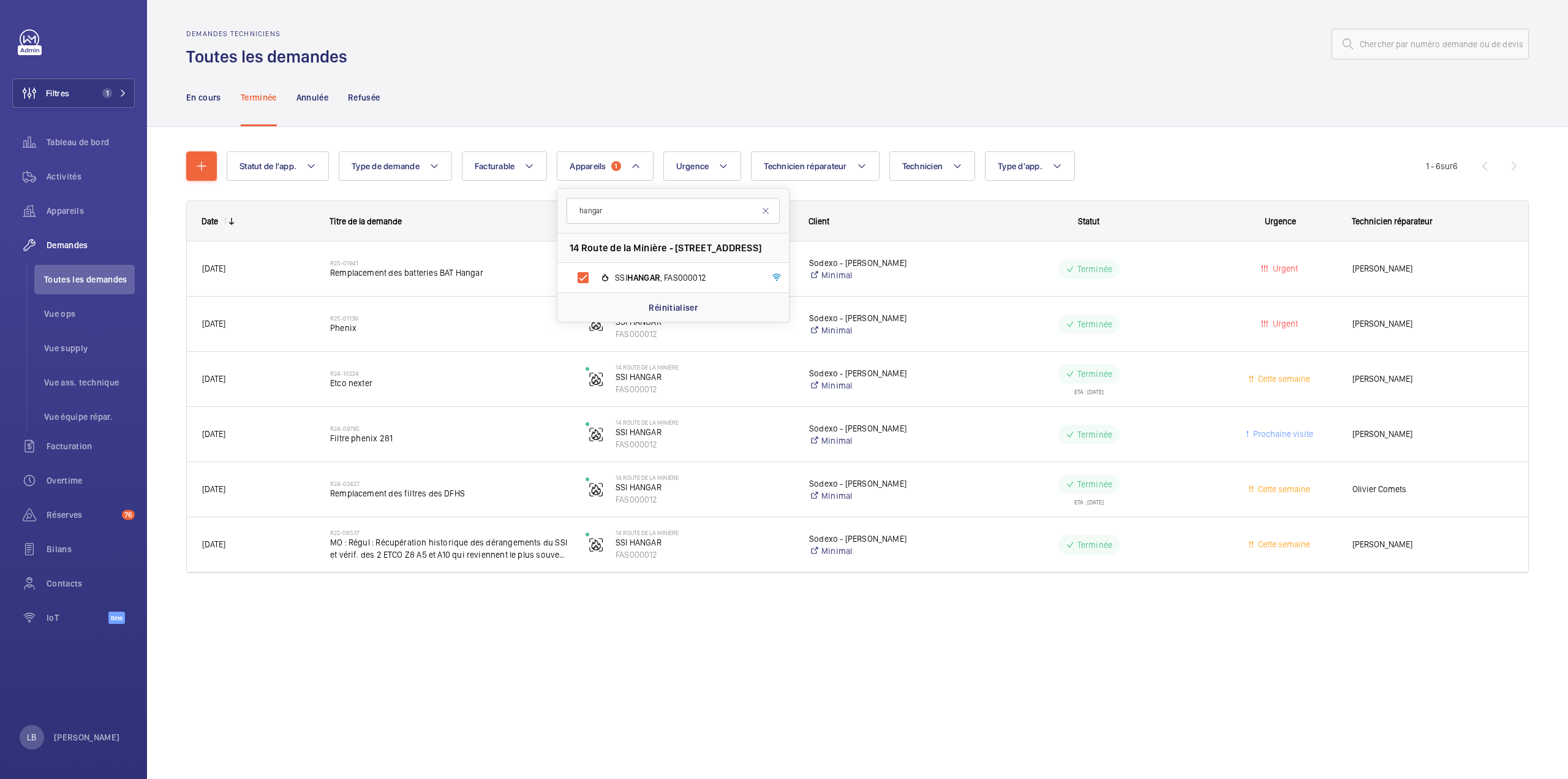
click at [1201, 66] on div "Demandes techniciens Toutes les demandes" at bounding box center [857, 49] width 1342 height 39
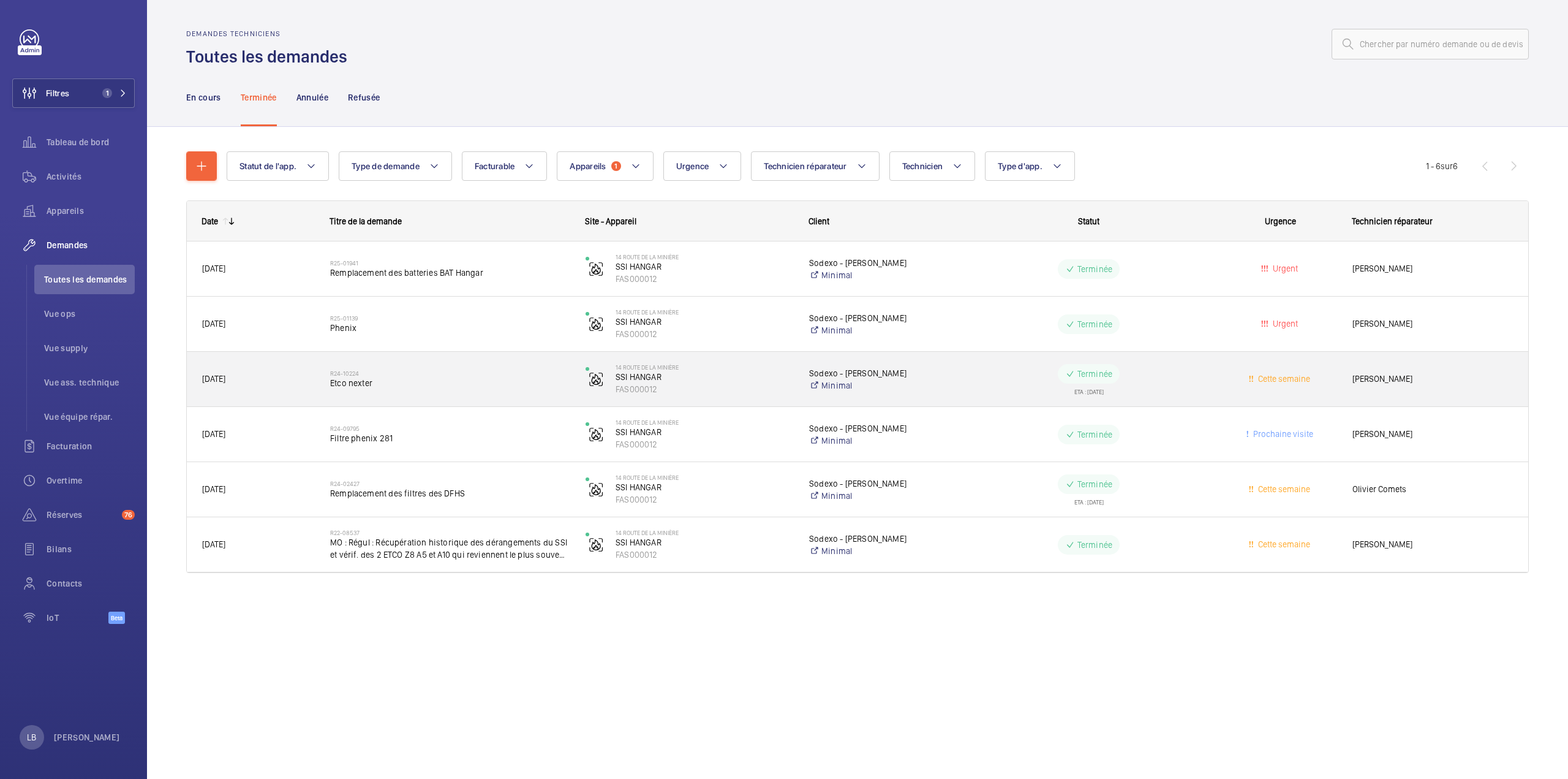
click at [1179, 382] on wm-front-pills-cell "Terminée ETA : 24/10/2024" at bounding box center [1088, 379] width 240 height 31
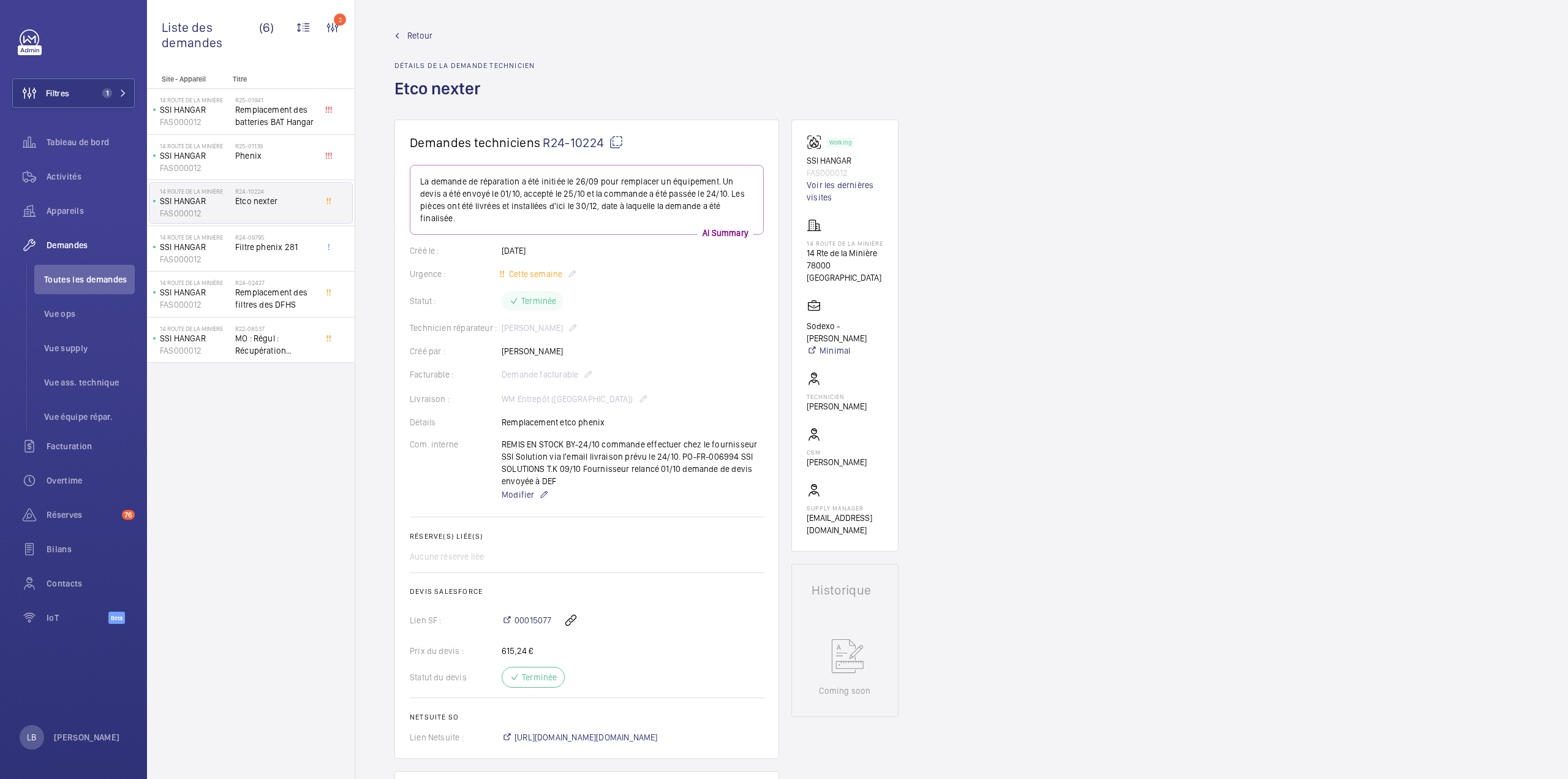
click at [426, 35] on span "Retour" at bounding box center [419, 35] width 25 height 12
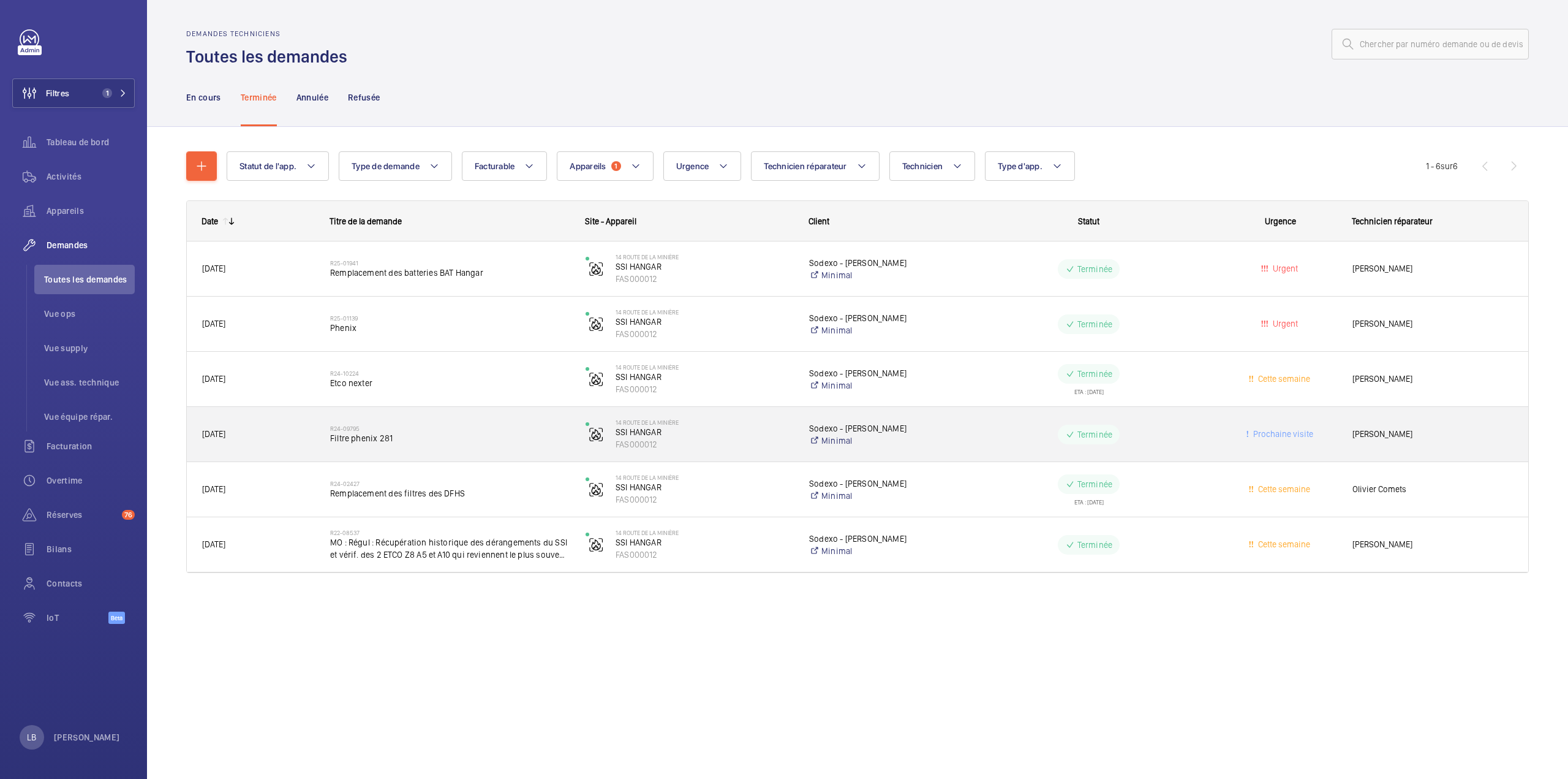
click at [990, 430] on wm-front-pills-cell "Terminée" at bounding box center [1088, 435] width 240 height 19
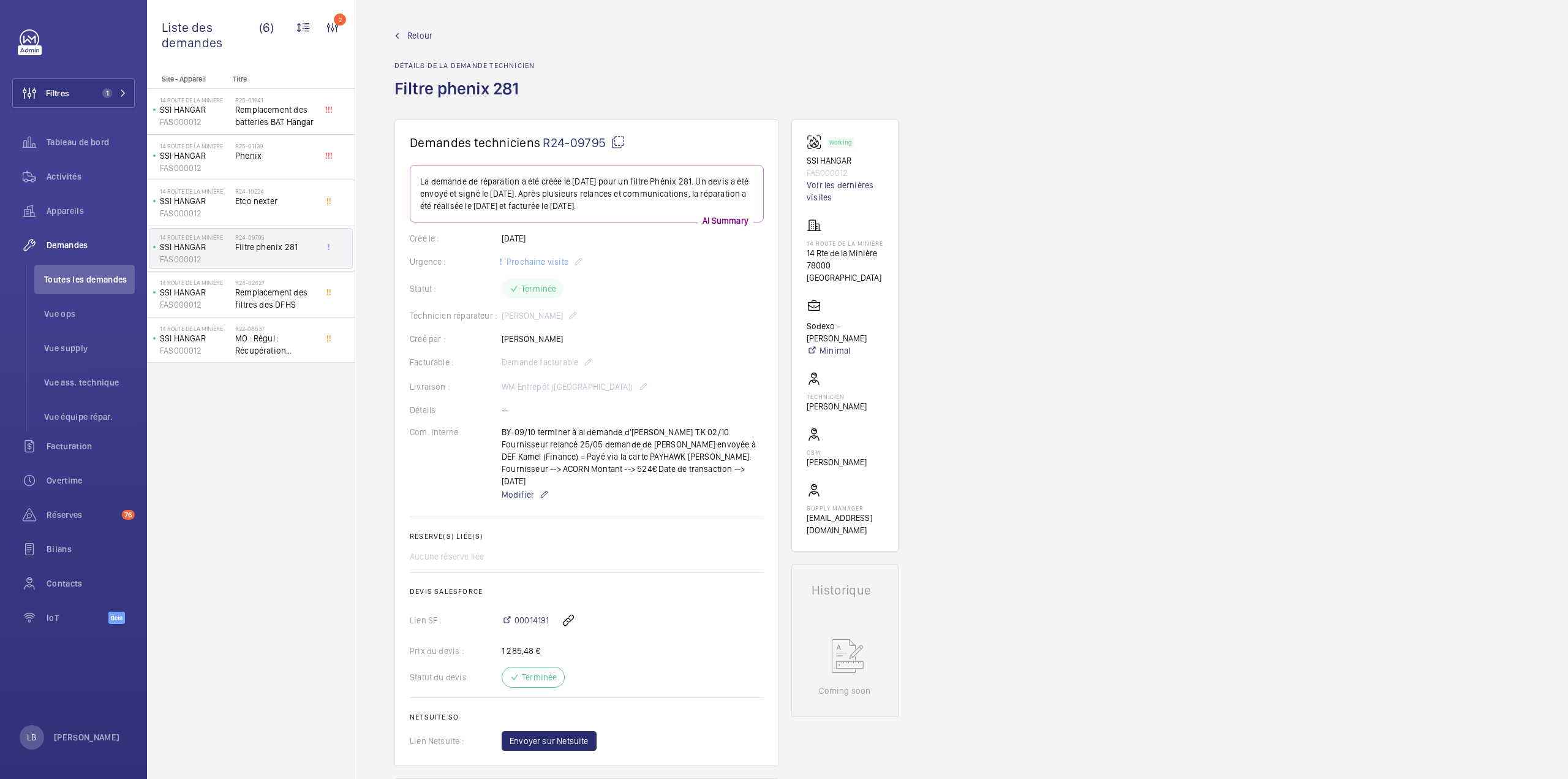
click at [414, 34] on span "Retour" at bounding box center [419, 35] width 25 height 12
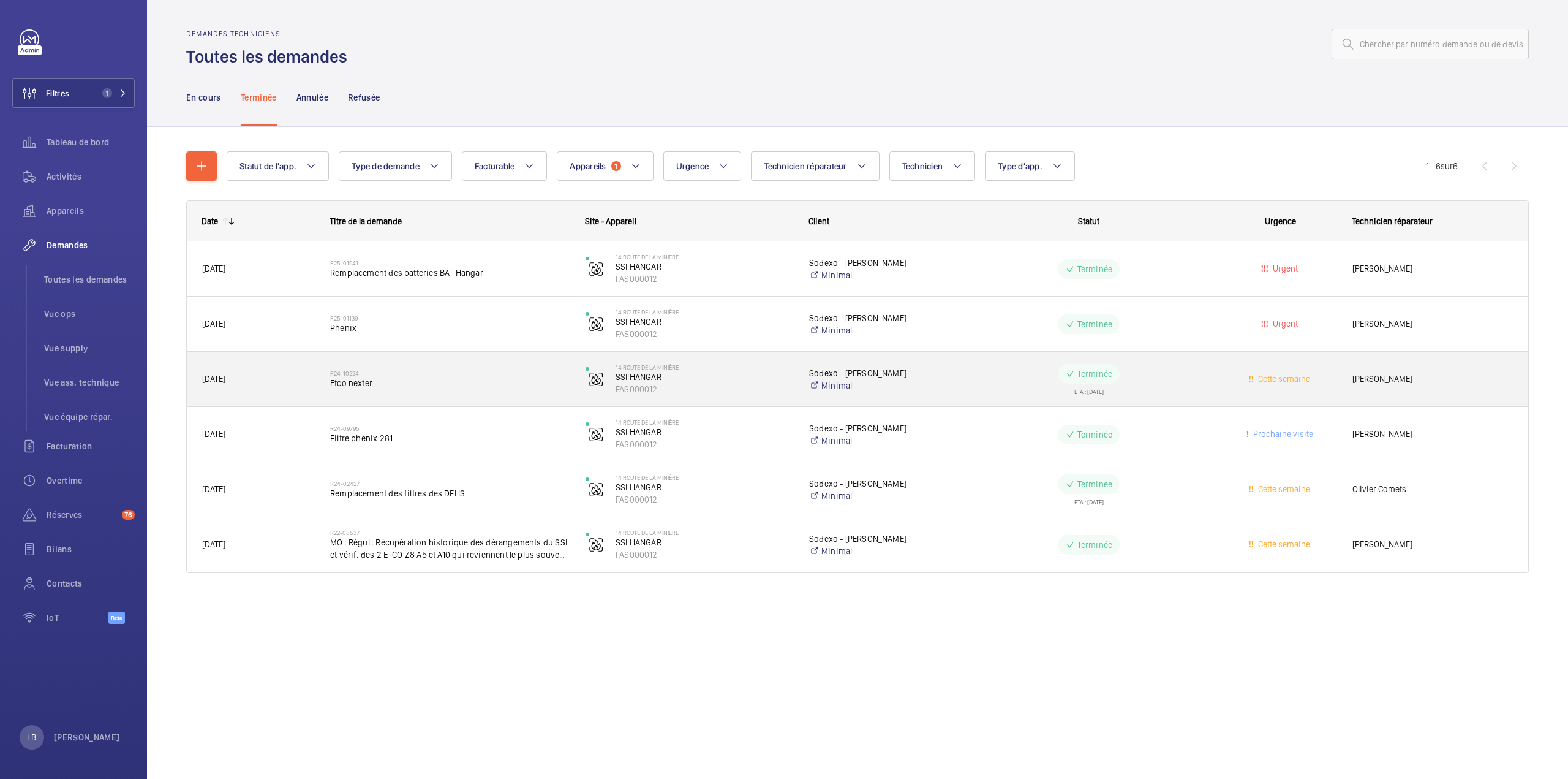
click at [997, 375] on wm-front-pills-cell "Terminée ETA : 24/10/2024" at bounding box center [1088, 379] width 240 height 31
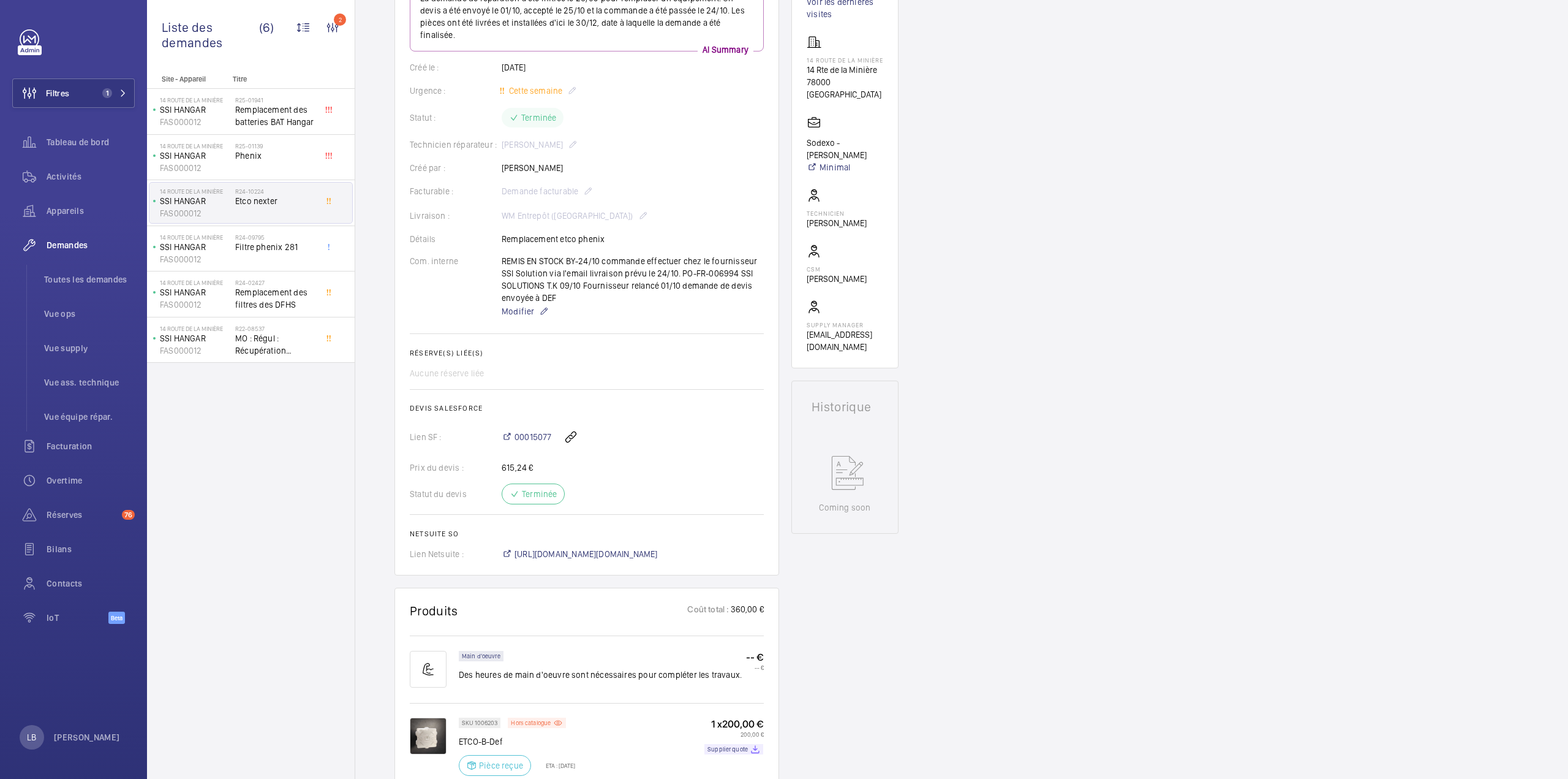
scroll to position [367, 0]
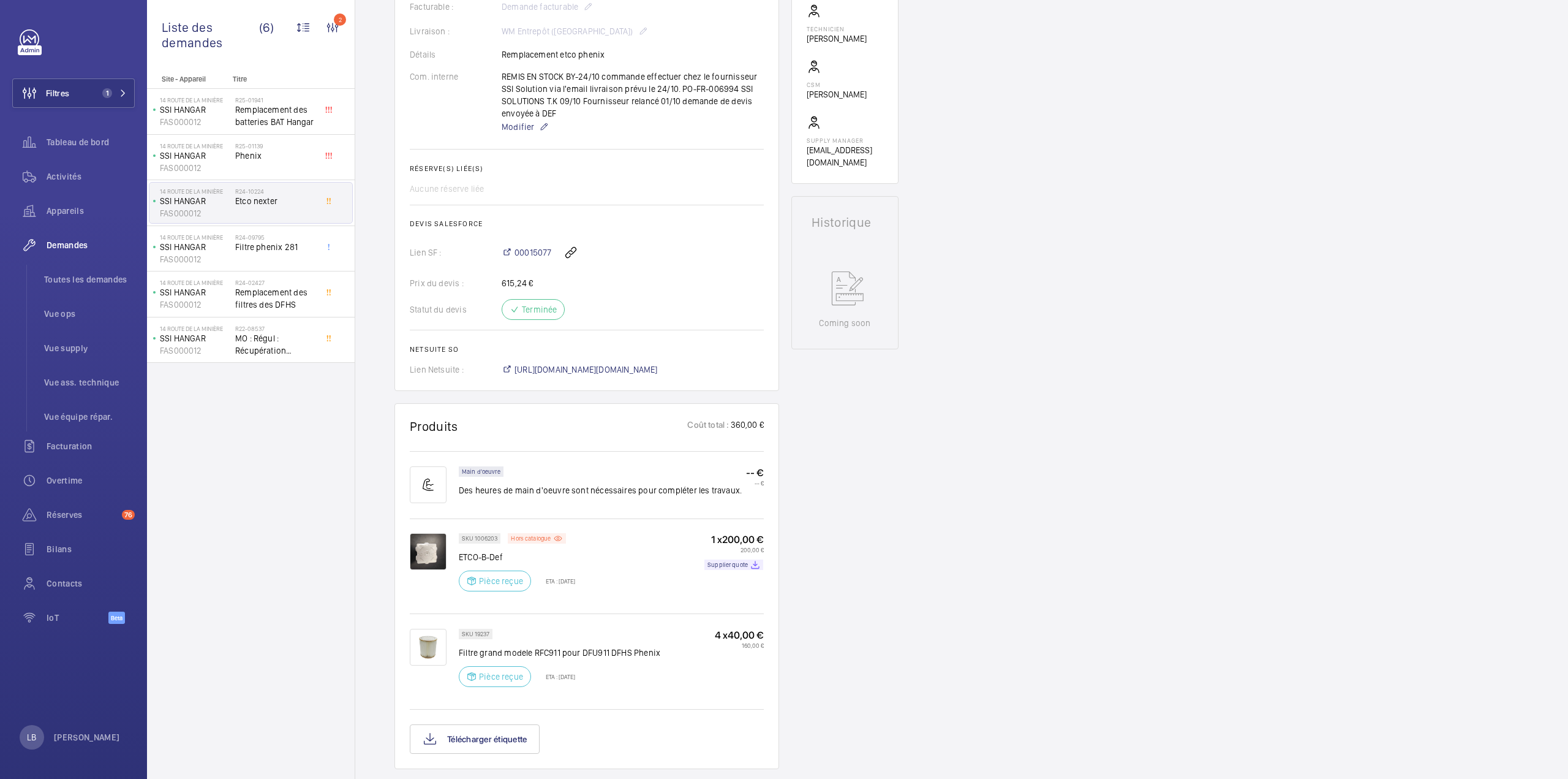
click at [646, 538] on div "SKU 1006203 Hors catalogue ETCO-B-Def Pièce reçue ETA : 24 oct. 2024 1 x 200,00…" at bounding box center [611, 566] width 305 height 66
click at [419, 540] on img at bounding box center [428, 551] width 37 height 37
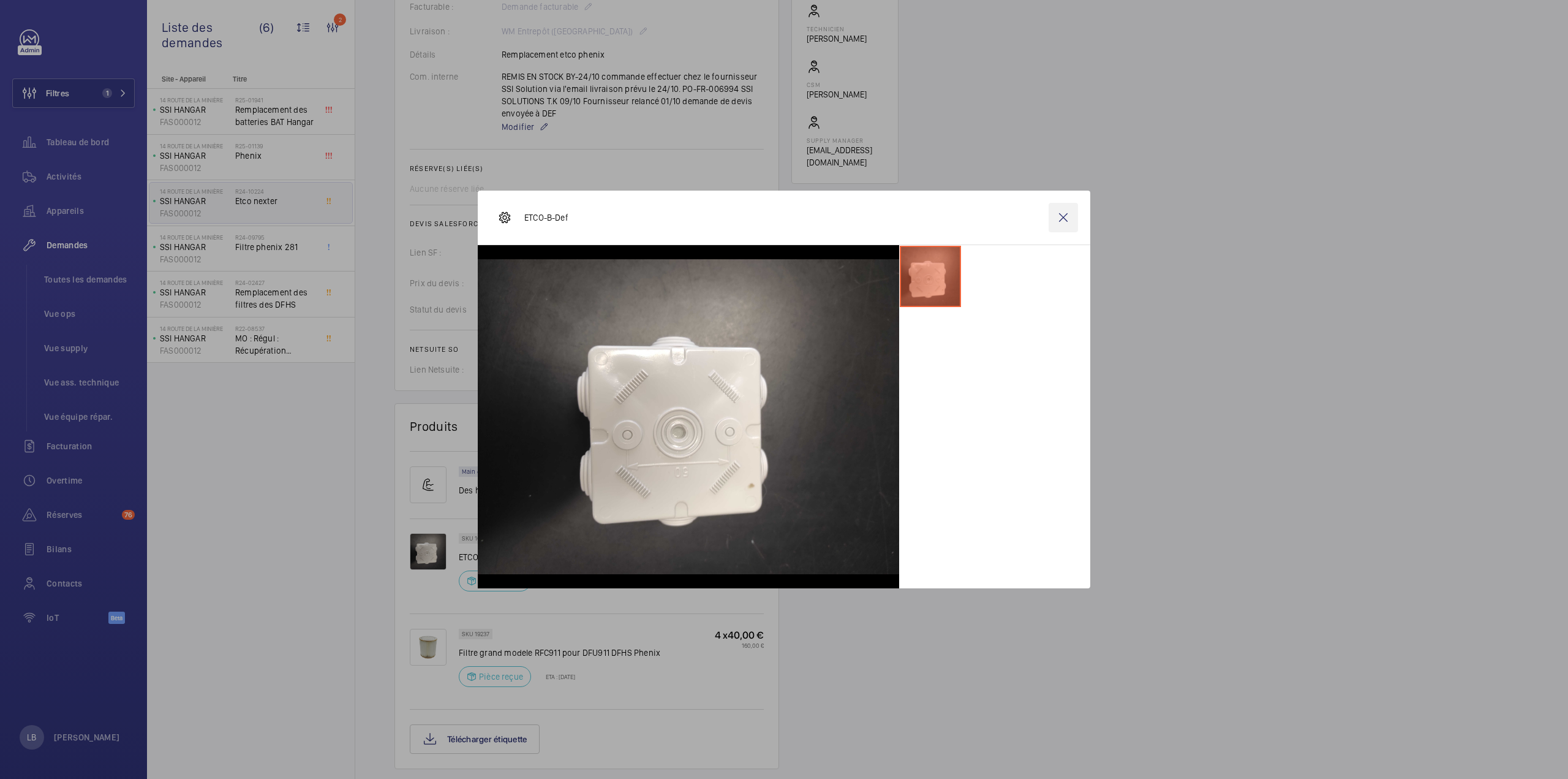
click at [1059, 216] on wm-front-icon-button at bounding box center [1063, 217] width 29 height 29
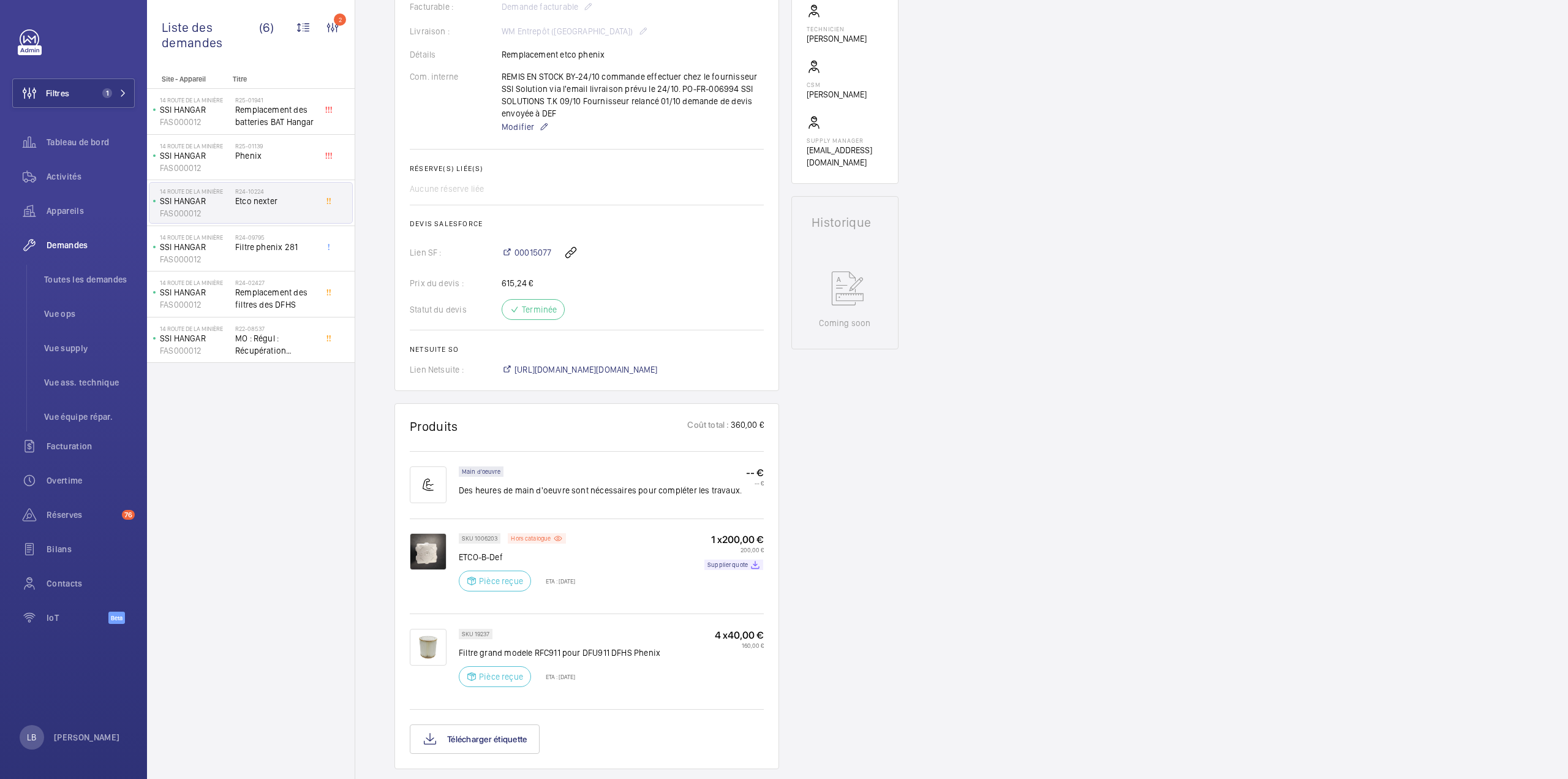
click at [429, 540] on img at bounding box center [428, 551] width 37 height 37
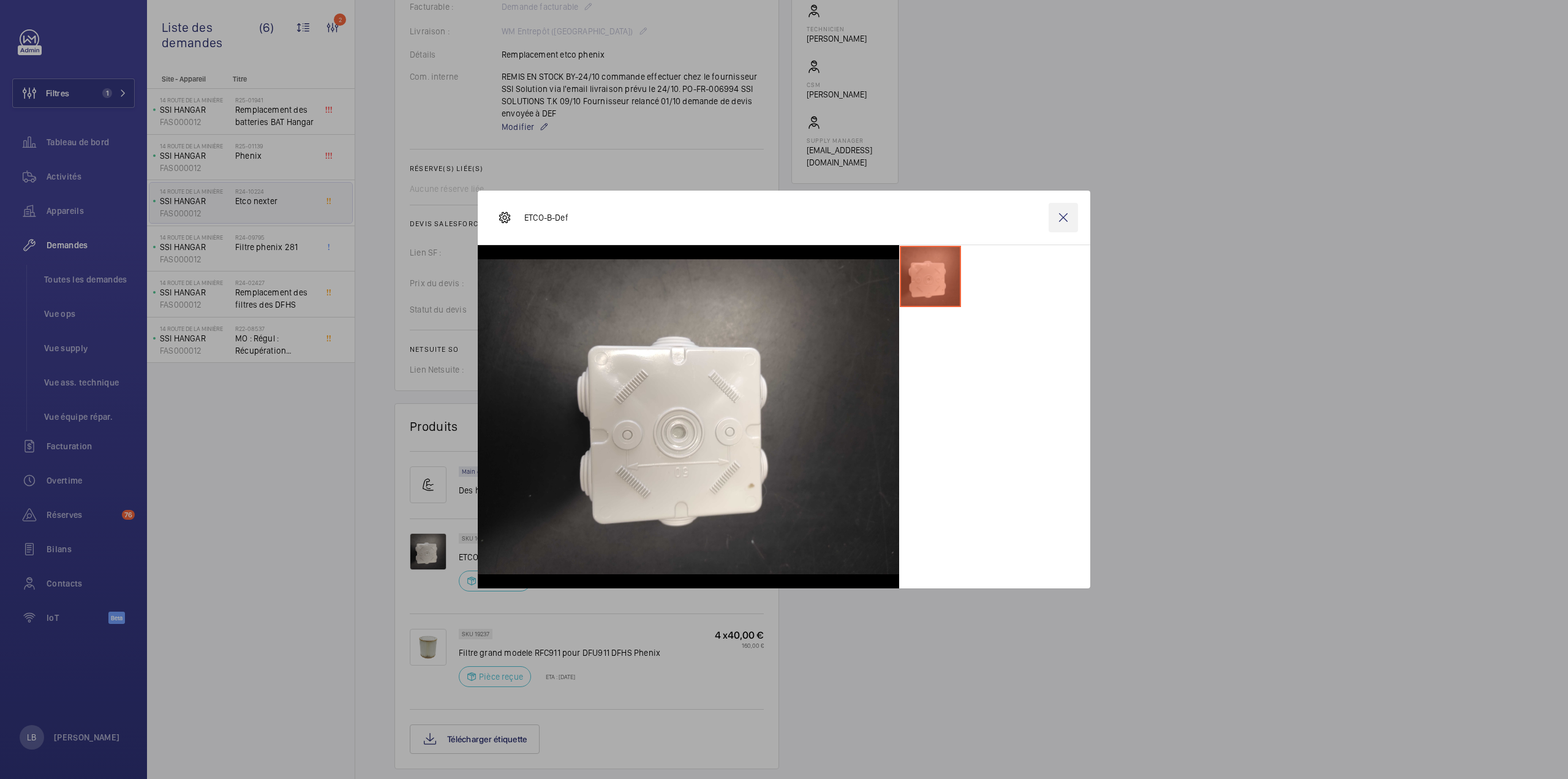
click at [1067, 217] on wm-front-icon-button at bounding box center [1063, 217] width 29 height 29
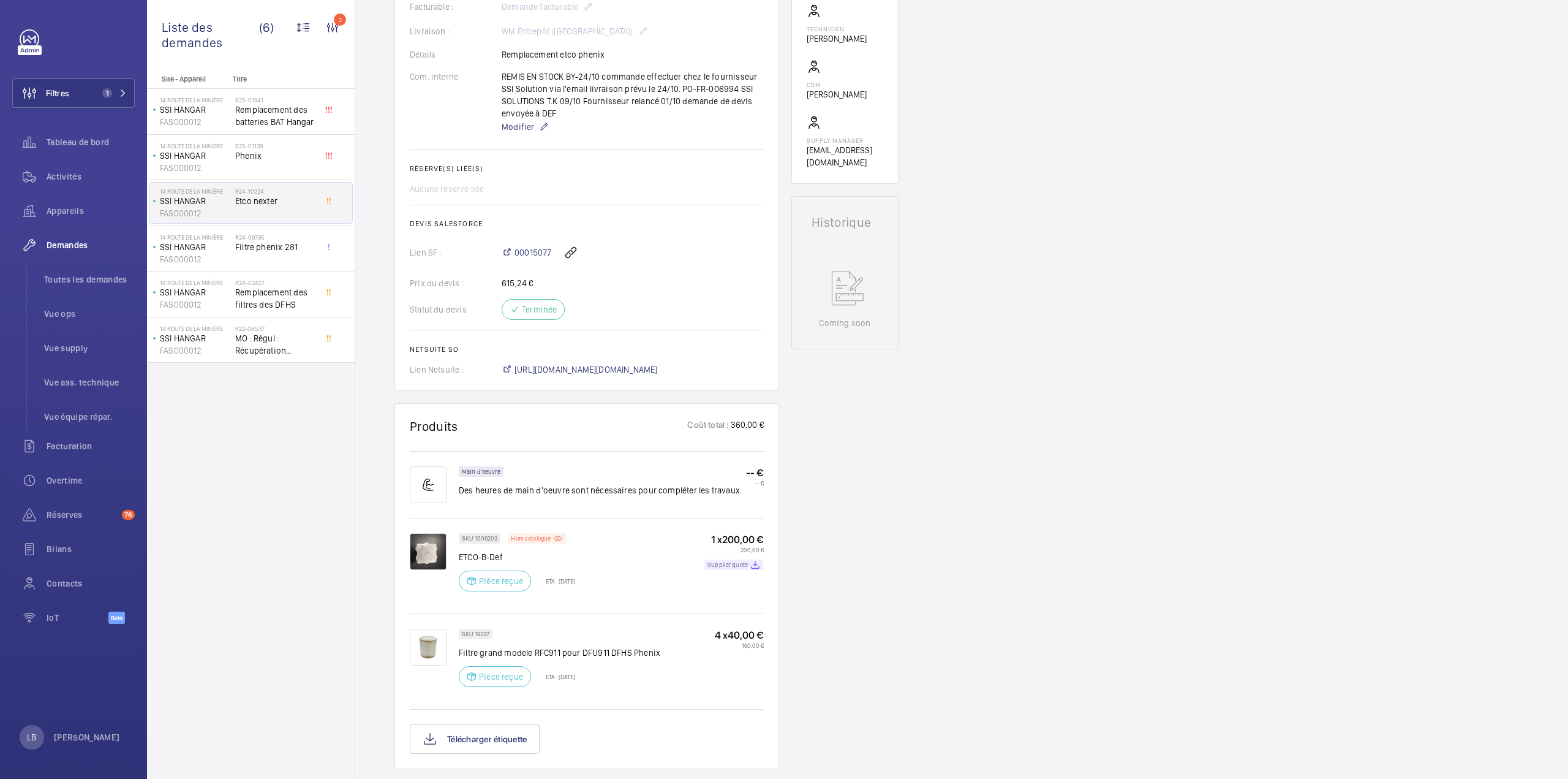
click at [748, 559] on div "Supplier quote" at bounding box center [734, 565] width 58 height 11
click at [532, 246] on span "00015077" at bounding box center [533, 252] width 37 height 12
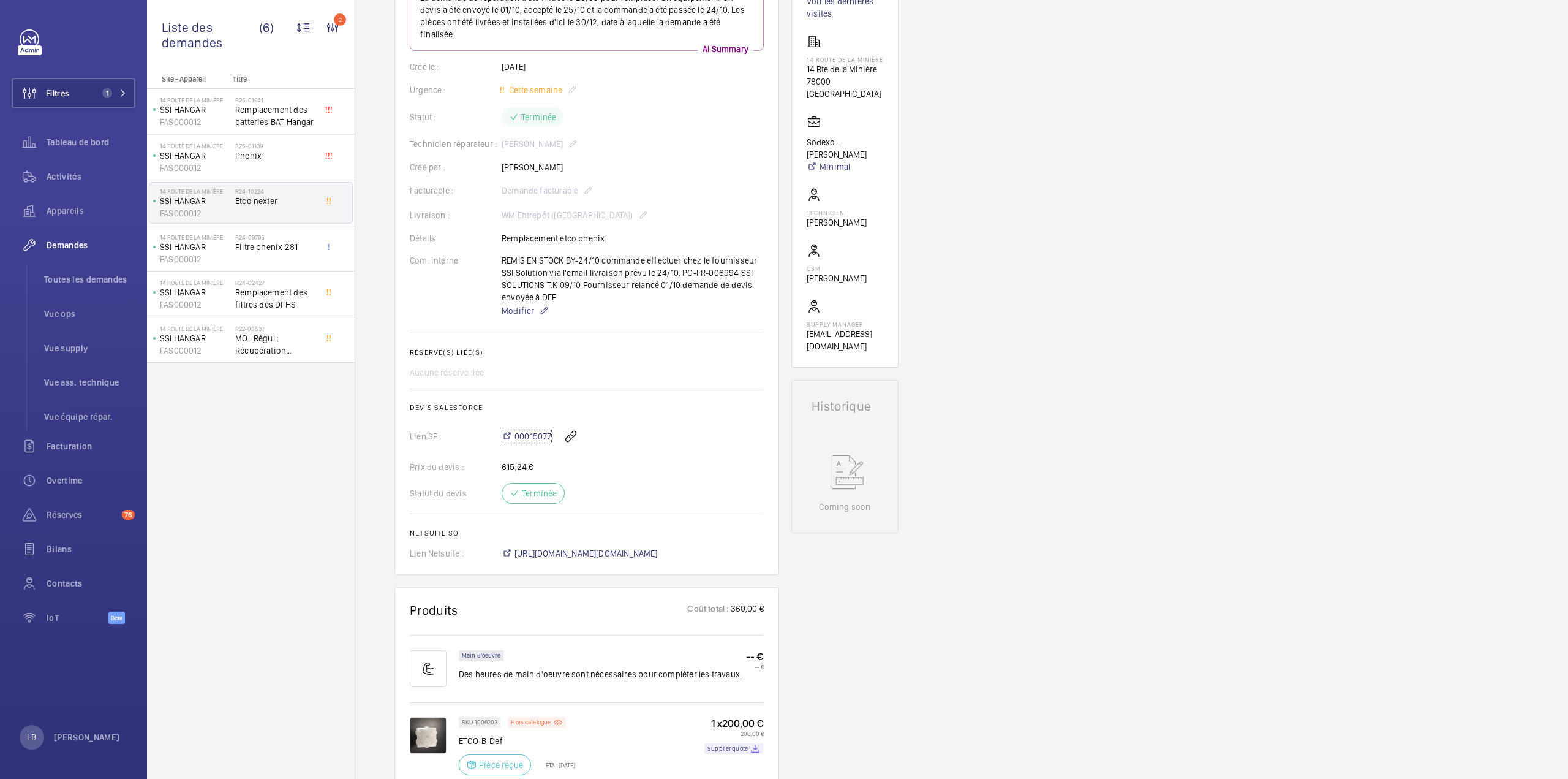
scroll to position [0, 0]
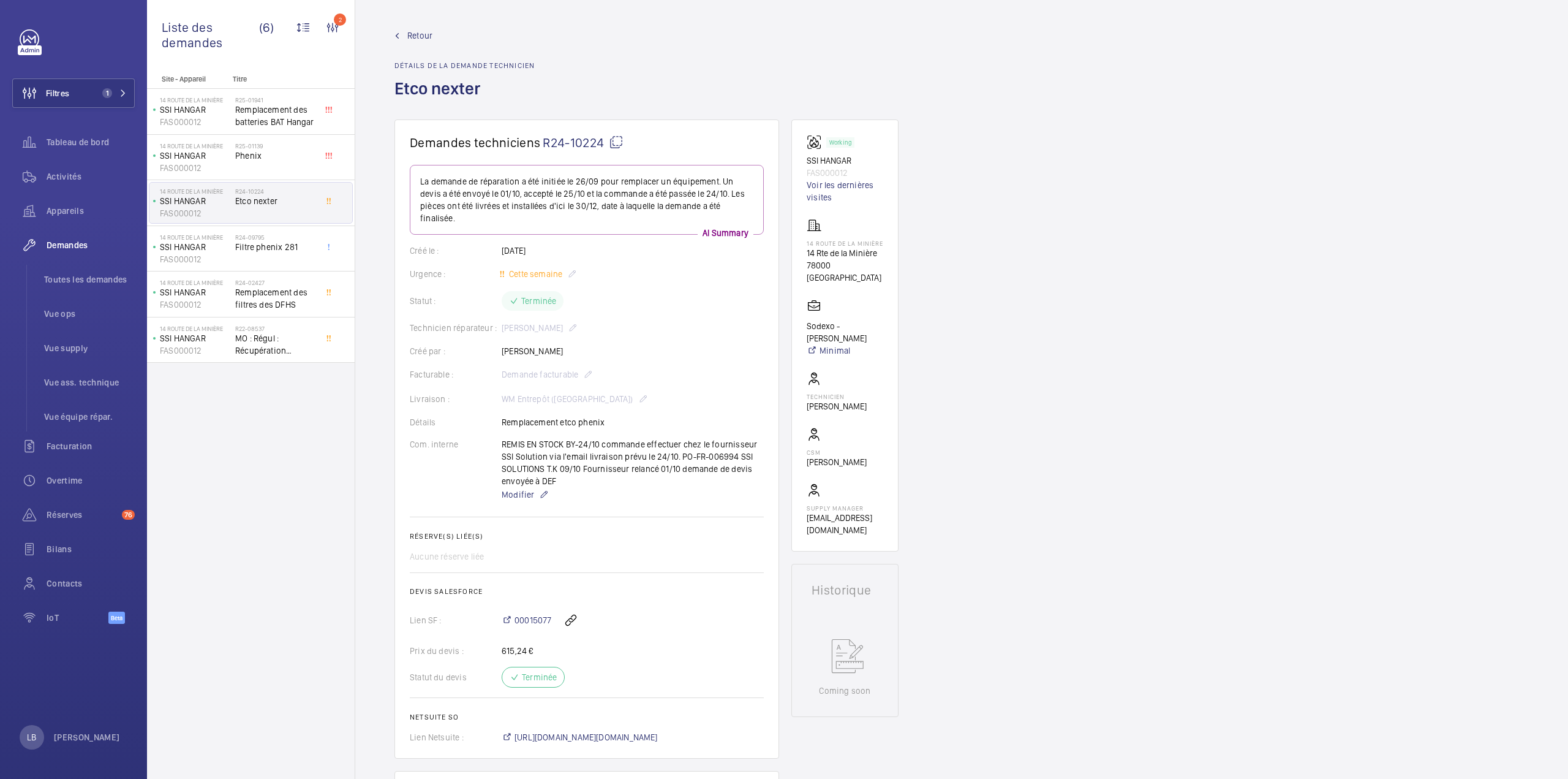
click at [412, 27] on wm-front-admin-header "Retour Détails de la demande technicien Etco nexter" at bounding box center [961, 59] width 1212 height 120
click at [413, 35] on span "Retour" at bounding box center [419, 35] width 25 height 12
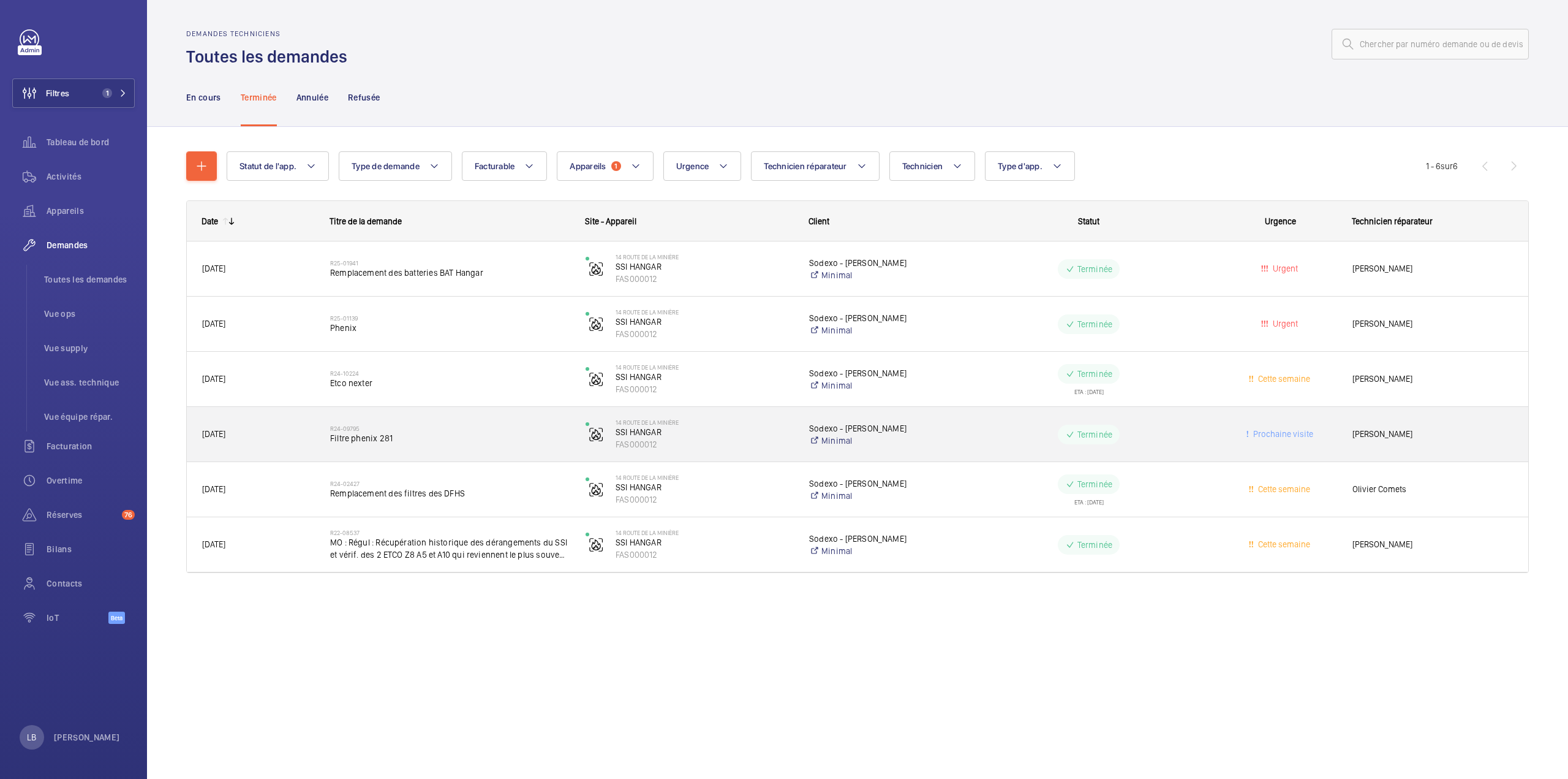
click at [984, 435] on wm-front-pills-cell "Terminée" at bounding box center [1088, 435] width 240 height 19
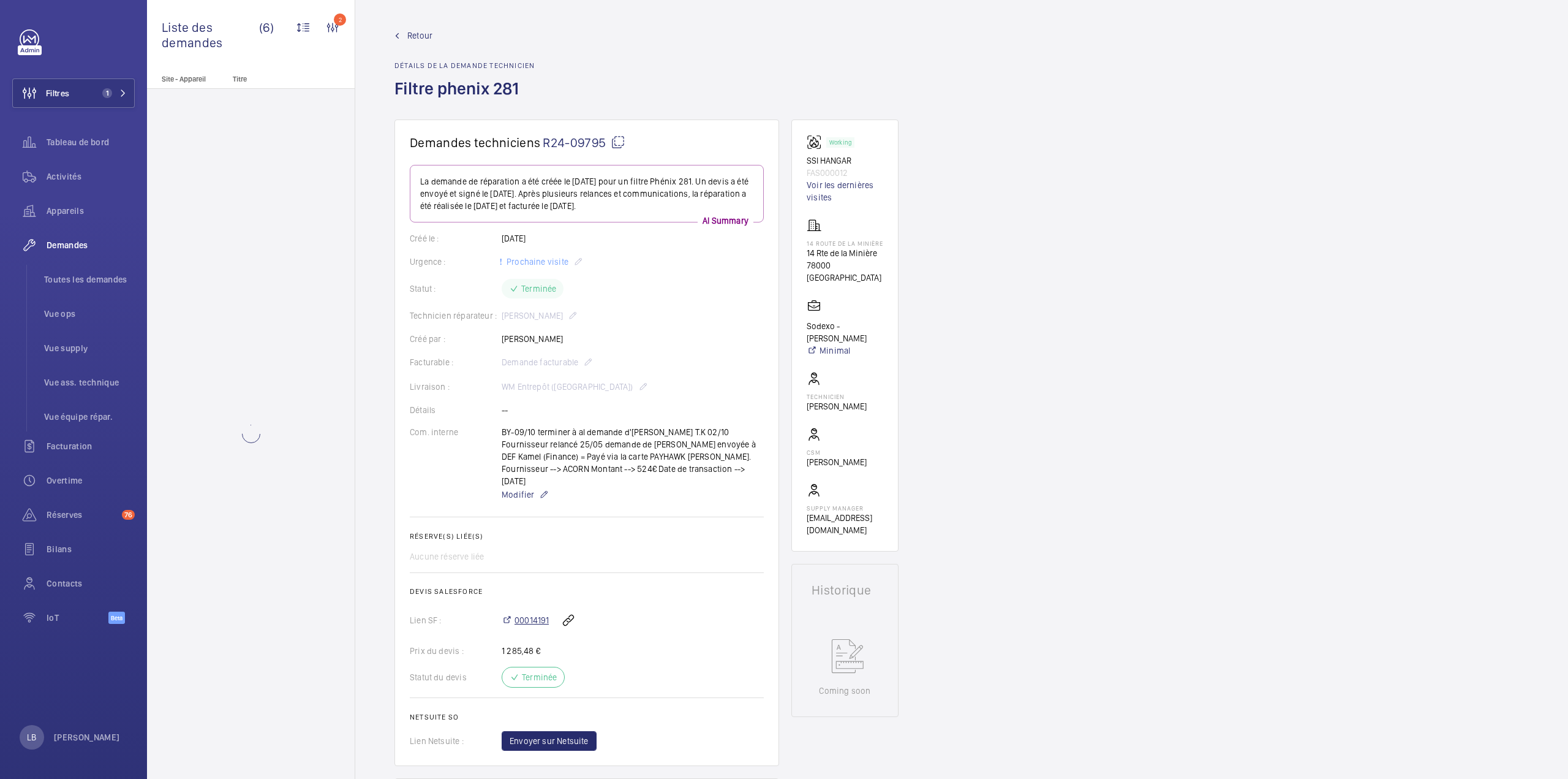
click at [541, 614] on span "00014191" at bounding box center [531, 621] width 35 height 12
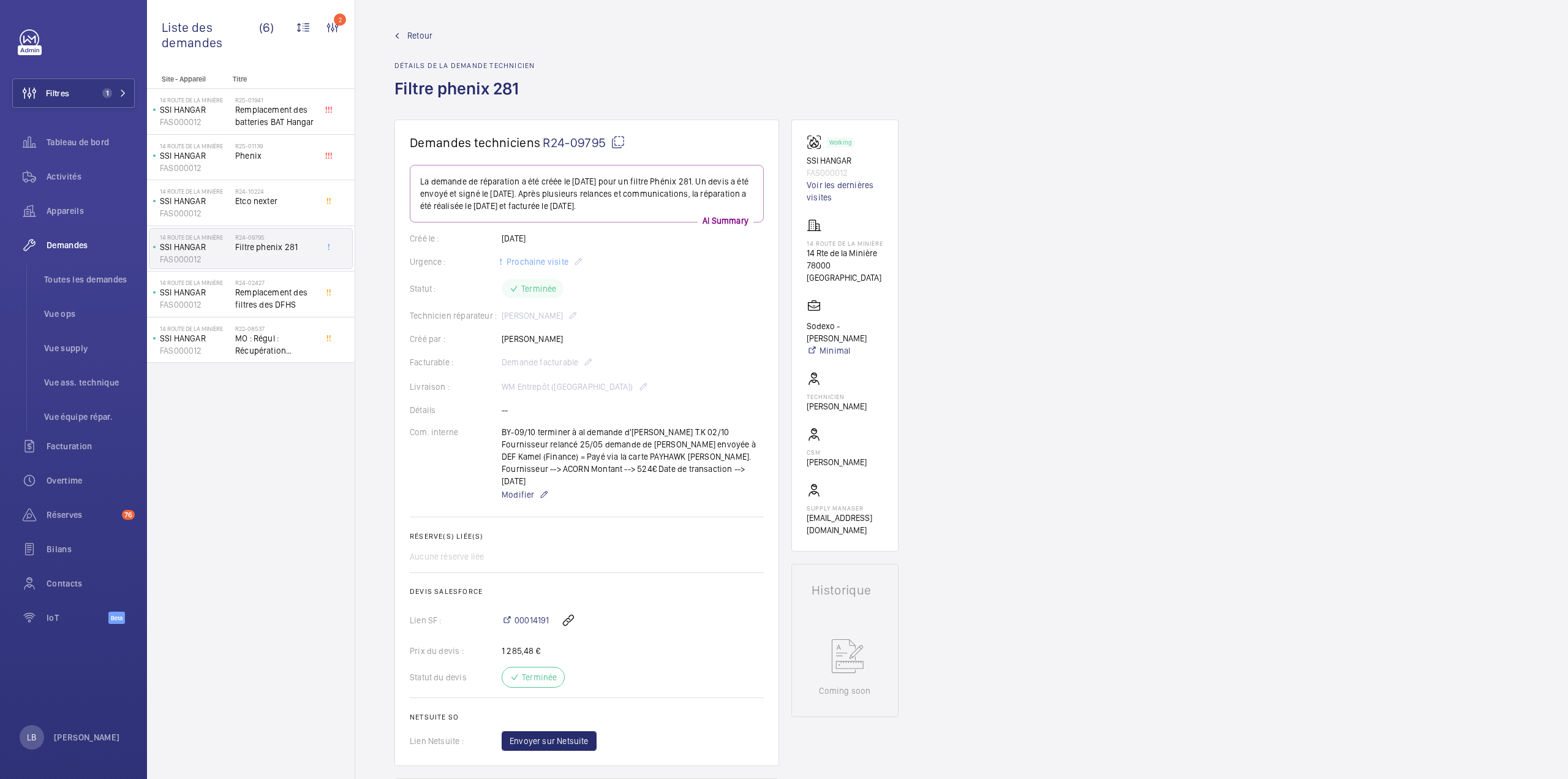
click at [1191, 371] on div "Demandes techniciens R24-09795 La demande de réparation a été créée le 17/09/20…" at bounding box center [961, 790] width 1212 height 1341
click at [1199, 113] on div "Retour Détails de la demande technicien Filtre phenix 281" at bounding box center [962, 74] width 1134 height 90
click at [281, 107] on span "Remplacement des batteries BAT Hangar" at bounding box center [275, 116] width 81 height 25
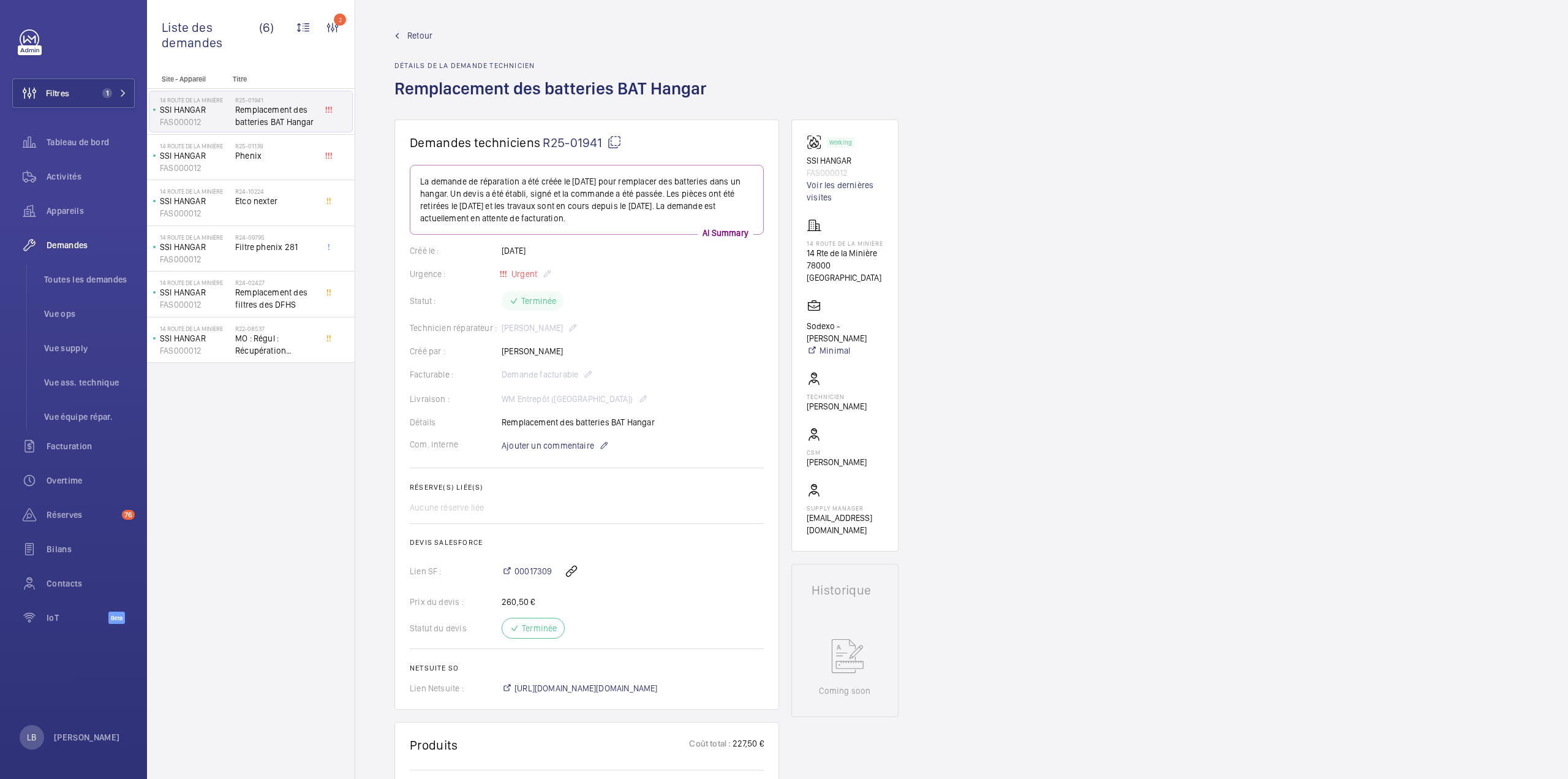
click at [1164, 274] on div "Demandes techniciens R25-01941 La demande de réparation a été créée le 6 févrie…" at bounding box center [961, 776] width 1212 height 1314
click at [1039, 266] on div "Demandes techniciens R25-01941 La demande de réparation a été créée le 6 févrie…" at bounding box center [961, 776] width 1212 height 1314
click at [1040, 401] on div "Demandes techniciens R25-01941 La demande de réparation a été créée le 6 févrie…" at bounding box center [961, 776] width 1212 height 1314
click at [296, 512] on div "Site - Appareil Titre 14 Route de la Minière SSI HANGAR FAS000012 R25-01941 Rem…" at bounding box center [250, 426] width 208 height 704
click at [288, 249] on span "Filtre phenix 281" at bounding box center [275, 247] width 81 height 12
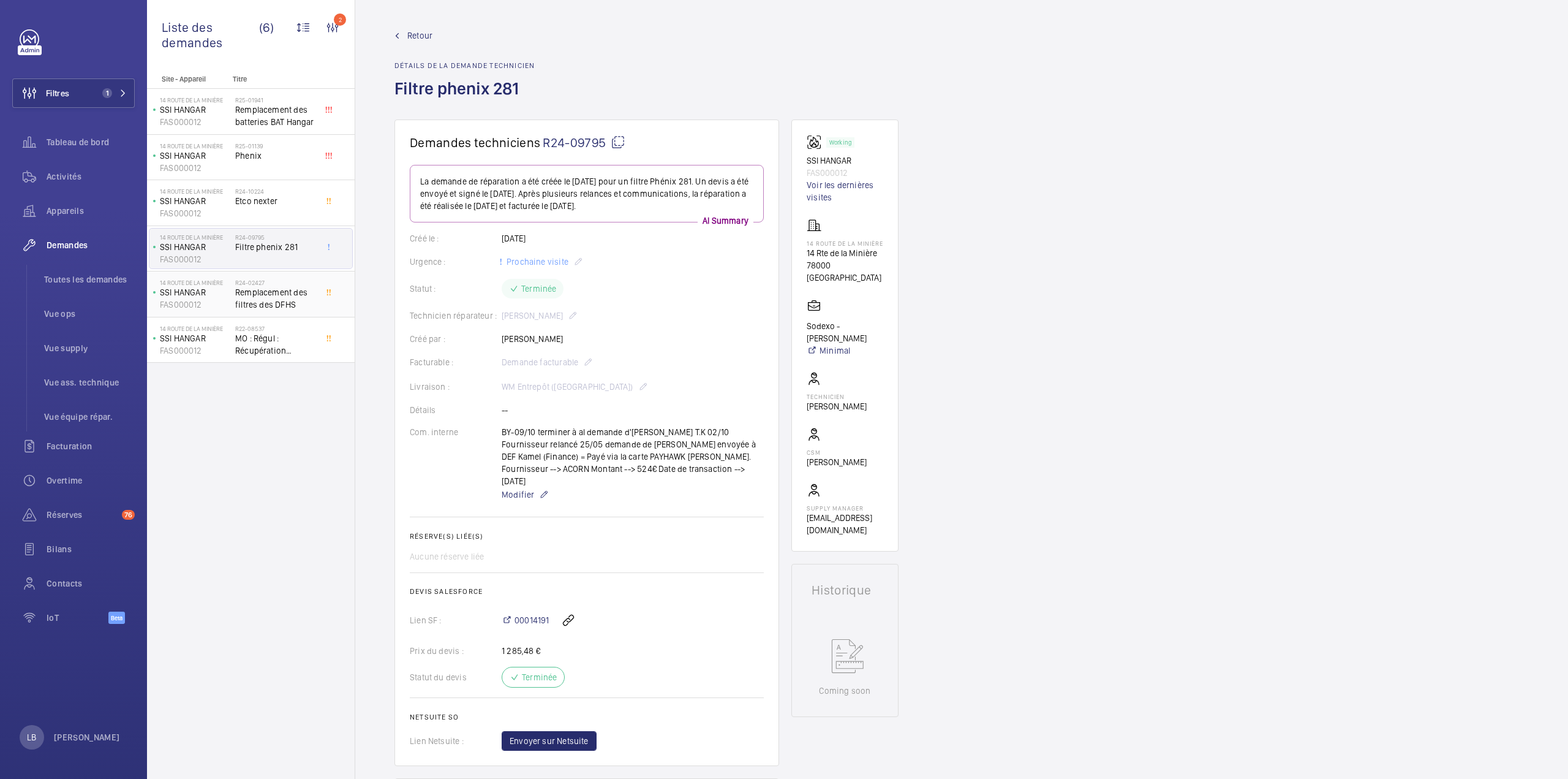
click at [284, 296] on span "Remplacement des filtres des DFHS" at bounding box center [275, 298] width 81 height 25
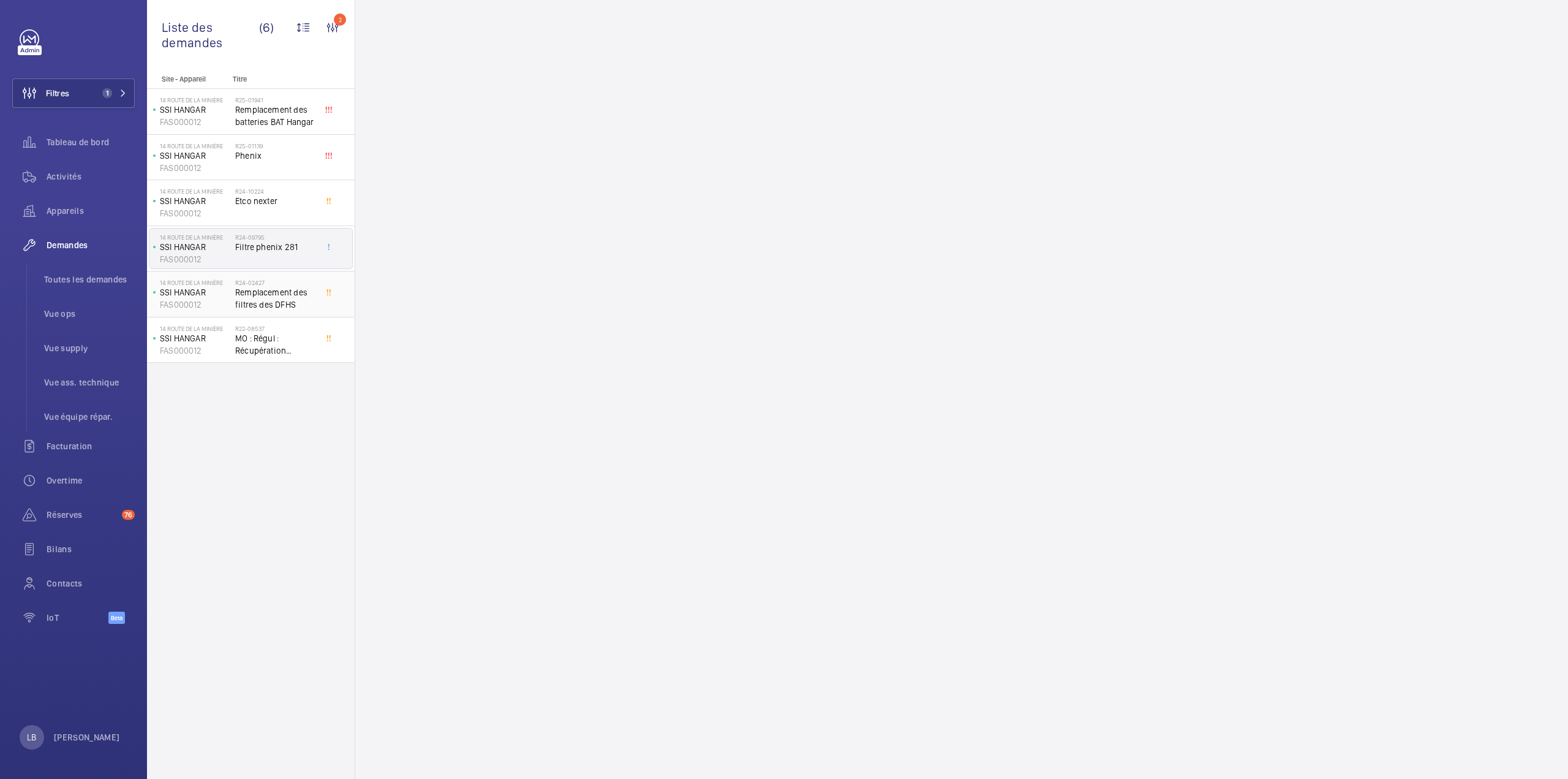
click at [284, 292] on span "Remplacement des filtres des DFHS" at bounding box center [275, 298] width 81 height 25
click at [258, 297] on span "Remplacement des filtres des DFHS" at bounding box center [275, 298] width 81 height 25
click at [273, 113] on span "Remplacement des batteries BAT Hangar" at bounding box center [275, 116] width 81 height 25
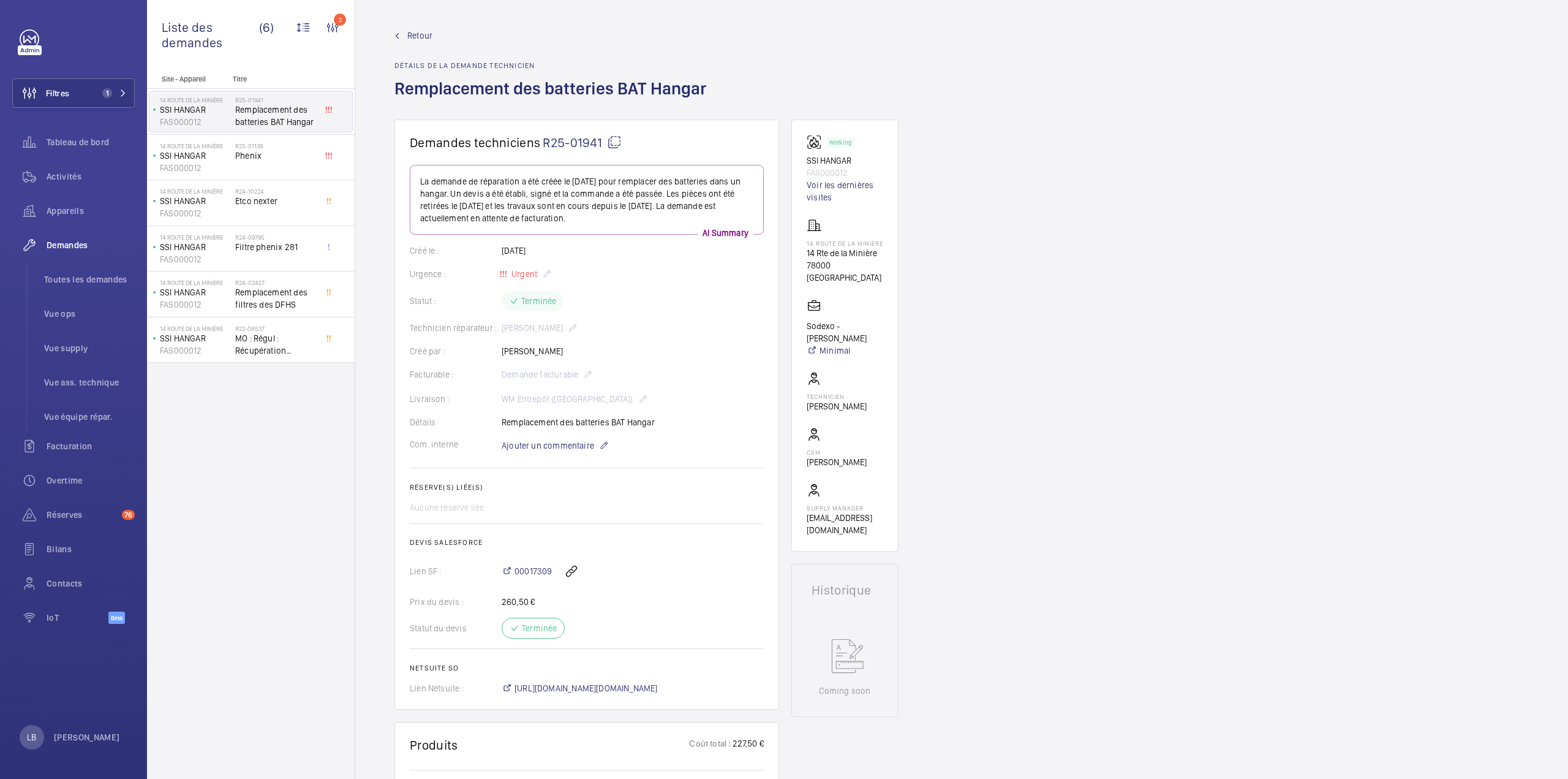
click at [411, 37] on span "Retour" at bounding box center [419, 35] width 25 height 12
click at [395, 37] on mat-icon at bounding box center [397, 35] width 5 height 5
click at [411, 33] on span "Retour" at bounding box center [419, 35] width 25 height 12
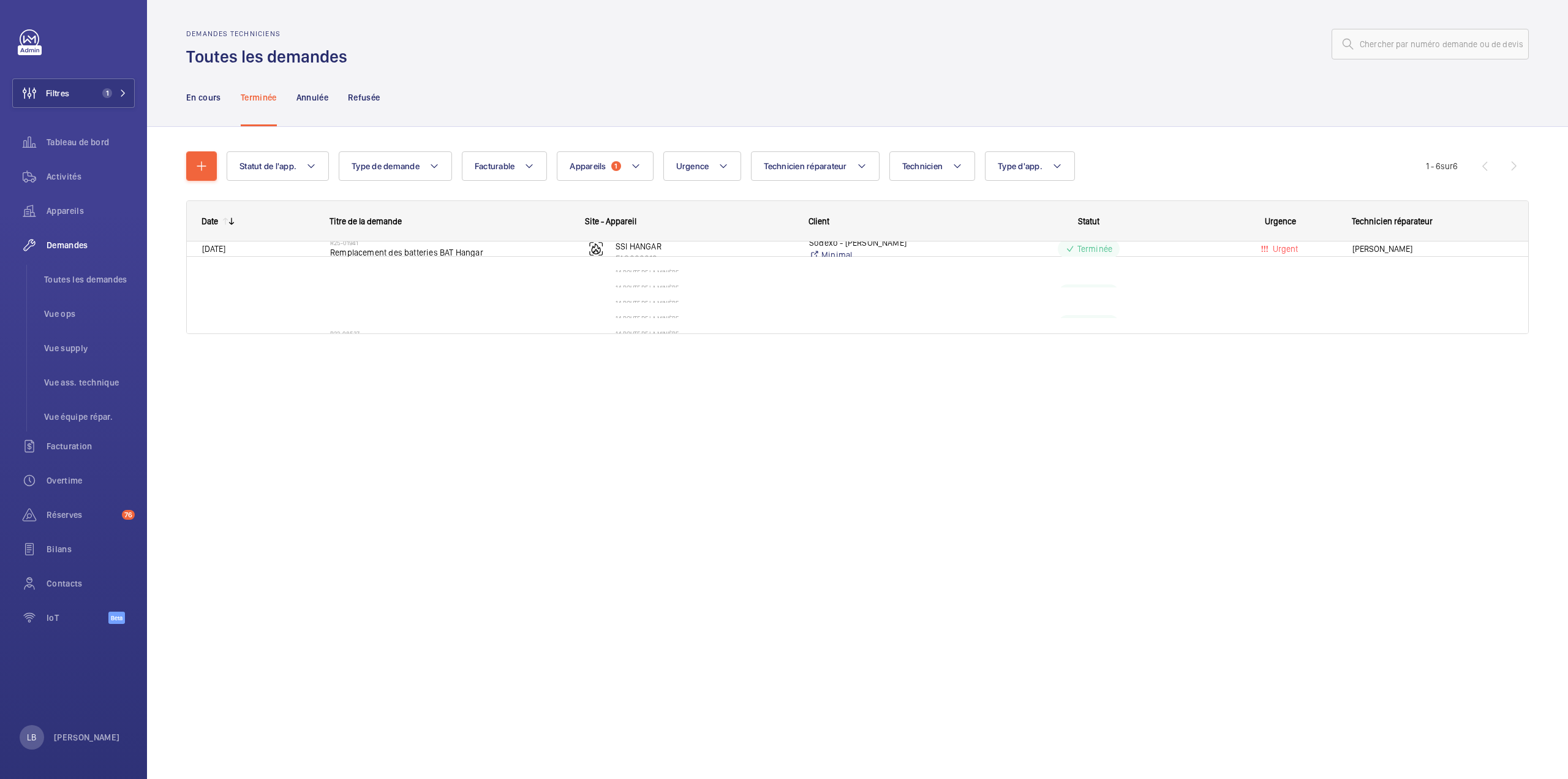
click at [411, 33] on div at bounding box center [942, 43] width 1174 height 29
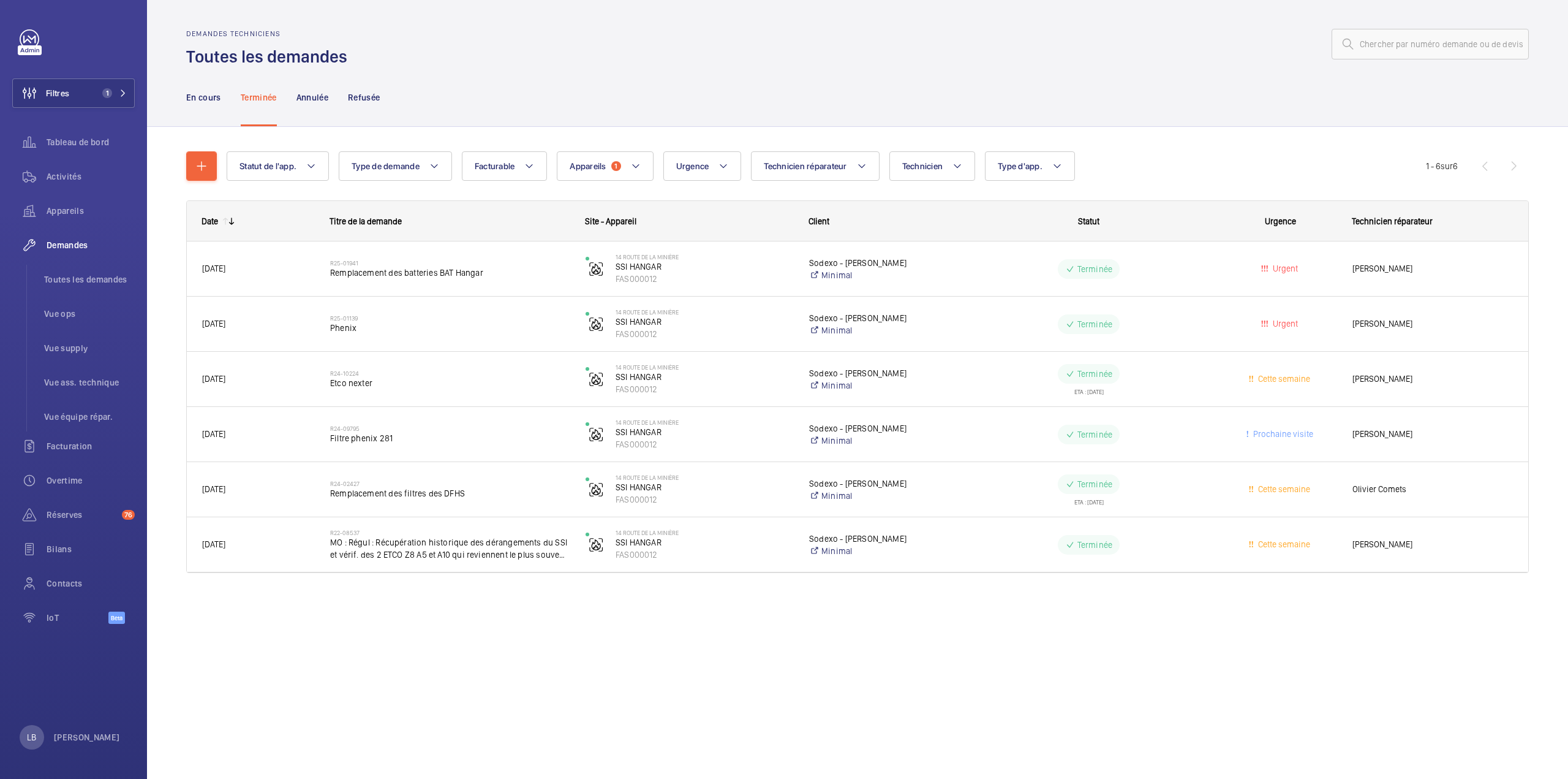
click at [571, 73] on div "En cours Terminée Annulée Refusée" at bounding box center [857, 97] width 1342 height 58
click at [206, 91] on p "En cours" at bounding box center [203, 97] width 35 height 12
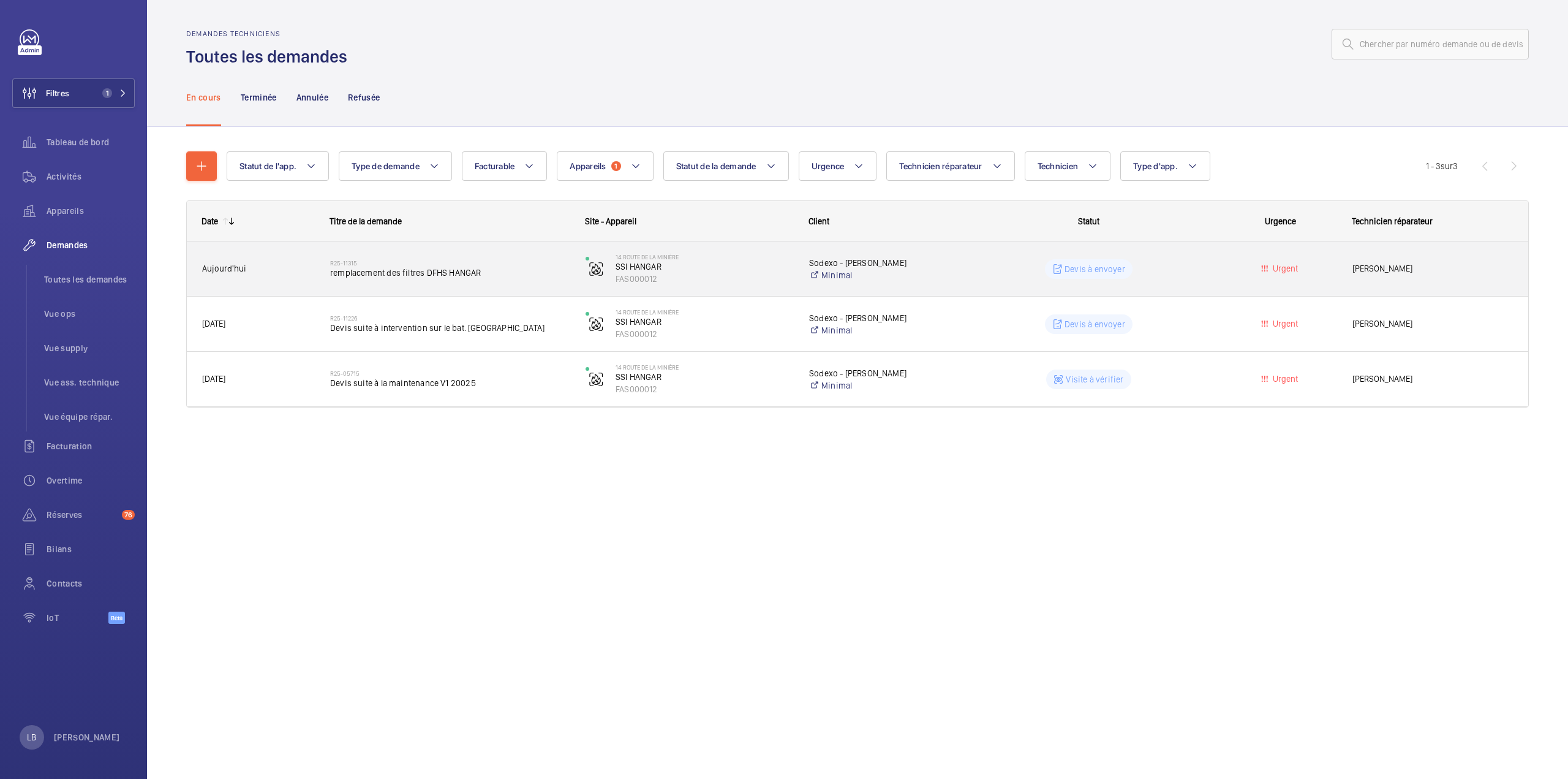
click at [1185, 263] on wm-front-pills-cell "Devis à envoyer" at bounding box center [1088, 269] width 240 height 19
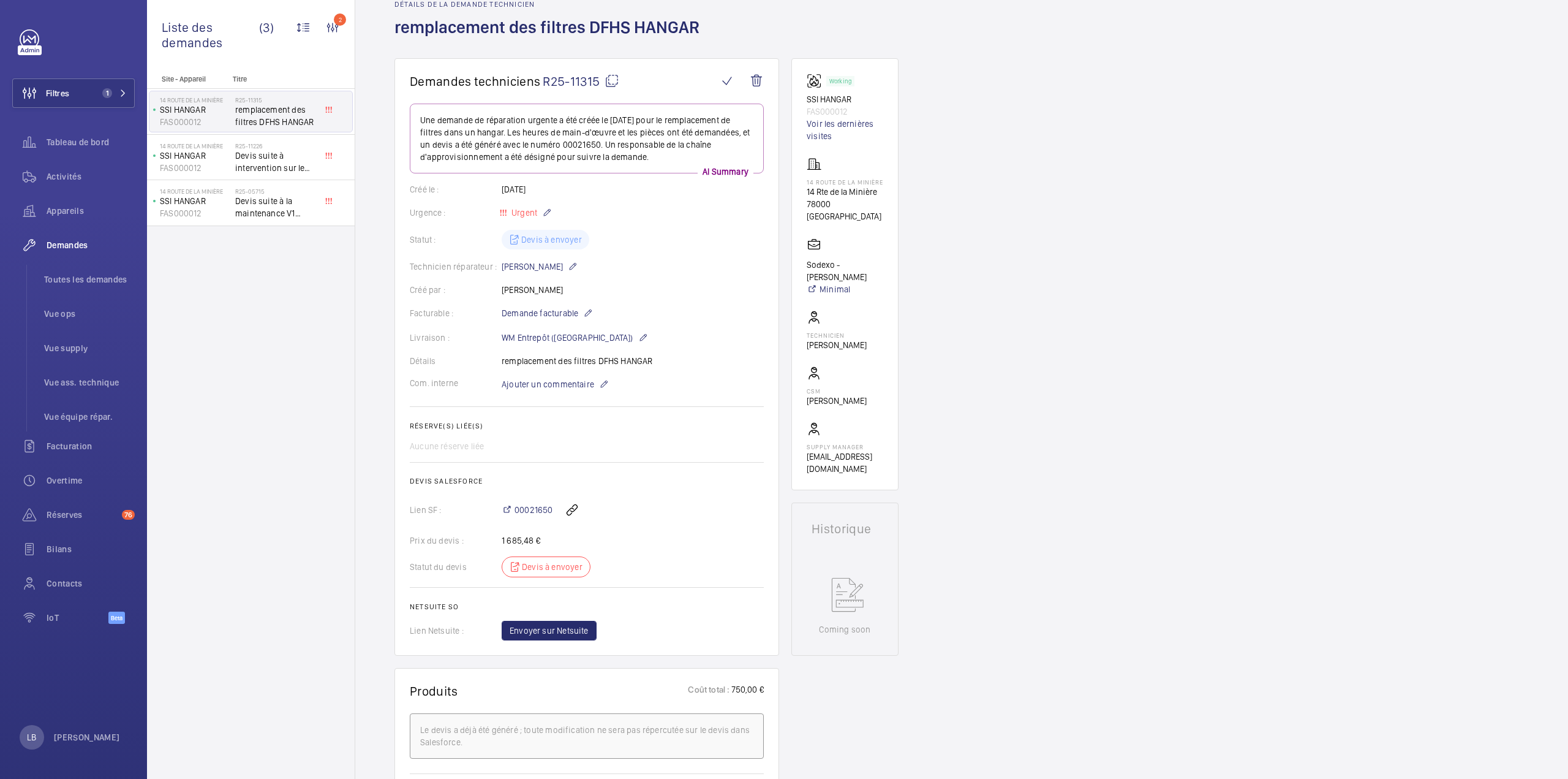
scroll to position [245, 0]
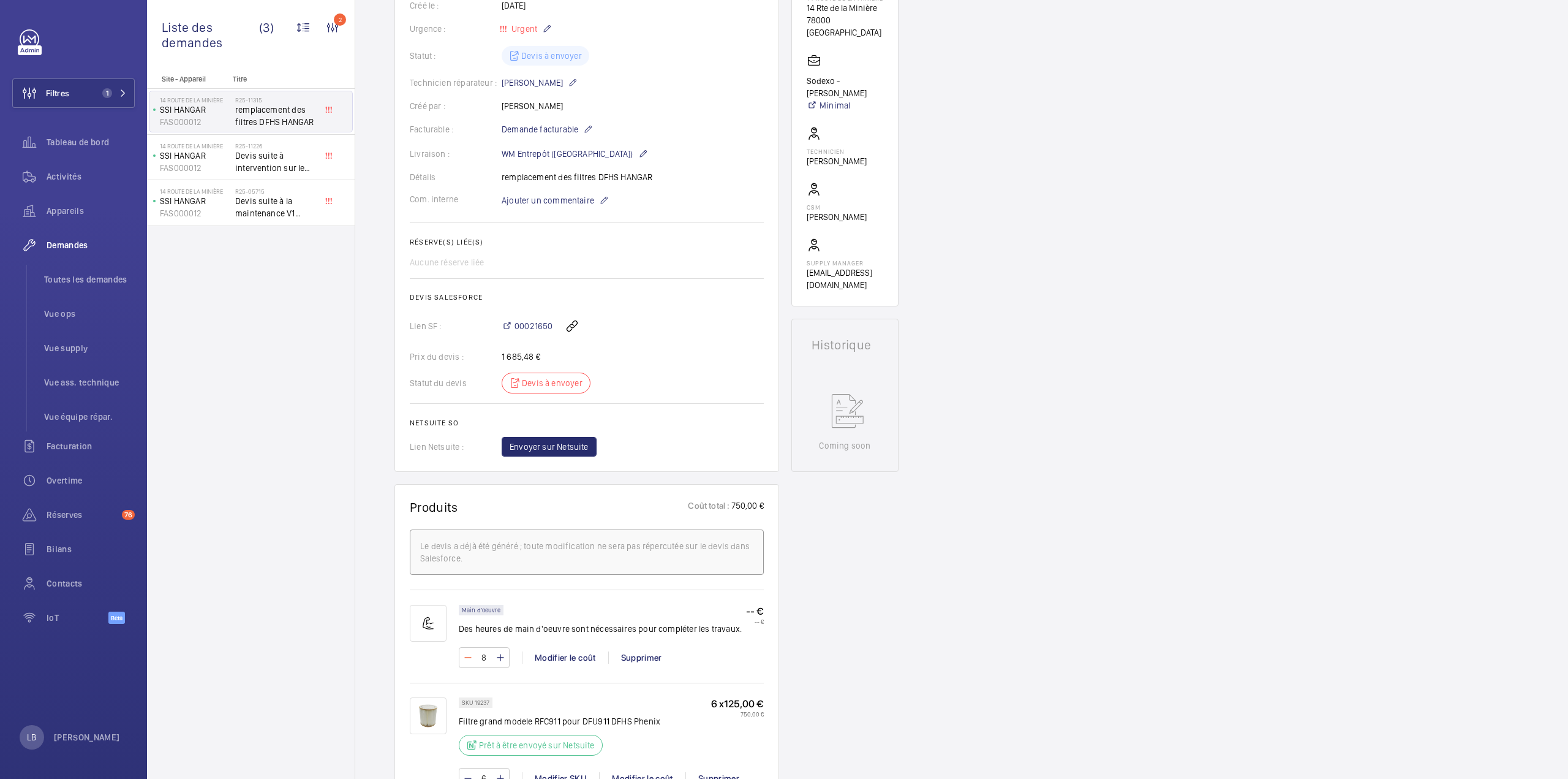
click at [468, 652] on mat-icon at bounding box center [467, 657] width 10 height 15
type input "5"
click at [467, 652] on wm-front-input-numeric-stepper "5" at bounding box center [483, 658] width 50 height 21
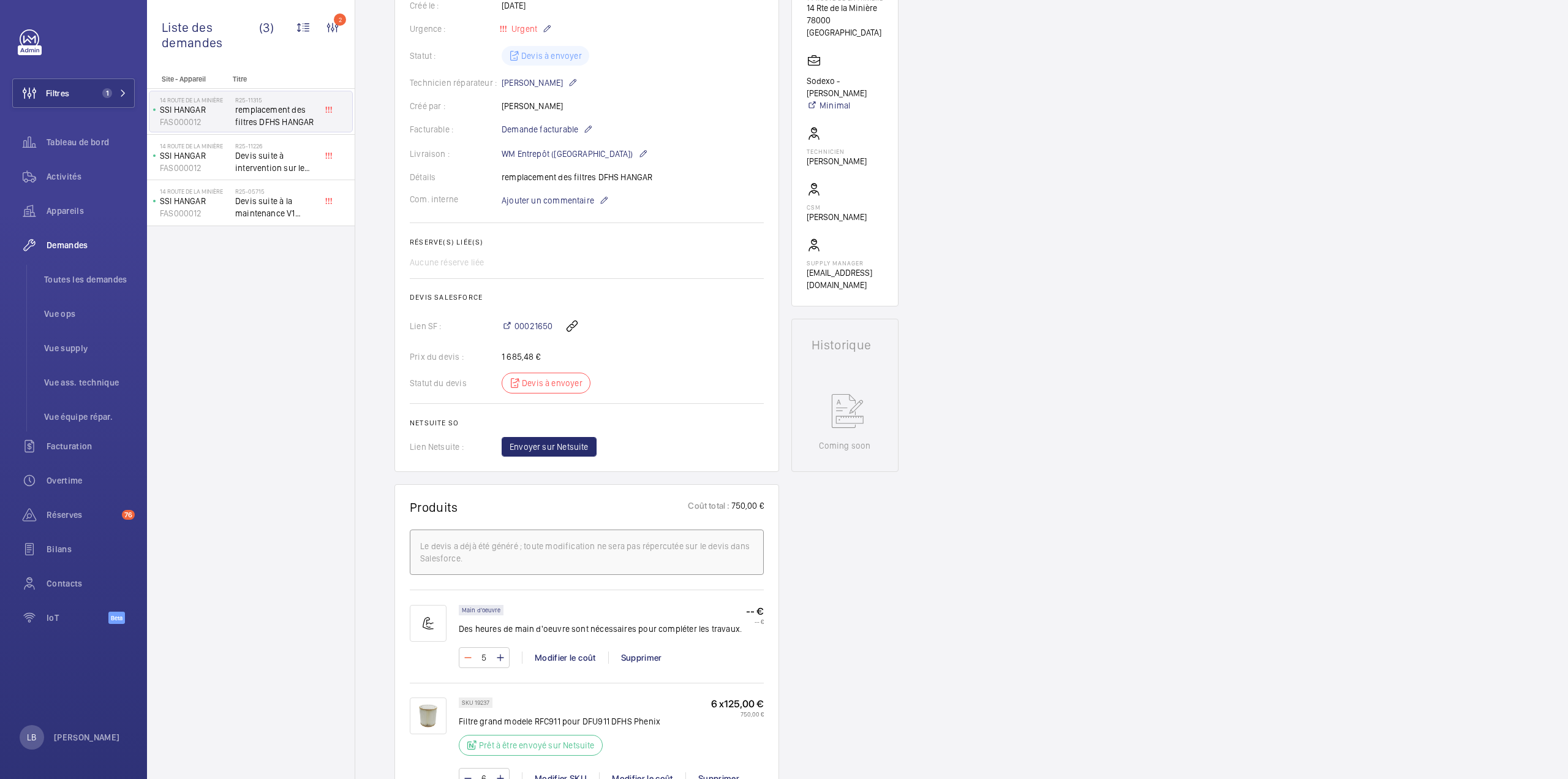
click at [465, 655] on mat-icon at bounding box center [467, 657] width 10 height 15
type input "4"
click at [534, 326] on span "00021650" at bounding box center [533, 326] width 38 height 12
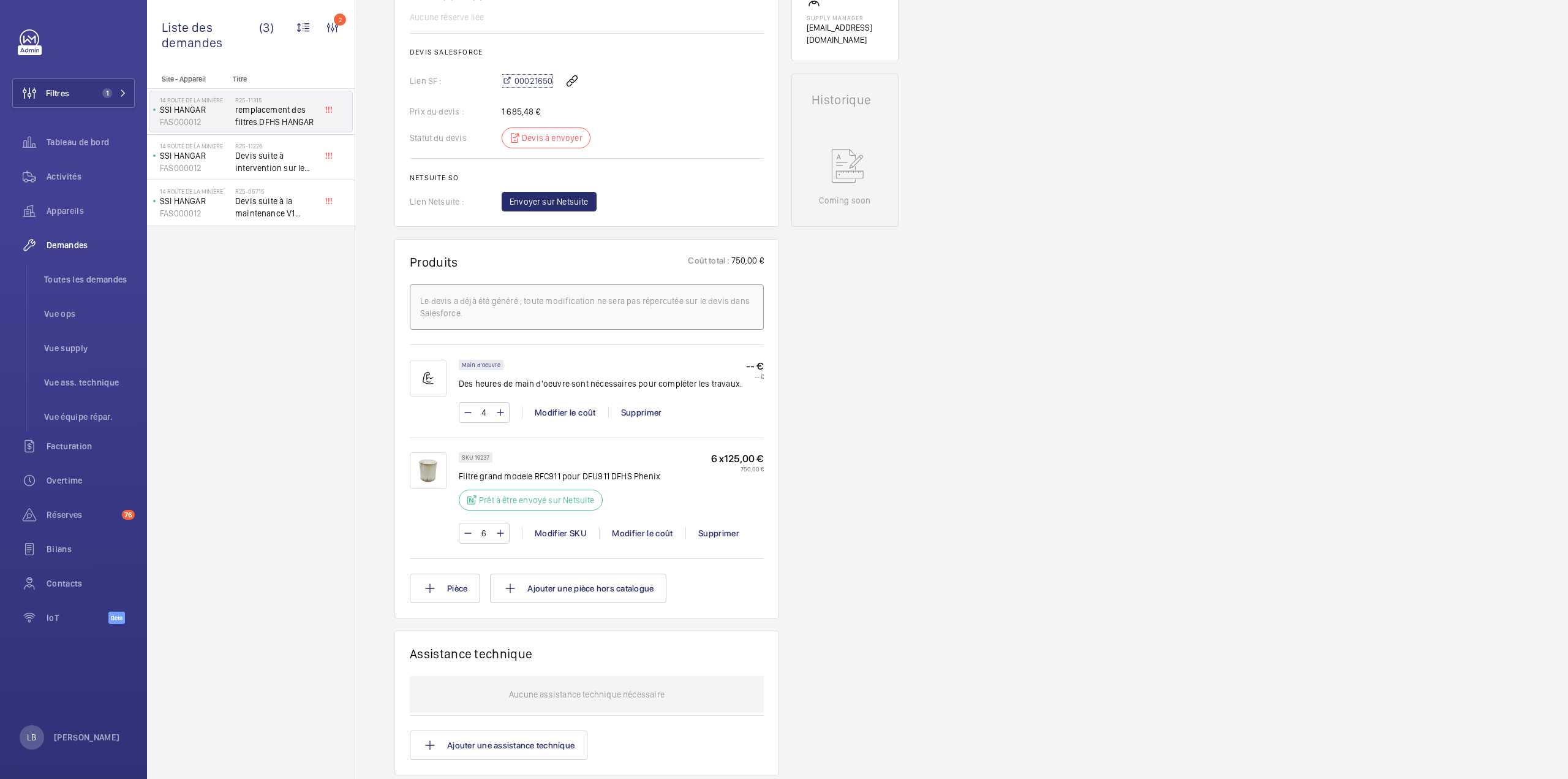
scroll to position [0, 0]
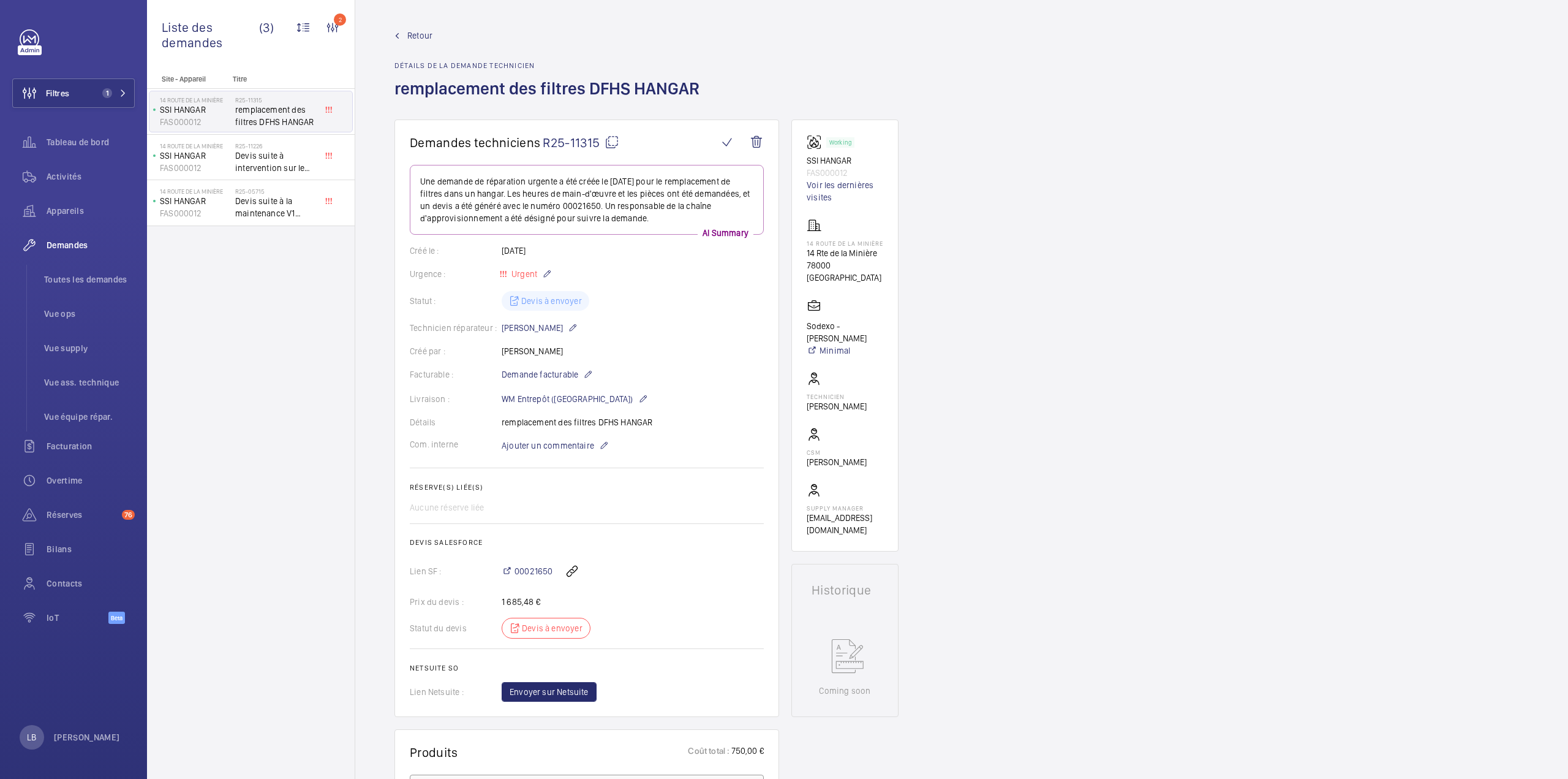
click at [745, 41] on div "Retour Détails de la demande technicien remplacement des filtres DFHS HANGAR" at bounding box center [962, 74] width 1134 height 90
click at [863, 81] on div "Retour Détails de la demande technicien remplacement des filtres DFHS HANGAR" at bounding box center [962, 74] width 1134 height 90
click at [418, 35] on span "Retour" at bounding box center [419, 35] width 25 height 12
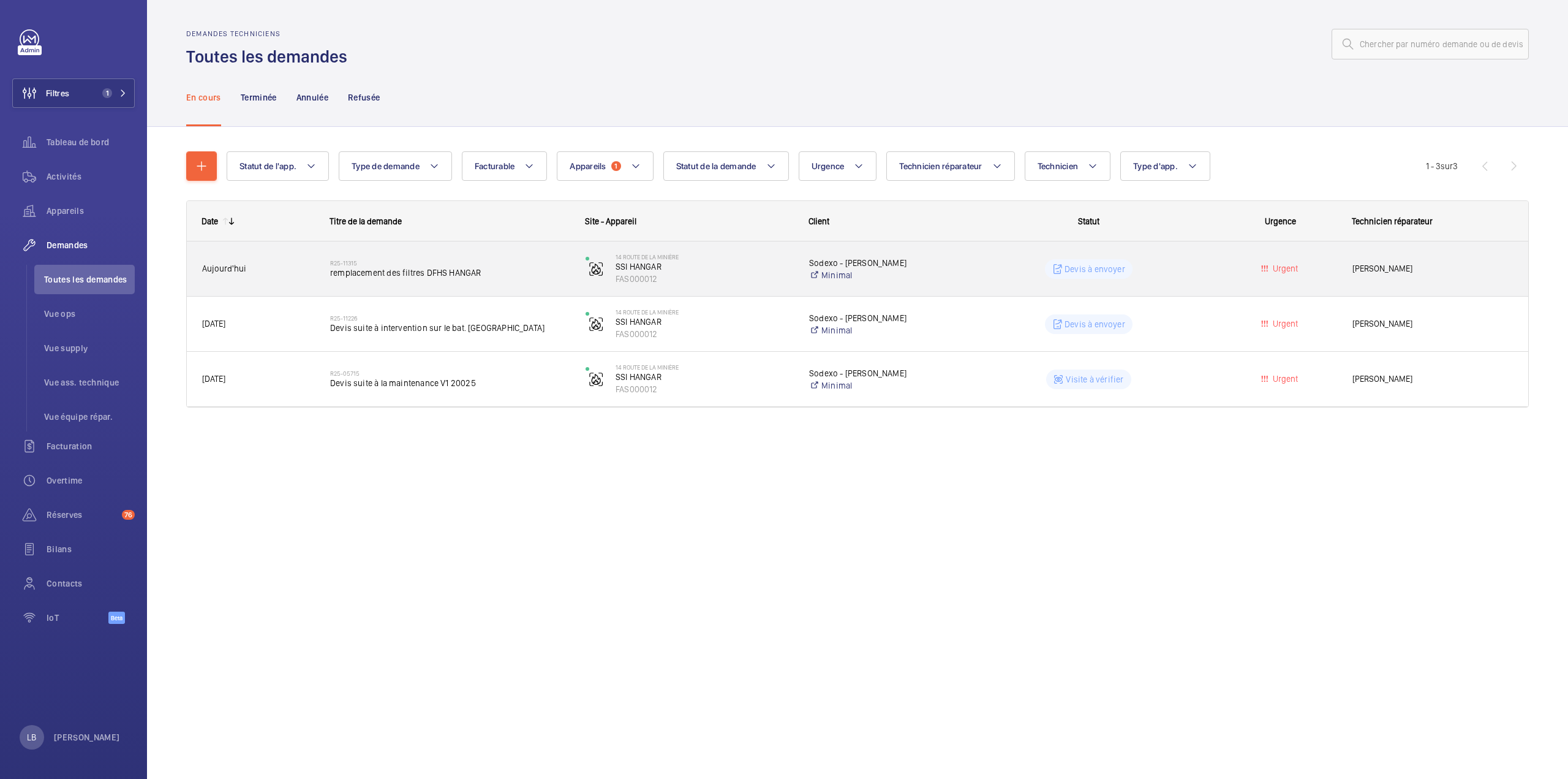
click at [1185, 273] on wm-front-pills-cell "Devis à envoyer" at bounding box center [1088, 269] width 240 height 19
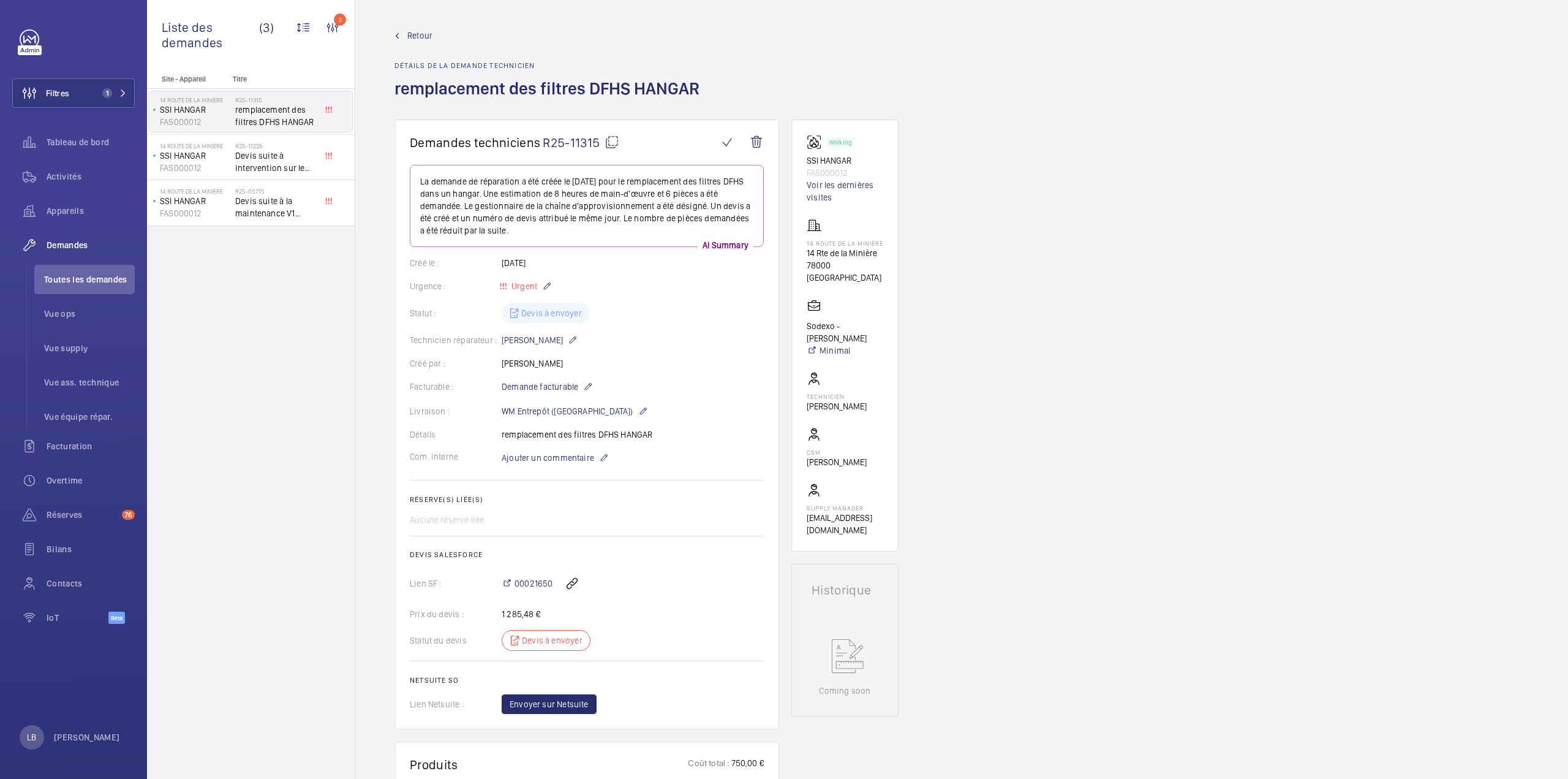
click at [414, 35] on span "Retour" at bounding box center [419, 35] width 25 height 12
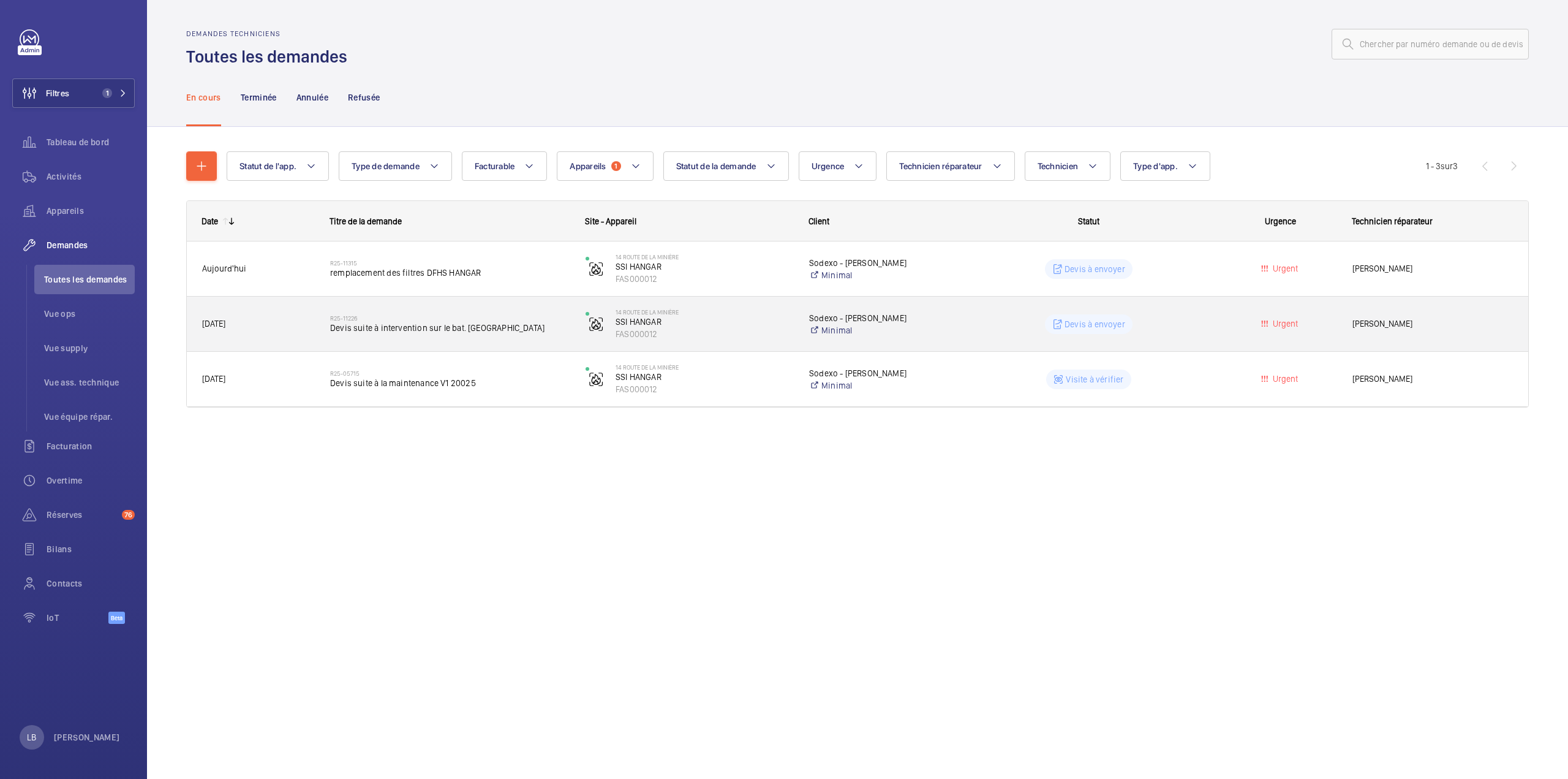
click at [1207, 328] on wm-front-pills-cell "Devis à envoyer" at bounding box center [1088, 324] width 240 height 19
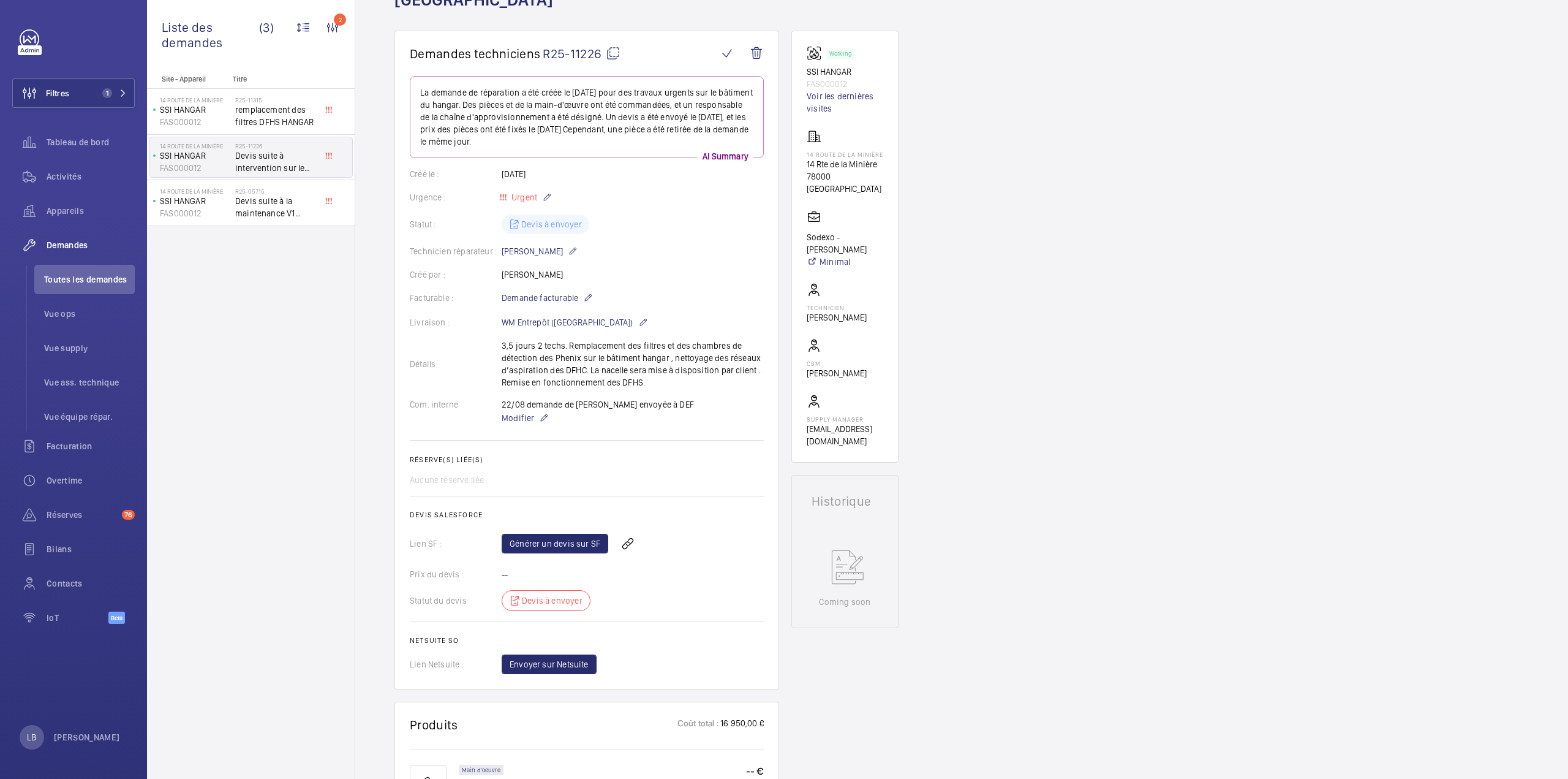
scroll to position [61, 0]
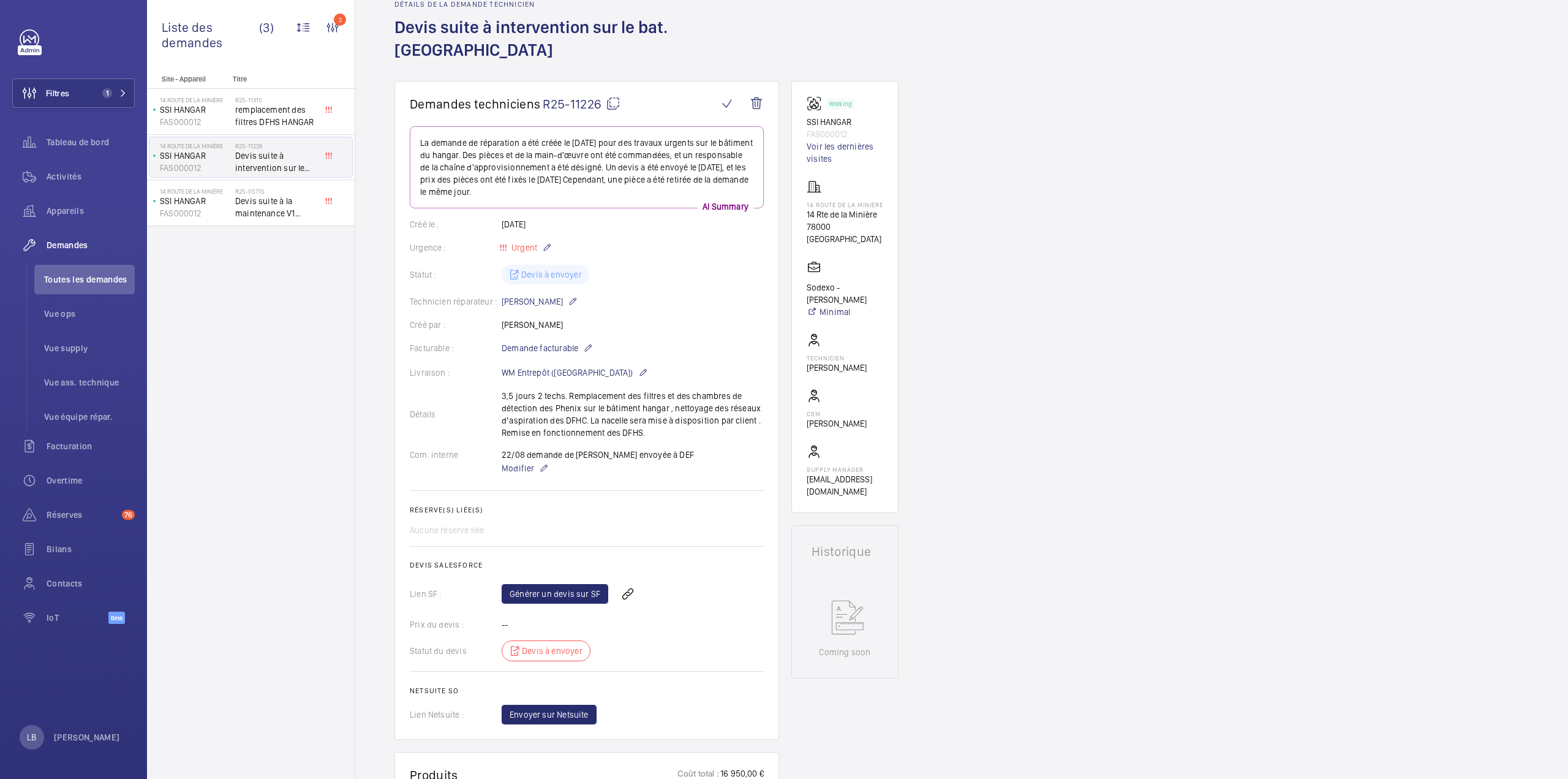
click at [498, 390] on div "Détails 3,5 jours 2 techs. Remplacement des filtres et des chambres de détectio…" at bounding box center [587, 413] width 354 height 49
click at [541, 390] on div "Détails 3,5 jours 2 techs. Remplacement des filtres et des chambres de détectio…" at bounding box center [587, 413] width 354 height 49
click at [534, 390] on div "Détails 3,5 jours 2 techs. Remplacement des filtres et des chambres de détectio…" at bounding box center [587, 413] width 354 height 49
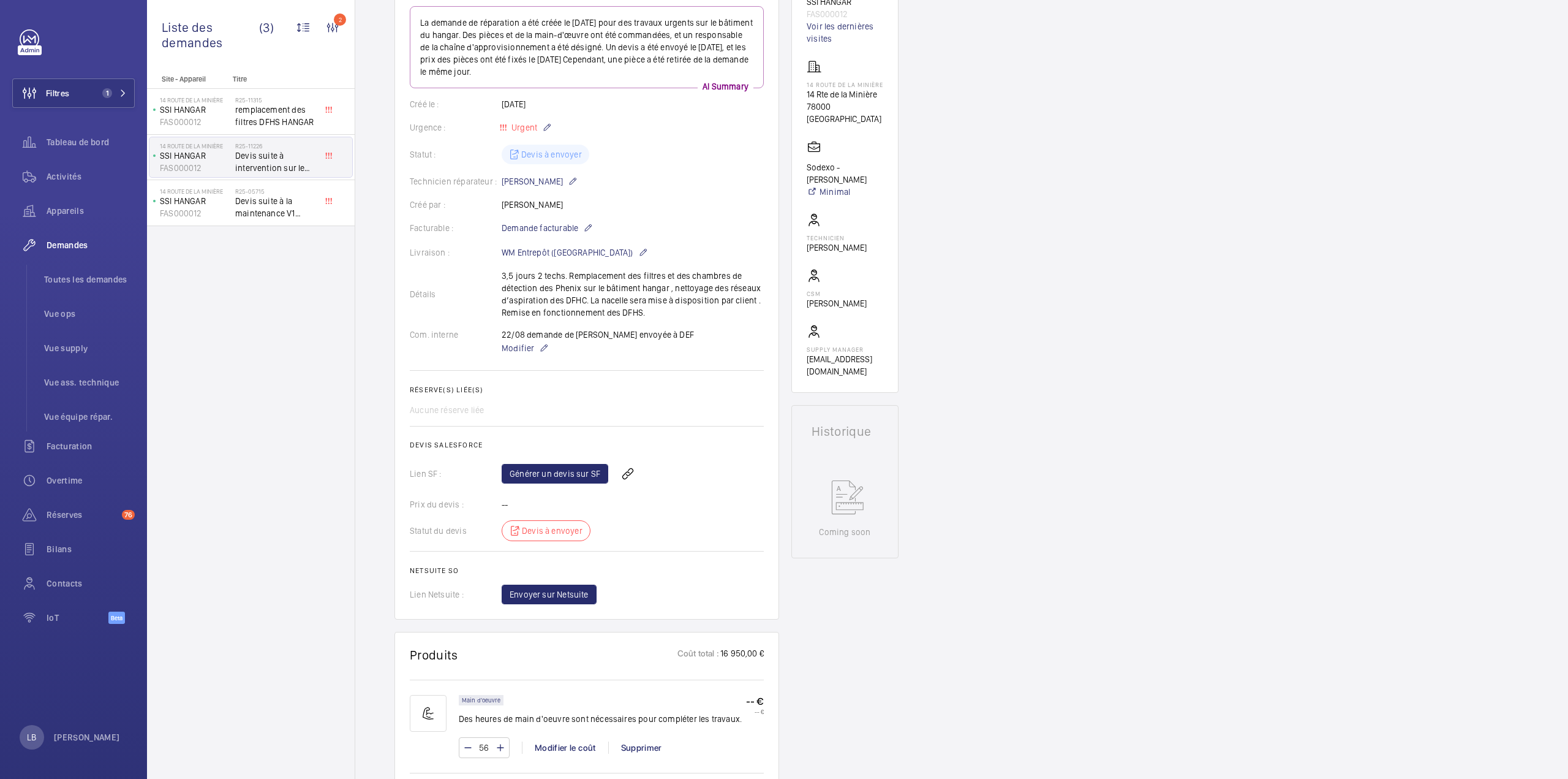
scroll to position [306, 0]
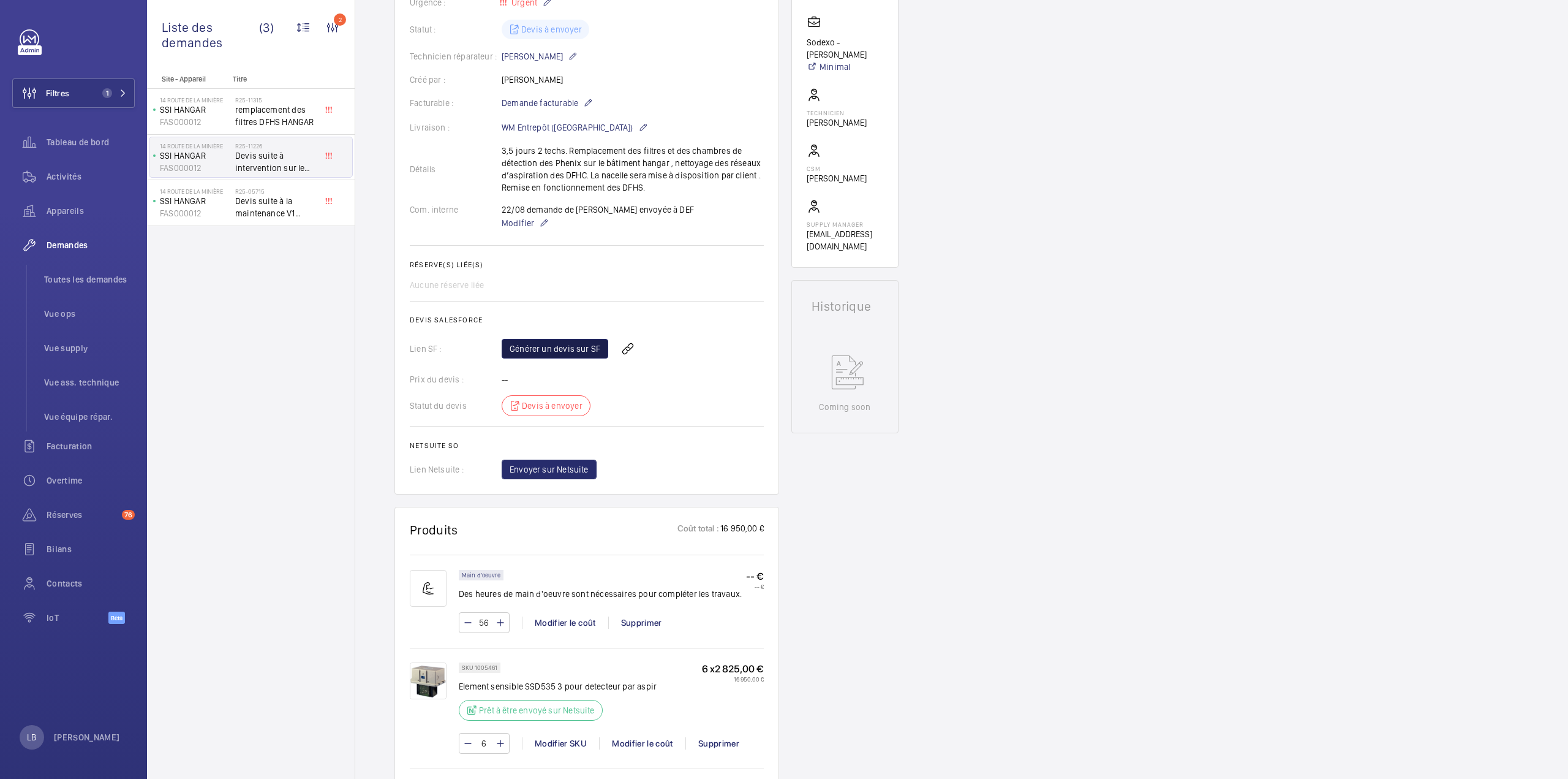
click at [555, 339] on link "Générer un devis sur SF" at bounding box center [555, 349] width 106 height 19
click at [267, 114] on span "remplacement des filtres DFHS HANGAR" at bounding box center [275, 116] width 81 height 25
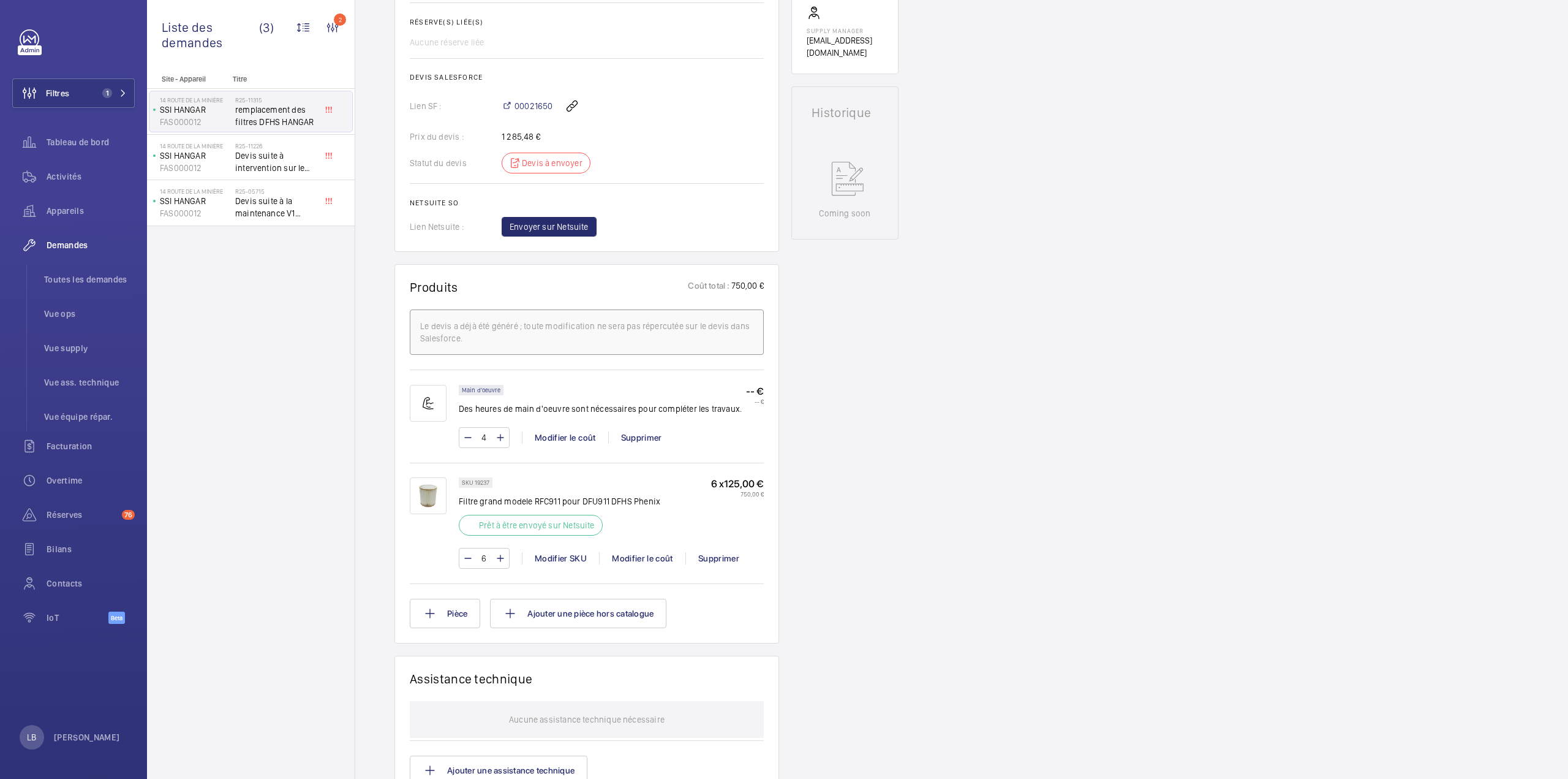
scroll to position [245, 0]
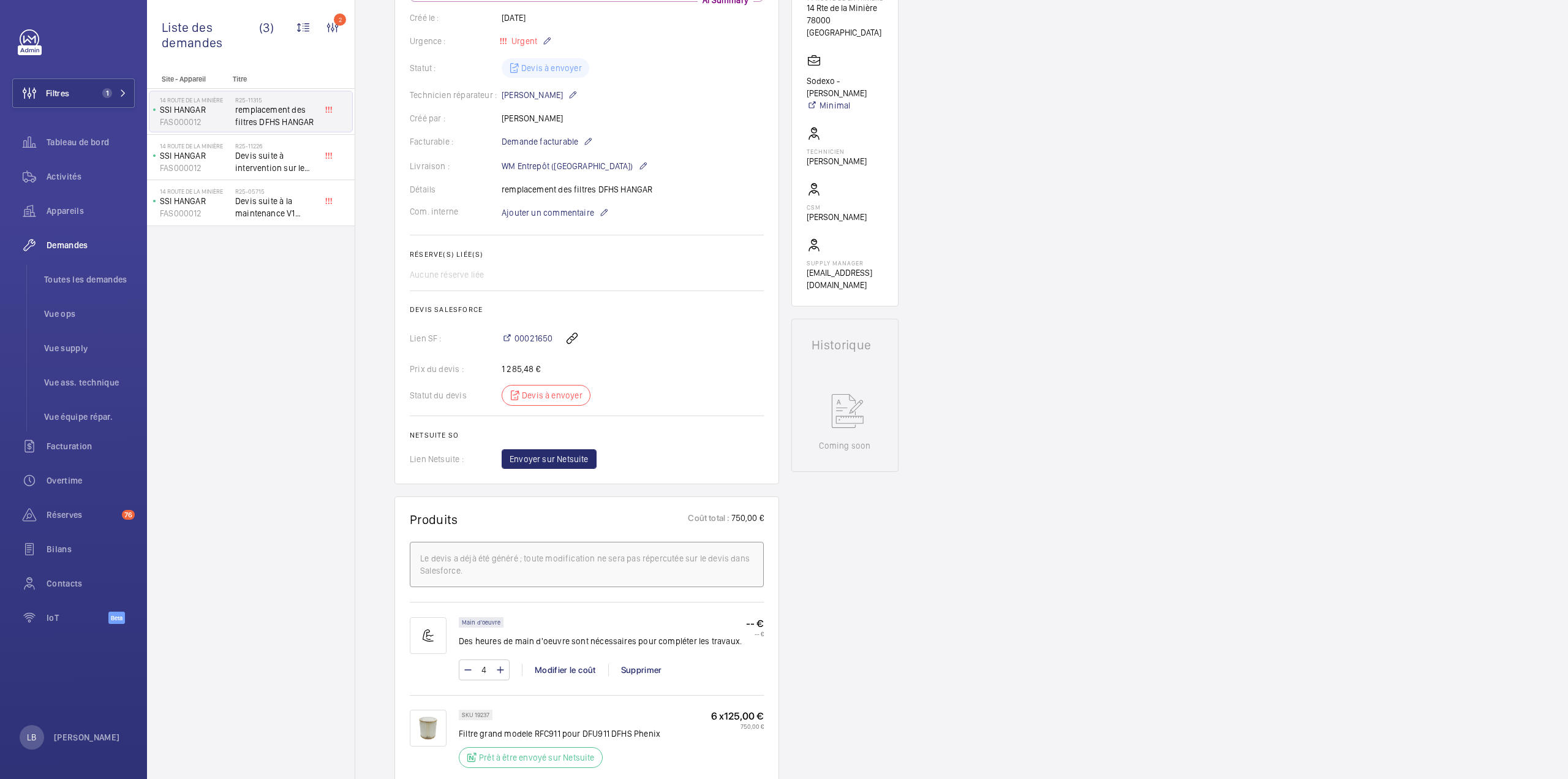
click at [685, 190] on div "Détails remplacement des filtres DFHS HANGAR" at bounding box center [587, 189] width 354 height 12
click at [603, 215] on mat-icon at bounding box center [603, 212] width 10 height 15
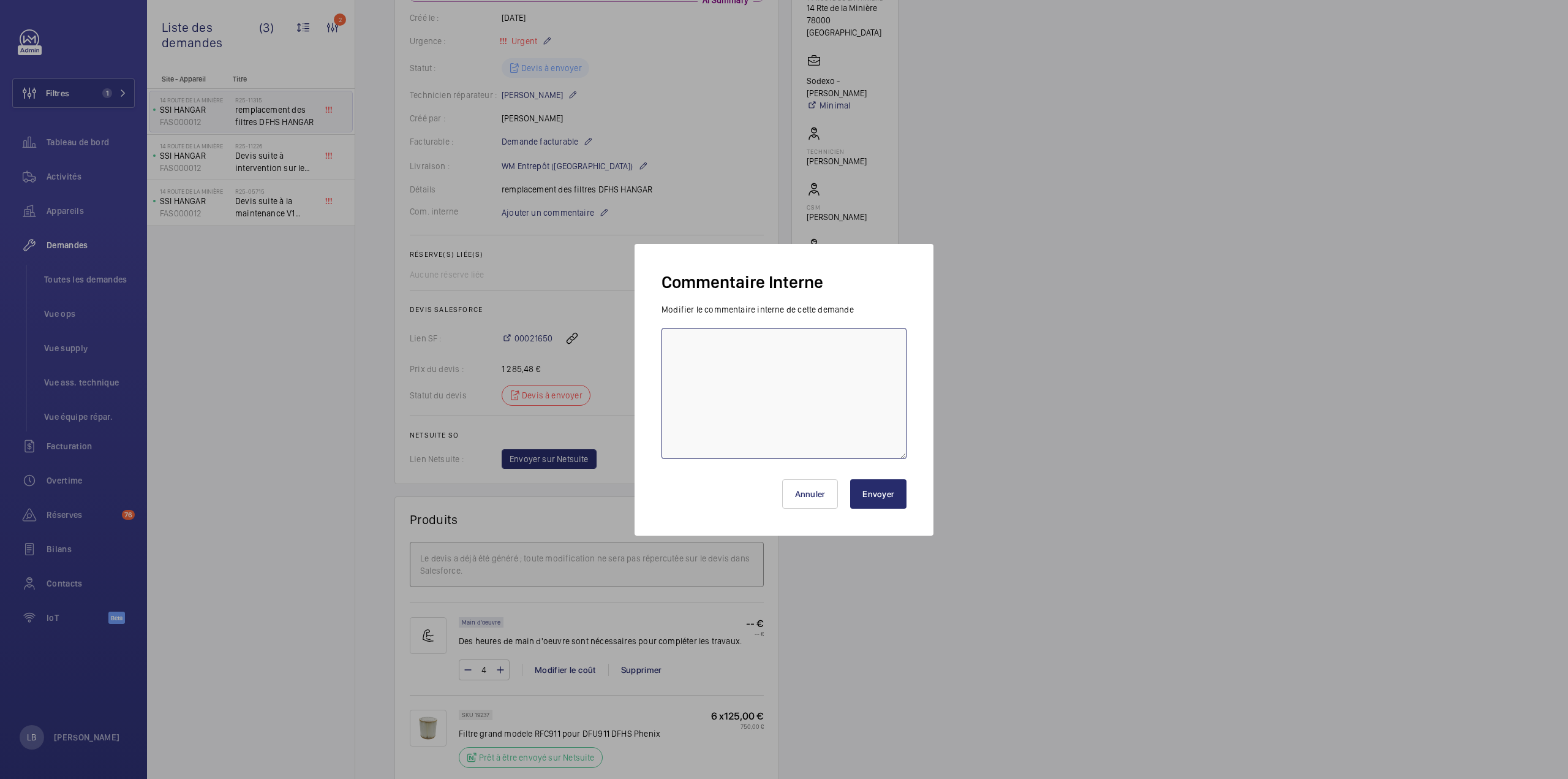
click at [743, 382] on textarea at bounding box center [784, 393] width 245 height 131
click at [774, 343] on textarea "+ nettoyage réseau" at bounding box center [784, 393] width 245 height 131
type textarea "+ nettoyage réseau"
click at [887, 495] on button "Envoyer" at bounding box center [879, 493] width 57 height 29
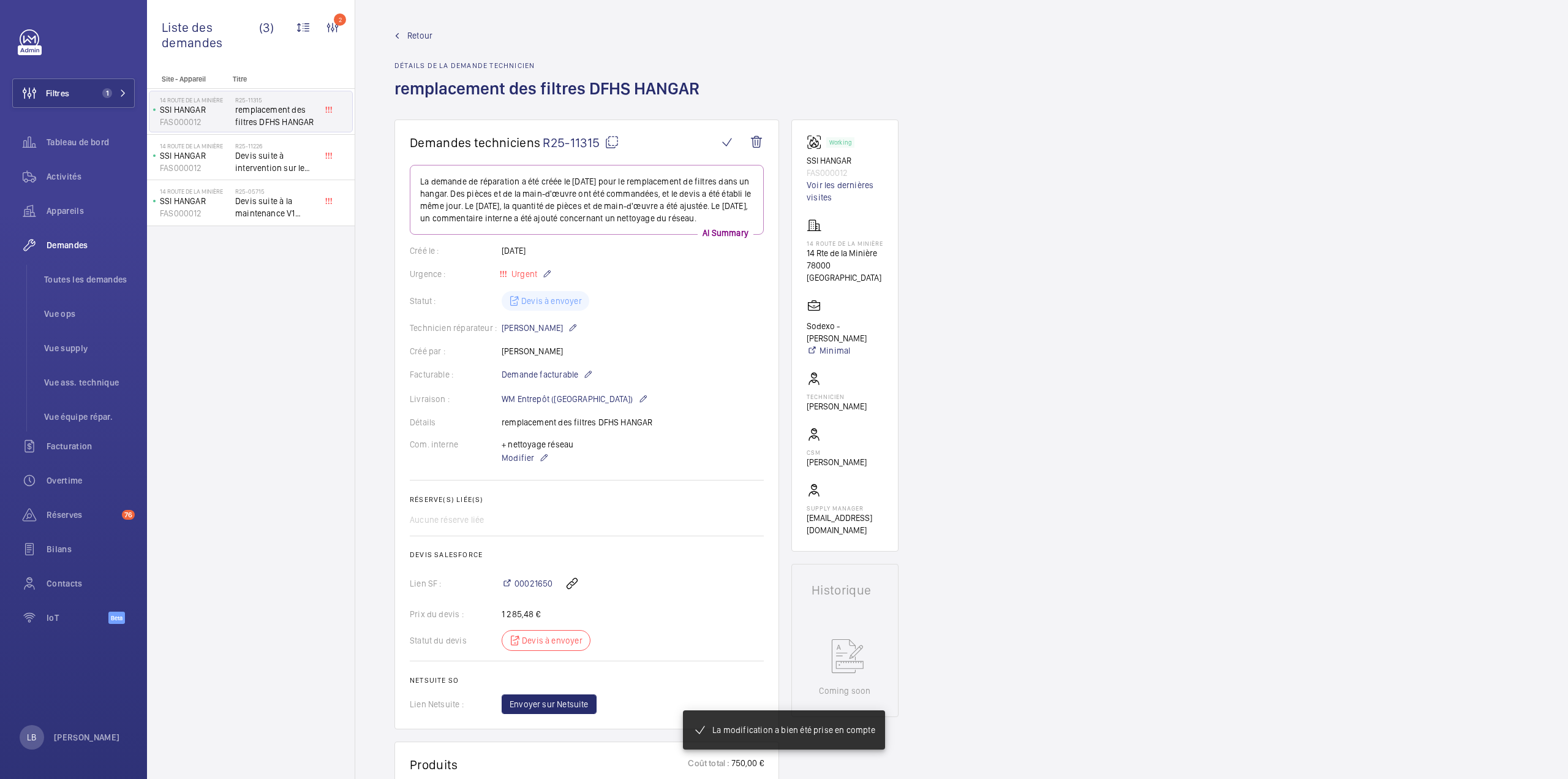
scroll to position [319, 0]
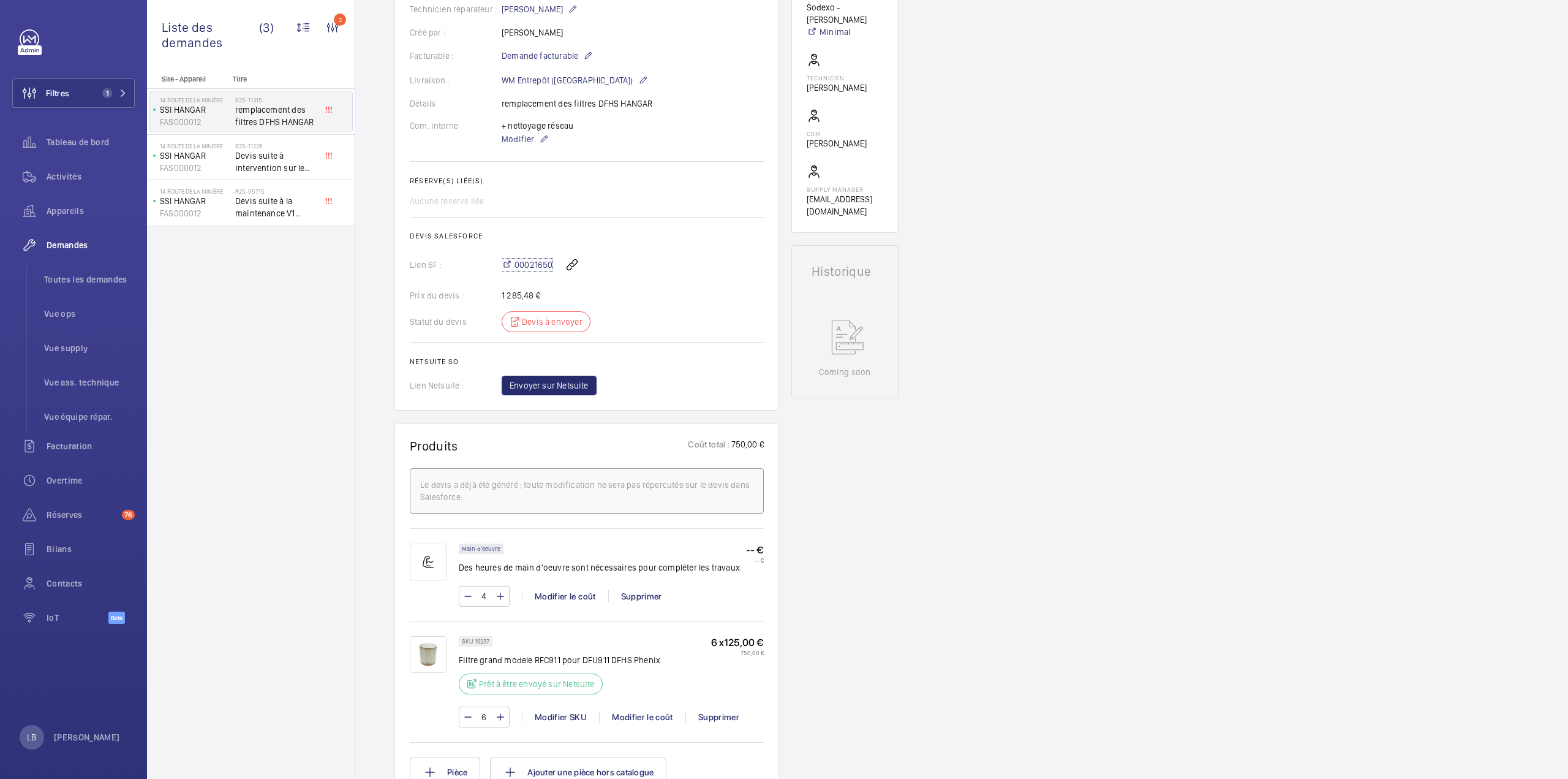
drag, startPoint x: 533, startPoint y: 276, endPoint x: 551, endPoint y: 305, distance: 34.1
click at [533, 271] on span "00021650" at bounding box center [533, 265] width 38 height 12
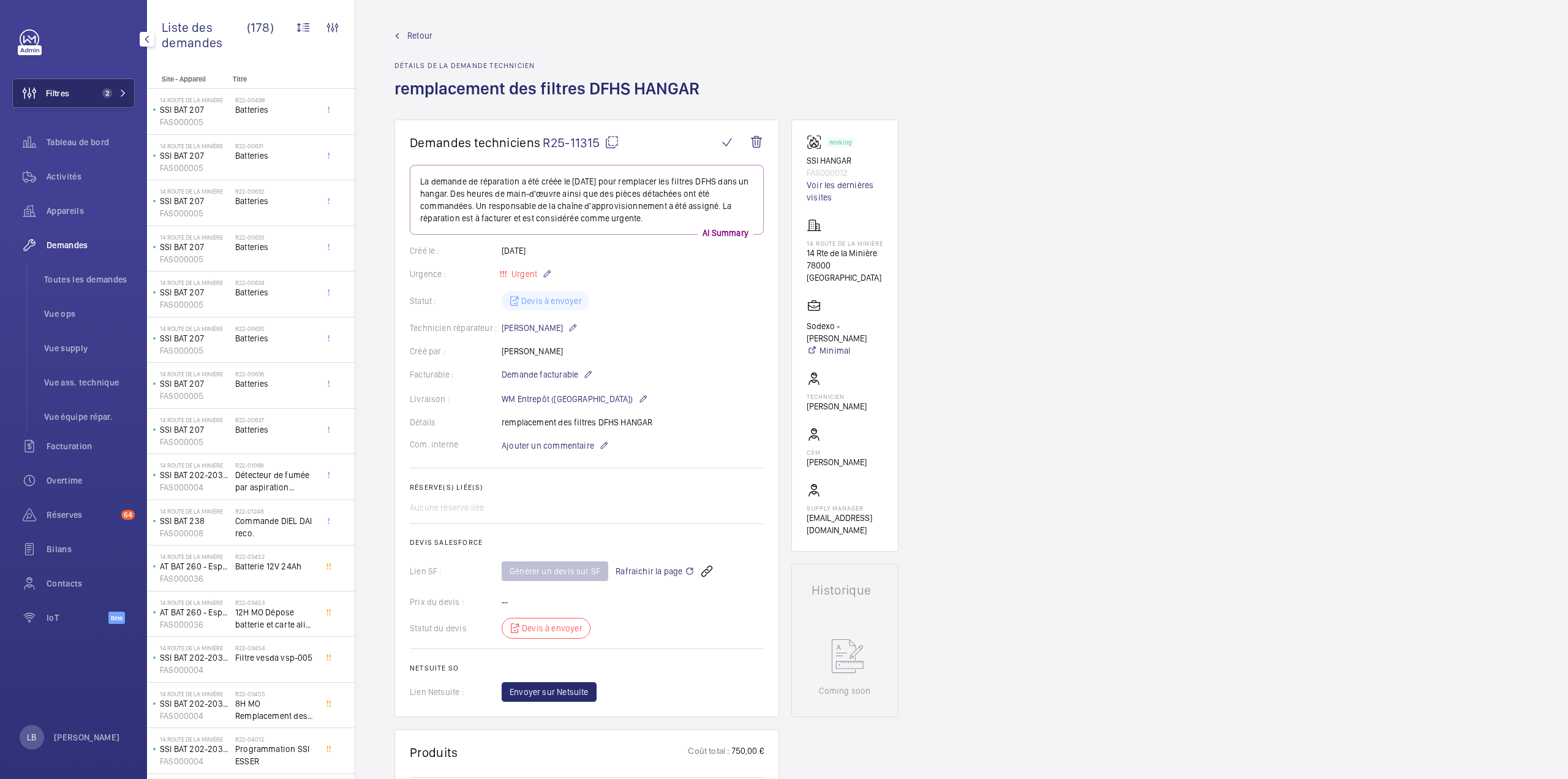
click at [60, 89] on span "Filtres" at bounding box center [58, 93] width 23 height 12
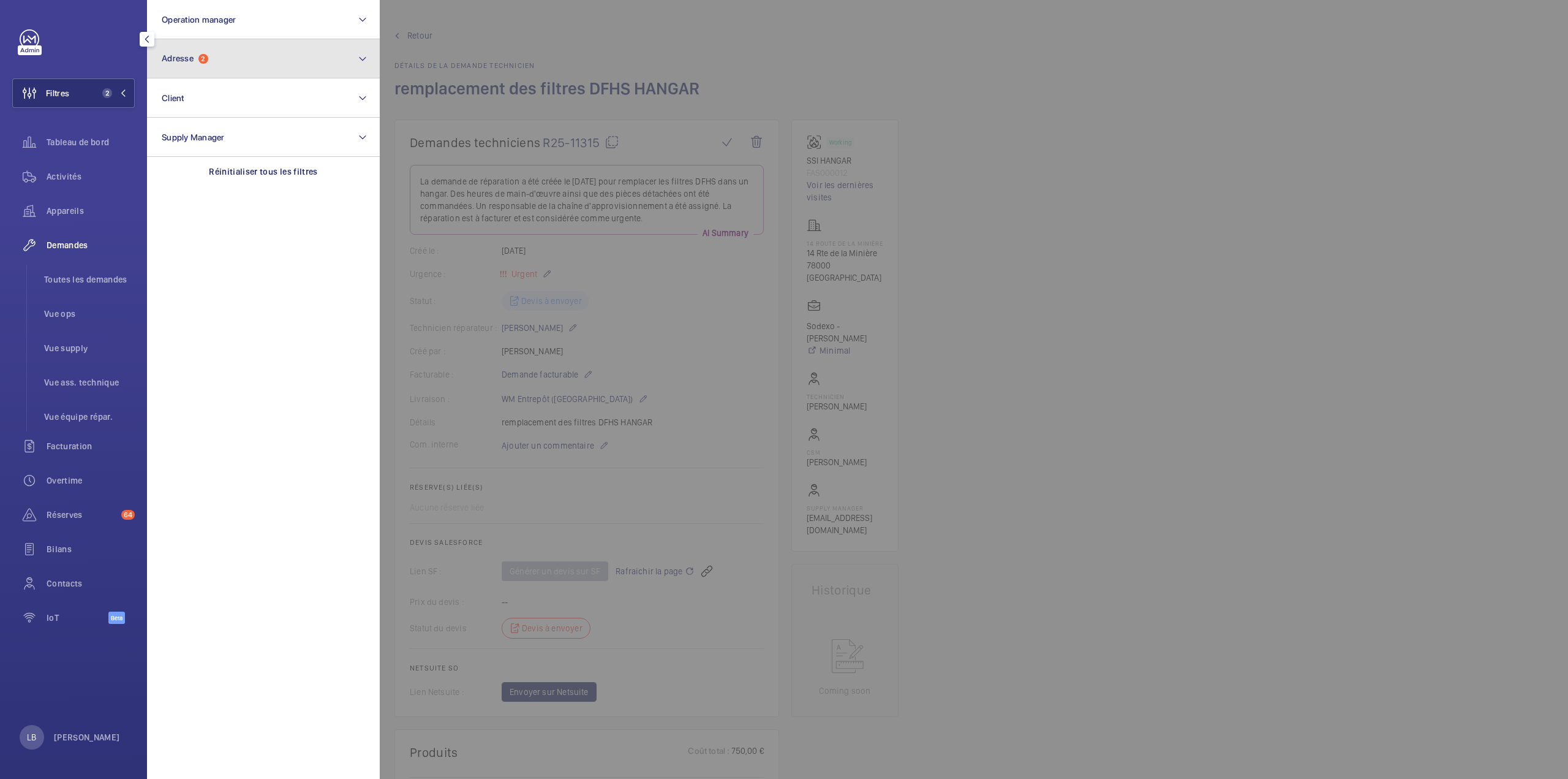
click at [218, 52] on button "Adresse 2" at bounding box center [263, 58] width 233 height 39
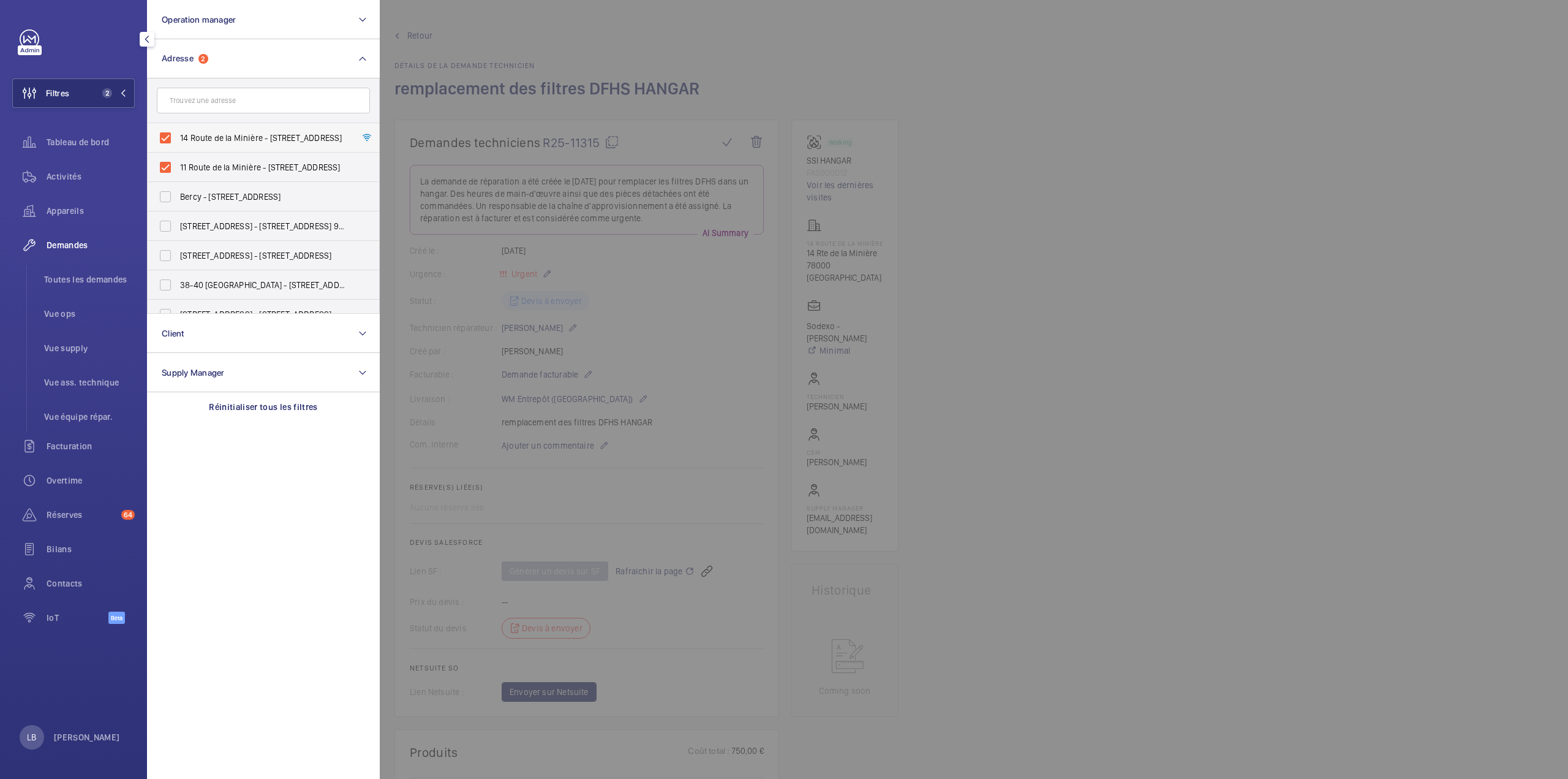
click at [166, 136] on label "14 Route de la Minière - 14 Rte de la Minière, VERSAILLES 78000" at bounding box center [254, 137] width 213 height 29
click at [166, 136] on input "14 Route de la Minière - 14 Rte de la Minière, VERSAILLES 78000" at bounding box center [165, 138] width 25 height 25
checkbox input "false"
click at [161, 166] on label "11 Route de la Minière - 11 Rte de la Minière, VERSAILLES 78000" at bounding box center [254, 166] width 213 height 29
click at [161, 166] on input "11 Route de la Minière - 11 Rte de la Minière, VERSAILLES 78000" at bounding box center [165, 167] width 25 height 25
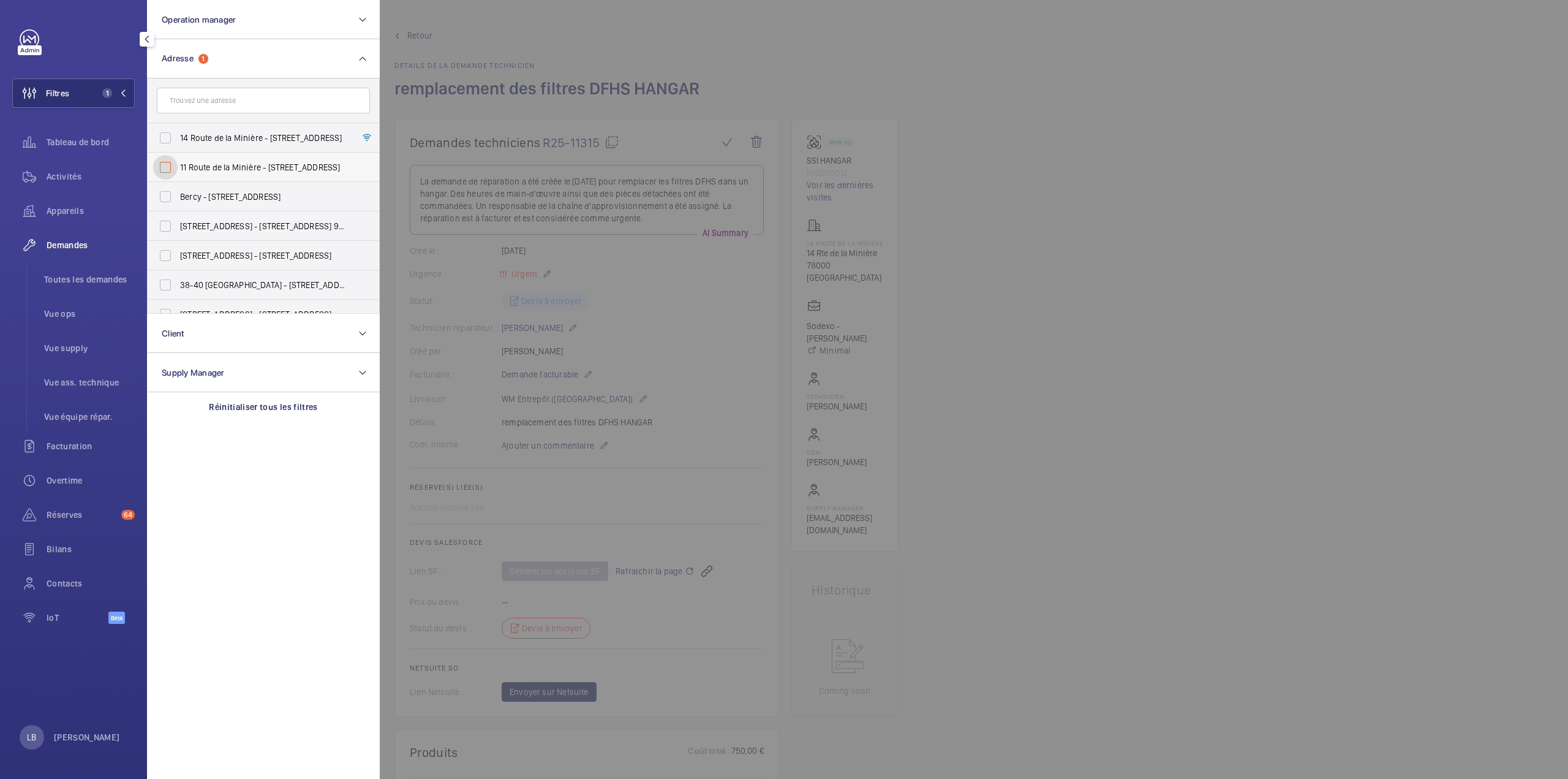
checkbox input "false"
click at [196, 104] on input "text" at bounding box center [263, 100] width 213 height 26
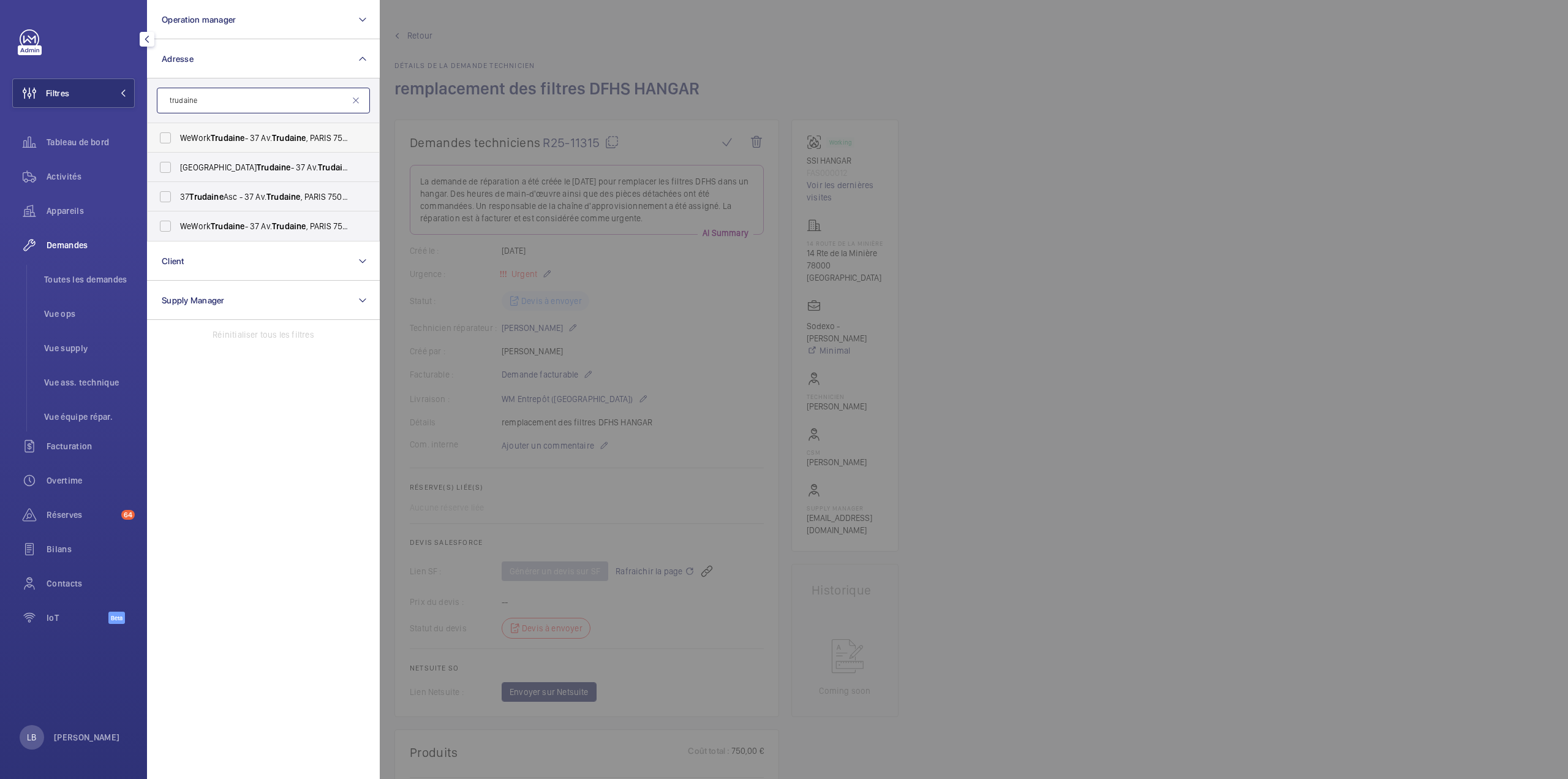
type input "trudaine"
click at [168, 135] on label "WeWork Trudaine - 37 Av. Trudaine , PARIS 75009" at bounding box center [254, 137] width 213 height 29
click at [168, 135] on input "WeWork Trudaine - 37 Av. Trudaine , PARIS 75009" at bounding box center [165, 138] width 25 height 25
checkbox input "true"
click at [163, 176] on label "WeWork Avenue Trudaine - 37 Av. Trudaine , PARIS 75009" at bounding box center [254, 166] width 213 height 29
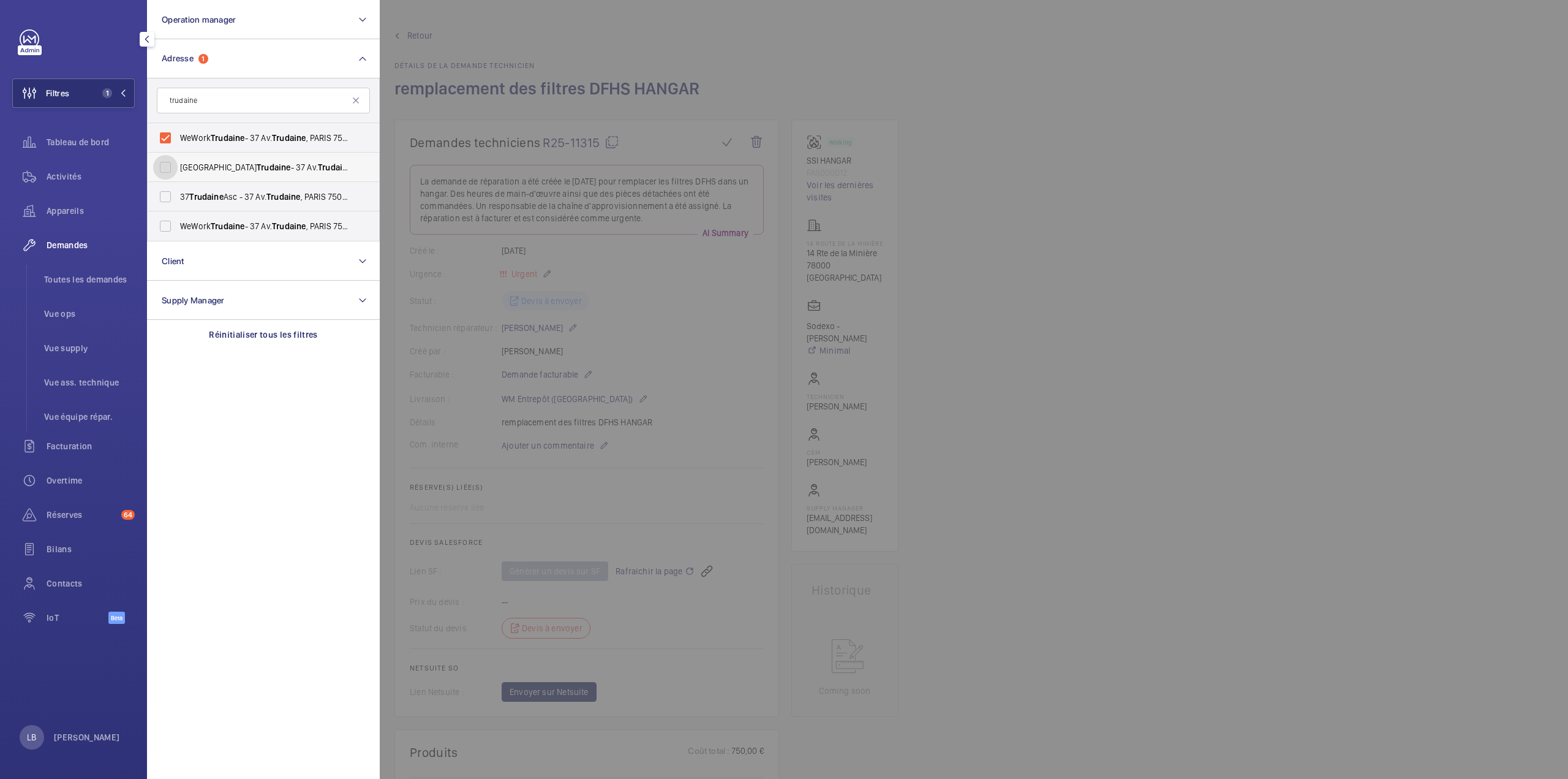
click at [163, 176] on input "WeWork Avenue Trudaine - 37 Av. Trudaine , PARIS 75009" at bounding box center [165, 167] width 25 height 25
checkbox input "true"
click at [169, 201] on label "37 Trudaine Asc - 37 Av. Trudaine , PARIS 75009" at bounding box center [254, 197] width 213 height 29
click at [169, 201] on input "37 Trudaine Asc - 37 Av. Trudaine , PARIS 75009" at bounding box center [165, 197] width 25 height 25
checkbox input "true"
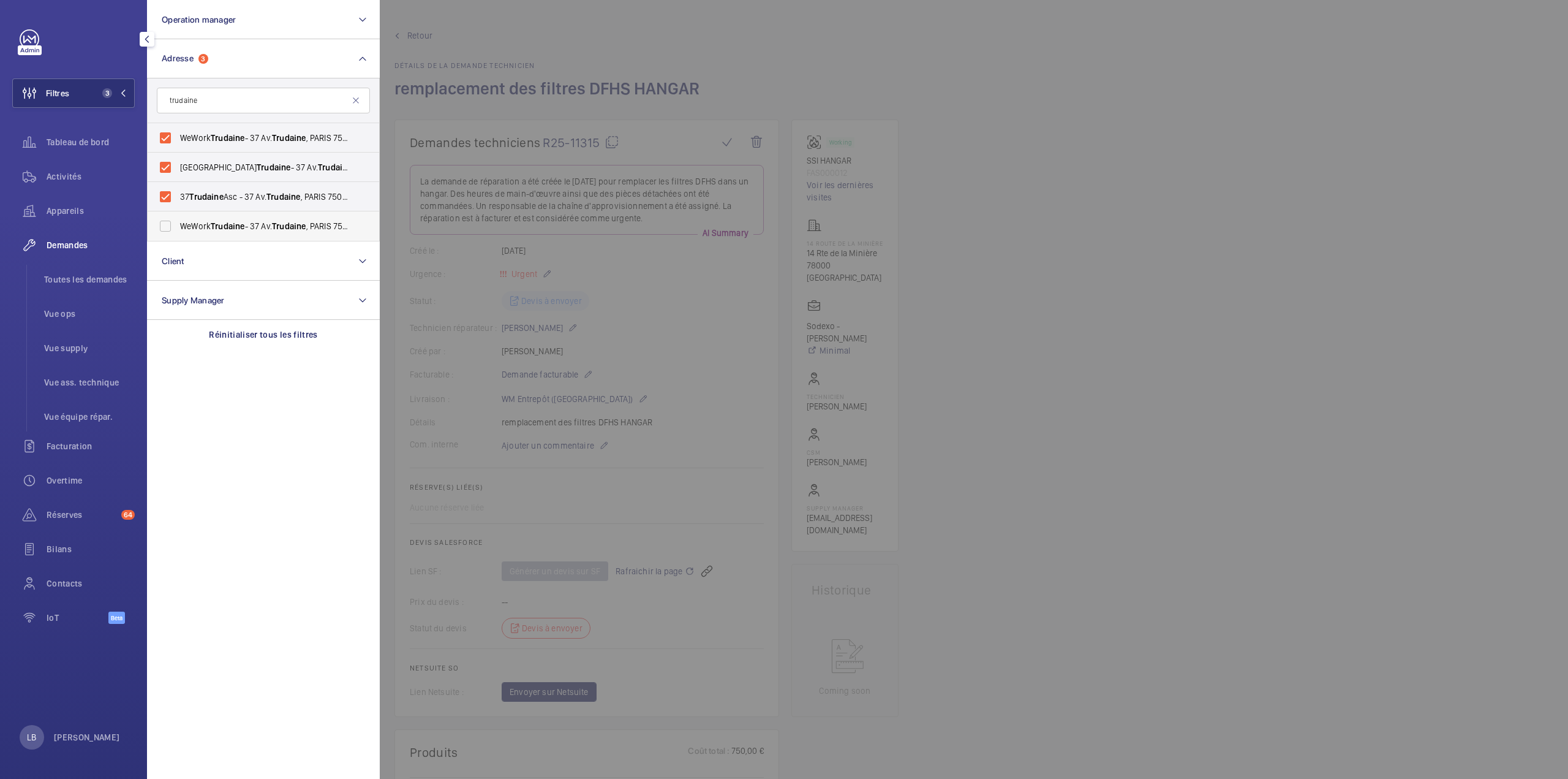
click at [163, 222] on label "WeWork Trudaine - 37 Av. Trudaine , PARIS 75009" at bounding box center [254, 226] width 213 height 29
click at [163, 222] on input "WeWork Trudaine - 37 Av. Trudaine , PARIS 75009" at bounding box center [165, 227] width 25 height 25
checkbox input "true"
click at [81, 177] on span "Activités" at bounding box center [91, 176] width 88 height 12
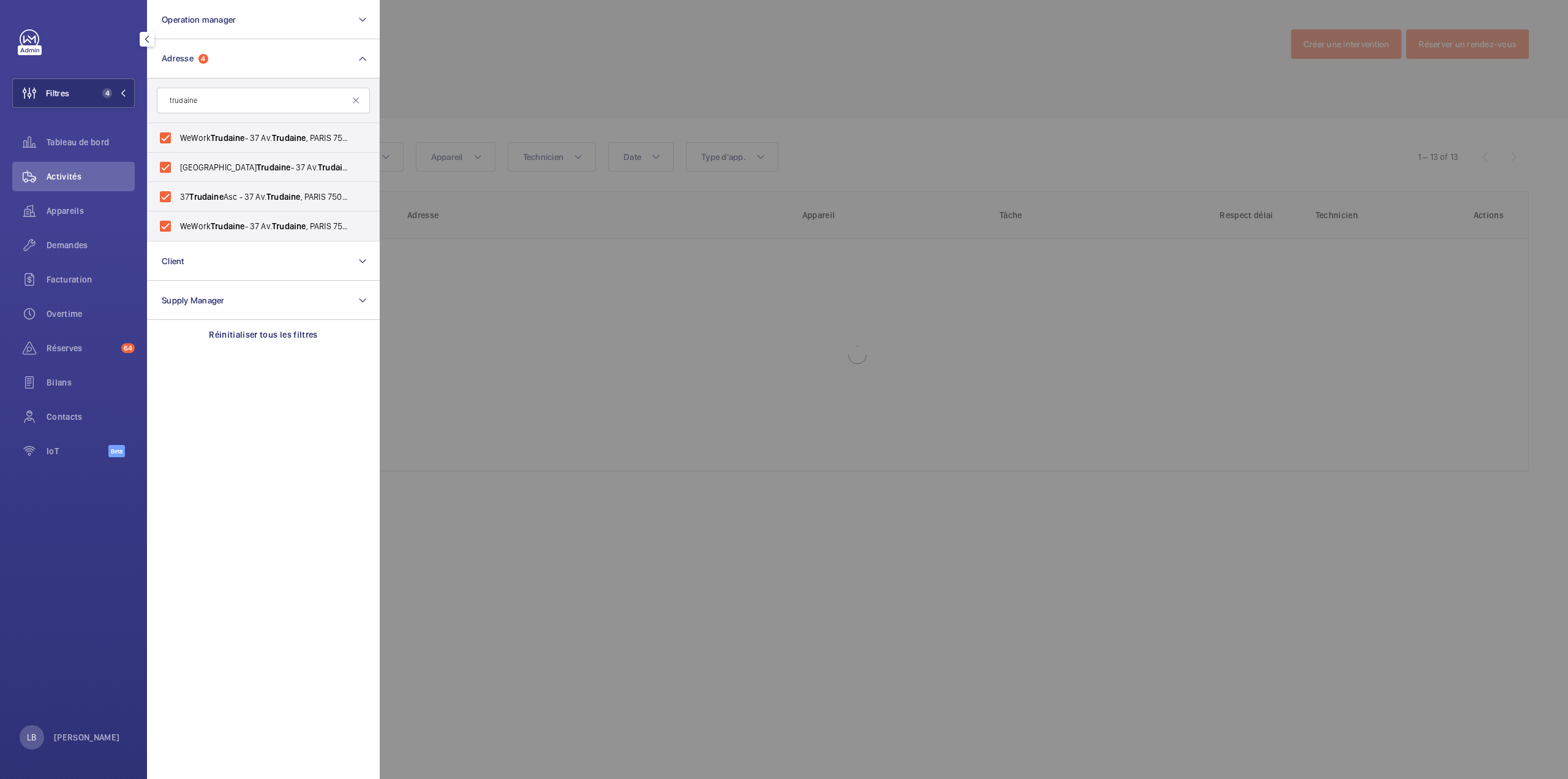
click at [775, 63] on div at bounding box center [1164, 390] width 1568 height 779
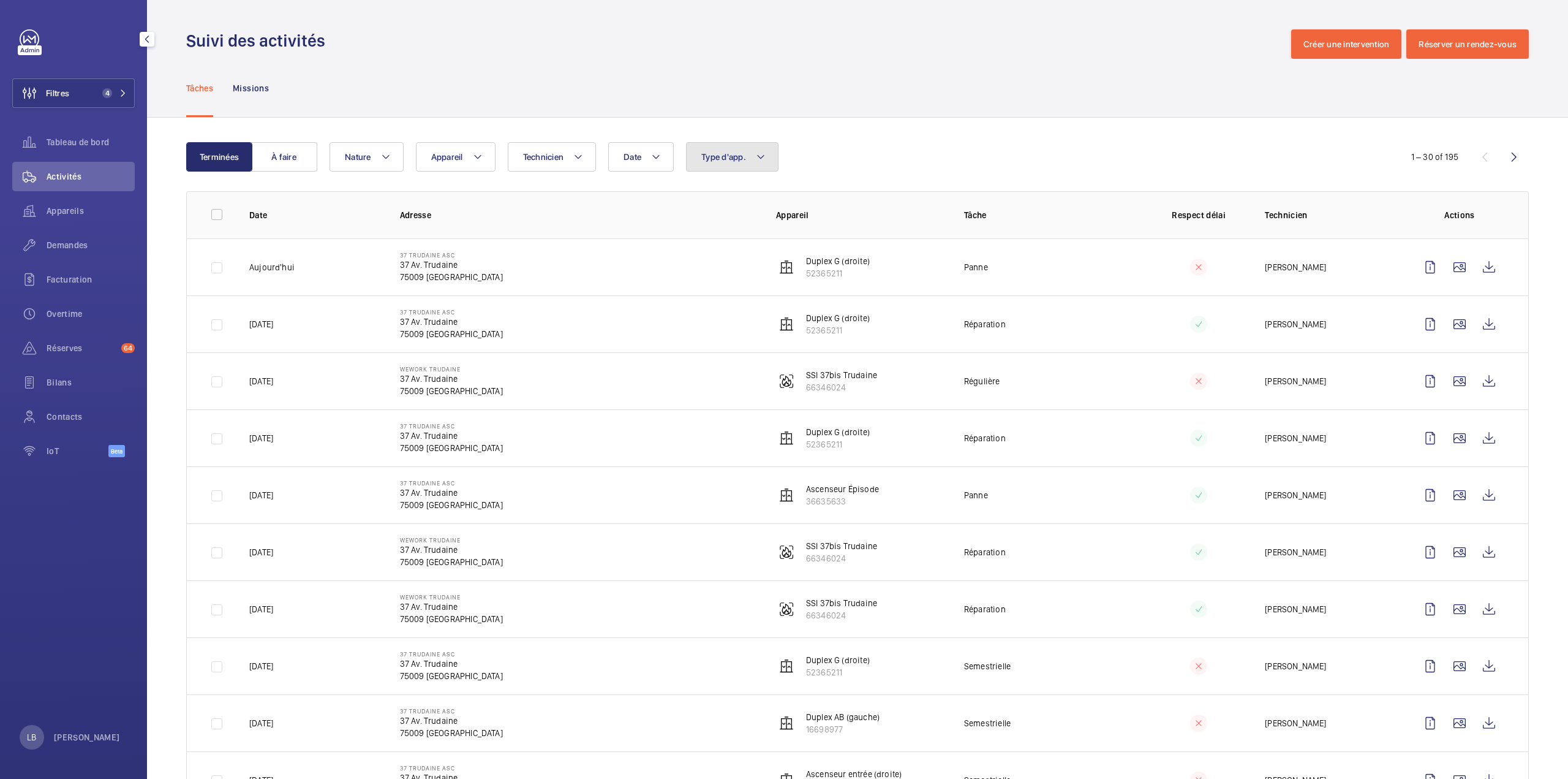
click at [769, 150] on button "Type d'app." at bounding box center [732, 157] width 93 height 29
click at [717, 333] on label "Sécurité incendie" at bounding box center [793, 328] width 213 height 29
click at [717, 333] on input "Sécurité incendie" at bounding box center [704, 328] width 25 height 25
checkbox input "true"
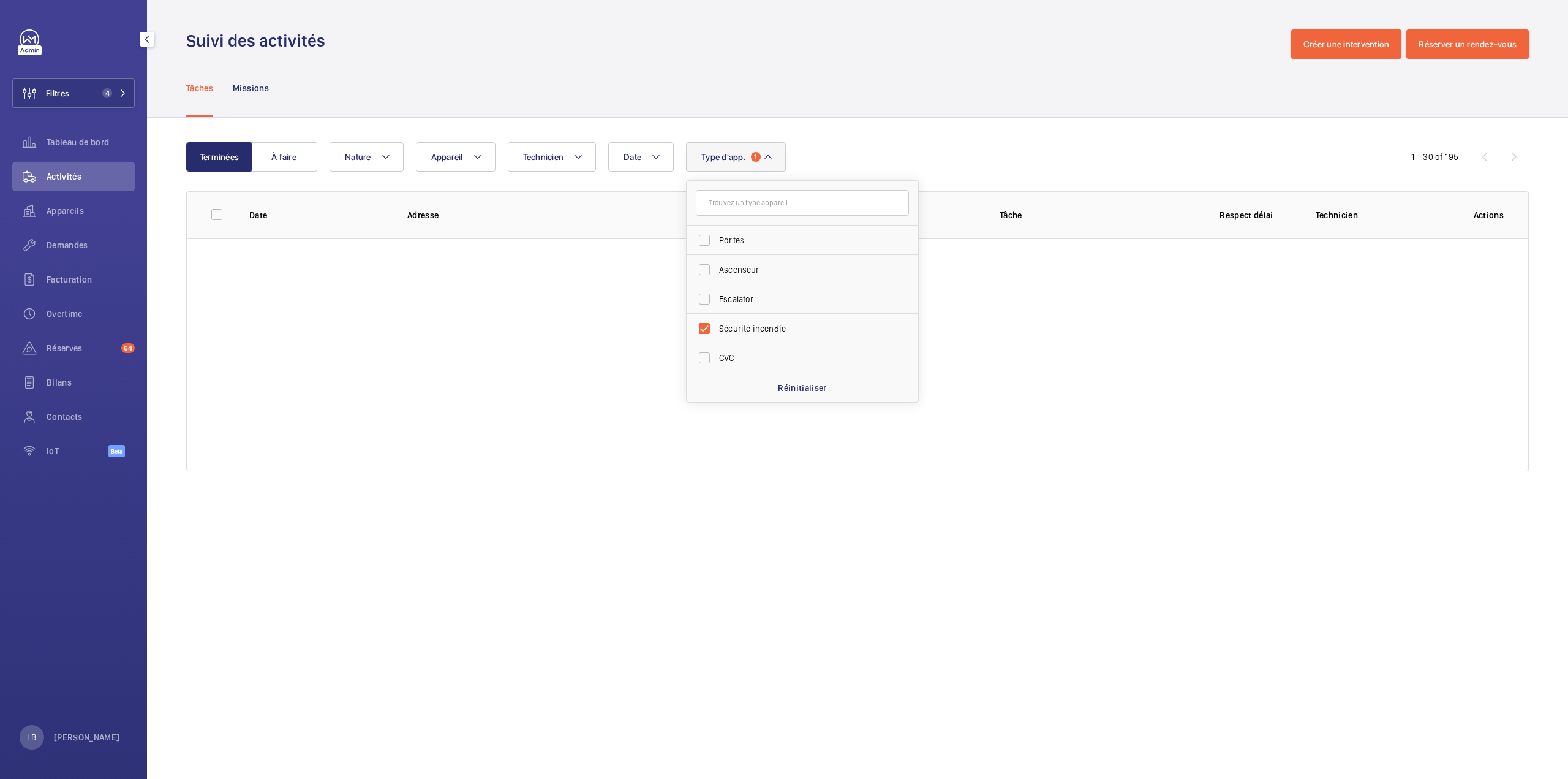
click at [872, 79] on div "Tâches Missions" at bounding box center [857, 88] width 1342 height 58
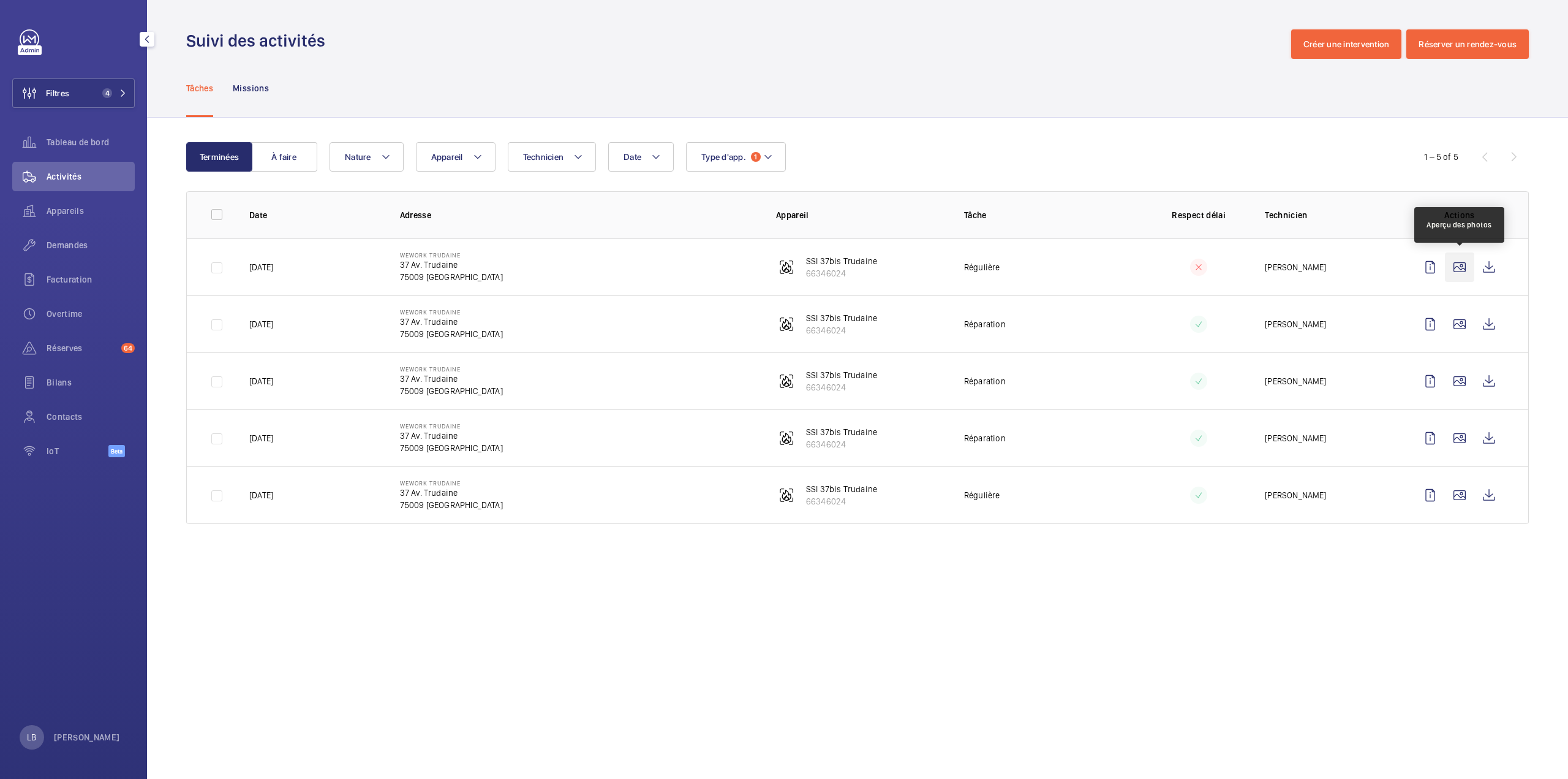
click at [1461, 267] on wm-front-icon-button at bounding box center [1459, 266] width 29 height 29
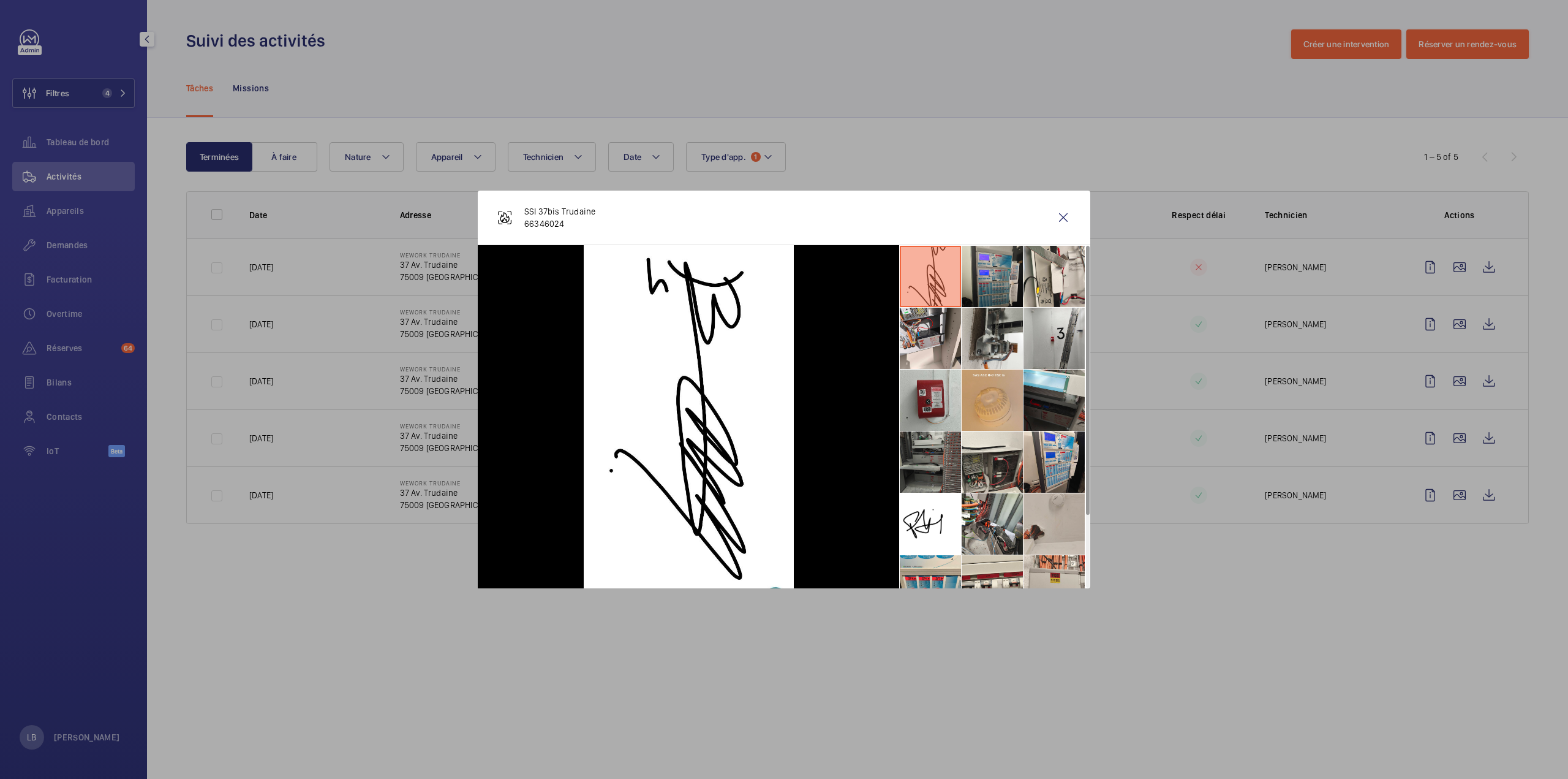
click at [926, 460] on li at bounding box center [930, 461] width 61 height 61
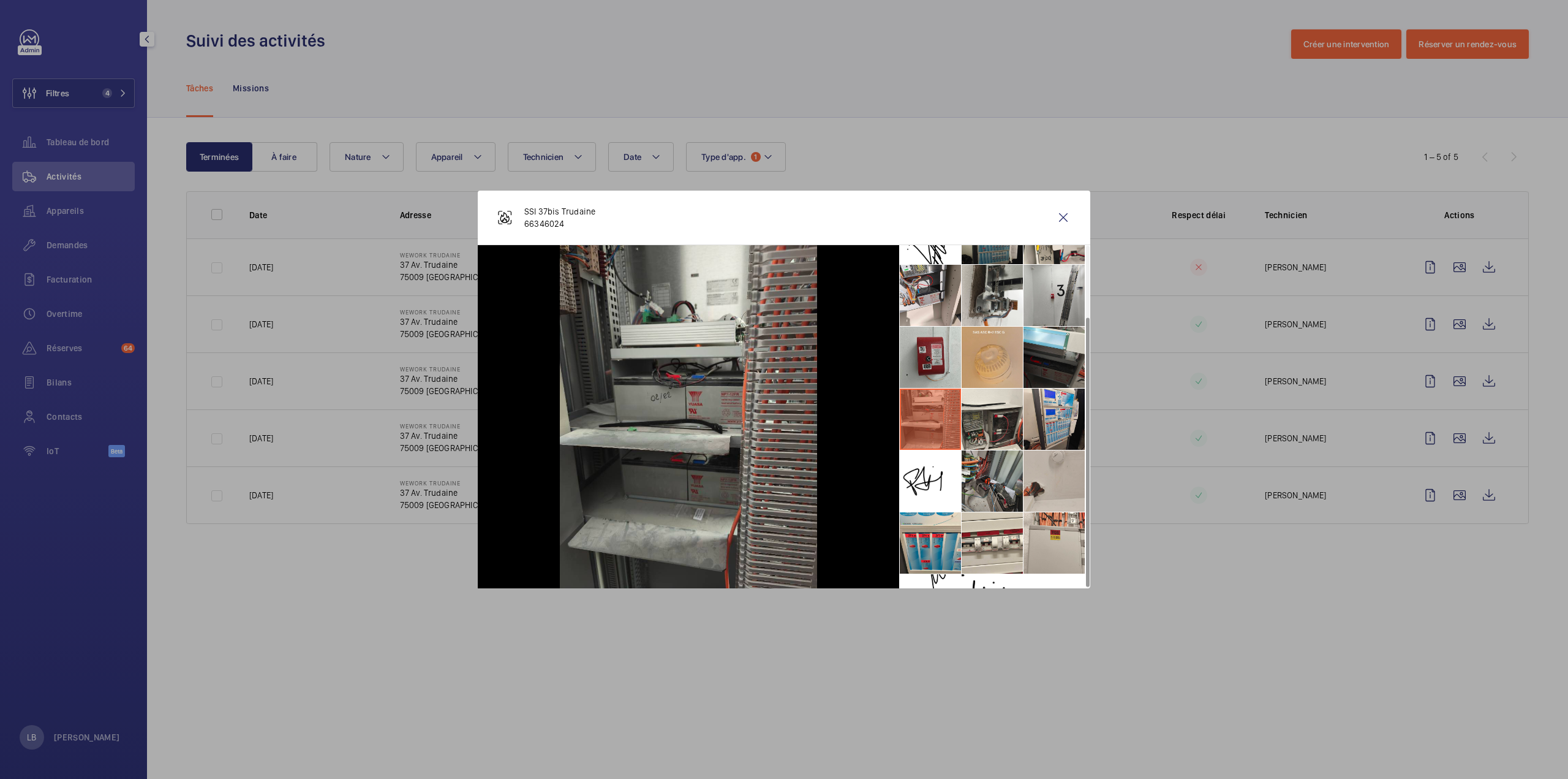
scroll to position [90, 0]
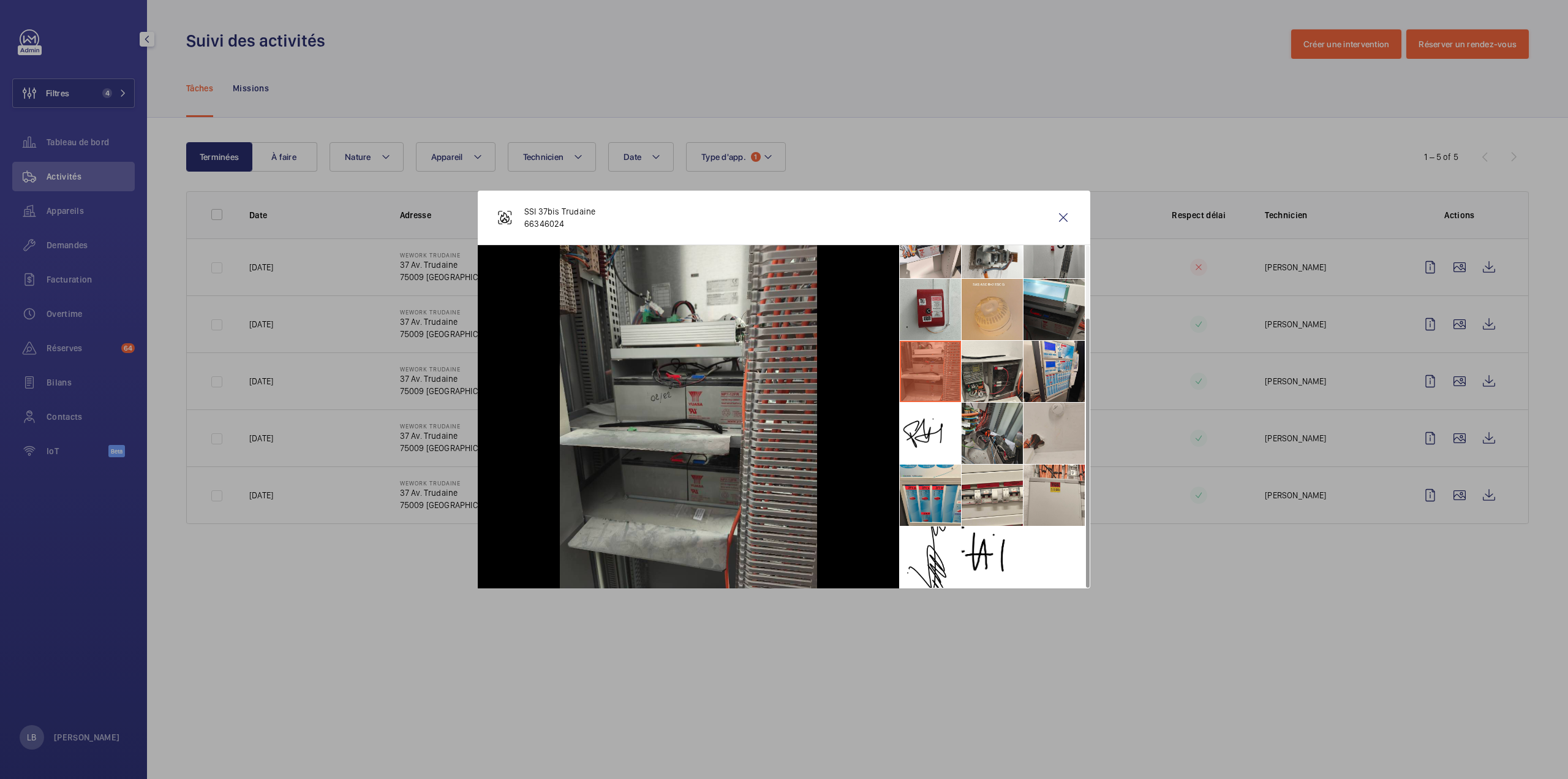
click at [1003, 435] on li at bounding box center [992, 433] width 61 height 61
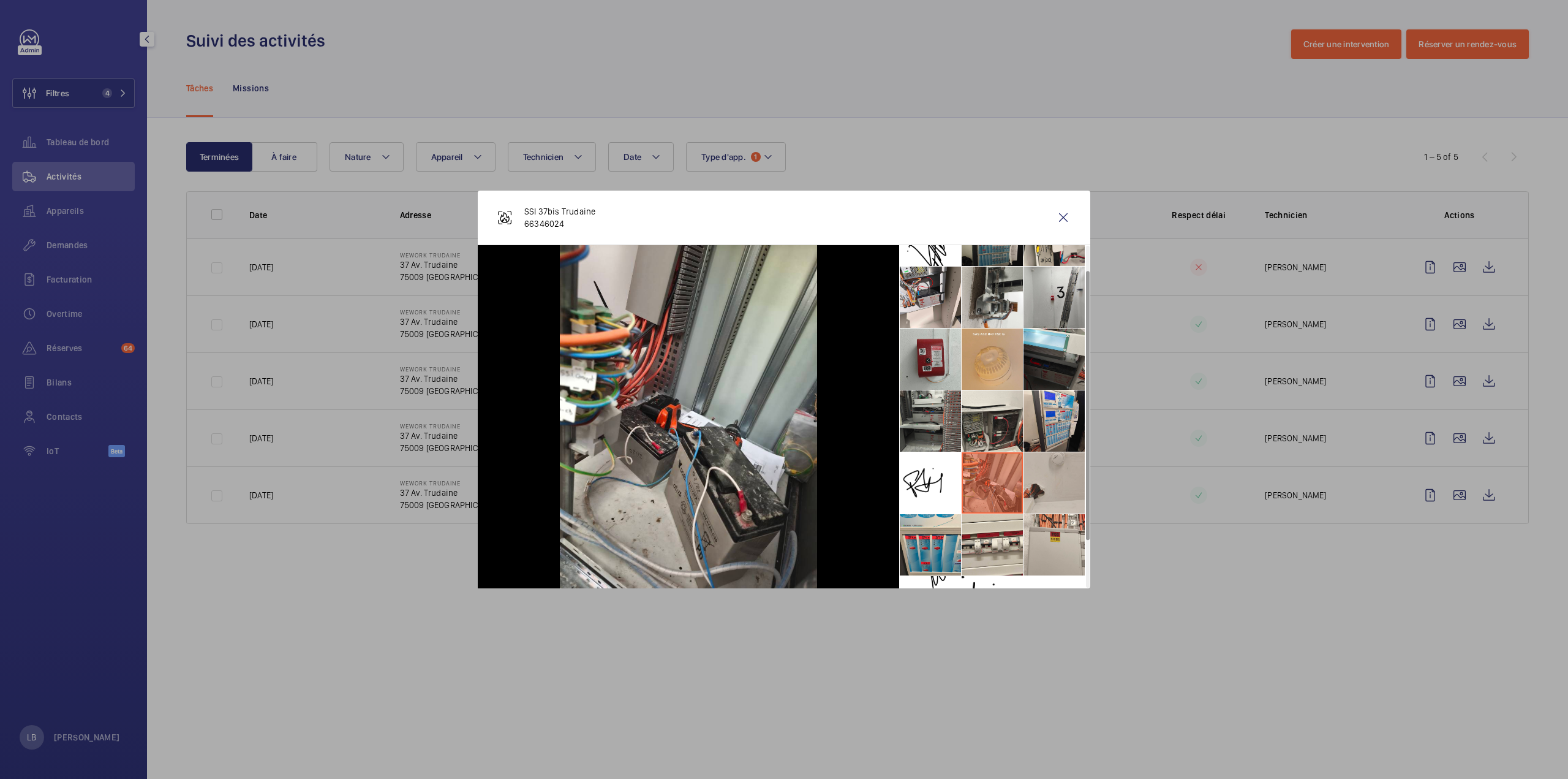
scroll to position [29, 0]
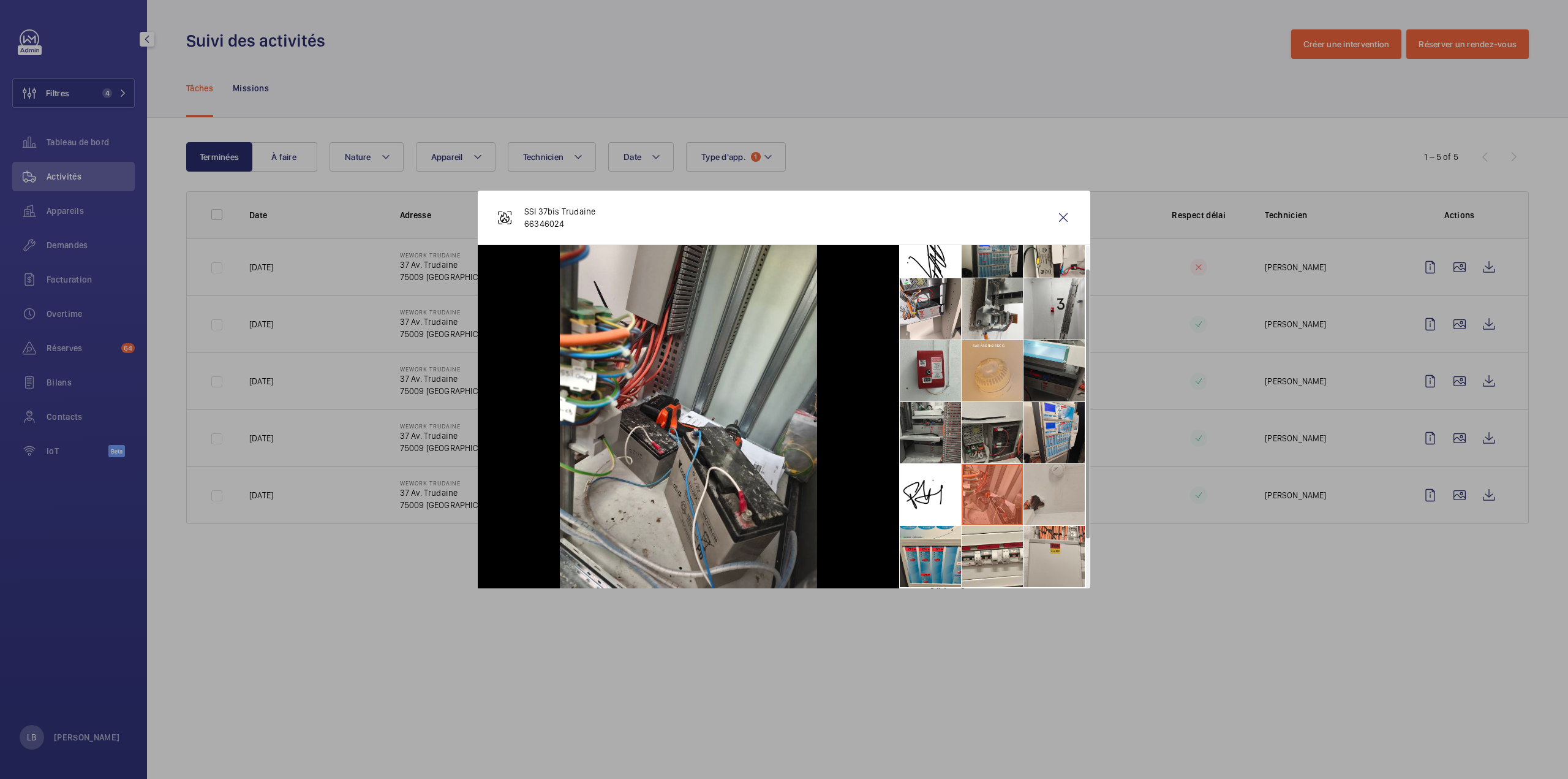
click at [996, 435] on li at bounding box center [992, 432] width 61 height 61
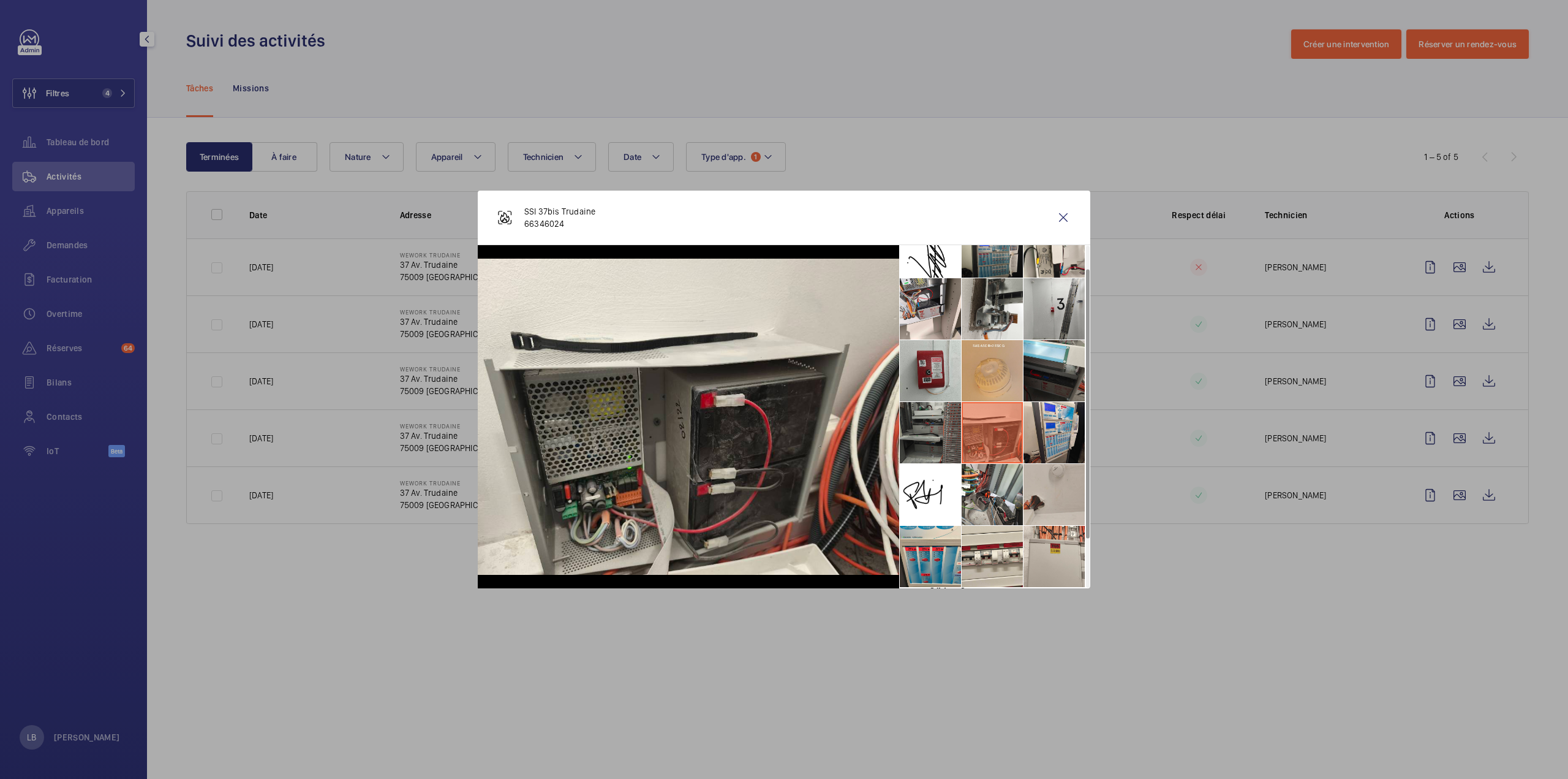
click at [919, 435] on li at bounding box center [930, 432] width 61 height 61
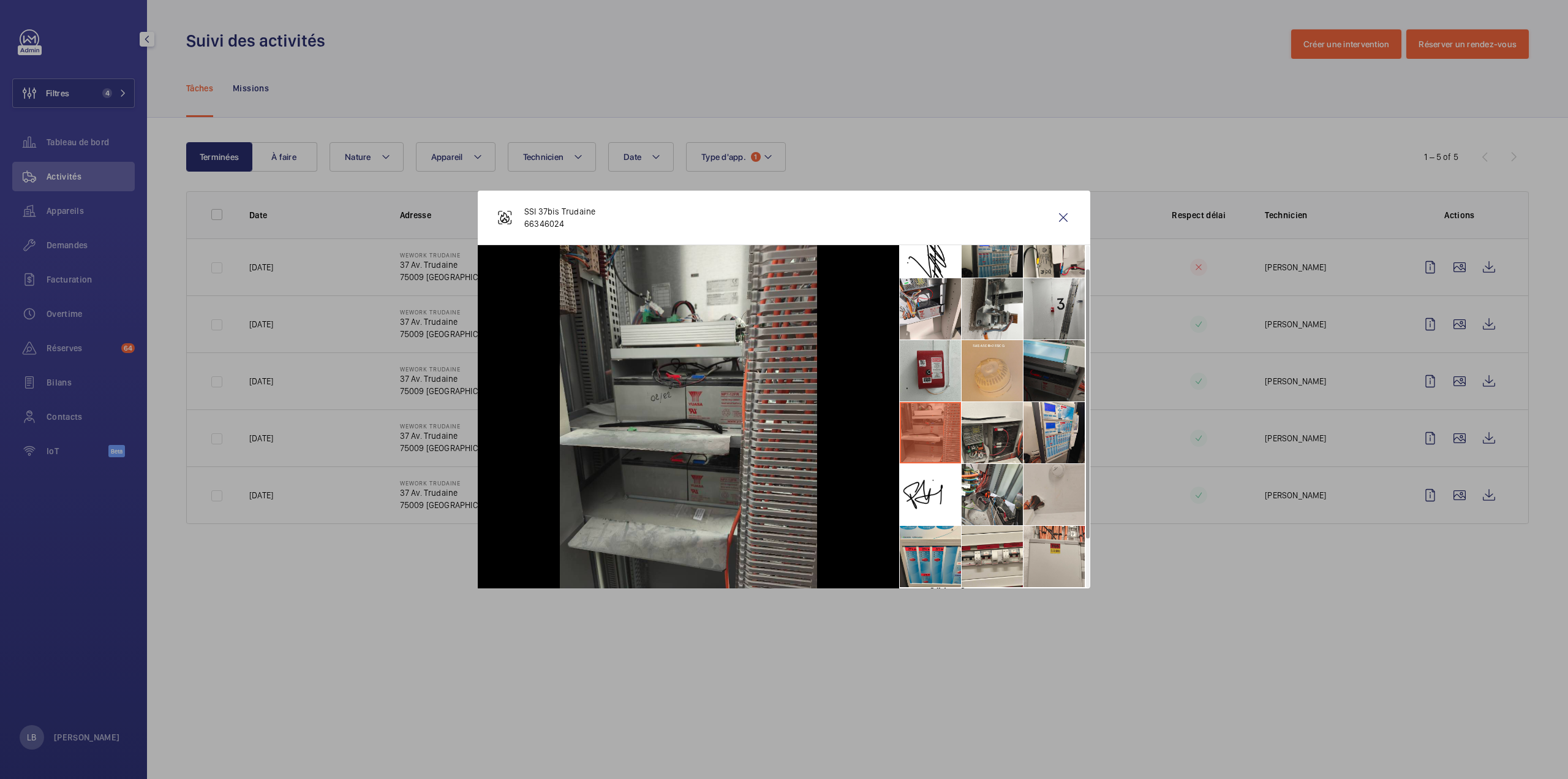
click at [1054, 377] on li at bounding box center [1054, 370] width 61 height 61
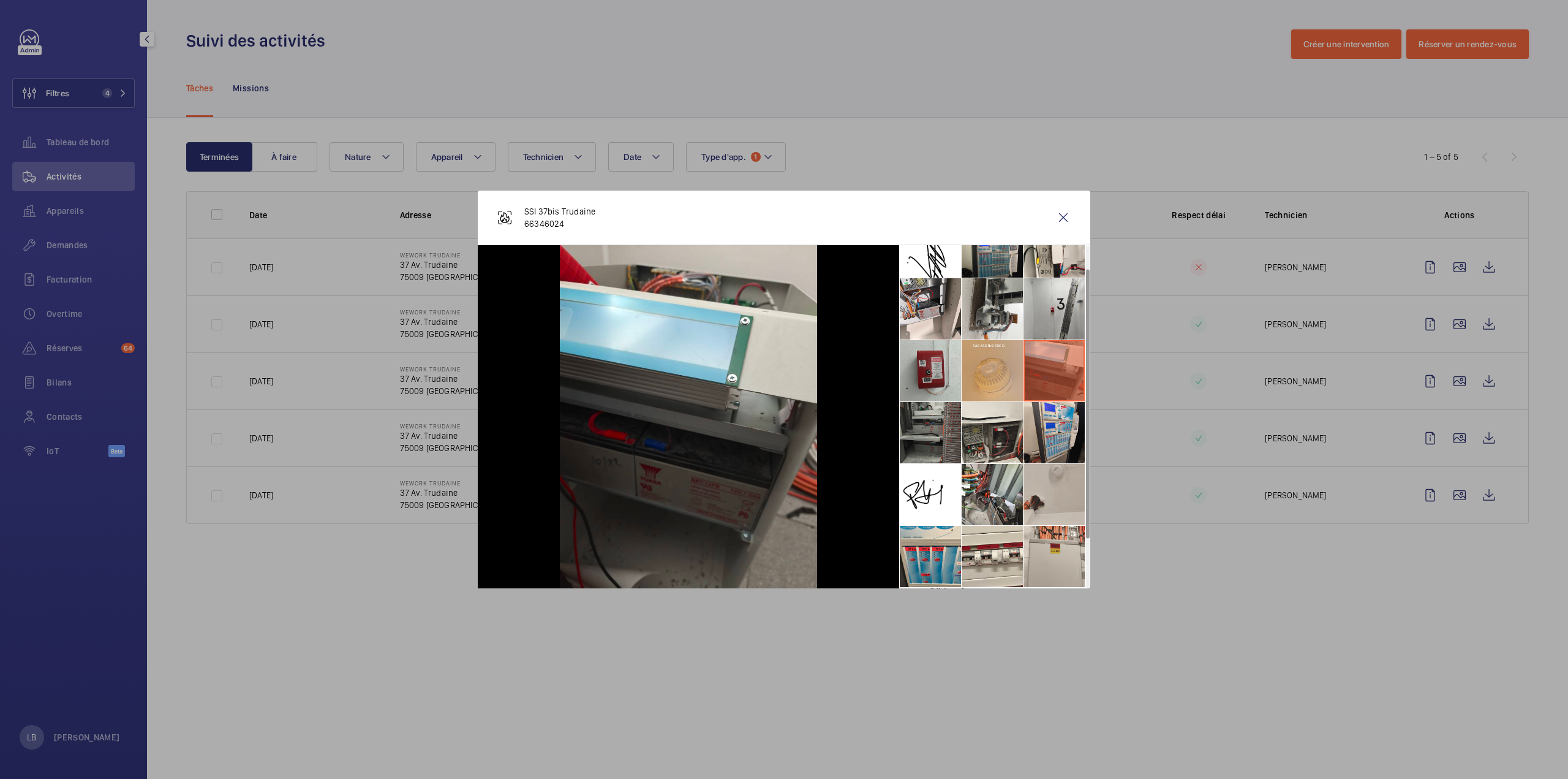
click at [928, 439] on li at bounding box center [930, 432] width 61 height 61
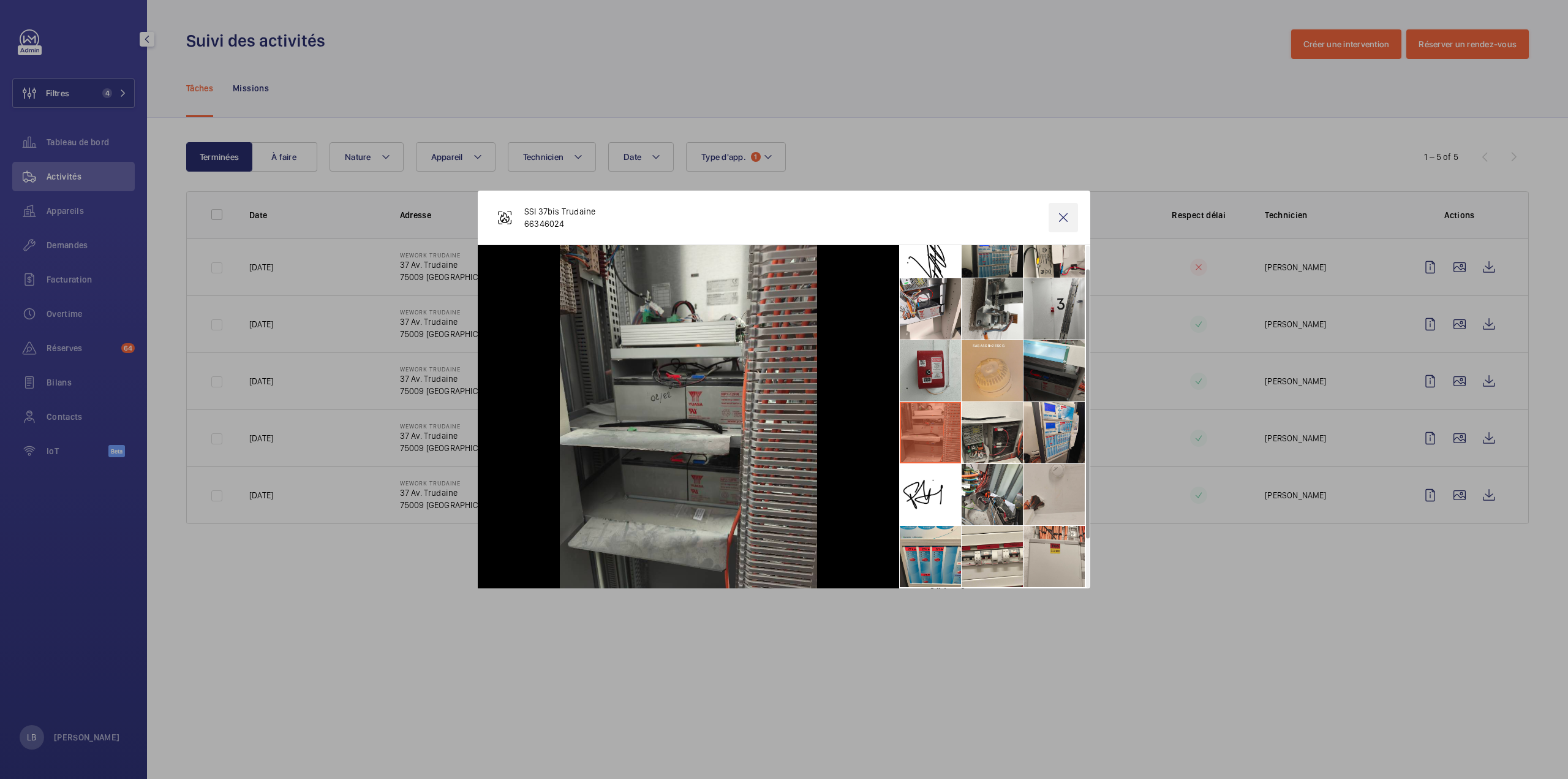
click at [1065, 218] on wm-front-icon-button at bounding box center [1063, 217] width 29 height 29
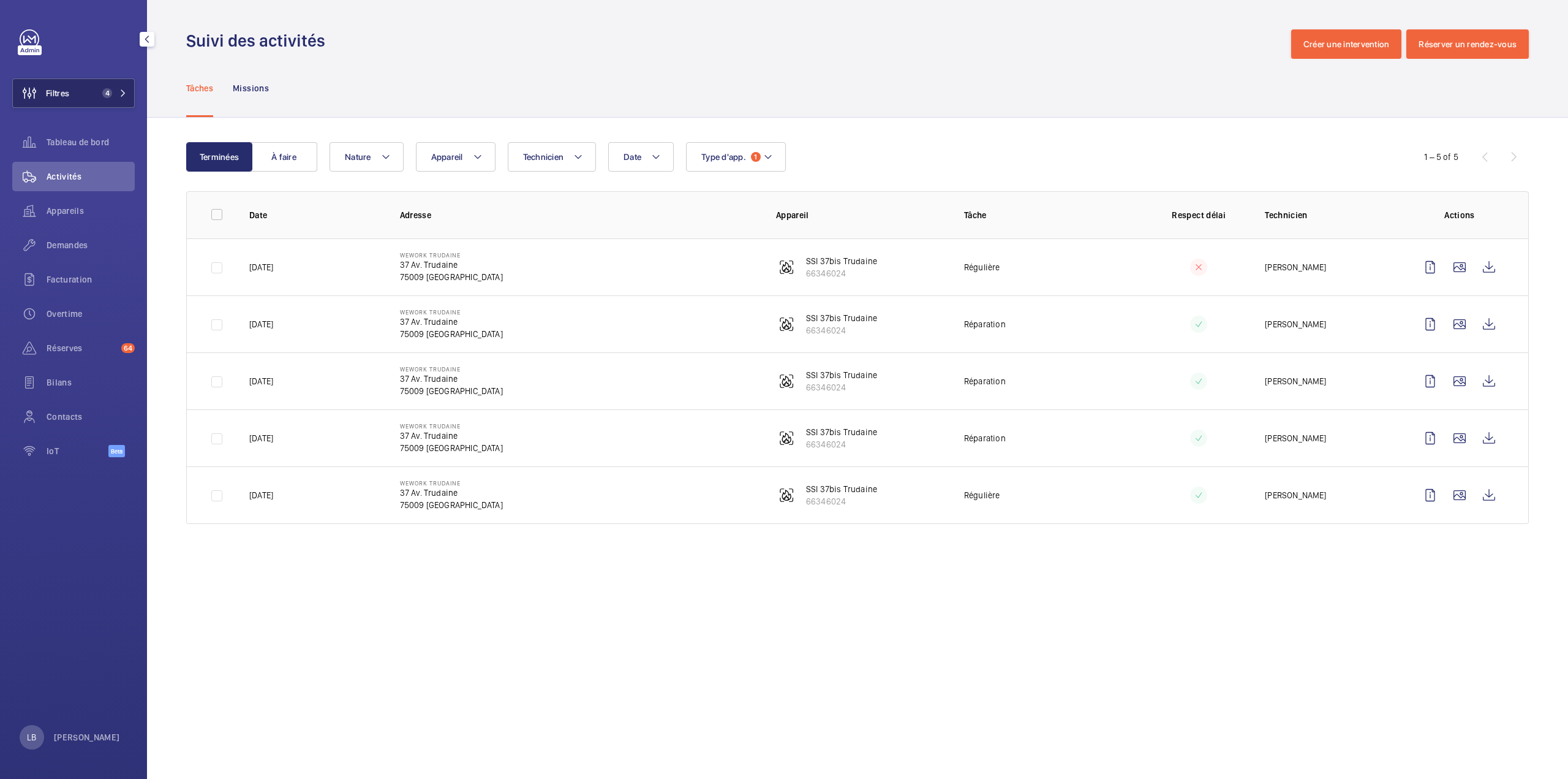
click at [88, 88] on button "Filtres 4" at bounding box center [73, 93] width 122 height 29
click at [91, 87] on button "Filtres 4" at bounding box center [73, 93] width 122 height 29
drag, startPoint x: 66, startPoint y: 90, endPoint x: 342, endPoint y: 63, distance: 277.3
click at [66, 89] on span "Filtres" at bounding box center [58, 93] width 23 height 12
click at [73, 94] on button "Filtres 4" at bounding box center [73, 93] width 122 height 29
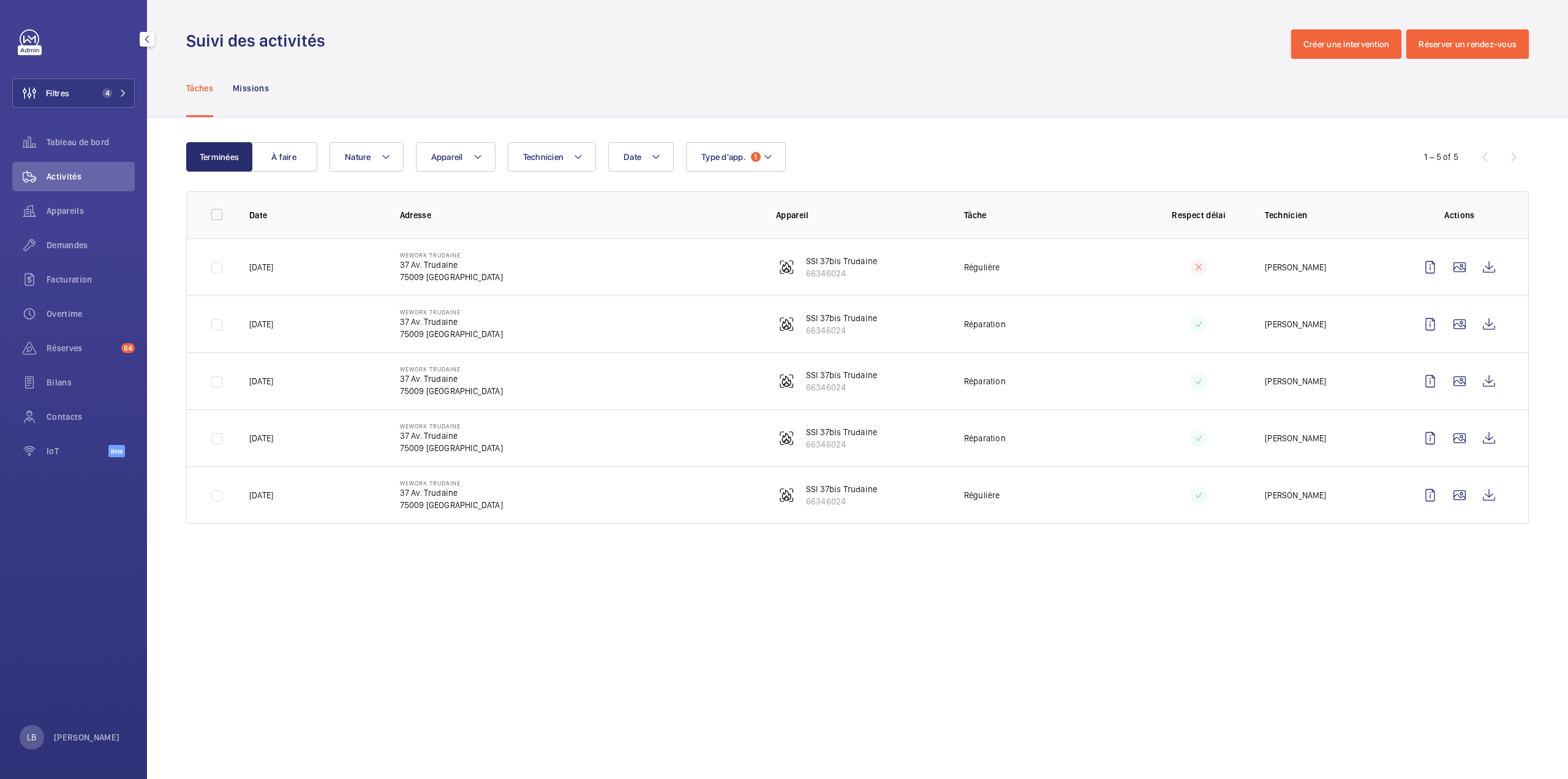
click at [73, 94] on button "Filtres 4" at bounding box center [73, 93] width 122 height 29
click at [440, 87] on div "Tâches Missions" at bounding box center [857, 88] width 1342 height 58
click at [218, 62] on nav "Tâches Missions" at bounding box center [227, 88] width 82 height 58
click at [372, 61] on div "Tâches Missions" at bounding box center [857, 88] width 1342 height 58
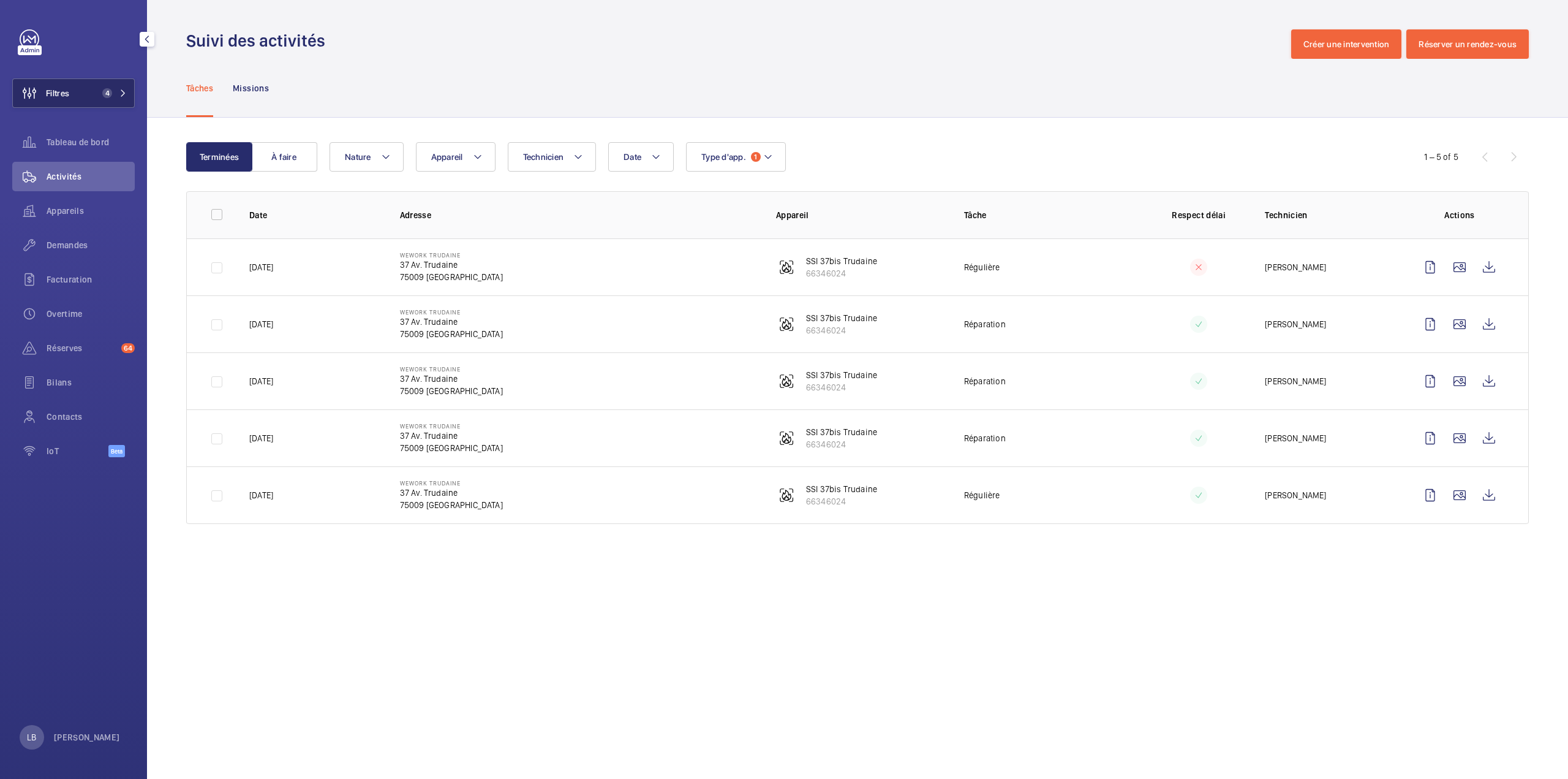
click at [98, 87] on button "Filtres 4" at bounding box center [73, 93] width 122 height 29
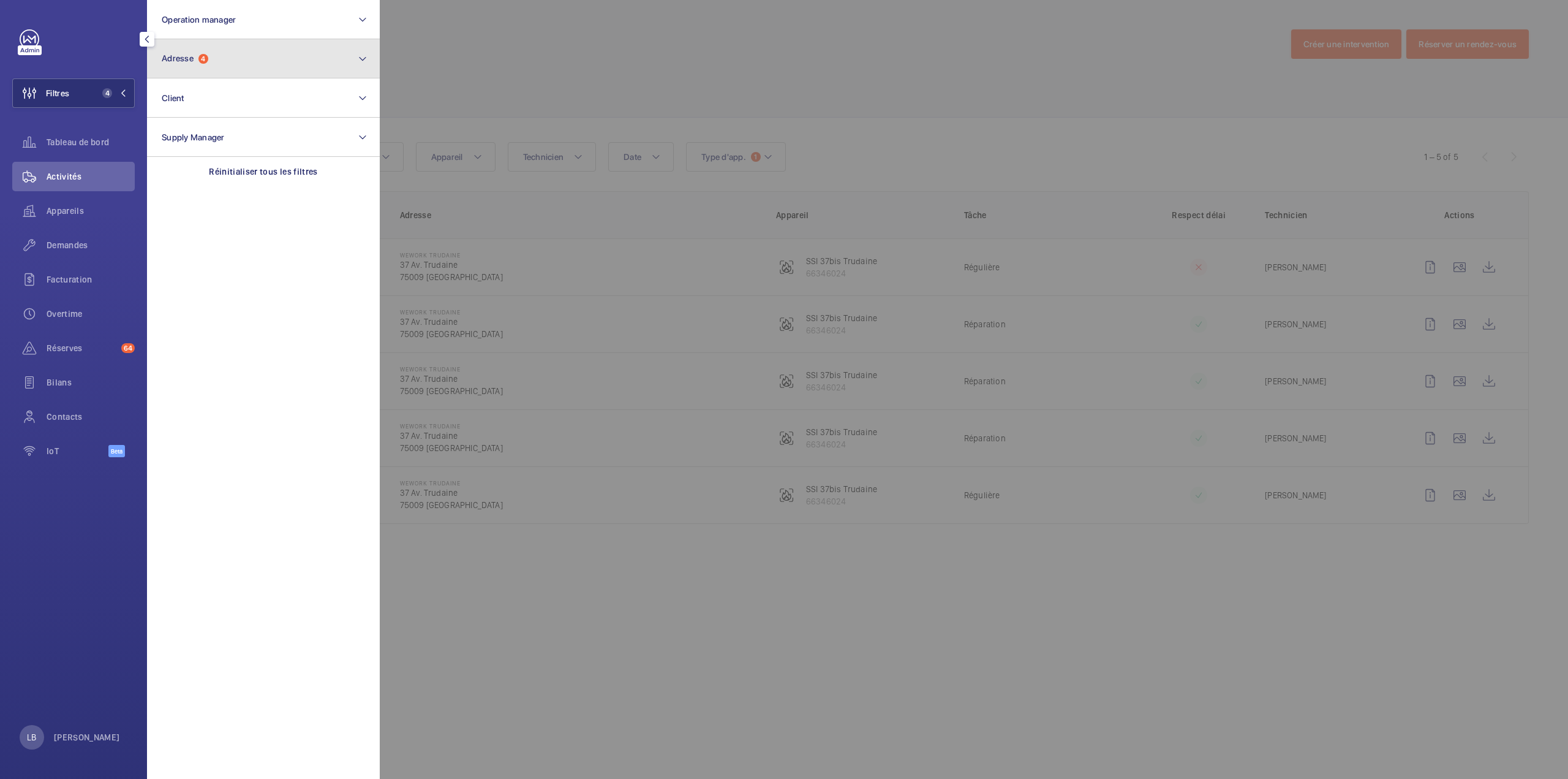
click at [267, 67] on button "Adresse 4" at bounding box center [263, 58] width 233 height 39
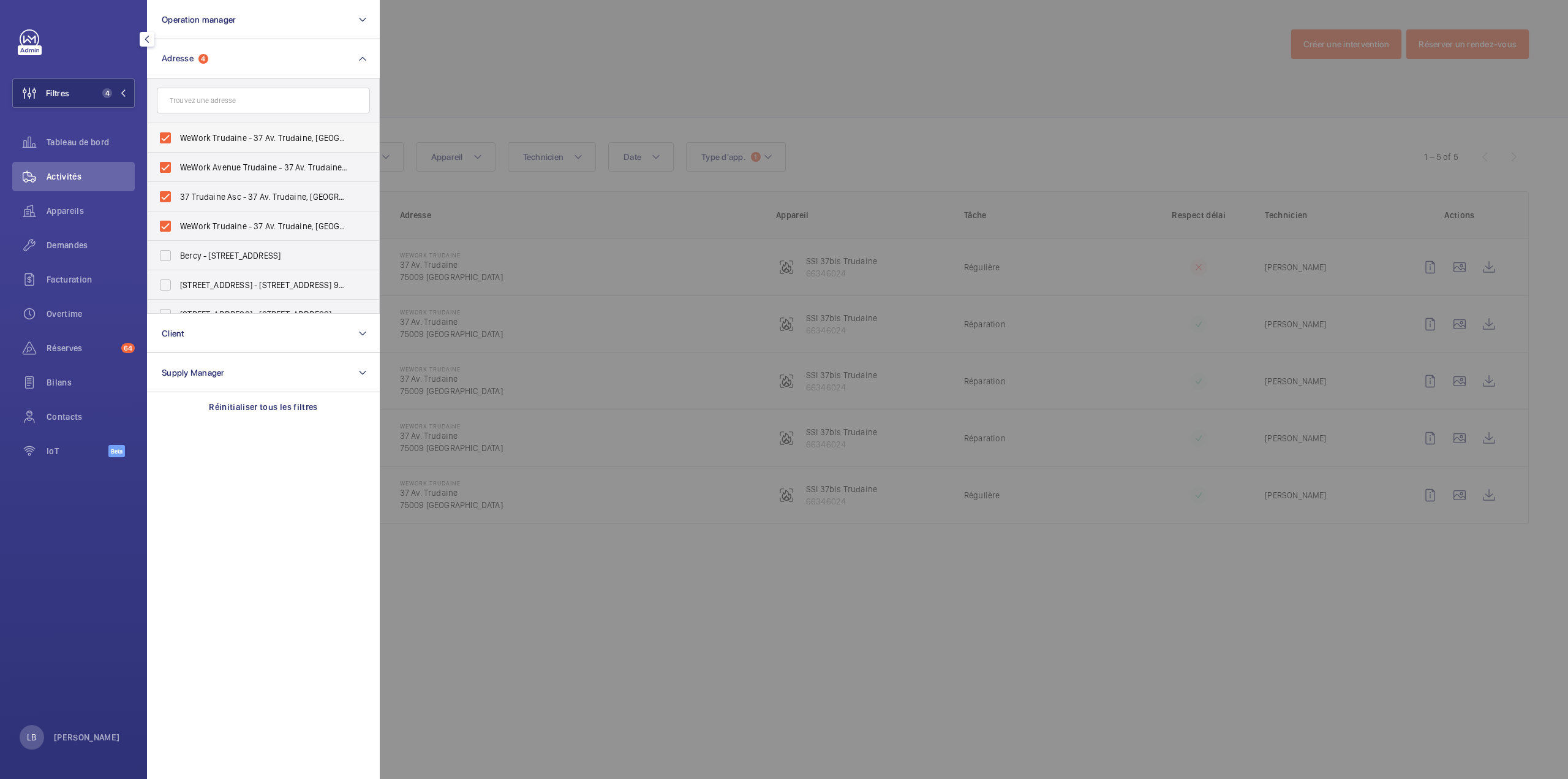
click at [169, 138] on label "WeWork Trudaine - 37 Av. Trudaine, PARIS 75009" at bounding box center [254, 137] width 213 height 29
click at [169, 138] on input "WeWork Trudaine - 37 Av. Trudaine, PARIS 75009" at bounding box center [165, 138] width 25 height 25
checkbox input "false"
click at [158, 168] on label "WeWork Avenue Trudaine - 37 Av. Trudaine, PARIS 75009" at bounding box center [254, 166] width 213 height 29
click at [158, 168] on input "WeWork Avenue Trudaine - 37 Av. Trudaine, PARIS 75009" at bounding box center [165, 167] width 25 height 25
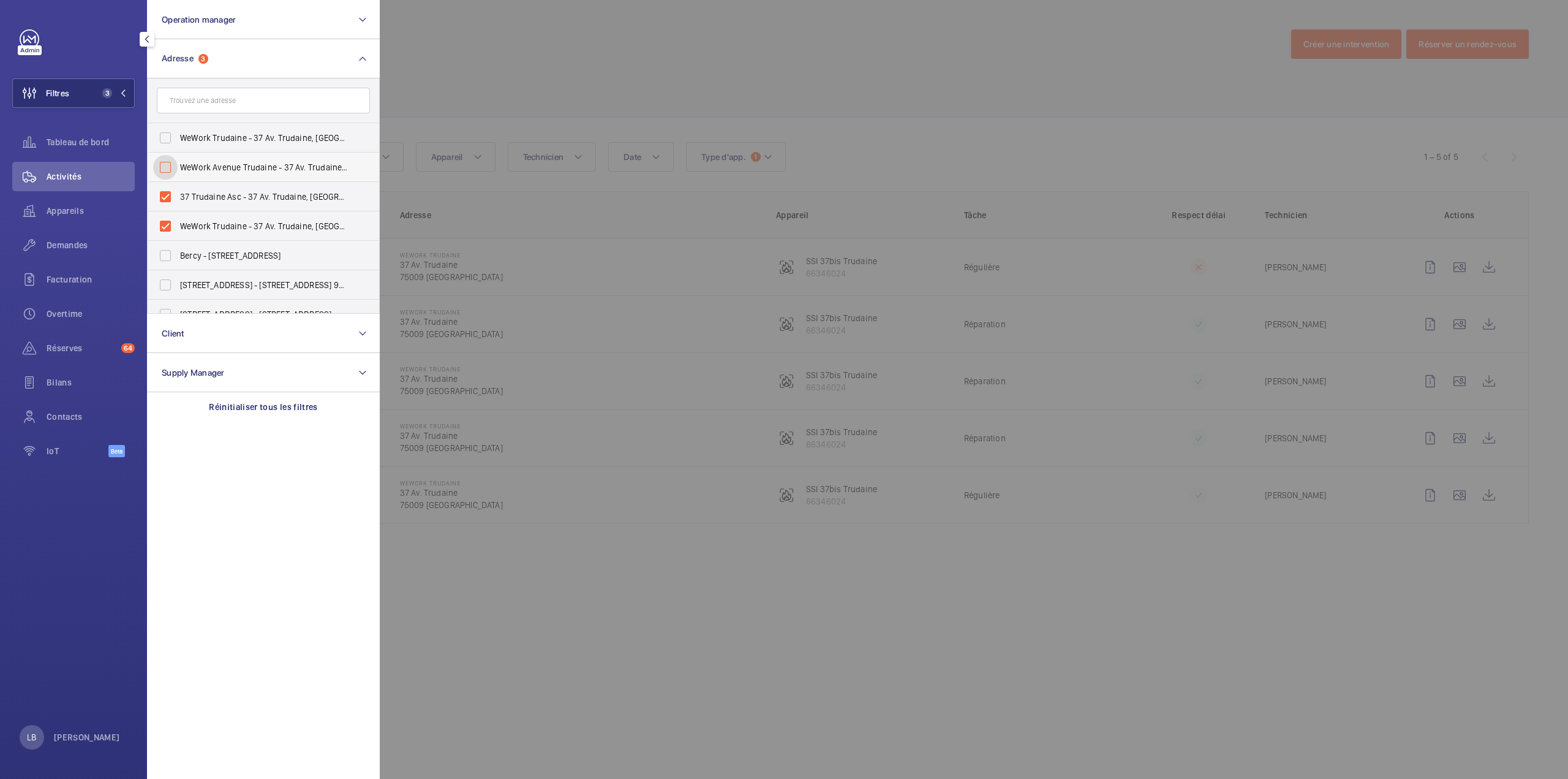
checkbox input "false"
click at [164, 196] on label "37 Trudaine Asc - 37 Av. Trudaine, PARIS 75009" at bounding box center [254, 197] width 213 height 29
click at [164, 196] on input "37 Trudaine Asc - 37 Av. Trudaine, PARIS 75009" at bounding box center [165, 197] width 25 height 25
checkbox input "false"
click at [164, 222] on label "WeWork Trudaine - 37 Av. Trudaine, PARIS 75009" at bounding box center [254, 226] width 213 height 29
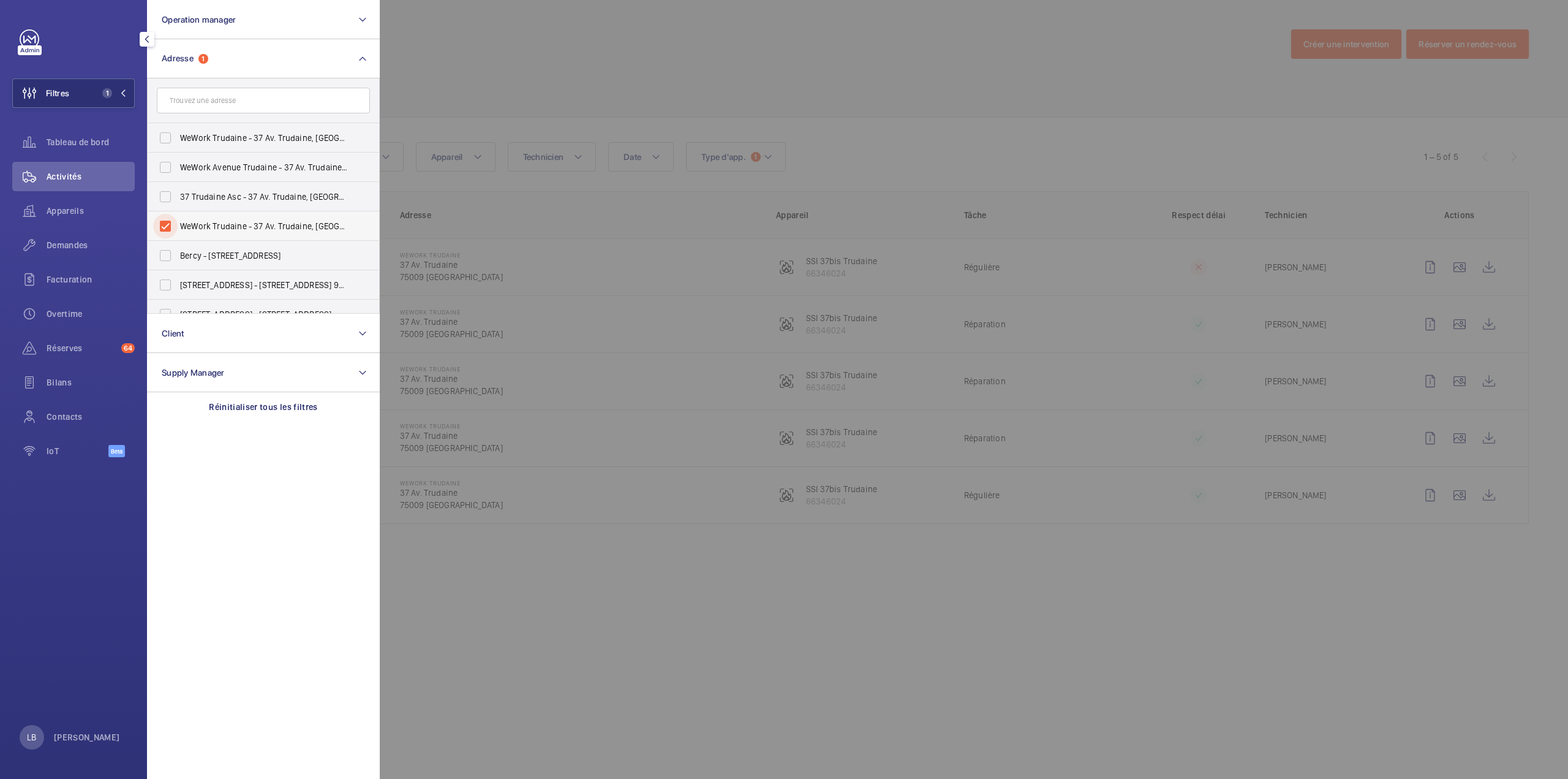
click at [164, 222] on input "WeWork Trudaine - 37 Av. Trudaine, PARIS 75009" at bounding box center [165, 227] width 25 height 25
checkbox input "false"
click at [219, 102] on input "text" at bounding box center [263, 100] width 213 height 26
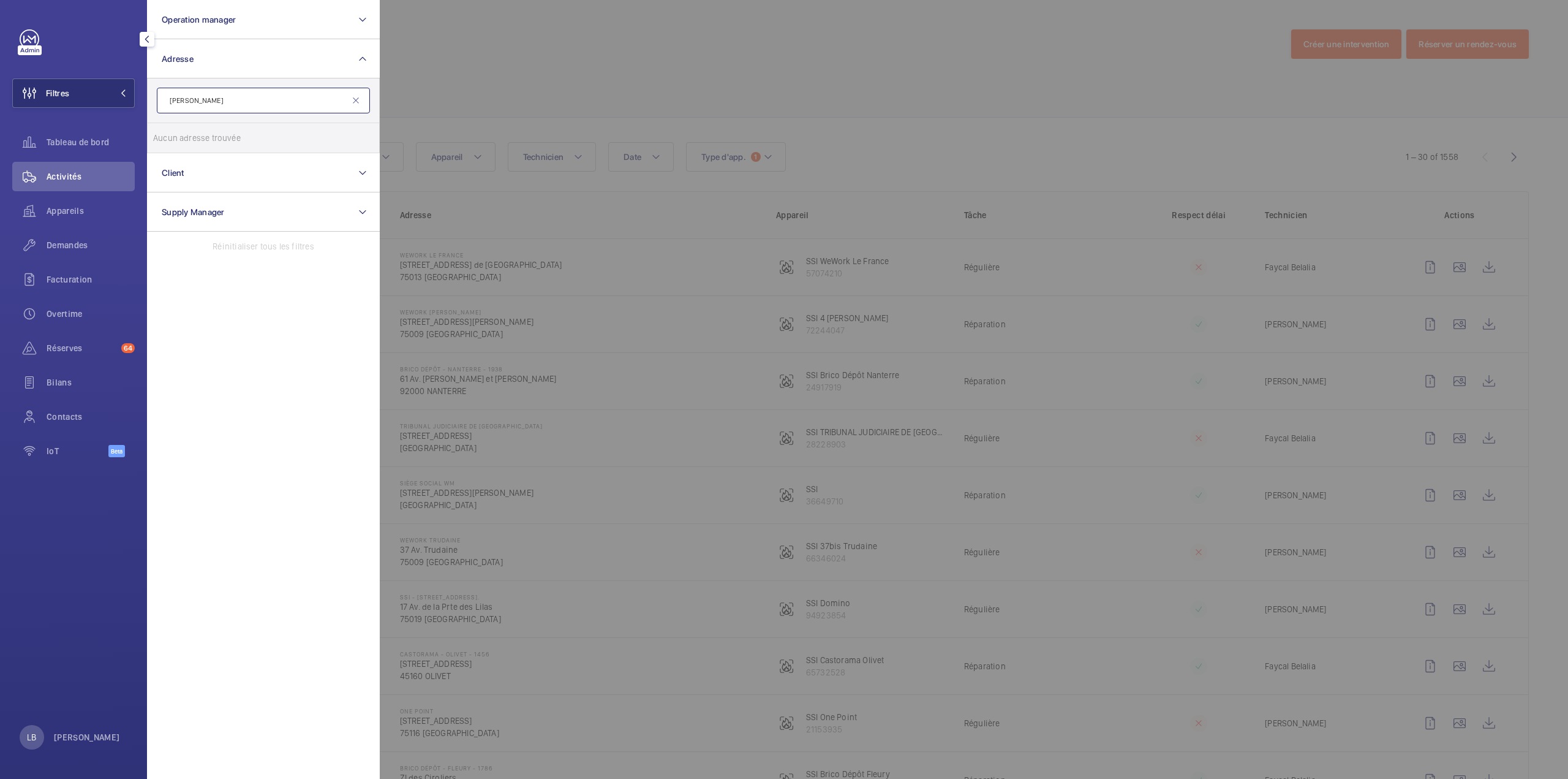
click at [189, 101] on input "casto melun" at bounding box center [263, 100] width 213 height 26
click at [189, 98] on input "casto melun" at bounding box center [263, 100] width 213 height 26
drag, startPoint x: 224, startPoint y: 98, endPoint x: 204, endPoint y: 103, distance: 20.6
click at [204, 103] on input "castorama melun" at bounding box center [263, 100] width 213 height 26
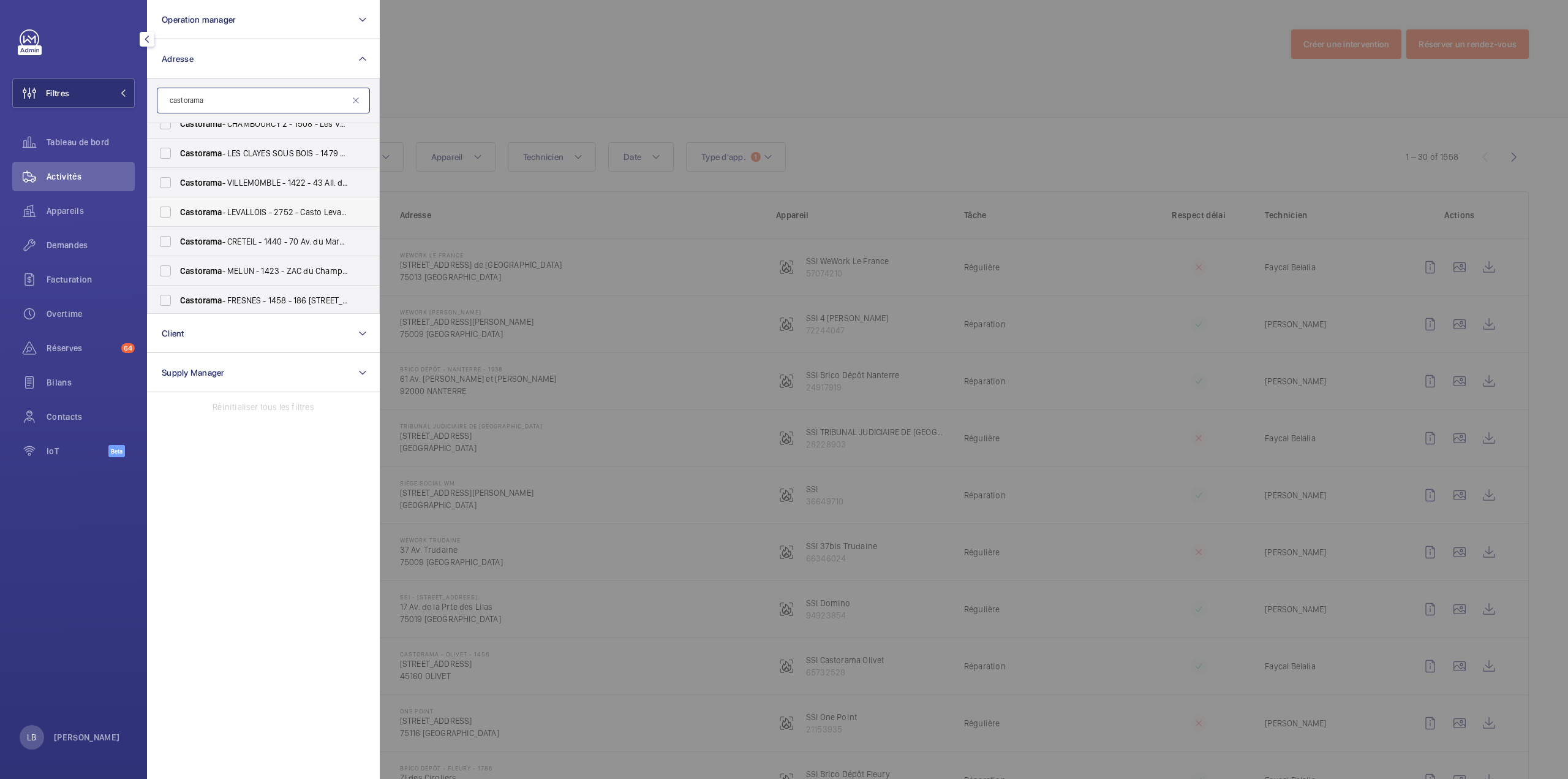
scroll to position [245, 0]
type input "castorama"
click at [165, 242] on label "Castorama - MELUN - 1423 - ZAC du Champ de Foire, MELUN 77000" at bounding box center [254, 245] width 213 height 29
click at [165, 242] on input "Castorama - MELUN - 1423 - ZAC du Champ de Foire, MELUN 77000" at bounding box center [165, 246] width 25 height 25
checkbox input "true"
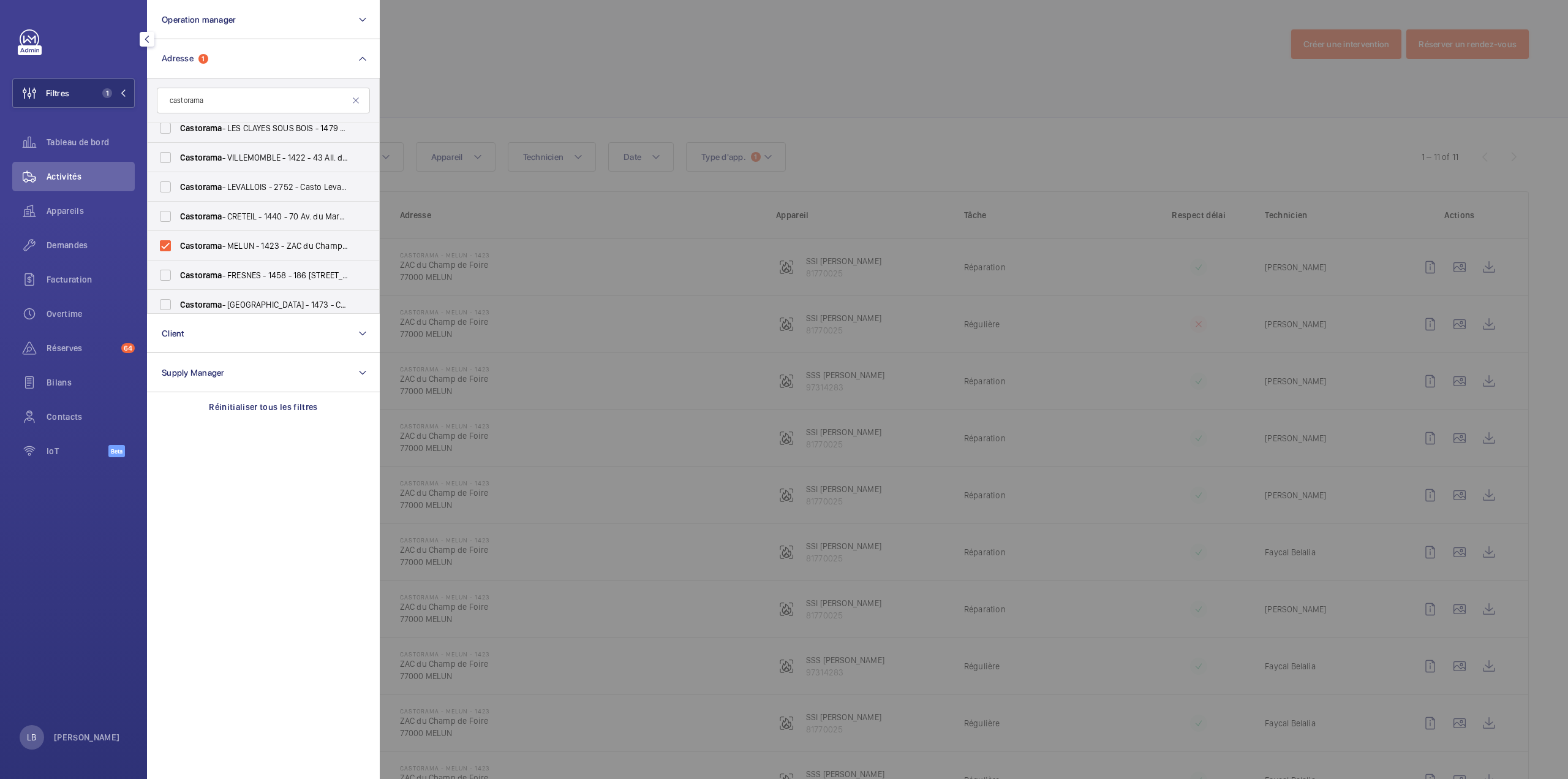
click at [824, 70] on div at bounding box center [1164, 390] width 1568 height 779
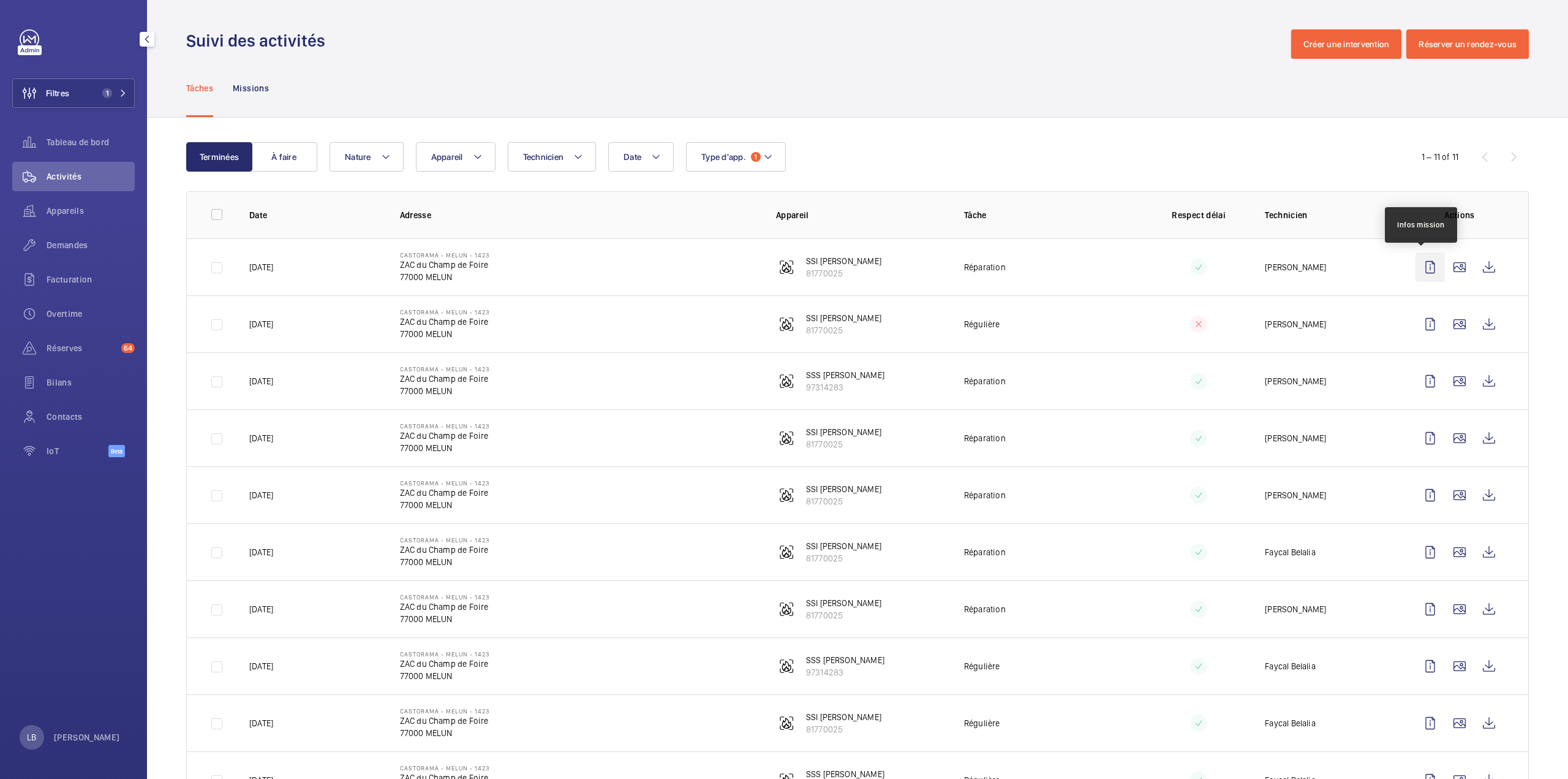
click at [1430, 273] on wm-front-icon-button at bounding box center [1430, 266] width 29 height 29
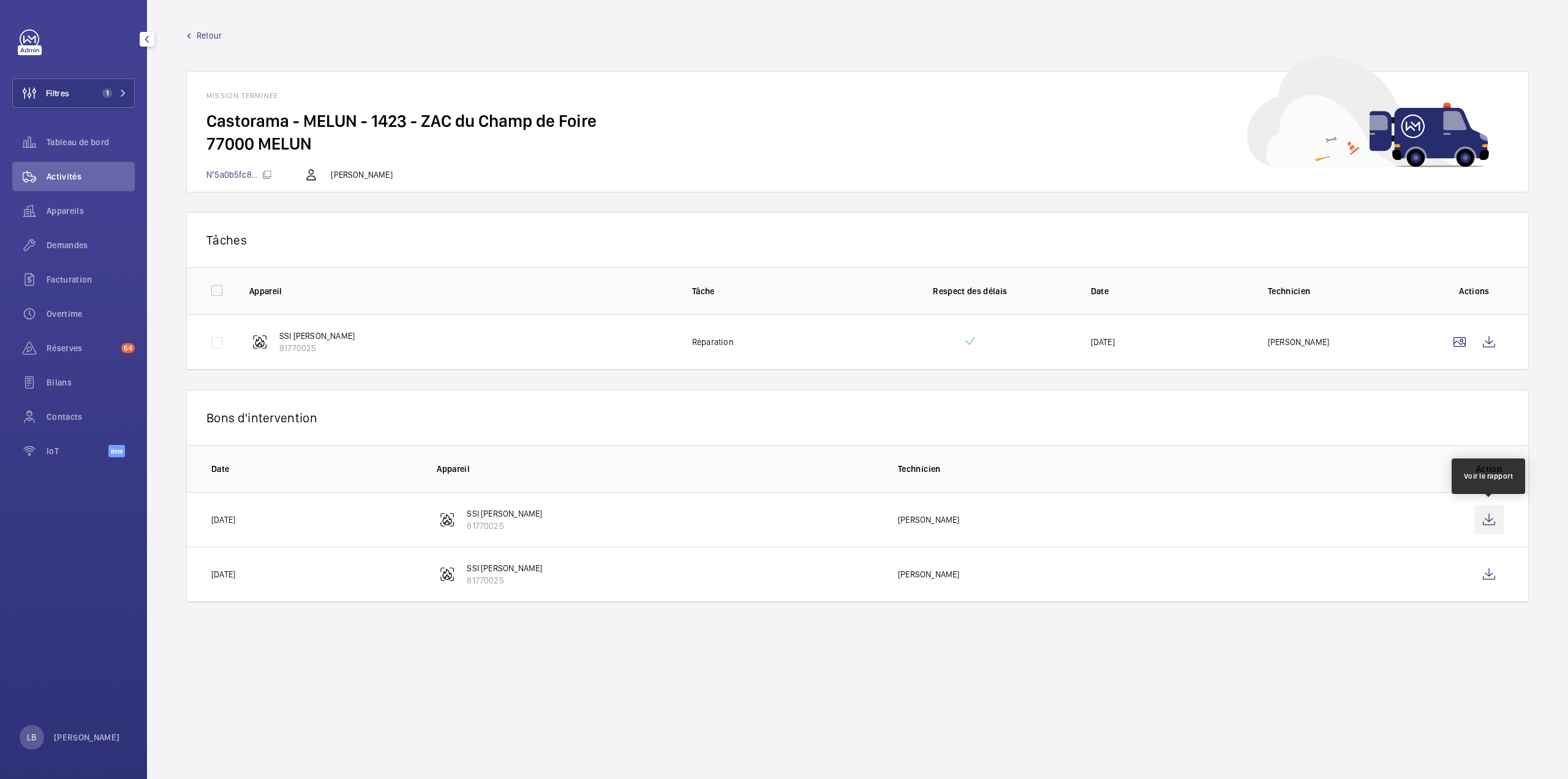
click at [1487, 520] on wm-front-icon-button at bounding box center [1488, 519] width 29 height 29
click at [1493, 573] on wm-front-icon-button at bounding box center [1488, 574] width 29 height 29
click at [1496, 337] on wm-front-icon-button at bounding box center [1488, 342] width 29 height 29
click at [201, 35] on span "Retour" at bounding box center [209, 35] width 25 height 12
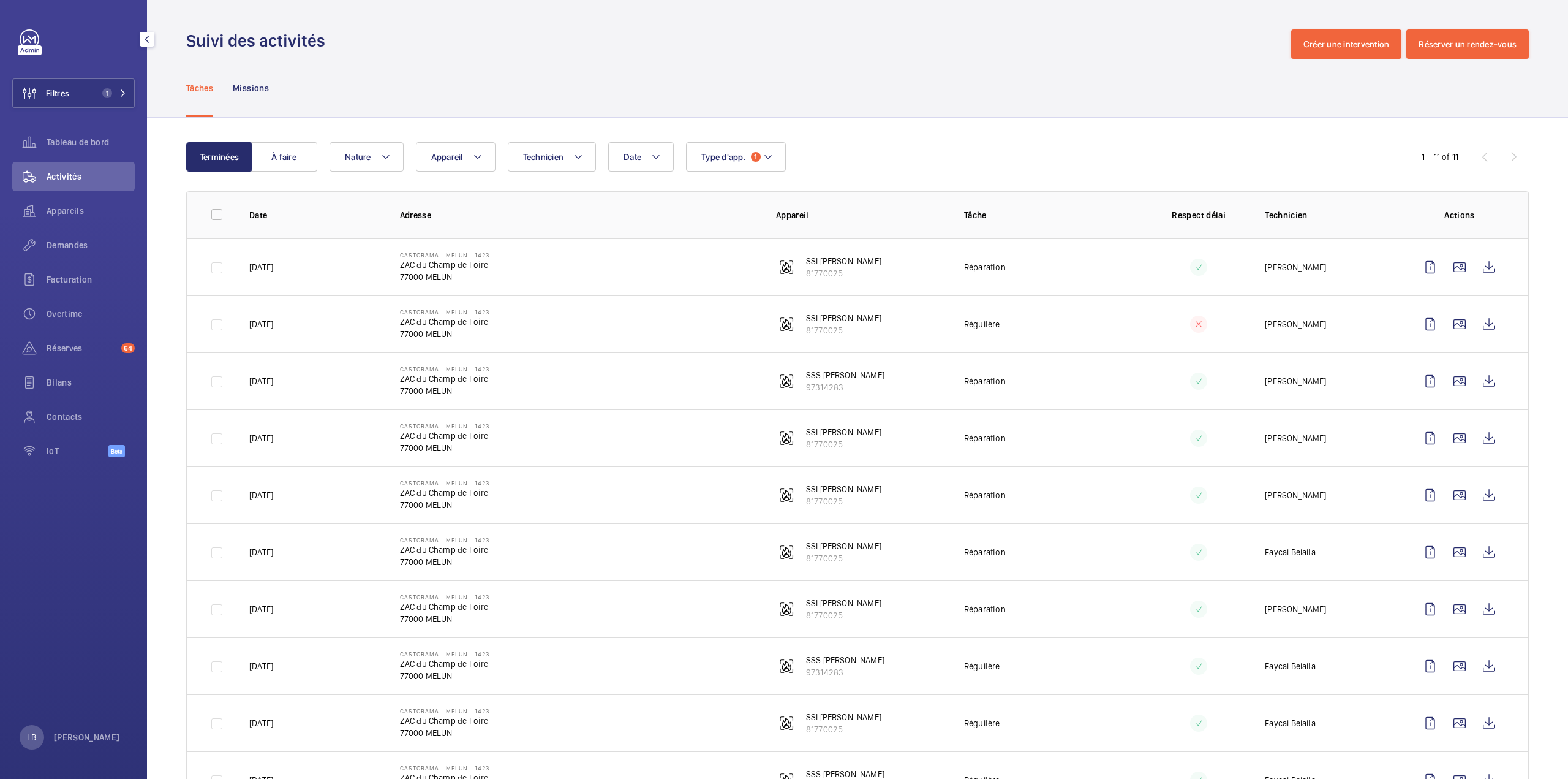
click at [807, 145] on div "Date Technicien Appareil Type d'app. 1 Nature" at bounding box center [855, 157] width 1052 height 29
click at [834, 157] on div "Date Technicien Appareil Type d'app. 1 Nature" at bounding box center [855, 157] width 1052 height 29
click at [109, 82] on button "Filtres 1" at bounding box center [73, 93] width 122 height 29
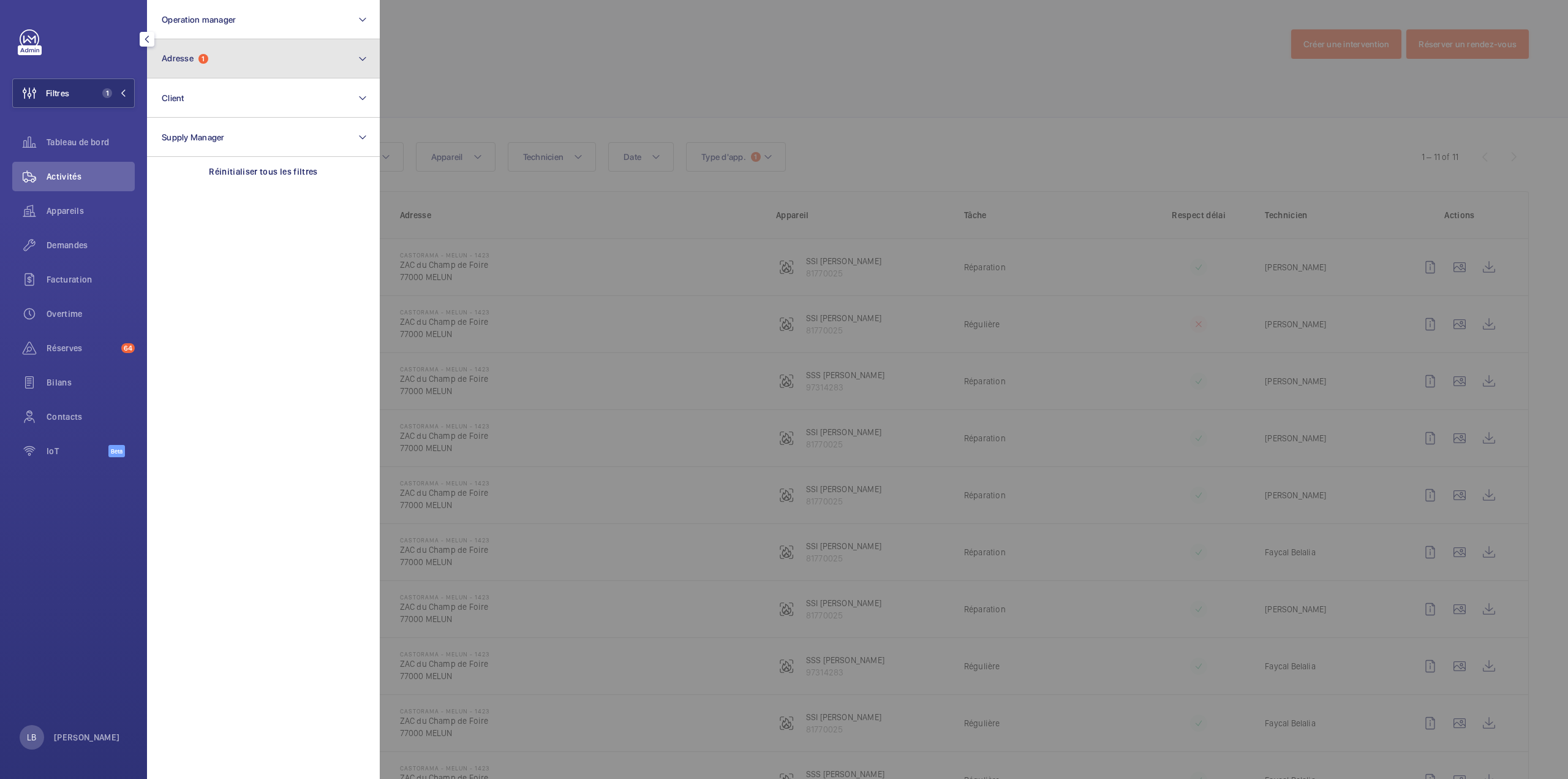
click at [211, 53] on button "Adresse 1" at bounding box center [263, 58] width 233 height 39
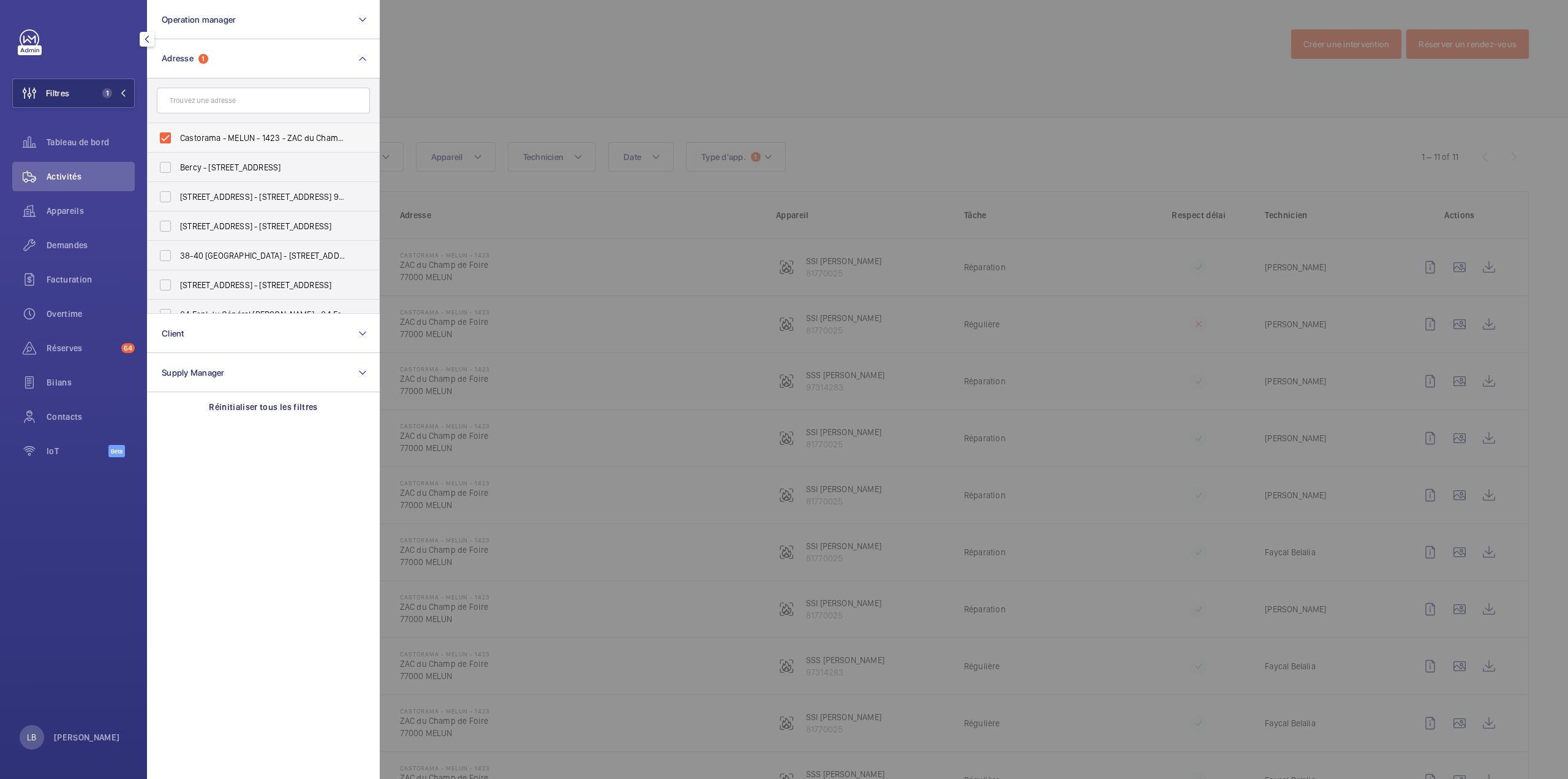
click at [166, 136] on label "Castorama - MELUN - 1423 - ZAC du Champ de Foire, MELUN 77000" at bounding box center [254, 137] width 213 height 29
click at [166, 136] on input "Castorama - MELUN - 1423 - ZAC du Champ de Foire, MELUN 77000" at bounding box center [165, 138] width 25 height 25
checkbox input "false"
click at [198, 107] on input "text" at bounding box center [263, 100] width 213 height 26
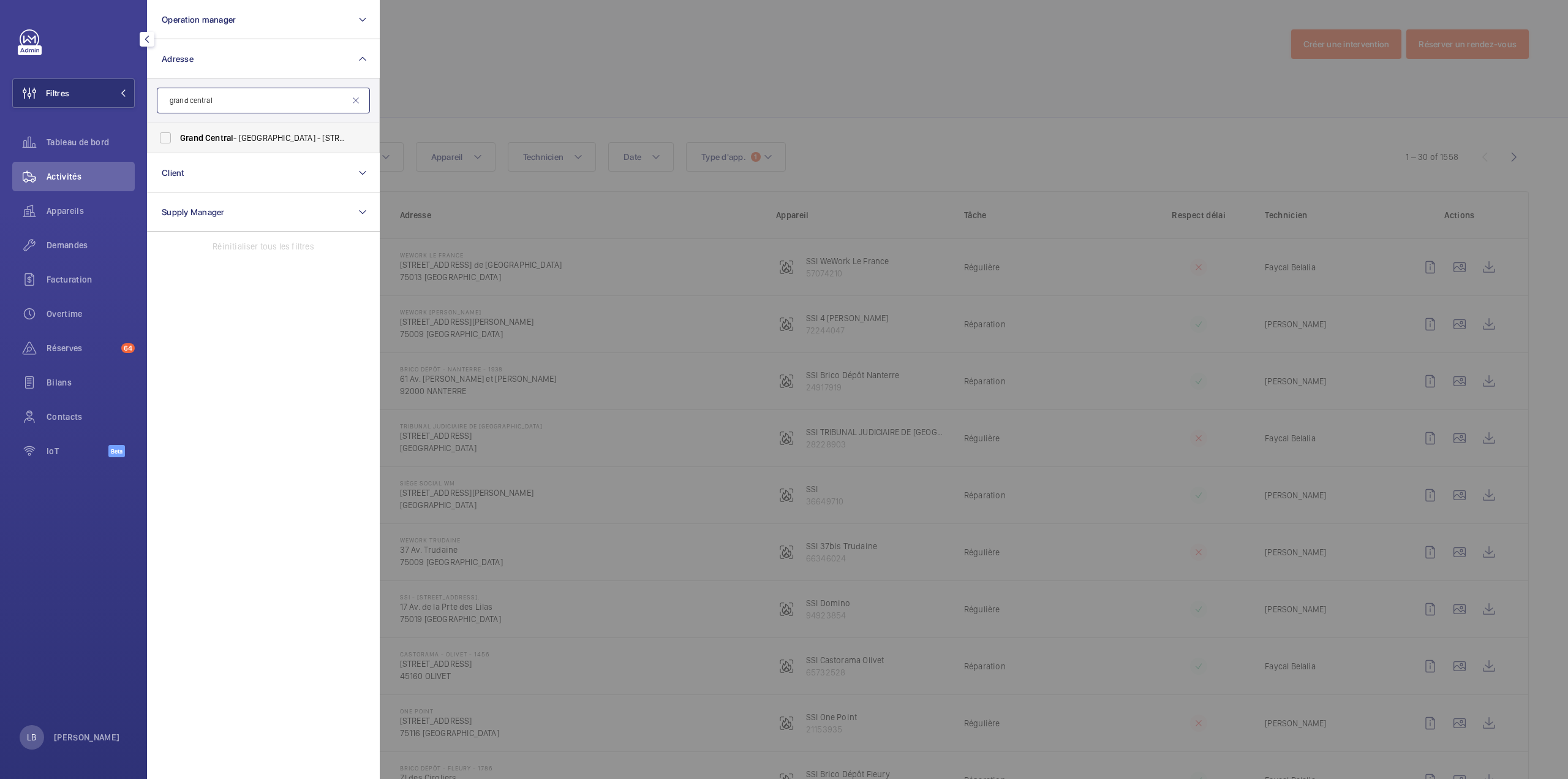
type input "grand central"
click at [168, 138] on label "Grand Central - Saint Lazare - 17 Rue d'Amsterdam, PARIS 75009" at bounding box center [254, 137] width 213 height 29
click at [168, 138] on input "Grand Central - Saint Lazare - 17 Rue d'Amsterdam, PARIS 75009" at bounding box center [165, 138] width 25 height 25
checkbox input "true"
click at [602, 73] on div at bounding box center [1164, 390] width 1568 height 779
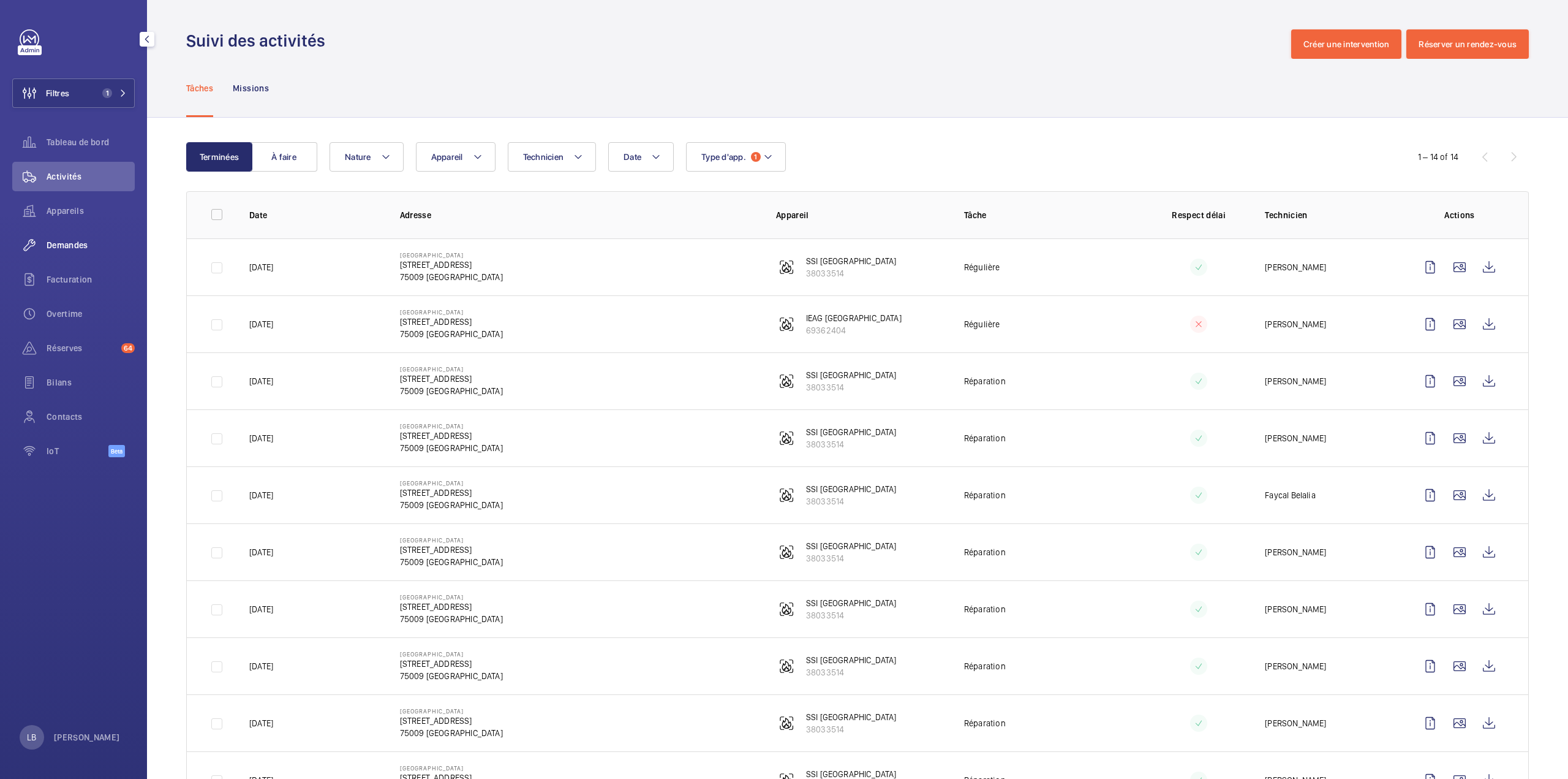
click at [59, 251] on span "Demandes" at bounding box center [91, 245] width 88 height 12
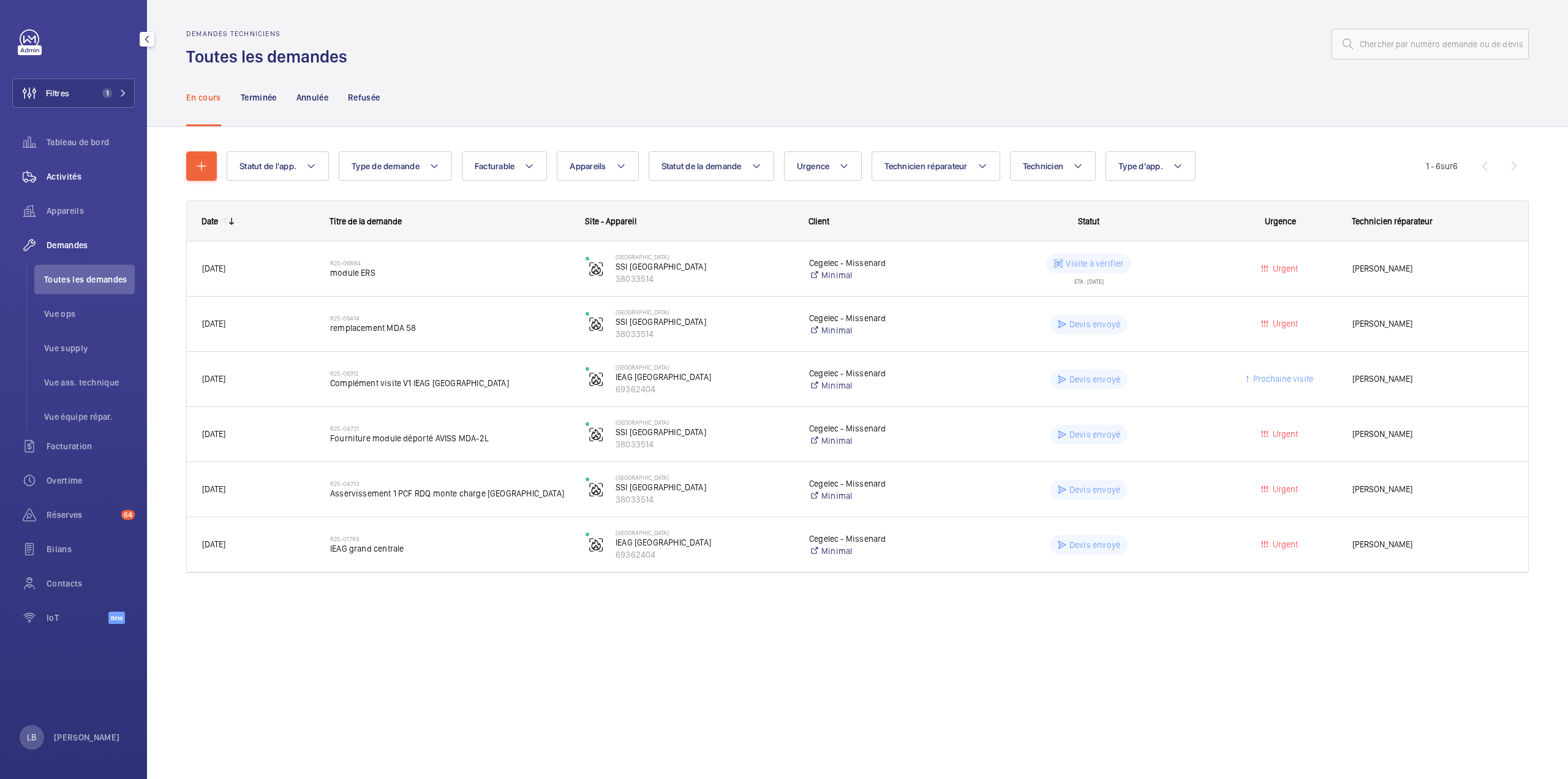
click at [55, 176] on span "Activités" at bounding box center [91, 176] width 88 height 12
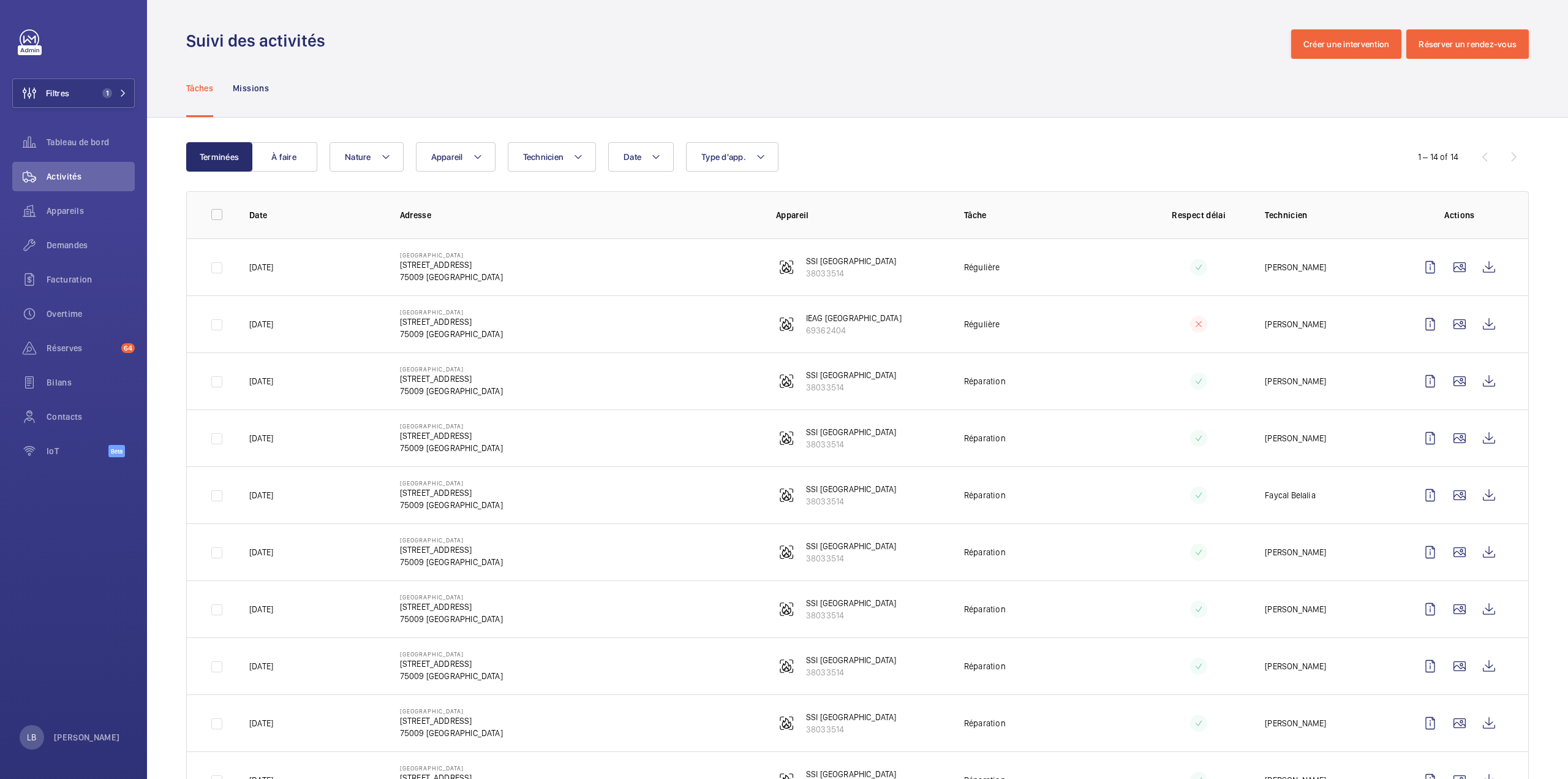
click at [849, 68] on div "Tâches Missions" at bounding box center [857, 88] width 1342 height 58
click at [1057, 267] on td "Régulière" at bounding box center [1038, 266] width 188 height 57
click at [1421, 329] on wm-front-icon-button at bounding box center [1430, 324] width 29 height 29
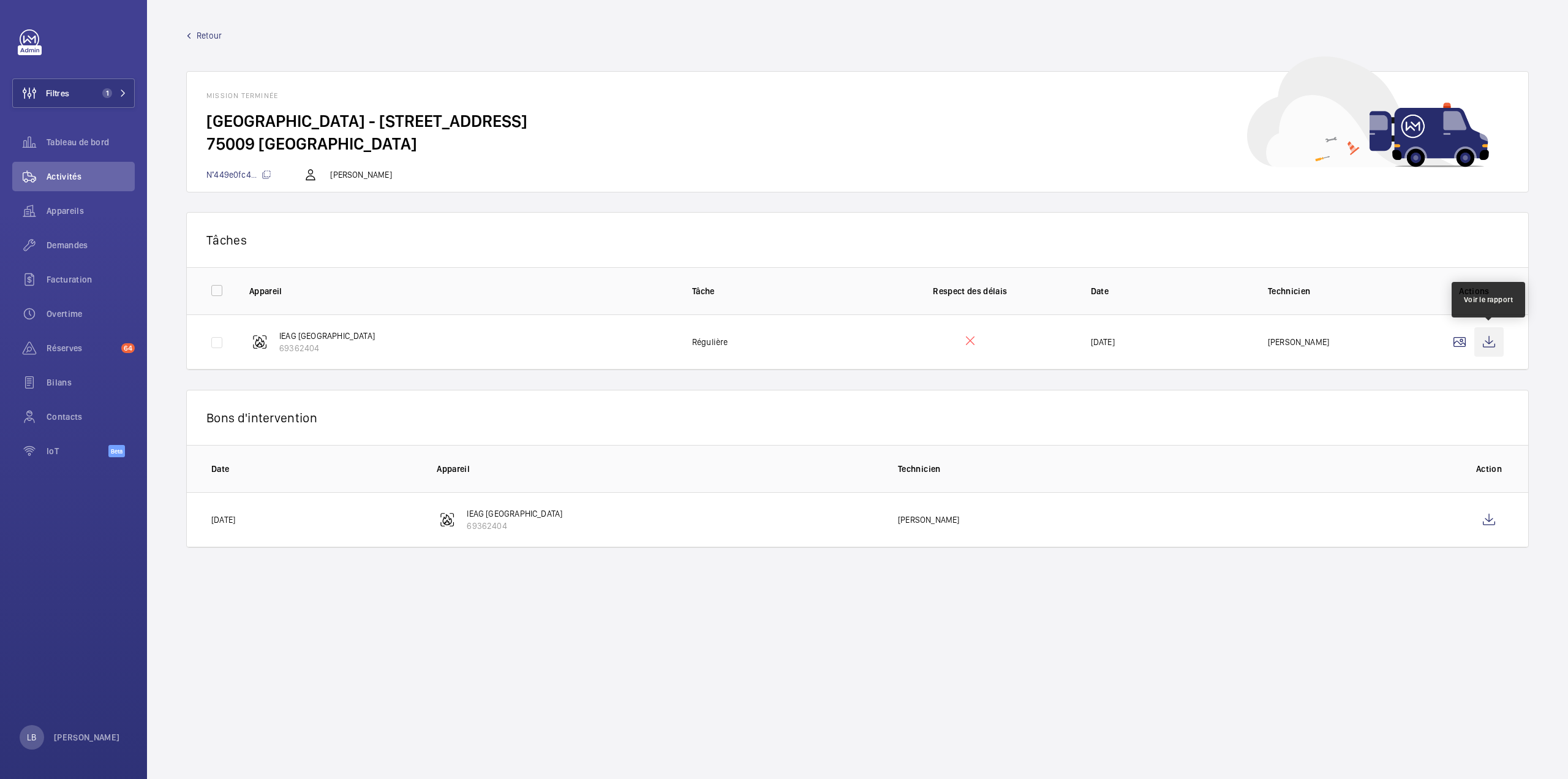
click at [1489, 339] on wm-front-icon-button at bounding box center [1488, 342] width 29 height 29
click at [1492, 521] on wm-front-icon-button at bounding box center [1488, 519] width 29 height 29
click at [195, 40] on link "Retour" at bounding box center [857, 35] width 1342 height 12
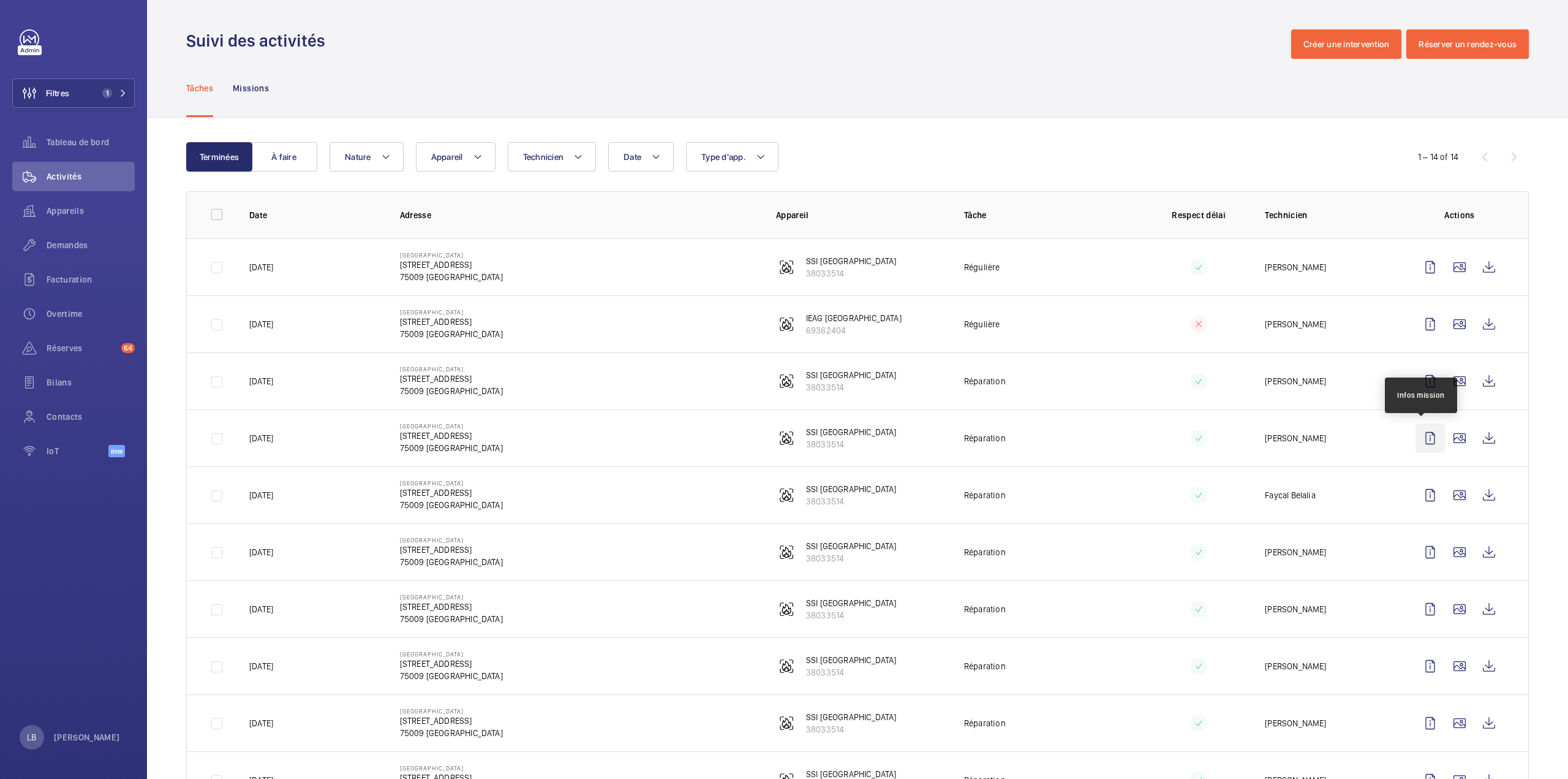
click at [1418, 439] on wm-front-icon-button at bounding box center [1430, 437] width 29 height 29
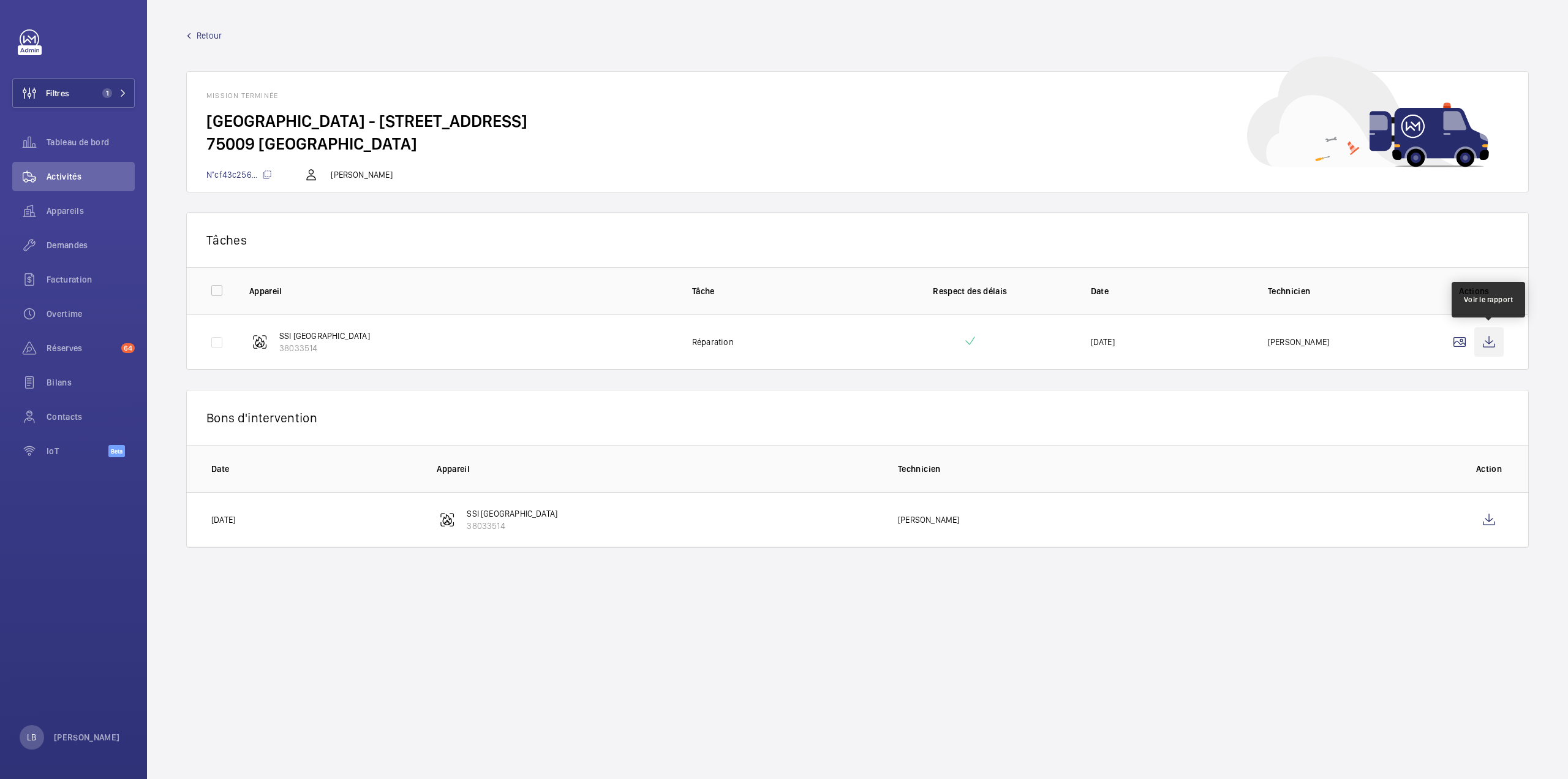
click at [1488, 343] on wm-front-icon-button at bounding box center [1488, 342] width 29 height 29
click at [1492, 336] on wm-front-icon-button at bounding box center [1488, 342] width 29 height 29
click at [1492, 515] on wm-front-icon-button at bounding box center [1488, 519] width 29 height 29
click at [196, 36] on link "Retour" at bounding box center [857, 35] width 1342 height 12
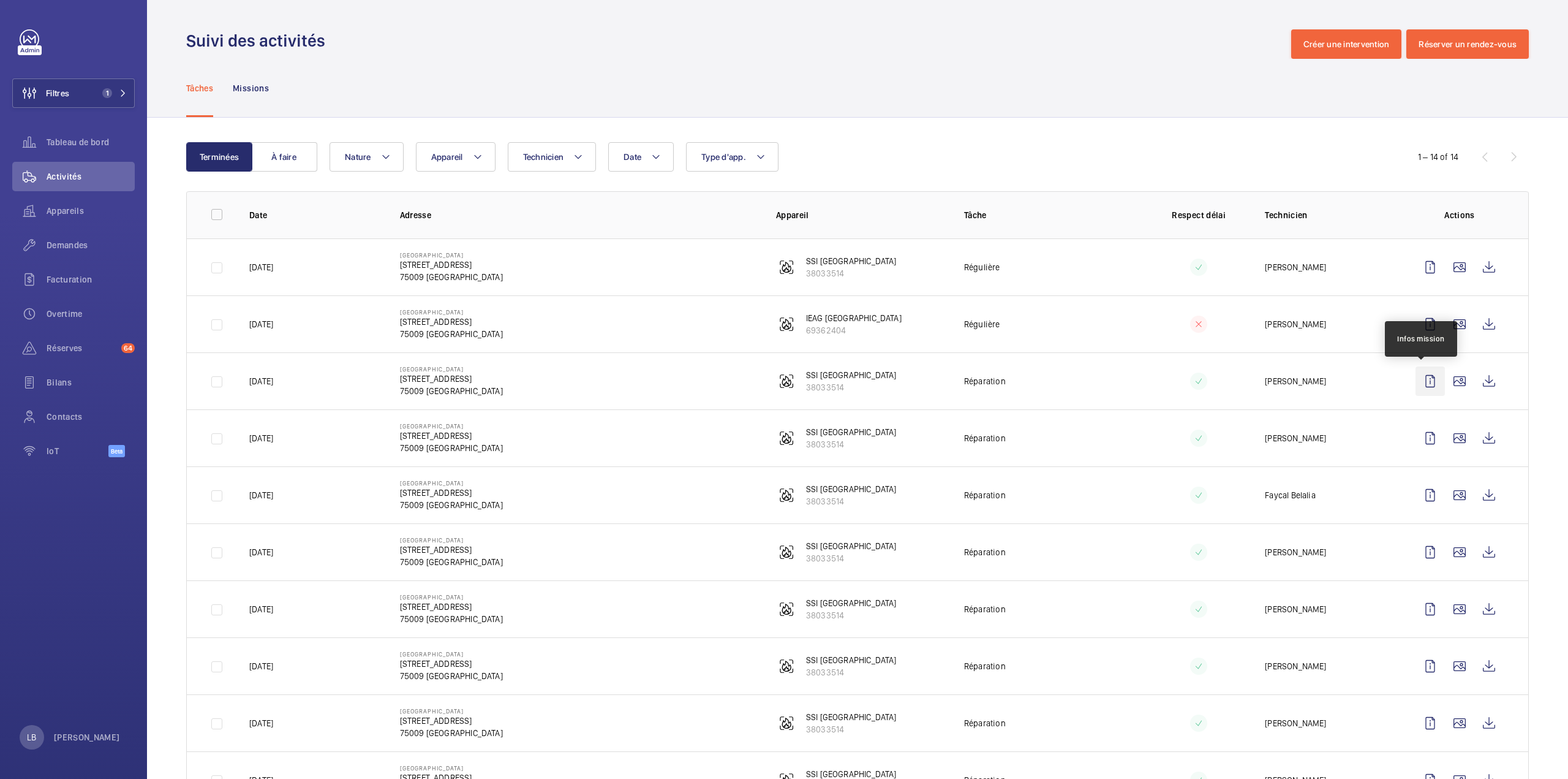
click at [1424, 379] on wm-front-icon-button at bounding box center [1430, 381] width 29 height 29
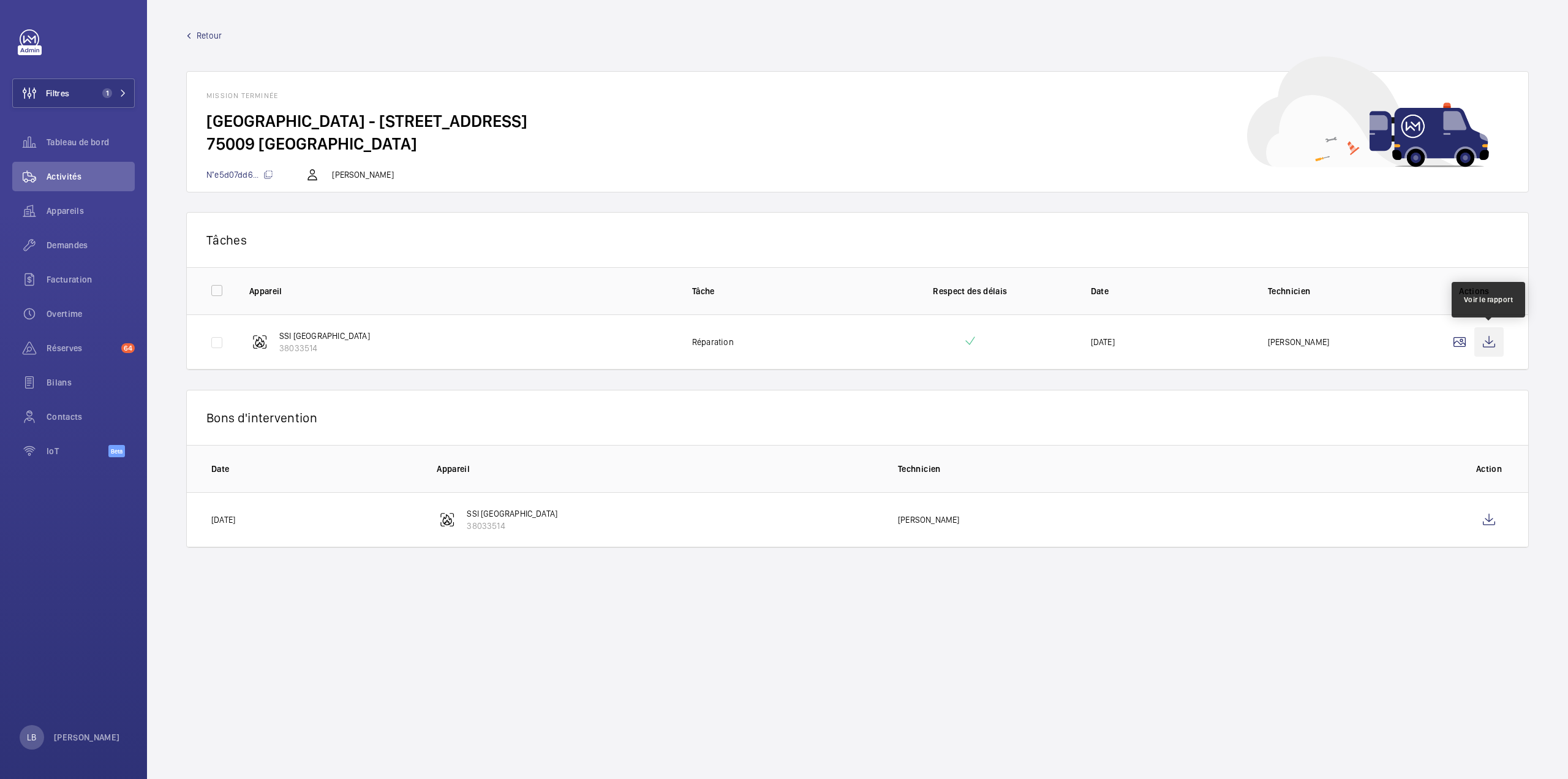
click at [1498, 336] on wm-front-icon-button at bounding box center [1488, 342] width 29 height 29
click at [1488, 524] on wm-front-icon-button at bounding box center [1488, 519] width 29 height 29
click at [1490, 519] on wm-front-icon-button at bounding box center [1488, 519] width 29 height 29
click at [205, 27] on wm-front-mission-details "Retour Mission terminée Grand Central - Saint Lazare - 17 Rue d'Amsterdam 75009…" at bounding box center [857, 390] width 1421 height 779
click at [196, 34] on span "Retour" at bounding box center [209, 35] width 25 height 12
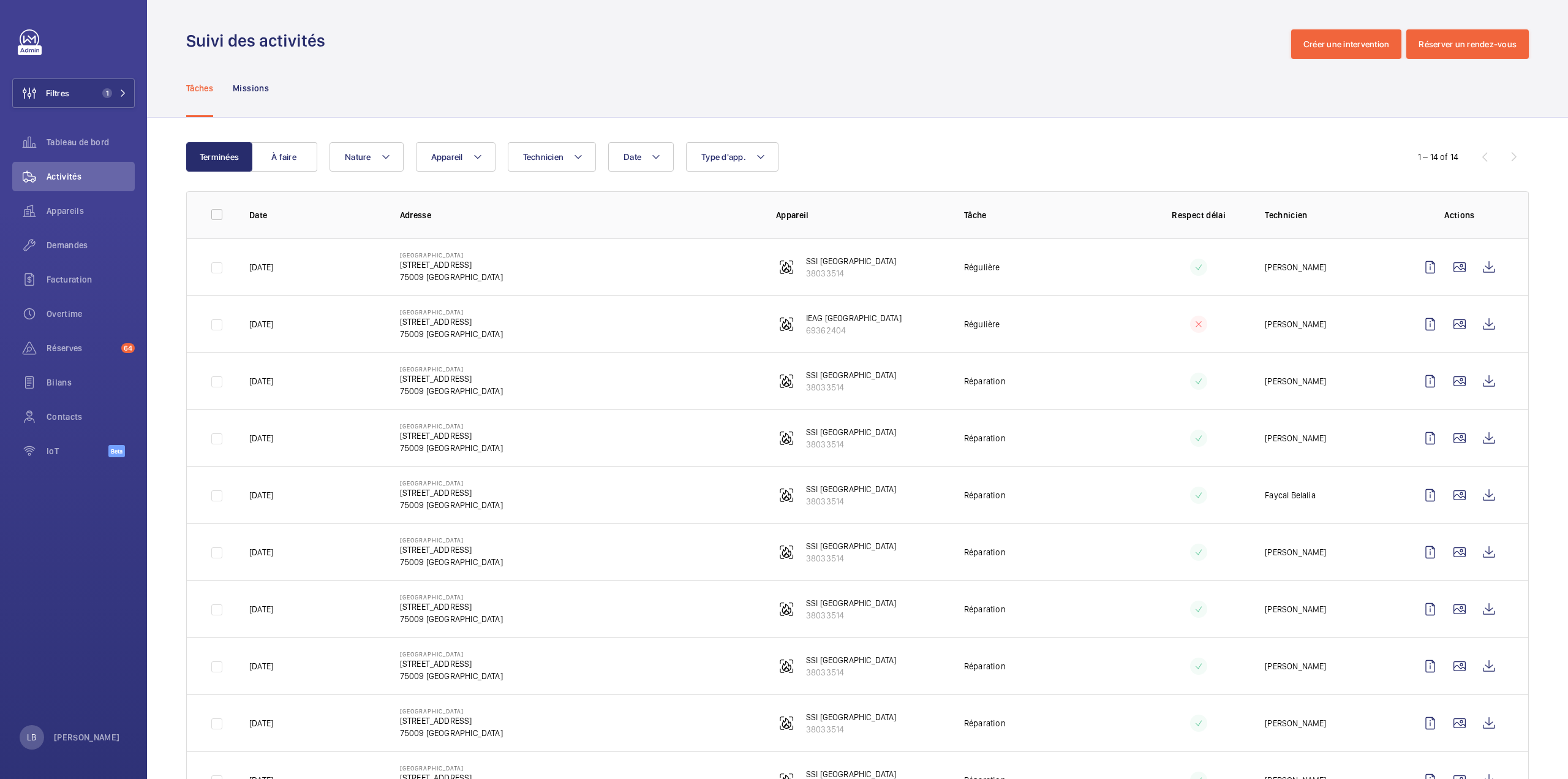
click at [1011, 89] on div "Tâches Missions" at bounding box center [857, 88] width 1342 height 58
click at [501, 69] on div "Tâches Missions" at bounding box center [857, 88] width 1342 height 58
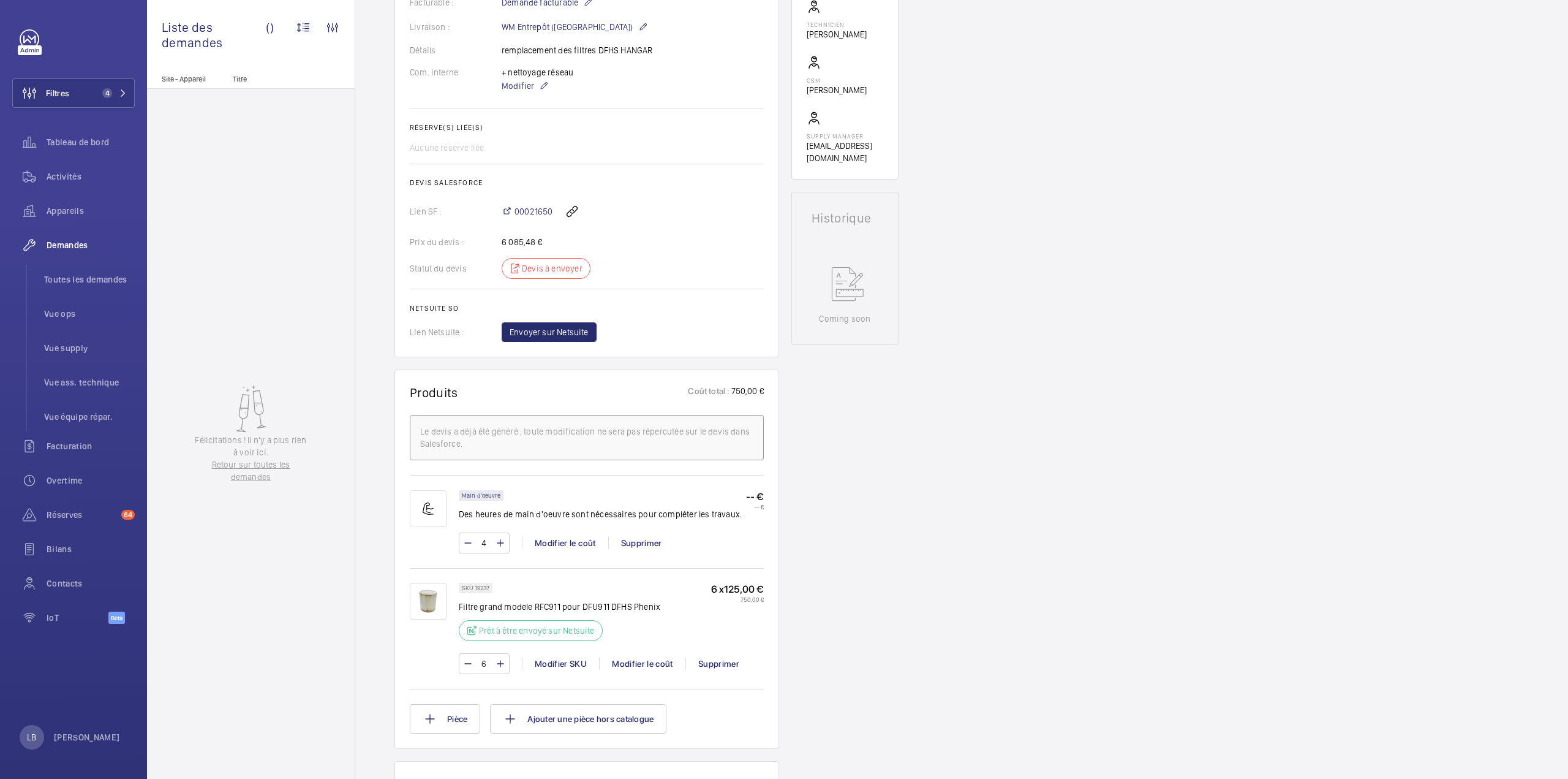
scroll to position [61, 0]
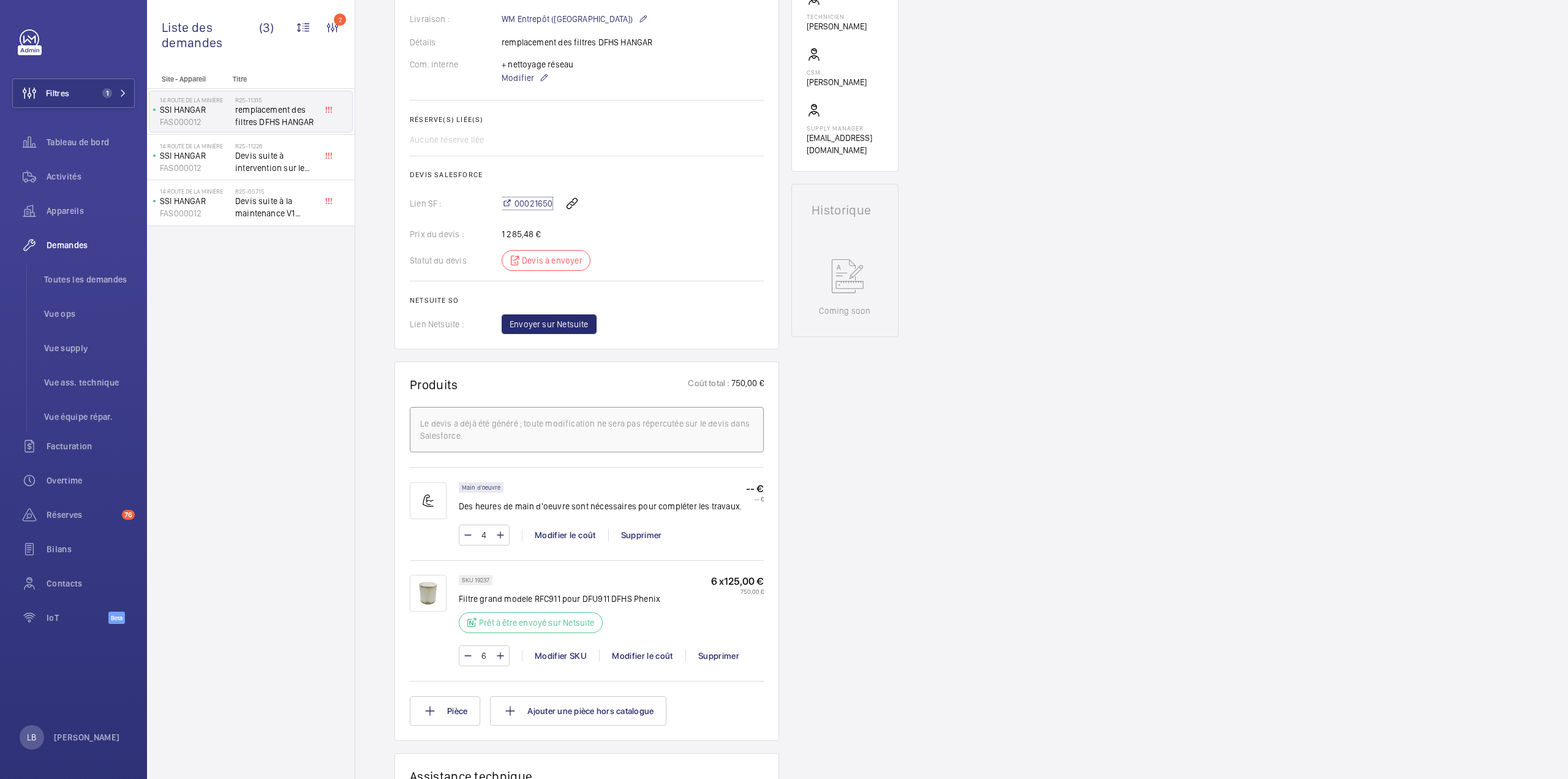
scroll to position [12, 0]
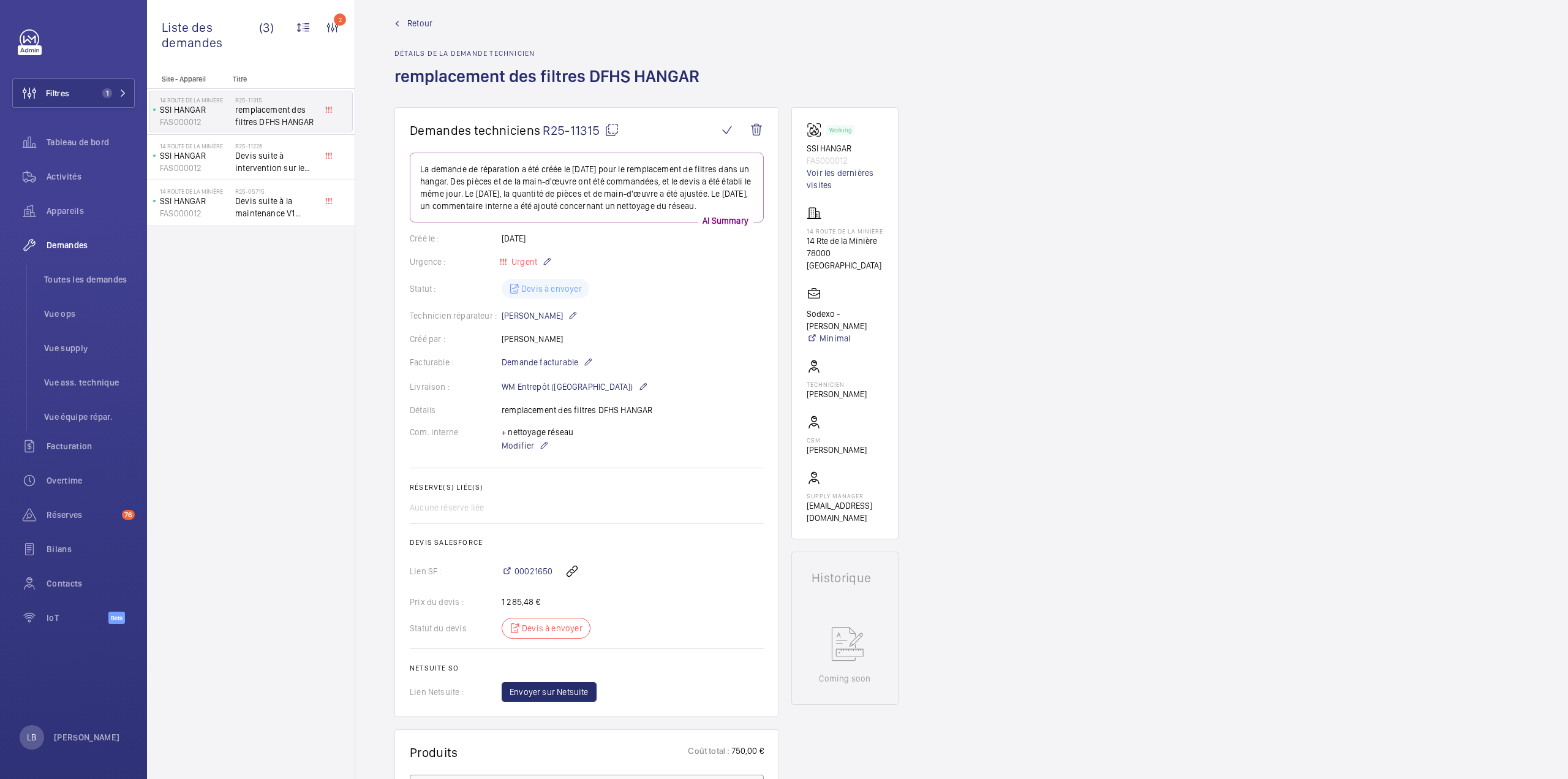
click at [414, 20] on span "Retour" at bounding box center [419, 23] width 25 height 12
click at [264, 160] on span "Devis suite à intervention sur le bat. [GEOGRAPHIC_DATA]" at bounding box center [275, 162] width 81 height 25
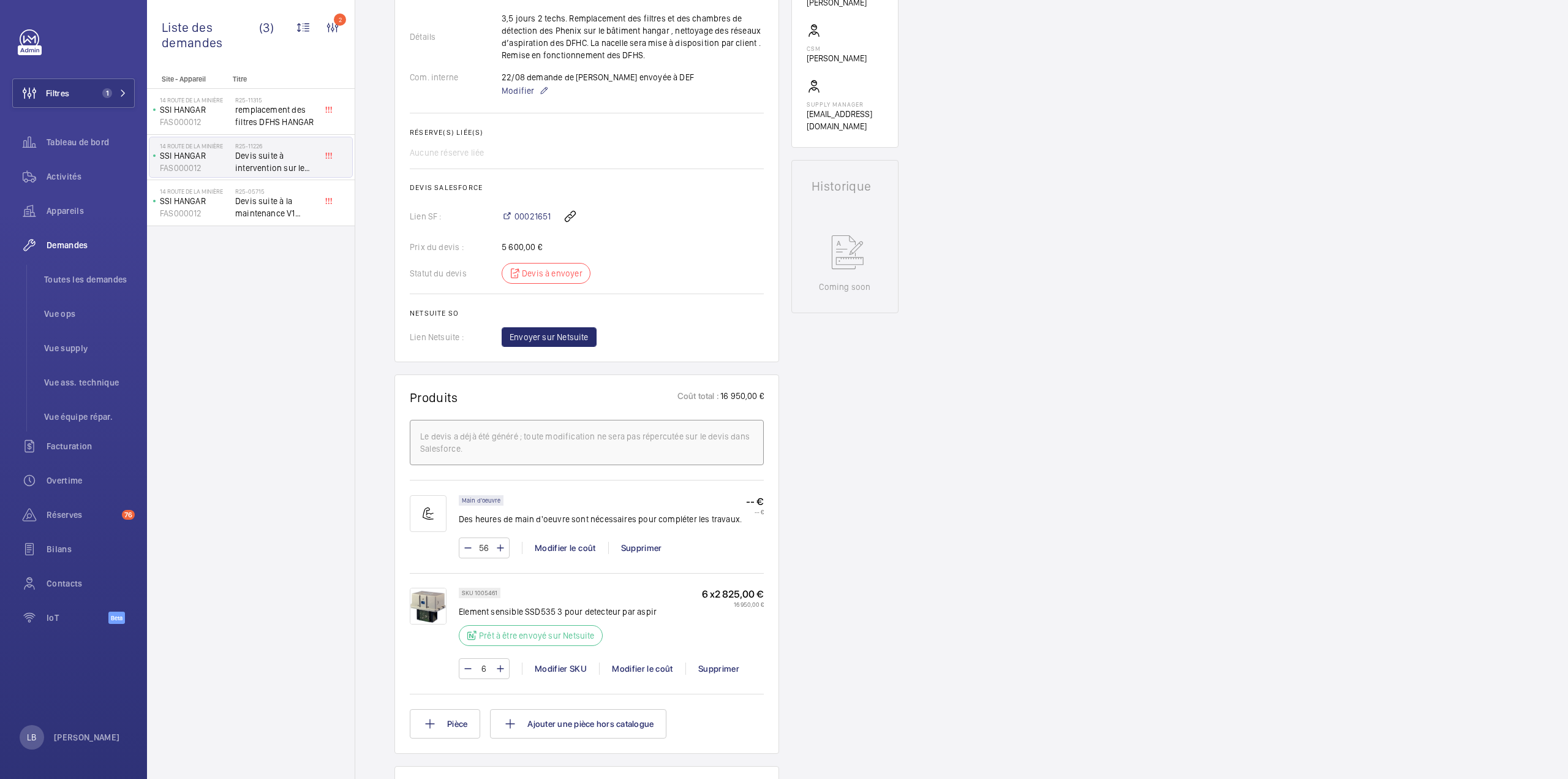
scroll to position [428, 0]
click at [491, 536] on input "56" at bounding box center [484, 545] width 23 height 19
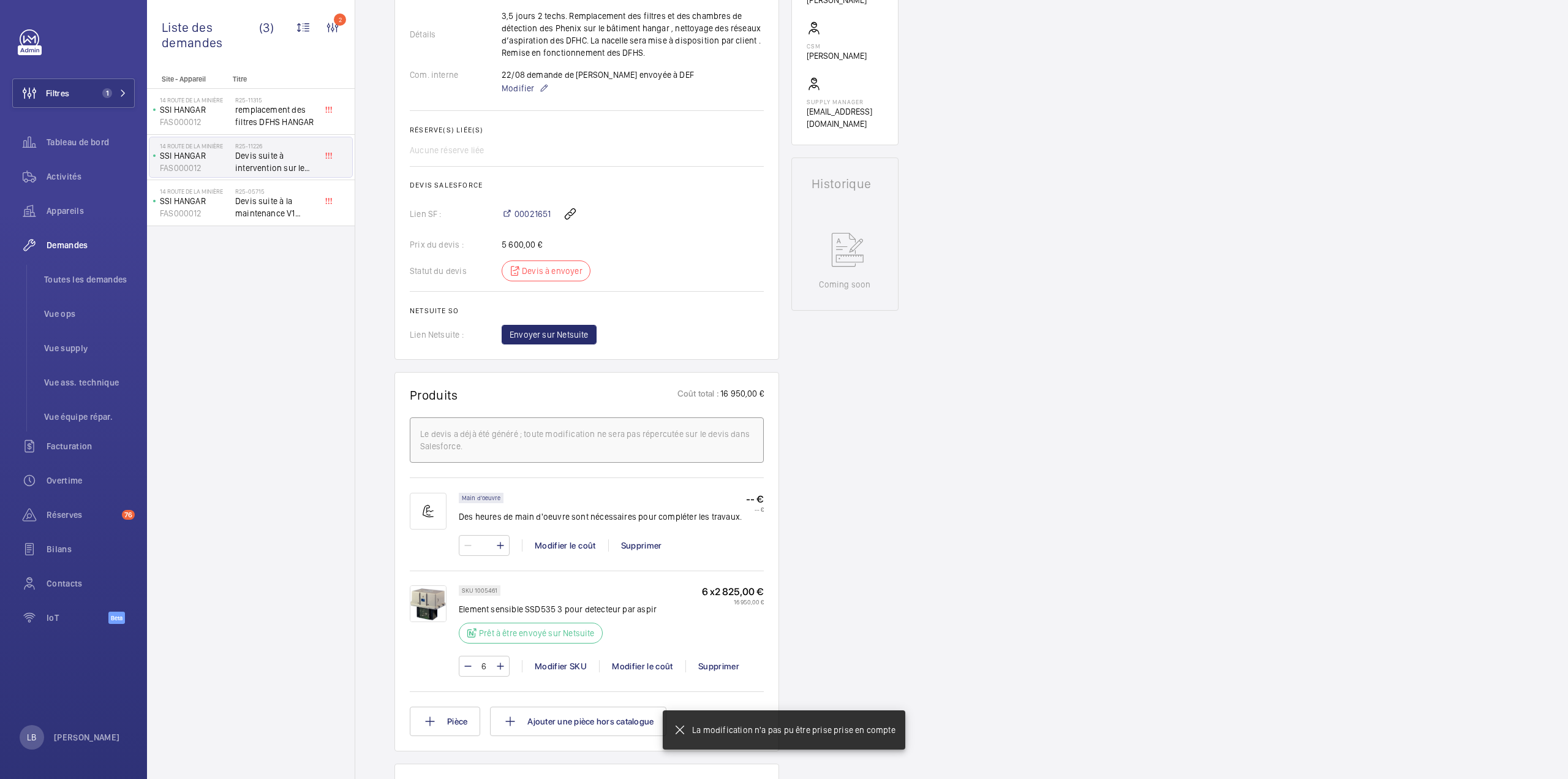
type input "8"
click at [994, 519] on div "Demandes techniciens R25-11226 La demande de réparation a été créée le [DATE] e…" at bounding box center [961, 479] width 1212 height 1531
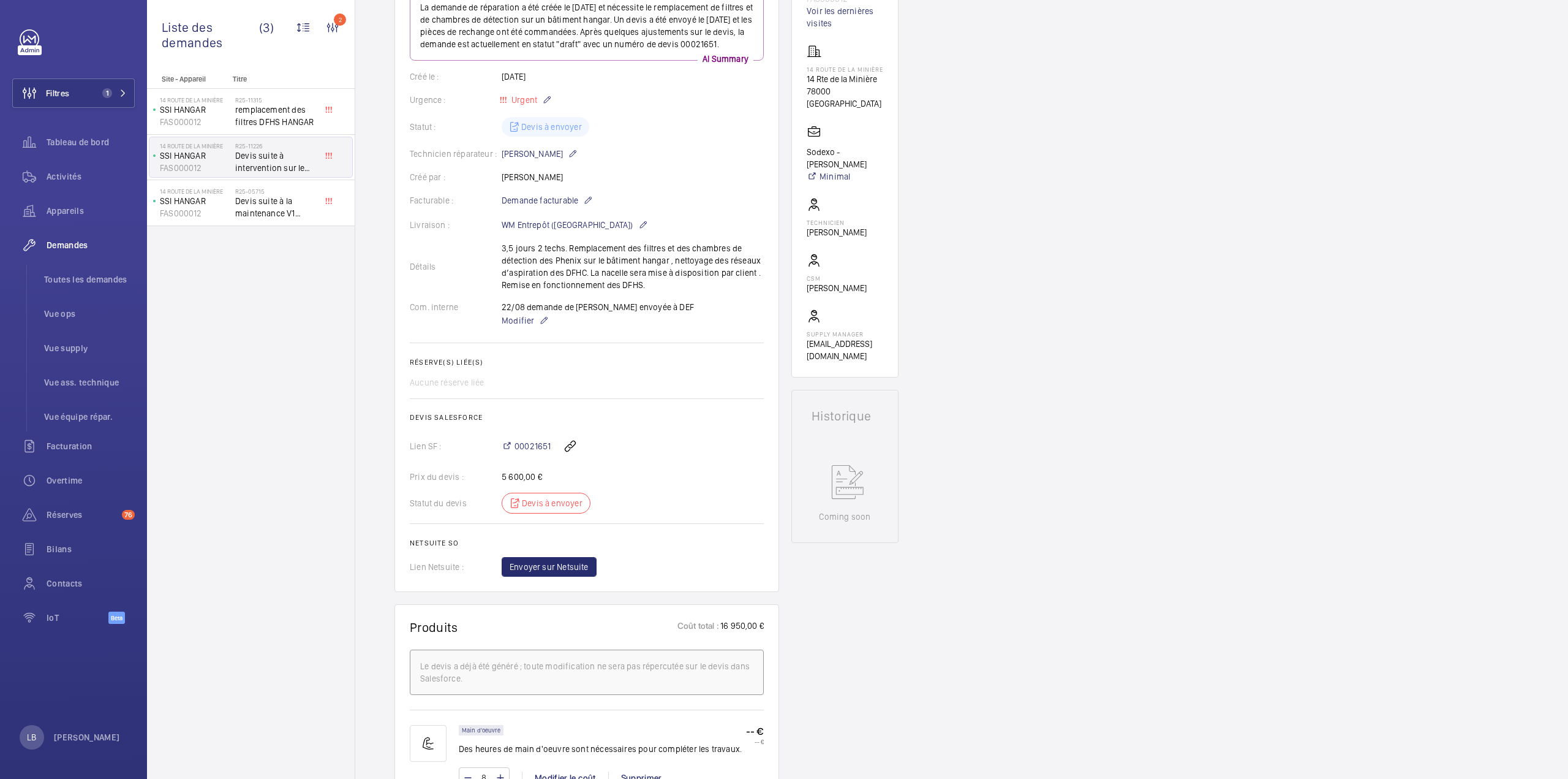
scroll to position [184, 0]
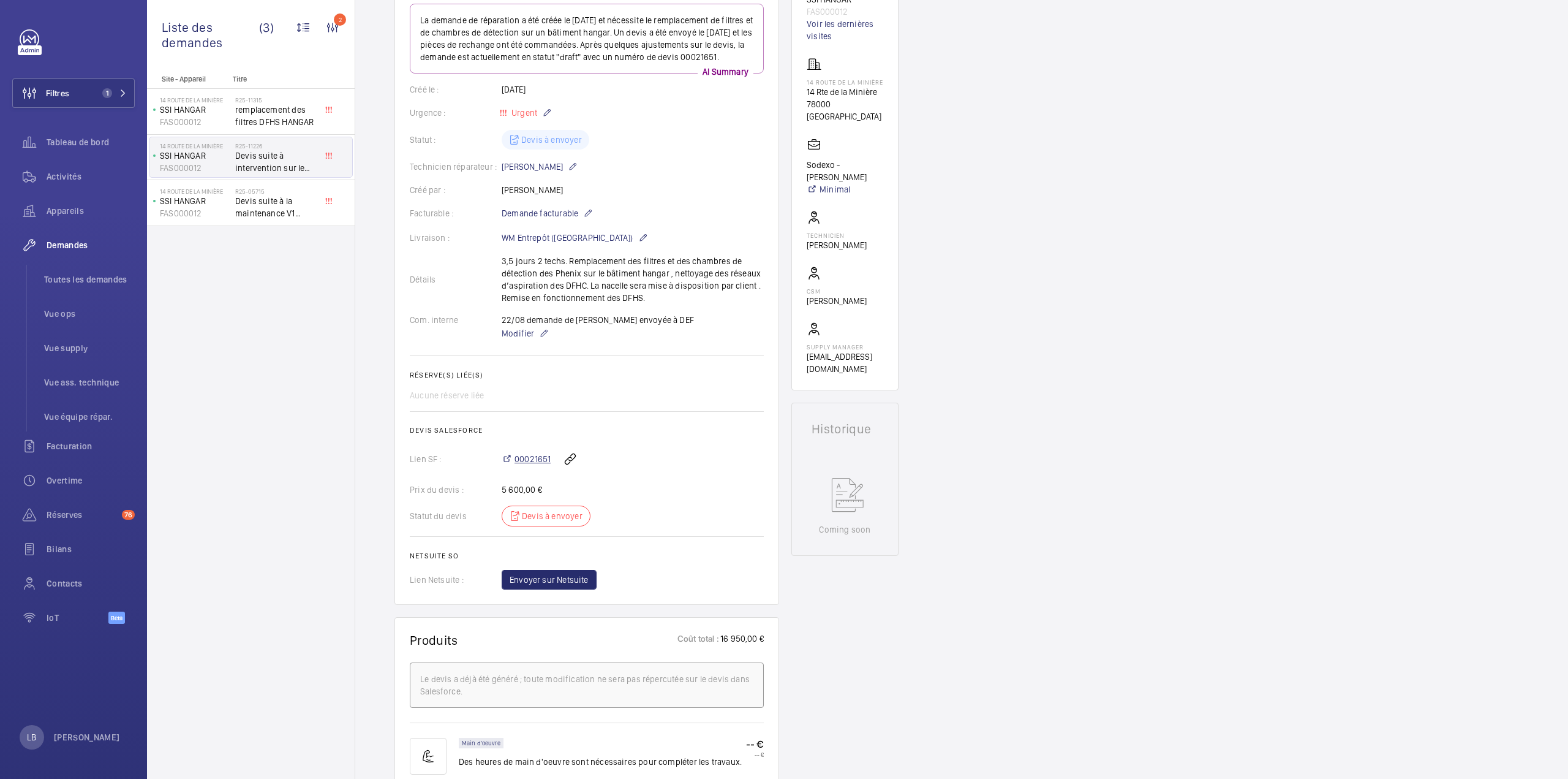
click at [539, 452] on span "00021651" at bounding box center [532, 459] width 36 height 12
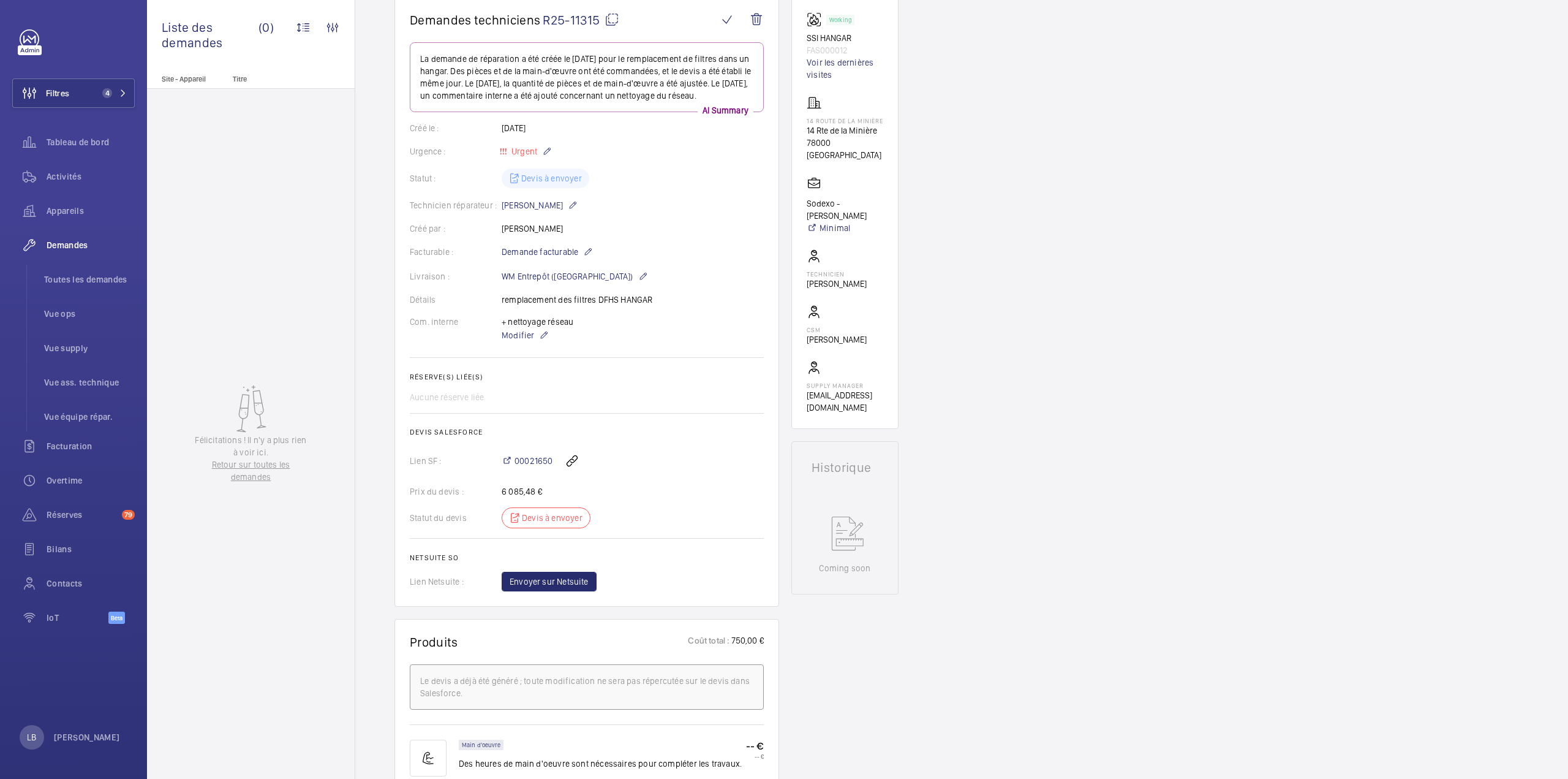
scroll to position [367, 0]
